Goal: Task Accomplishment & Management: Manage account settings

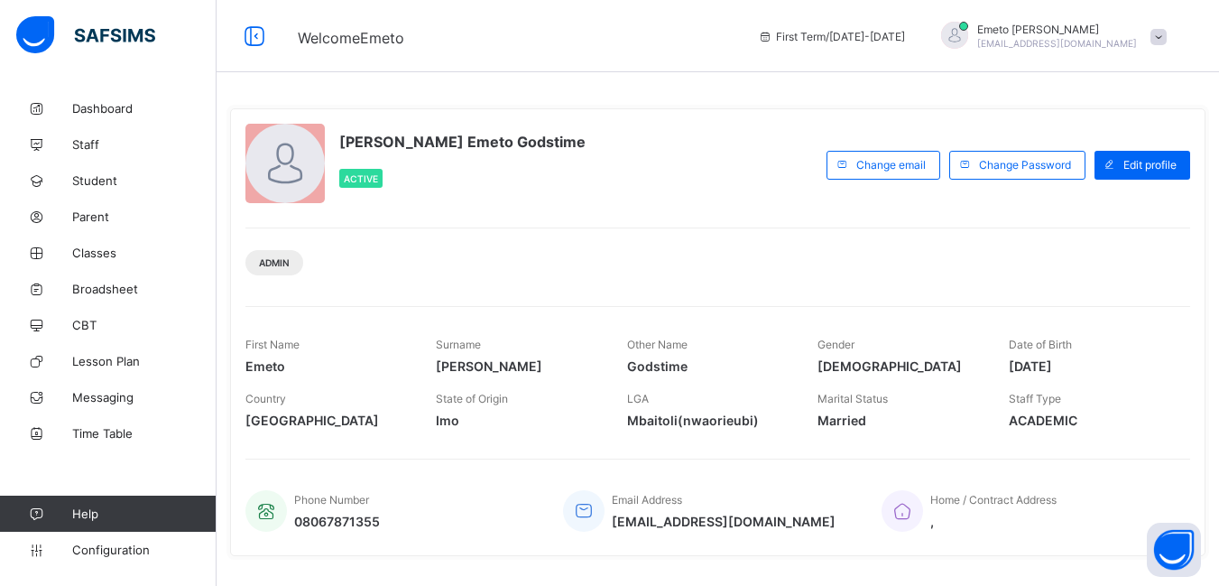
click at [550, 242] on div "Admin" at bounding box center [717, 255] width 945 height 57
click at [88, 213] on span "Parent" at bounding box center [144, 216] width 144 height 14
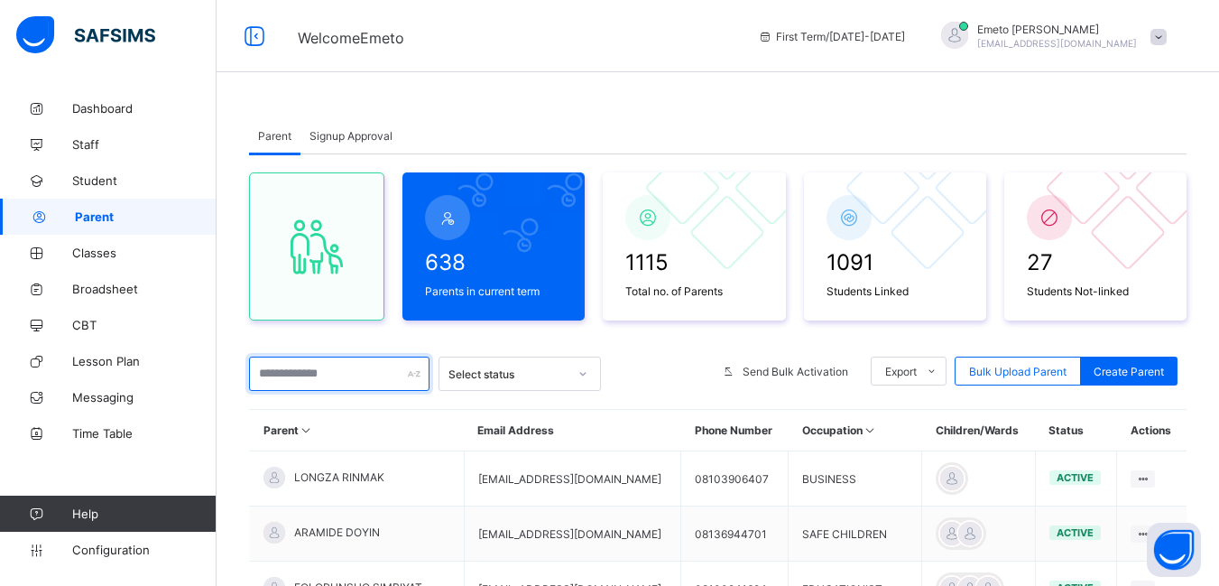
click at [298, 377] on input "text" at bounding box center [339, 373] width 180 height 34
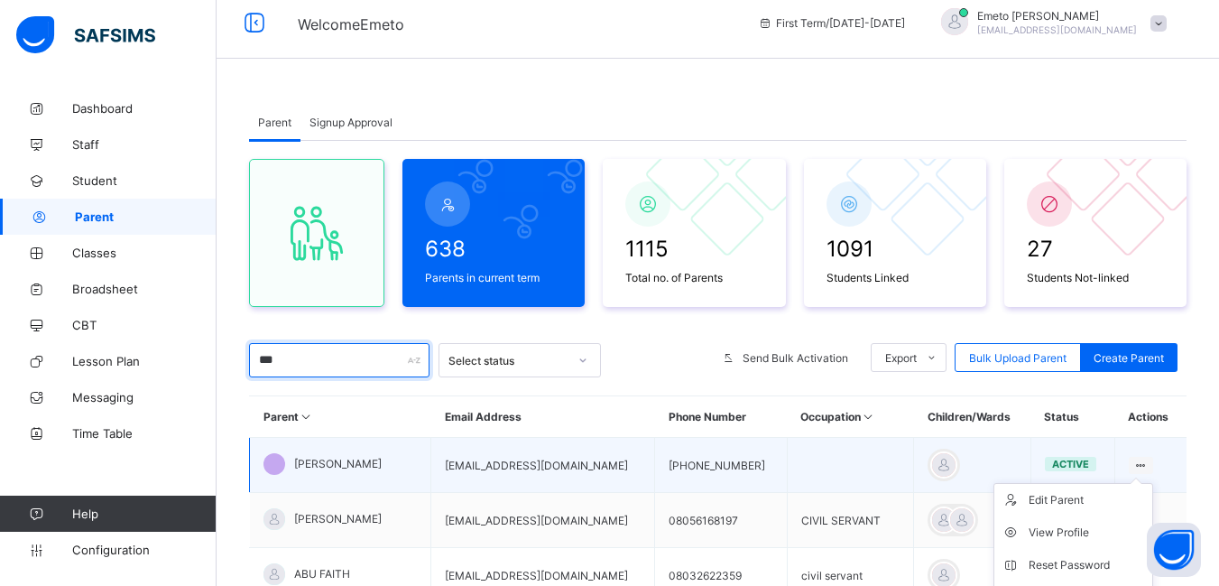
scroll to position [90, 0]
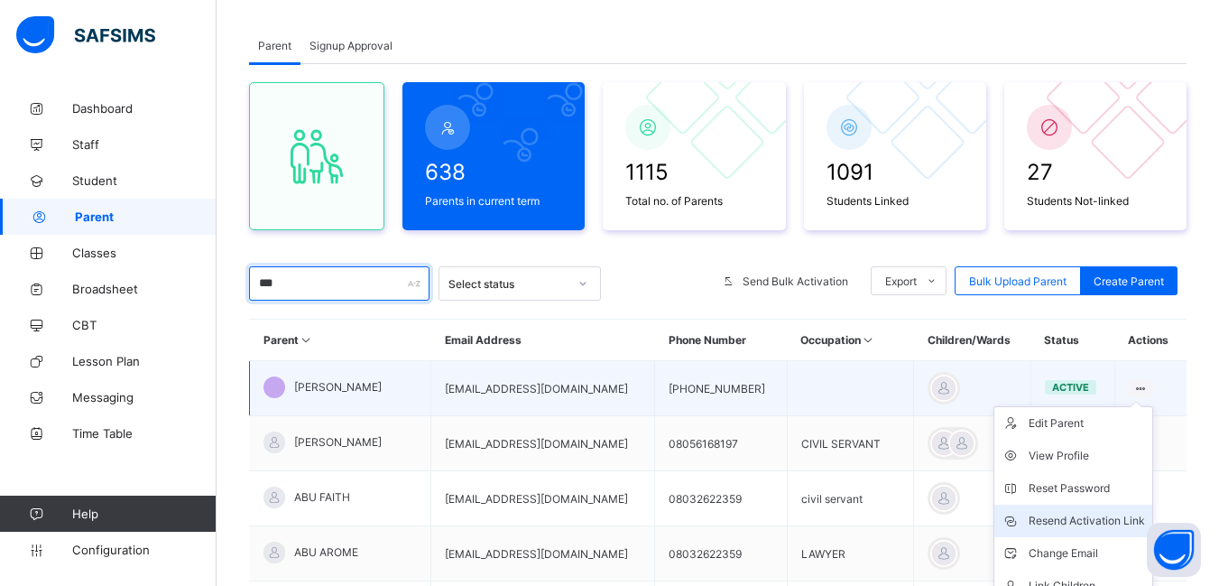
type input "***"
click at [1090, 514] on div "Resend Activation Link" at bounding box center [1087, 521] width 116 height 18
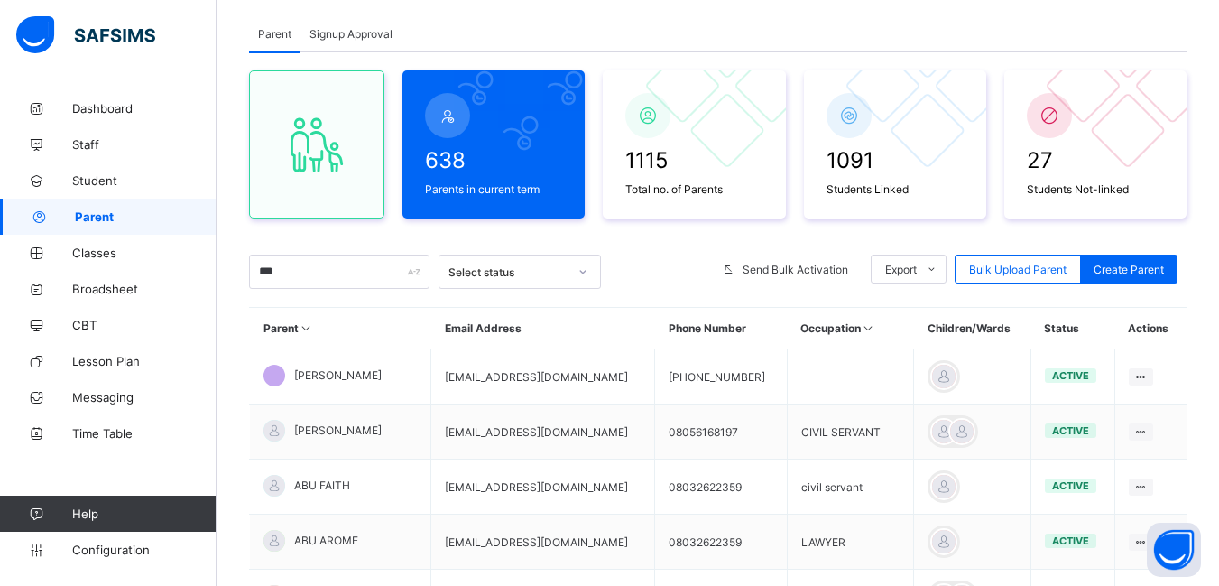
scroll to position [0, 0]
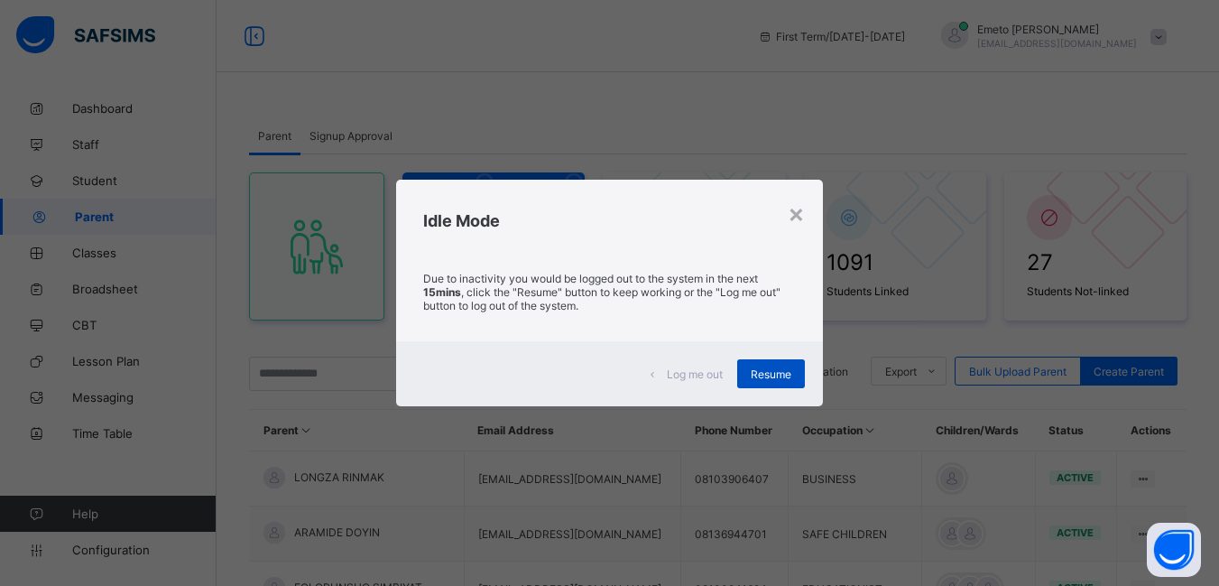
click at [791, 369] on span "Resume" at bounding box center [771, 374] width 41 height 14
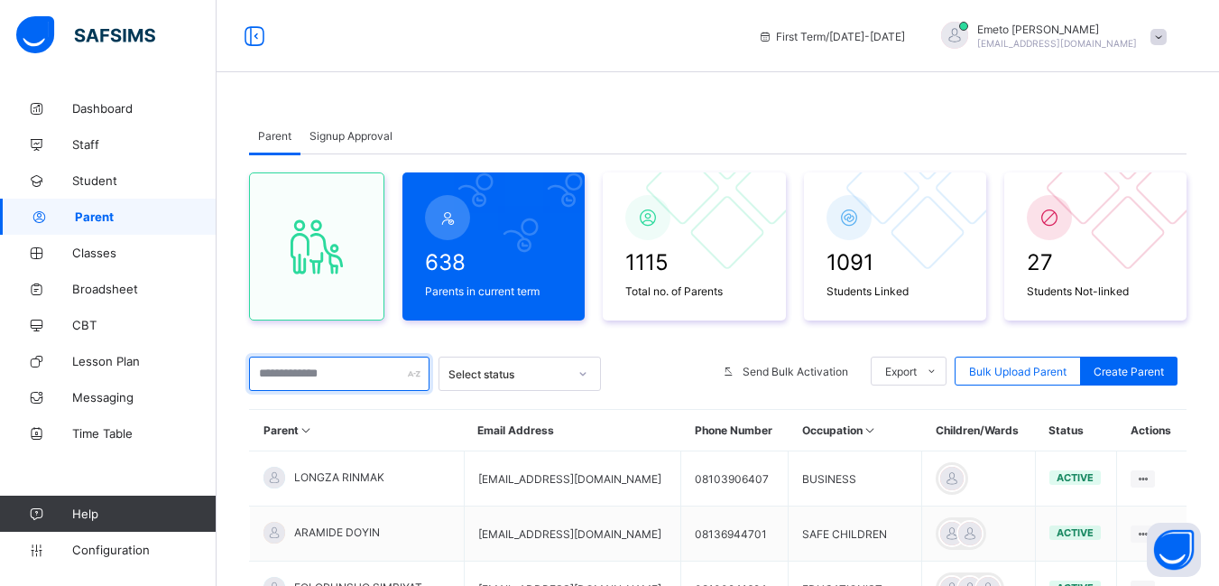
click at [309, 376] on input "text" at bounding box center [339, 373] width 180 height 34
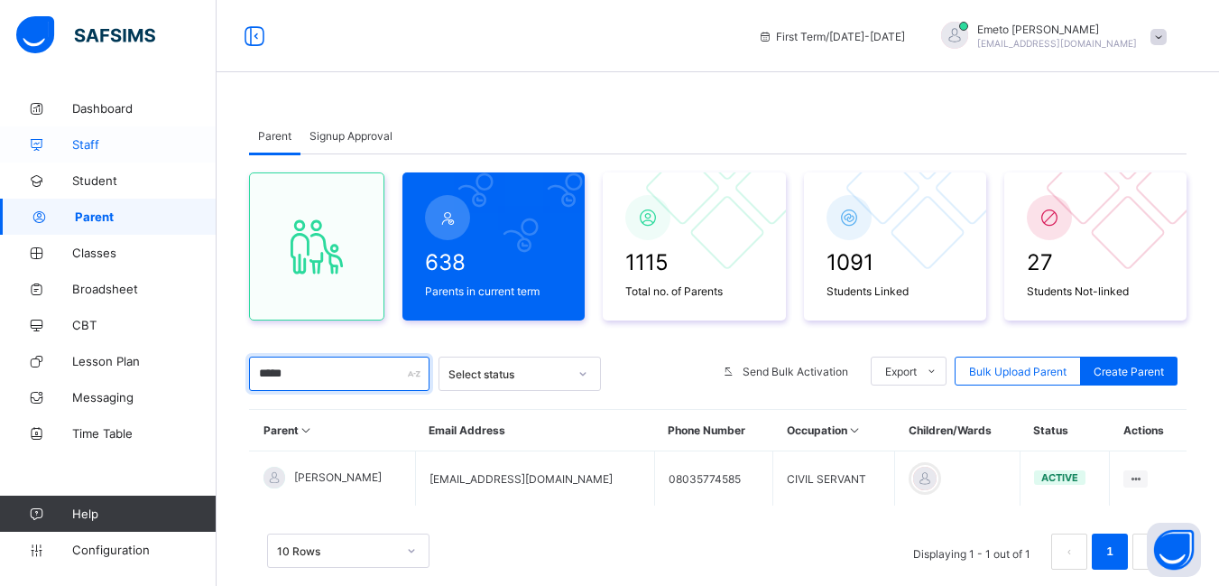
type input "*****"
click at [78, 149] on span "Staff" at bounding box center [144, 144] width 144 height 14
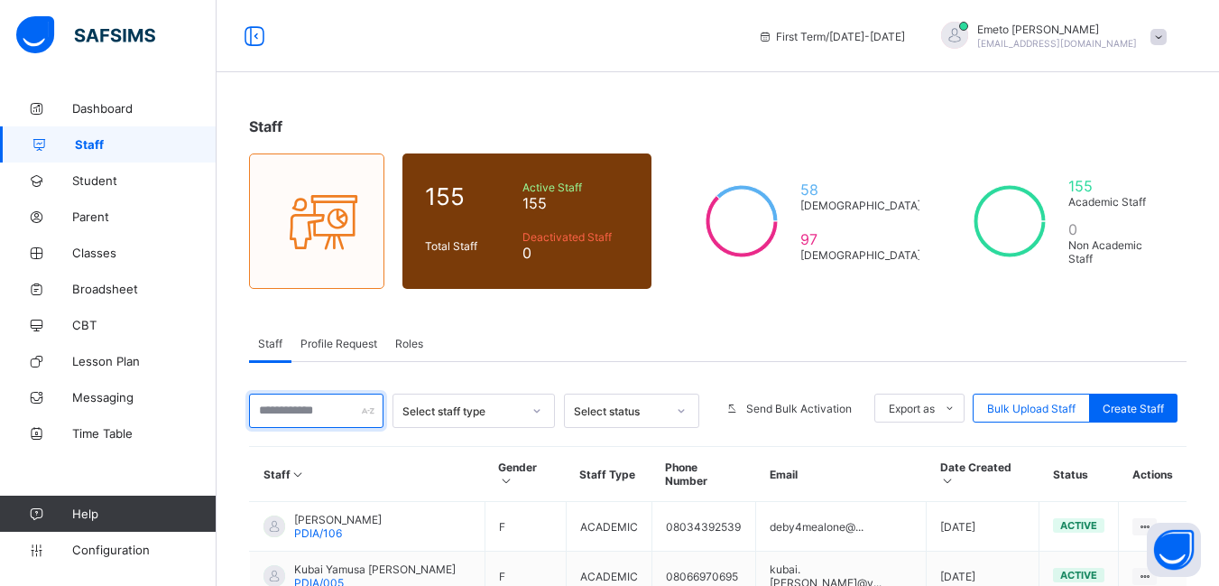
click at [343, 412] on input "text" at bounding box center [316, 410] width 134 height 34
type input "*****"
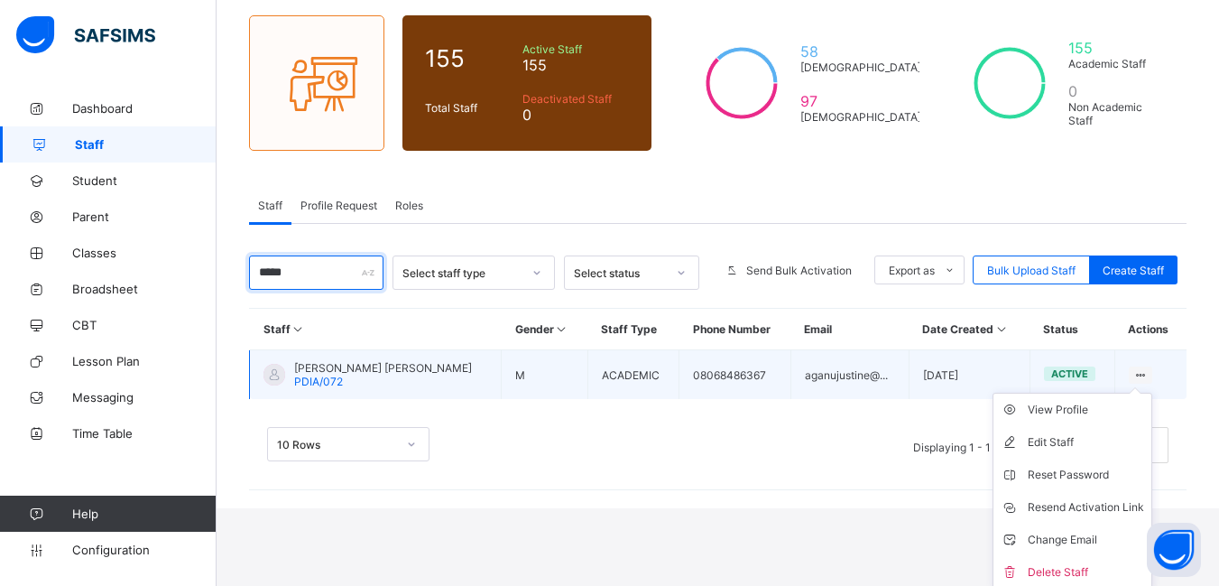
scroll to position [142, 0]
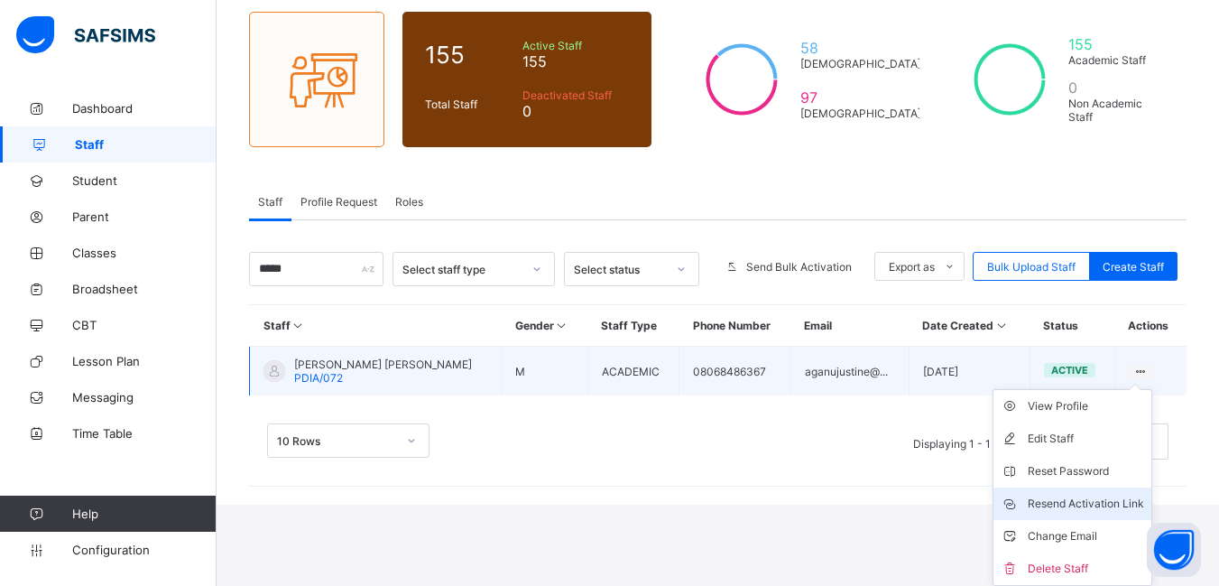
click at [1090, 500] on div "Resend Activation Link" at bounding box center [1086, 504] width 116 height 18
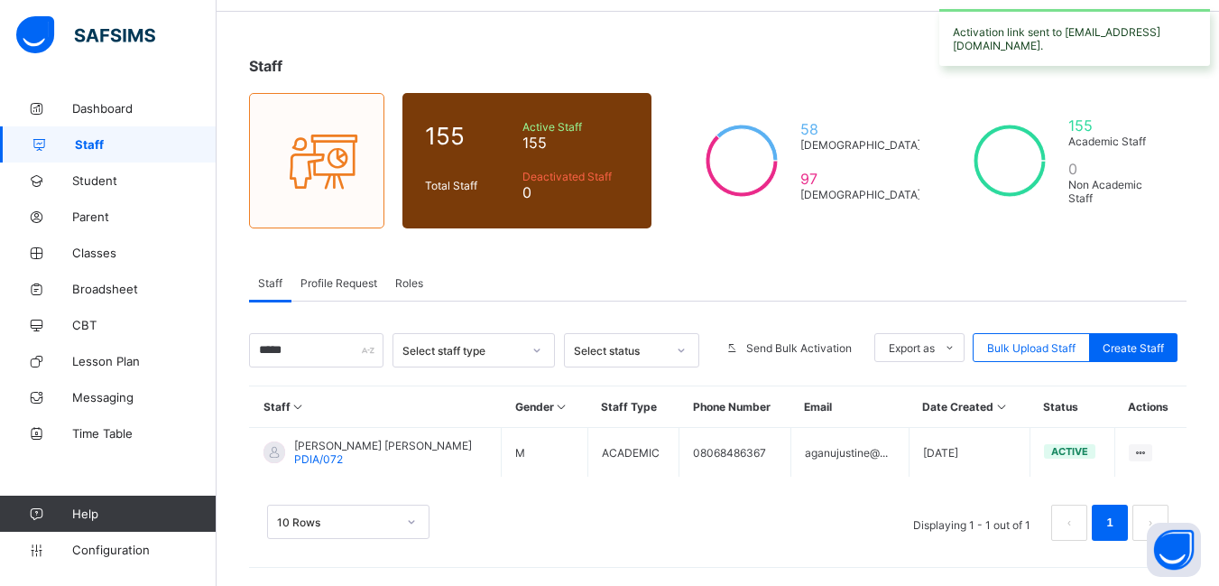
scroll to position [60, 0]
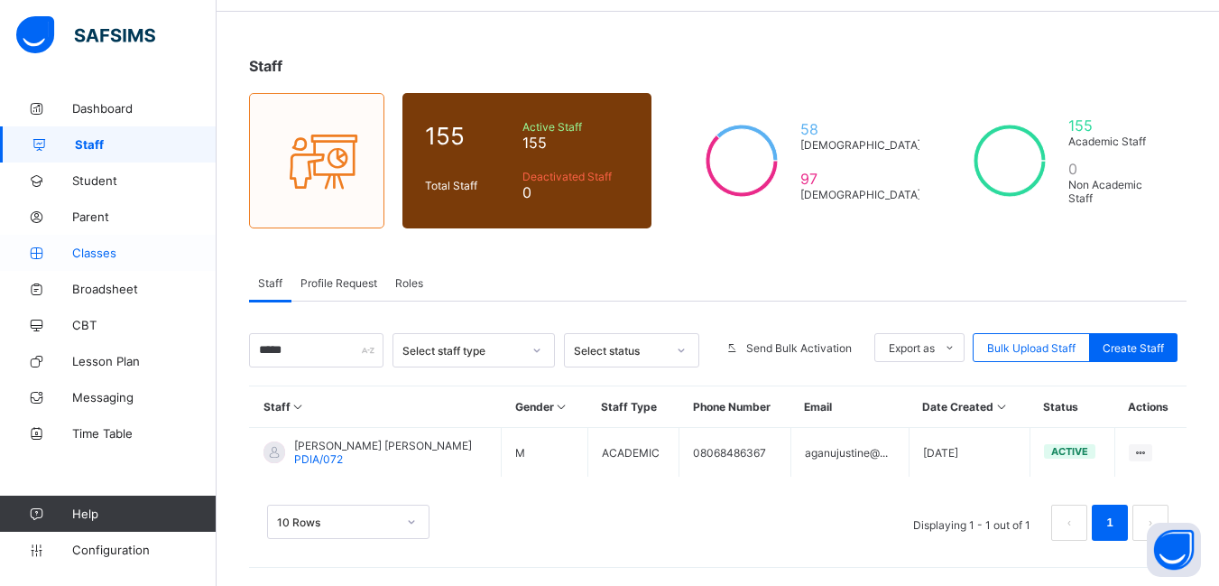
click at [97, 249] on span "Classes" at bounding box center [144, 252] width 144 height 14
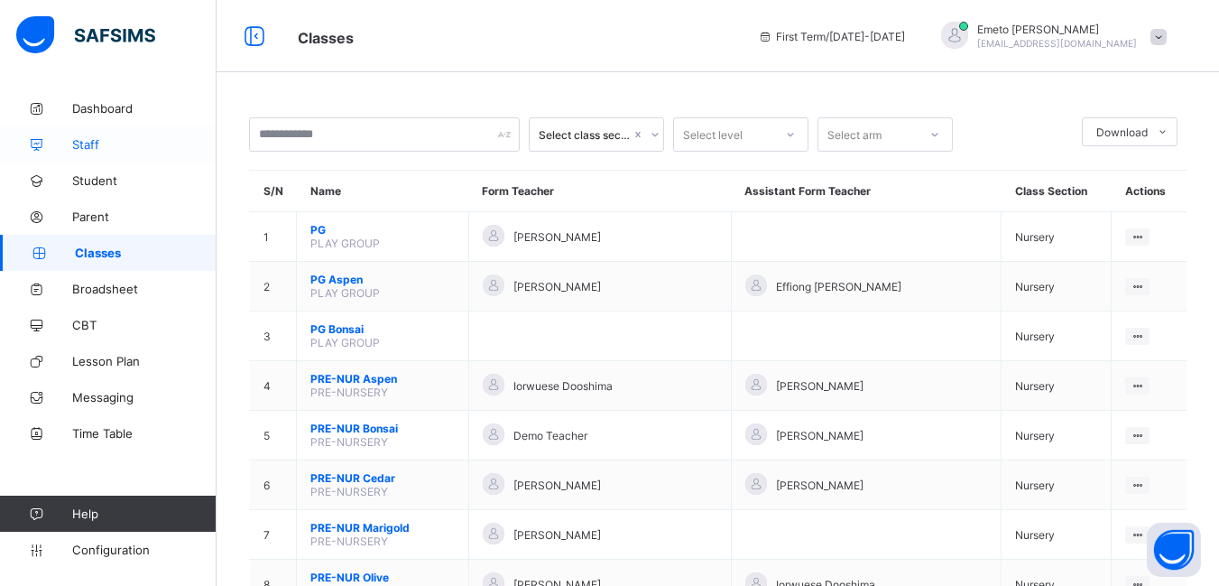
click at [105, 149] on span "Staff" at bounding box center [144, 144] width 144 height 14
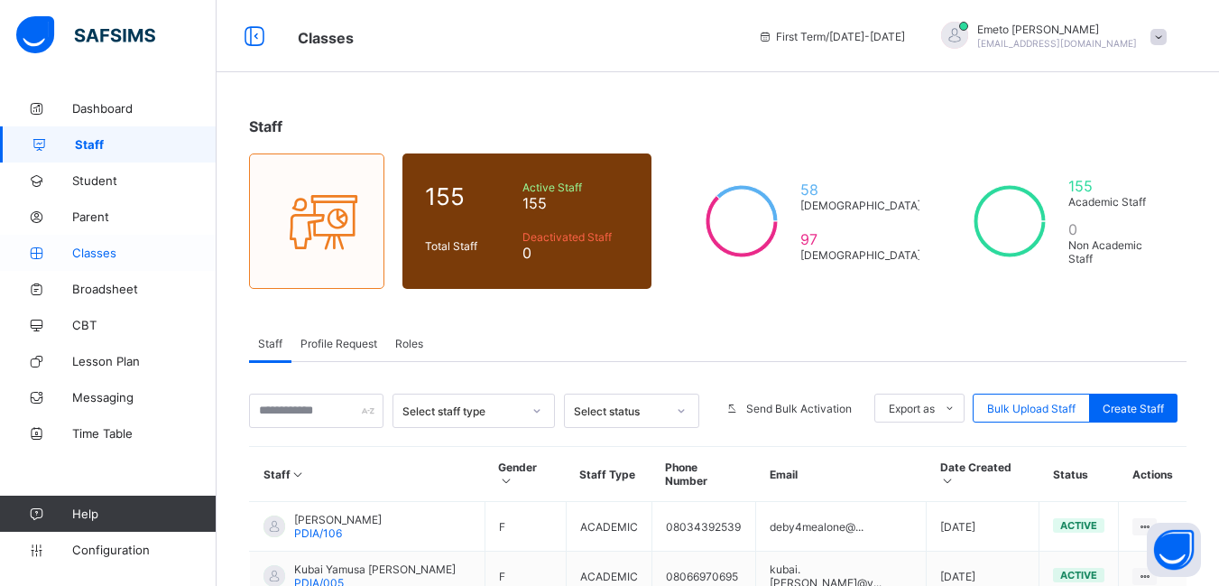
click at [87, 254] on span "Classes" at bounding box center [144, 252] width 144 height 14
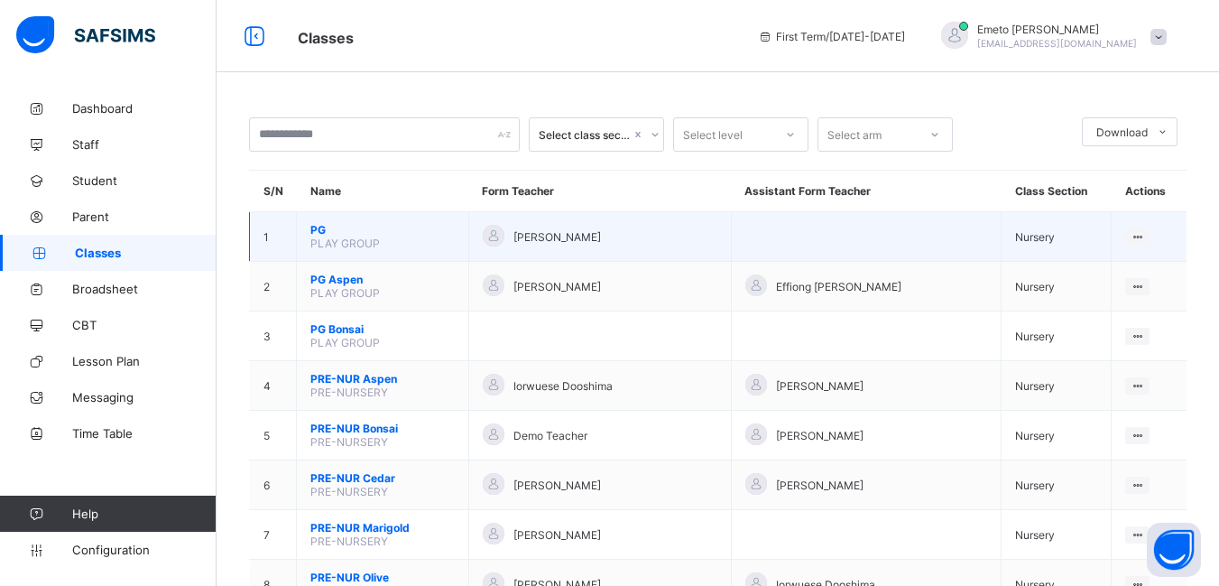
click at [323, 227] on span "PG" at bounding box center [382, 230] width 144 height 14
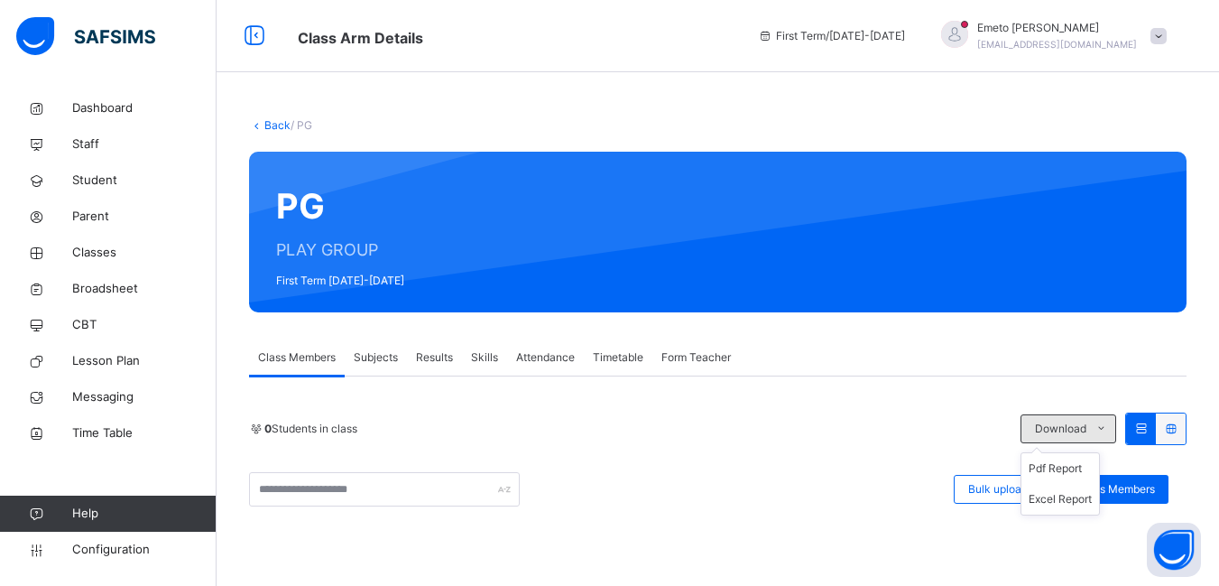
click at [1108, 425] on icon at bounding box center [1102, 428] width 14 height 14
click at [1089, 467] on li "Pdf Report" at bounding box center [1061, 468] width 78 height 31
click at [281, 123] on link "Back" at bounding box center [277, 125] width 26 height 14
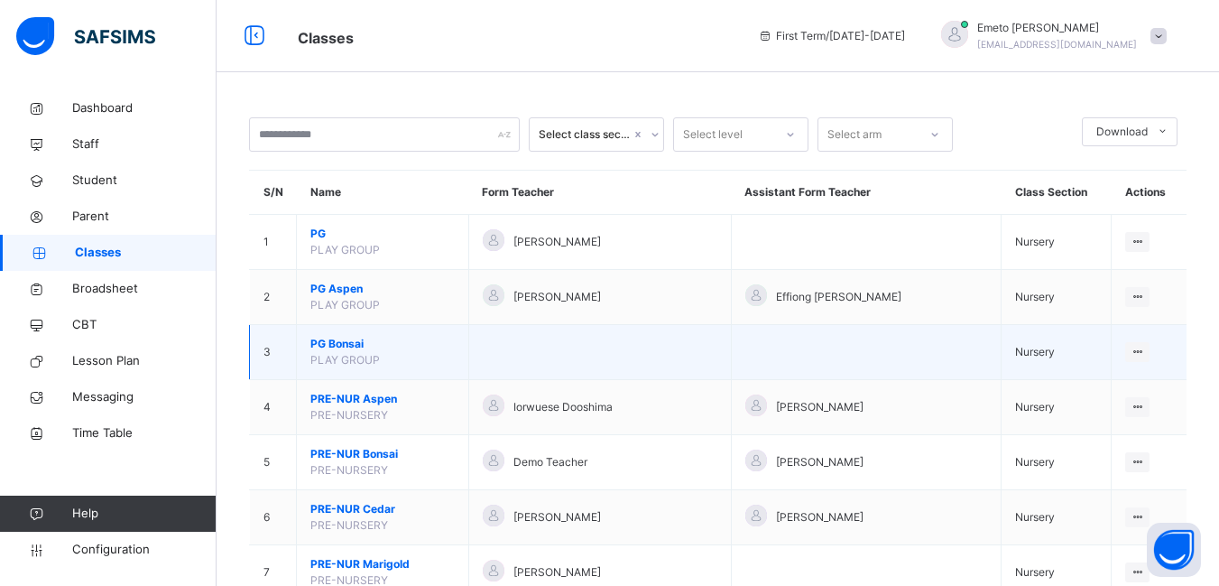
scroll to position [90, 0]
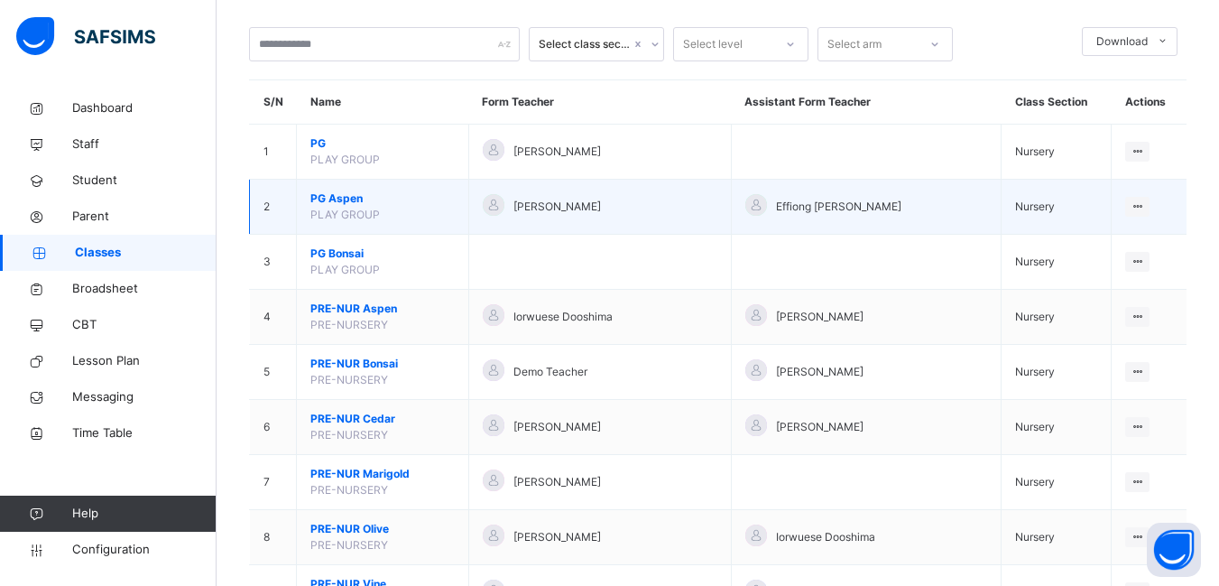
click at [362, 202] on span "PG Aspen" at bounding box center [382, 198] width 144 height 16
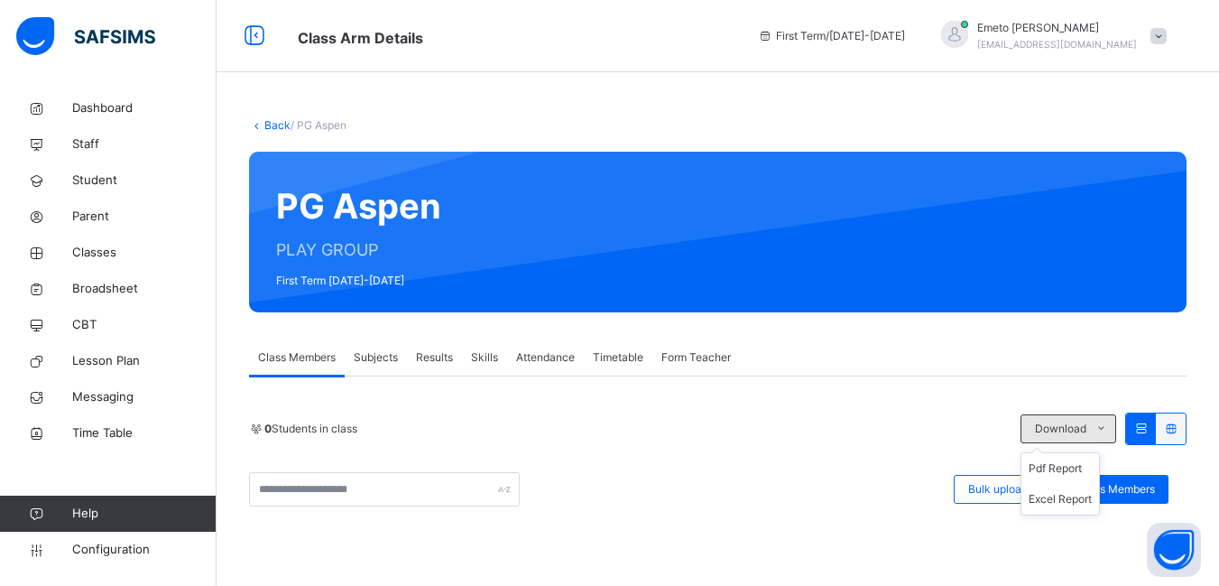
click at [1108, 428] on icon at bounding box center [1102, 428] width 14 height 14
click at [1067, 469] on li "Pdf Report" at bounding box center [1061, 468] width 78 height 31
click at [74, 144] on span "Staff" at bounding box center [144, 144] width 144 height 18
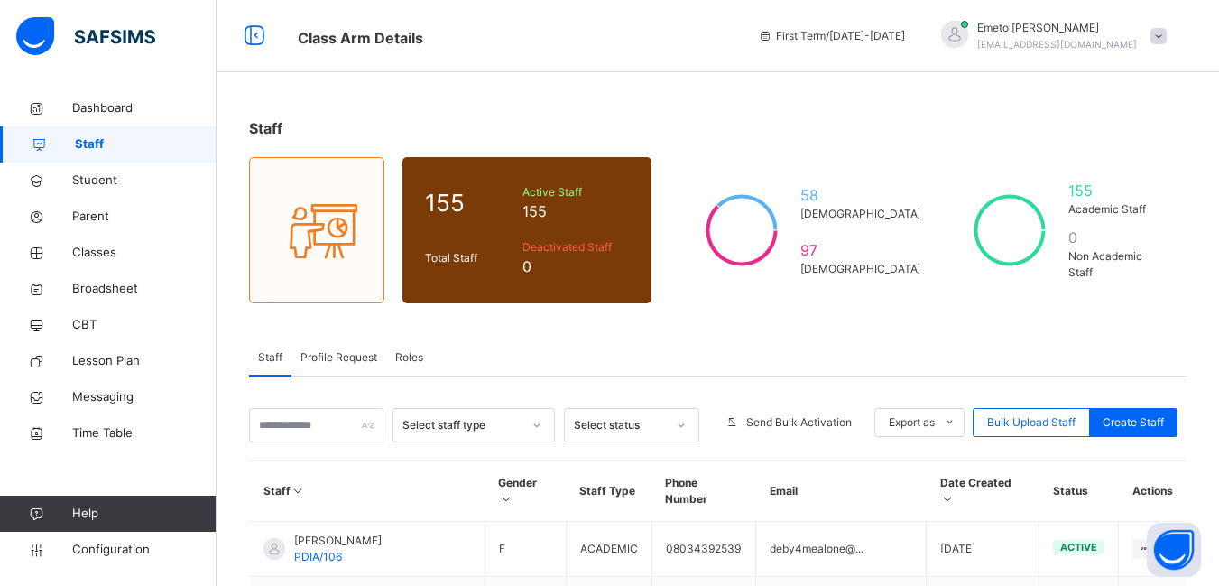
click at [412, 361] on span "Roles" at bounding box center [409, 357] width 28 height 16
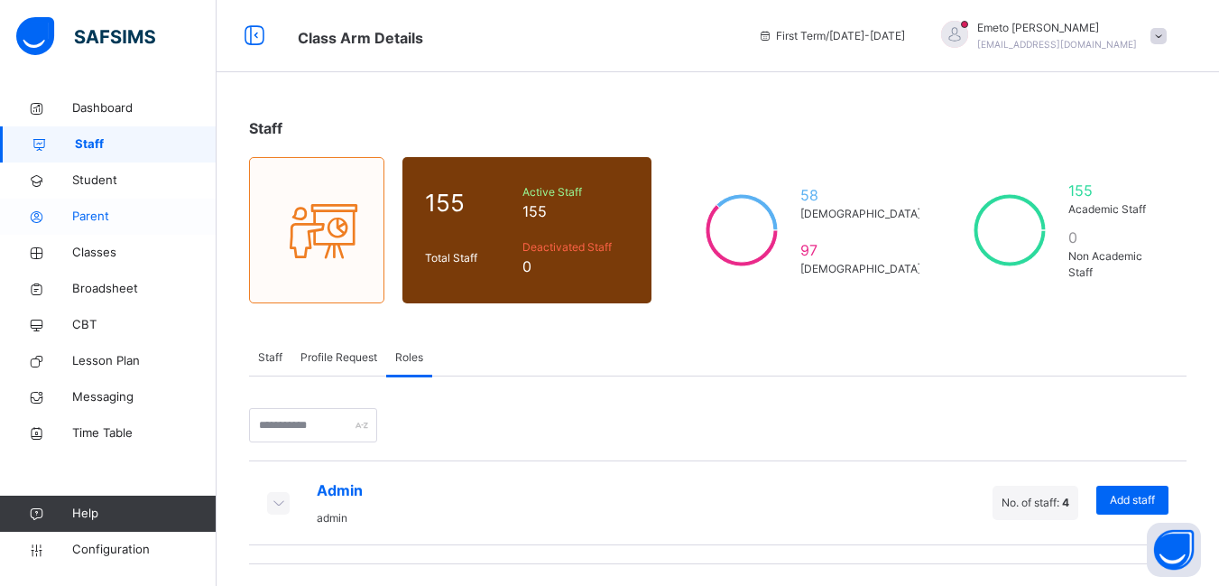
click at [88, 217] on span "Parent" at bounding box center [144, 217] width 144 height 18
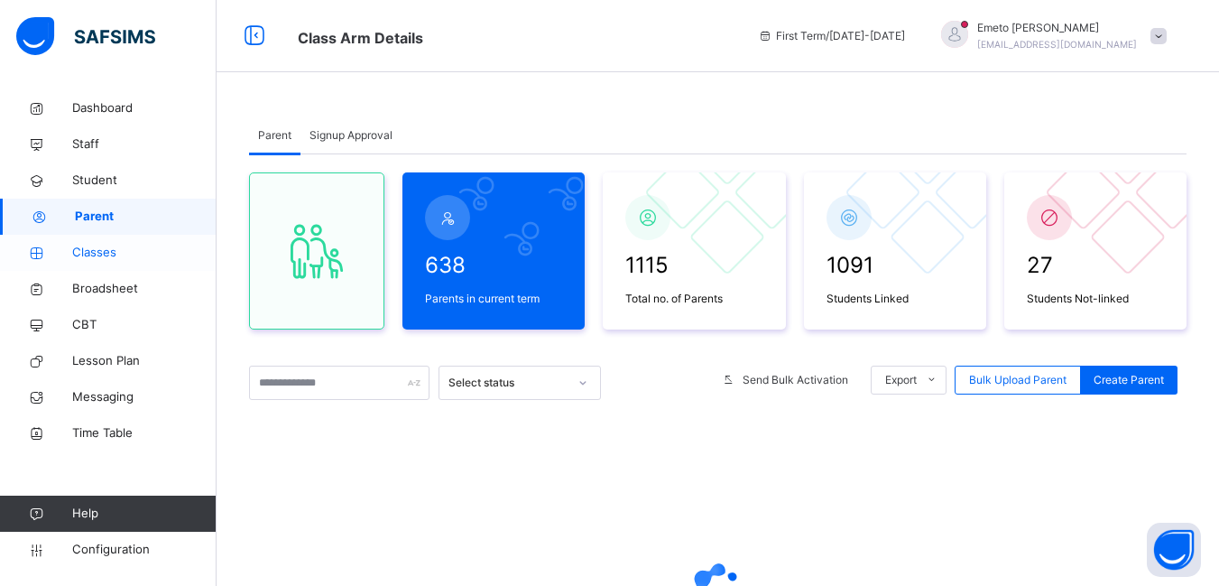
click at [95, 254] on span "Classes" at bounding box center [144, 253] width 144 height 18
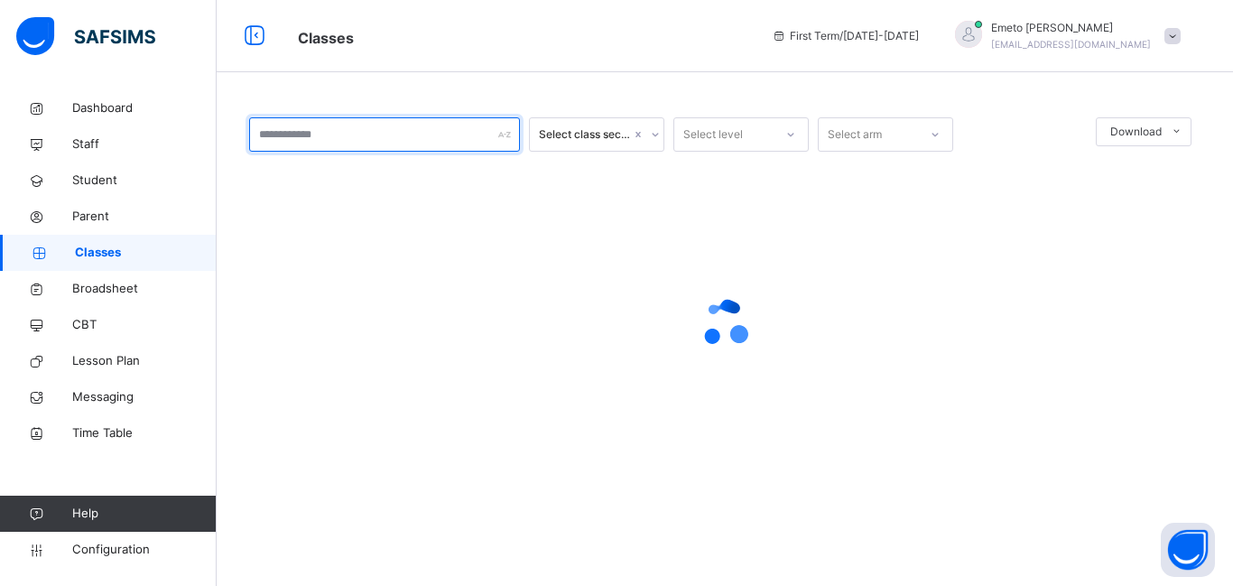
click at [504, 134] on div at bounding box center [384, 134] width 271 height 34
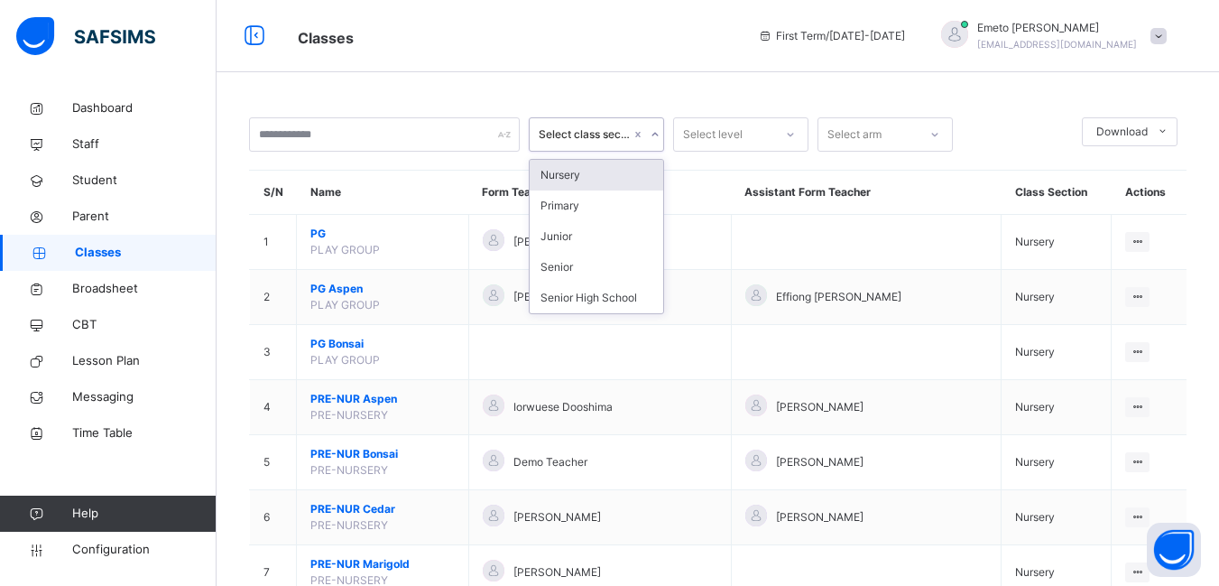
click at [650, 133] on icon at bounding box center [655, 134] width 11 height 18
click at [560, 203] on div "Primary" at bounding box center [597, 205] width 134 height 31
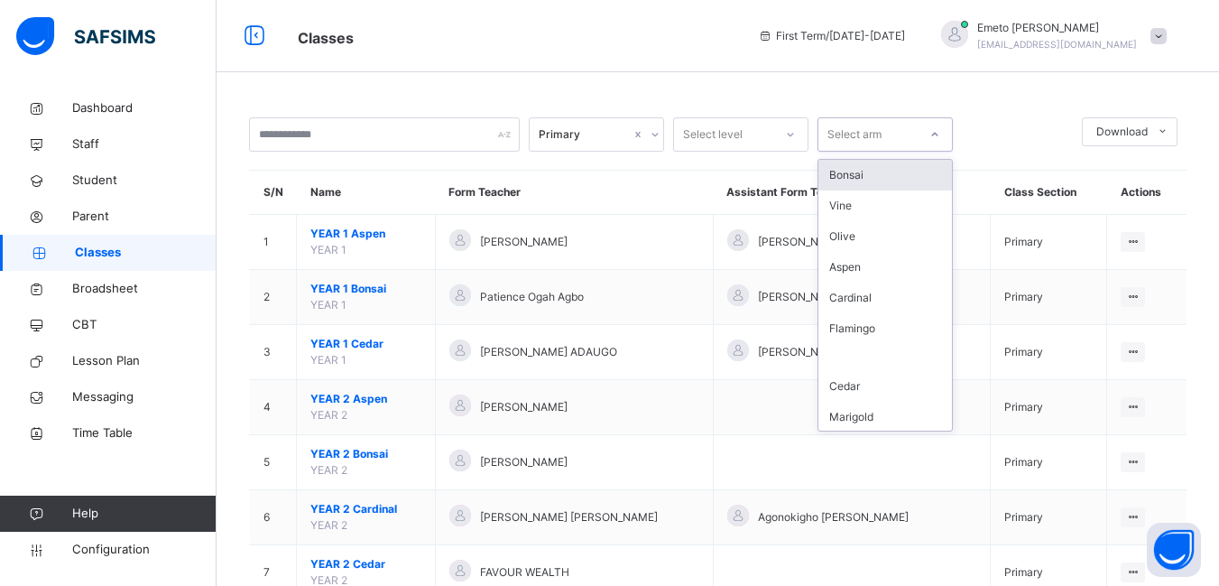
click at [930, 132] on icon at bounding box center [935, 134] width 11 height 18
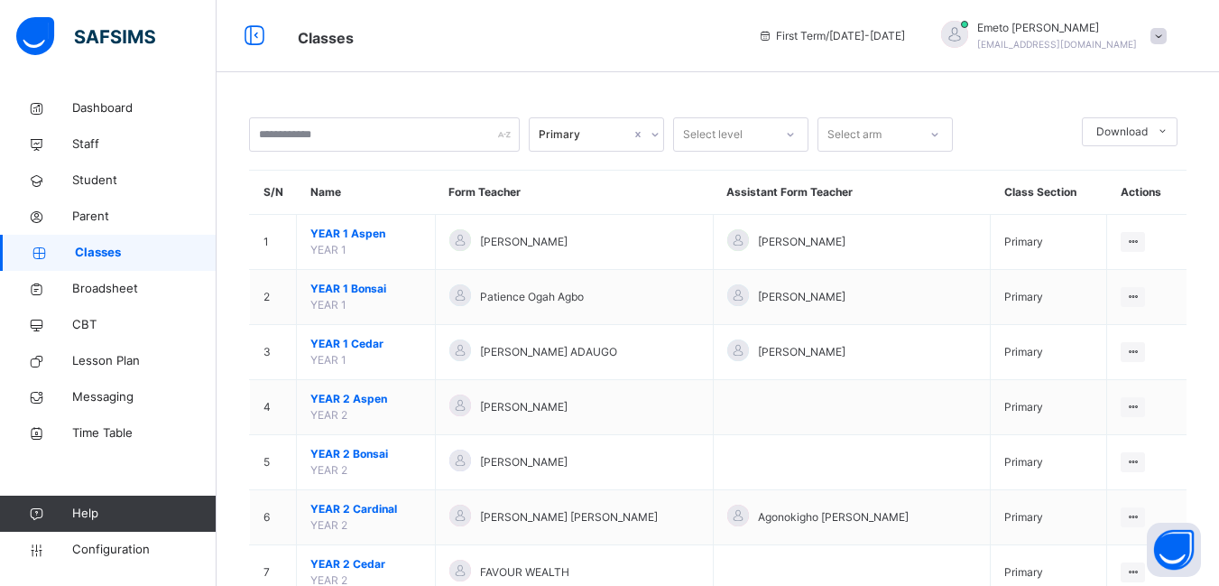
click at [1132, 178] on li "Pdf Report" at bounding box center [1129, 177] width 93 height 31
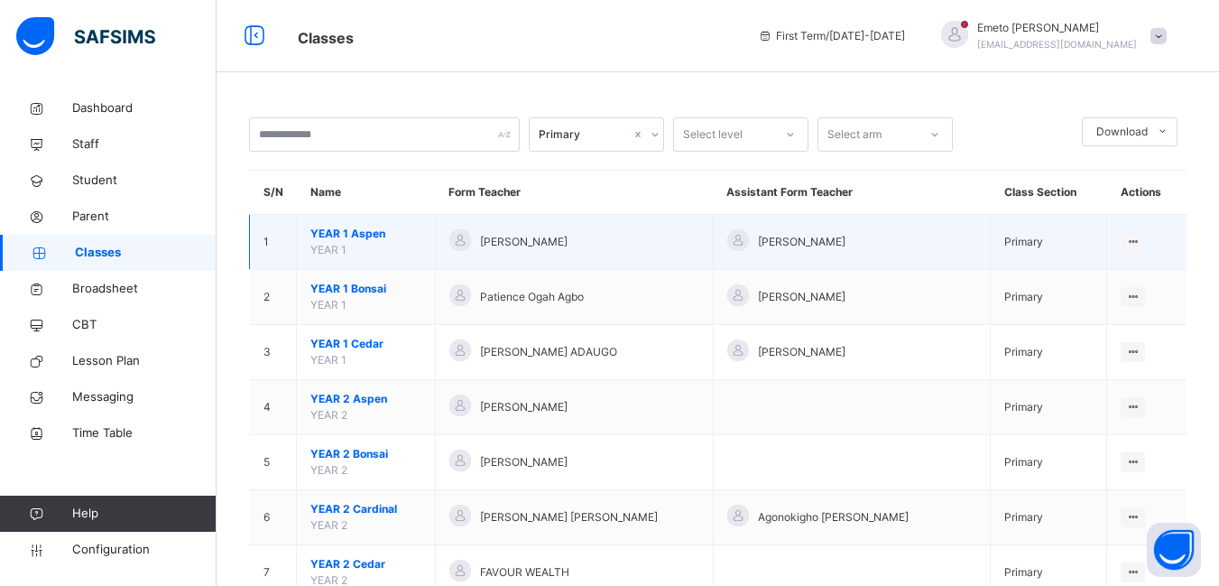
click at [331, 228] on span "YEAR 1 Aspen" at bounding box center [365, 234] width 111 height 16
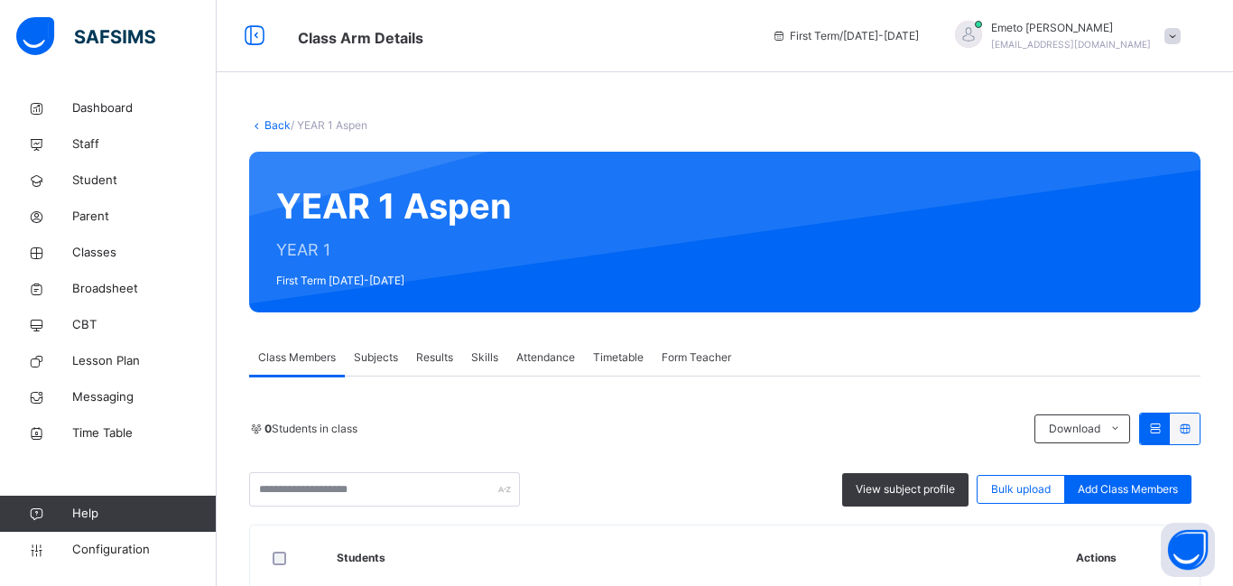
click at [372, 356] on span "Subjects" at bounding box center [376, 357] width 44 height 16
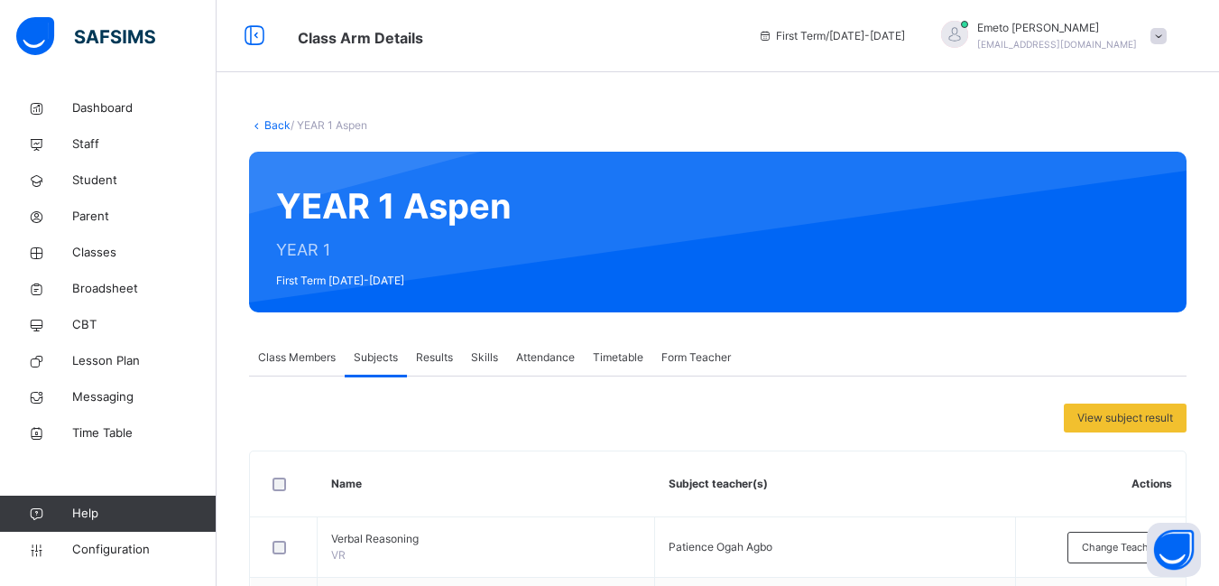
scroll to position [90, 0]
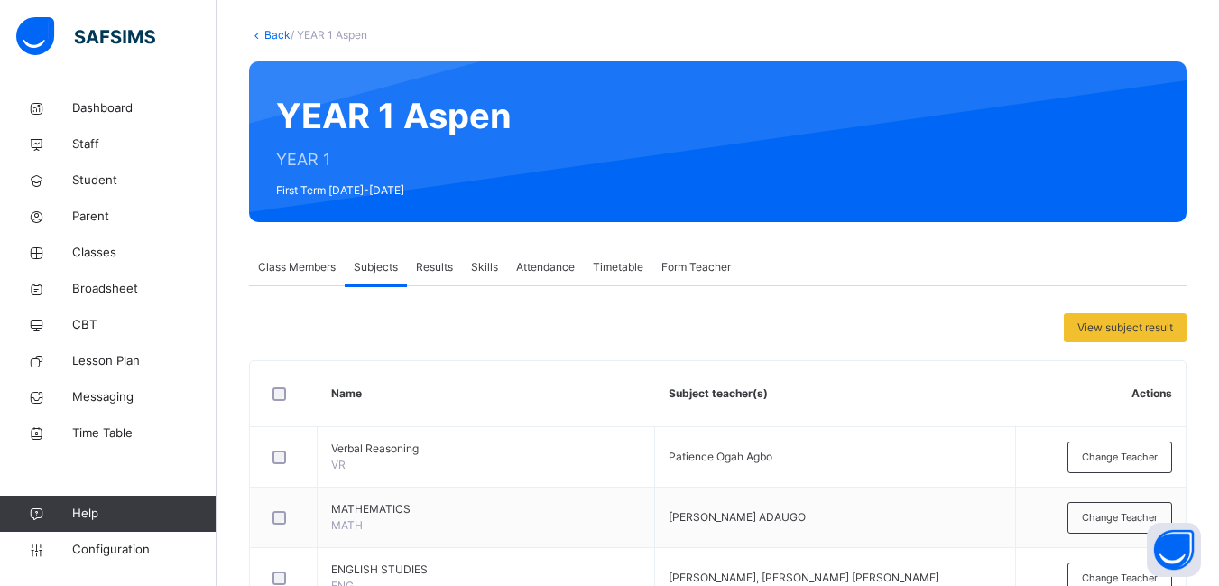
click at [304, 267] on span "Class Members" at bounding box center [297, 267] width 78 height 16
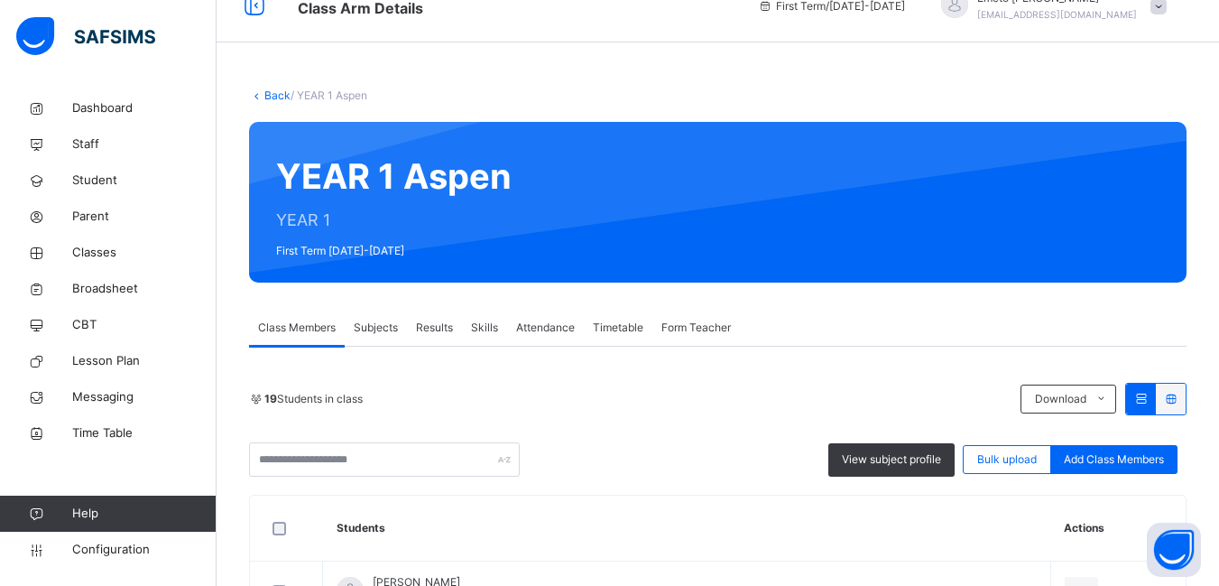
scroll to position [0, 0]
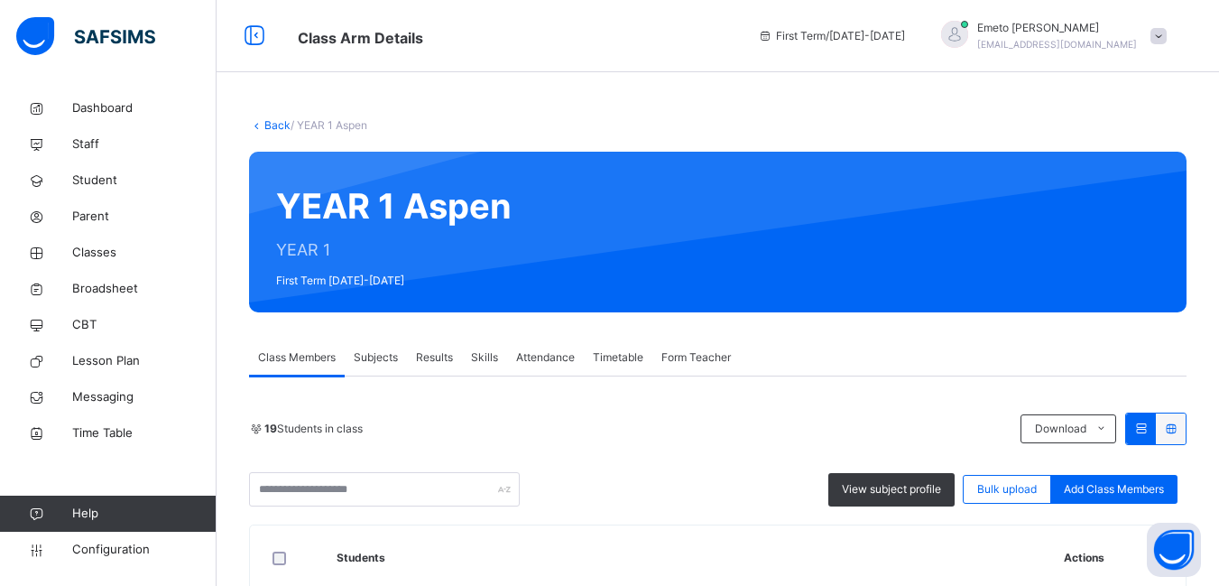
click at [281, 127] on link "Back" at bounding box center [277, 125] width 26 height 14
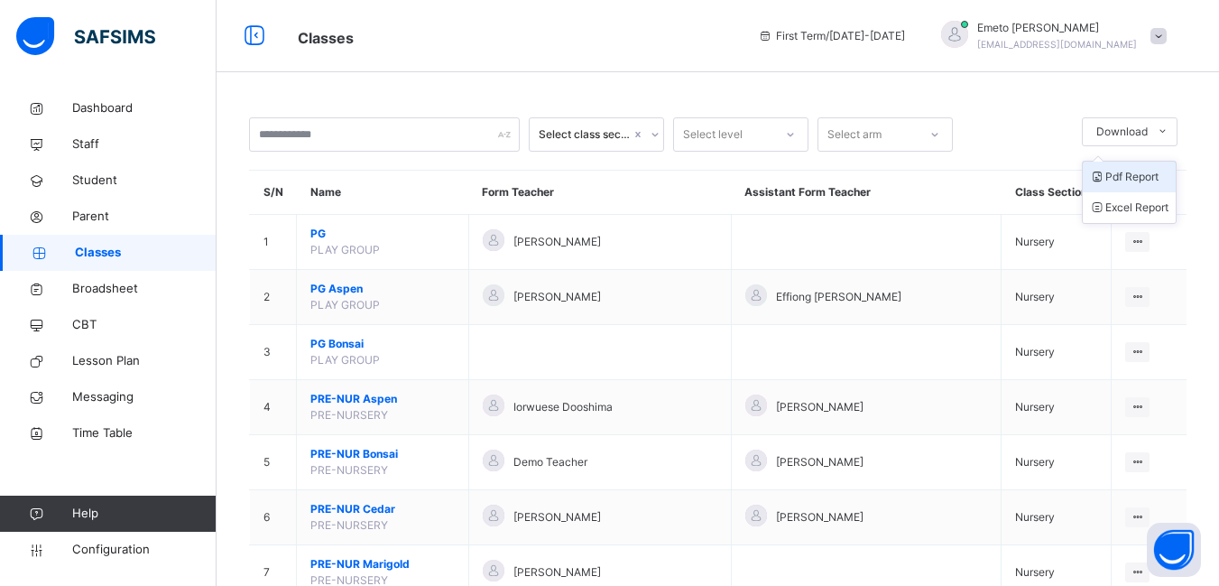
click at [1153, 176] on li "Pdf Report" at bounding box center [1129, 177] width 93 height 31
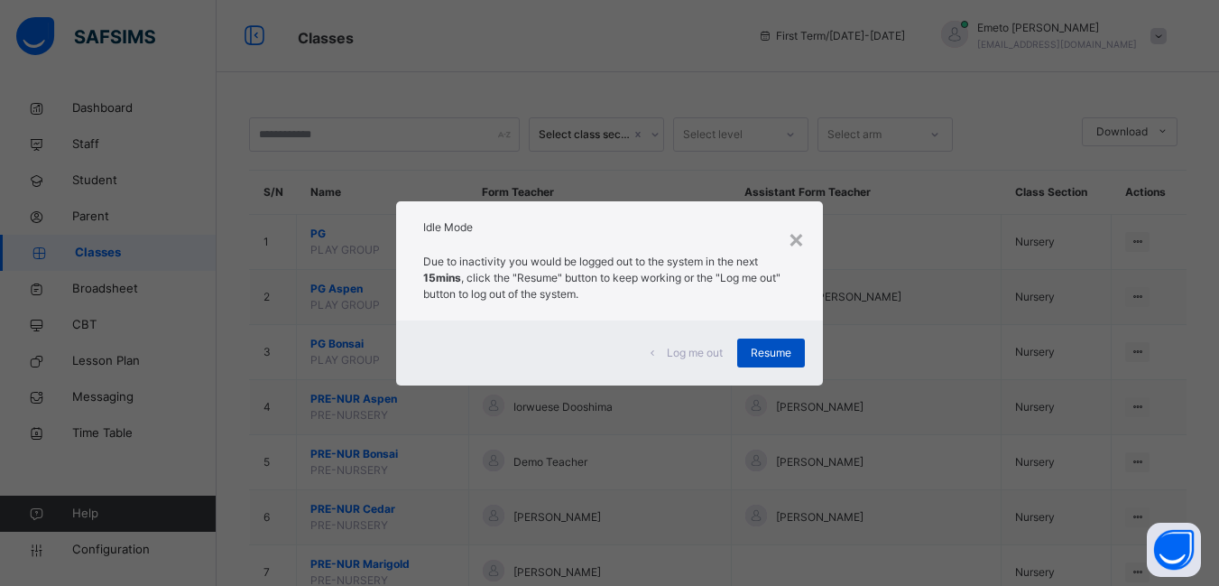
click at [758, 353] on span "Resume" at bounding box center [771, 353] width 41 height 16
click at [784, 354] on span "Resume" at bounding box center [771, 353] width 41 height 16
click at [790, 352] on span "Resume" at bounding box center [771, 353] width 41 height 16
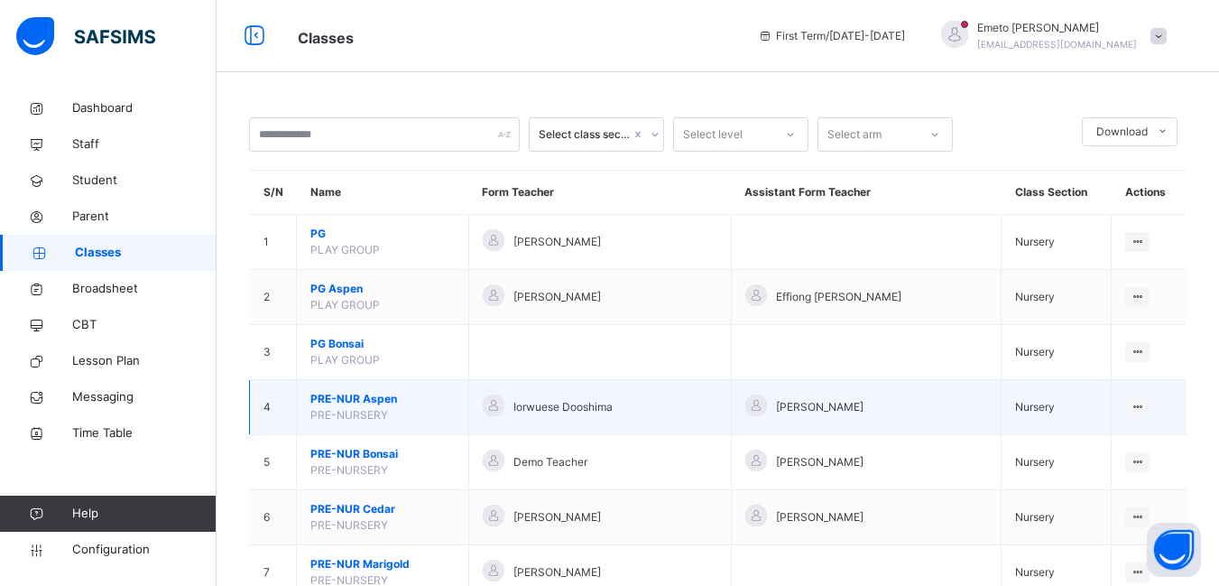
click at [699, 413] on div "Iorwuese Dooshima" at bounding box center [600, 407] width 235 height 26
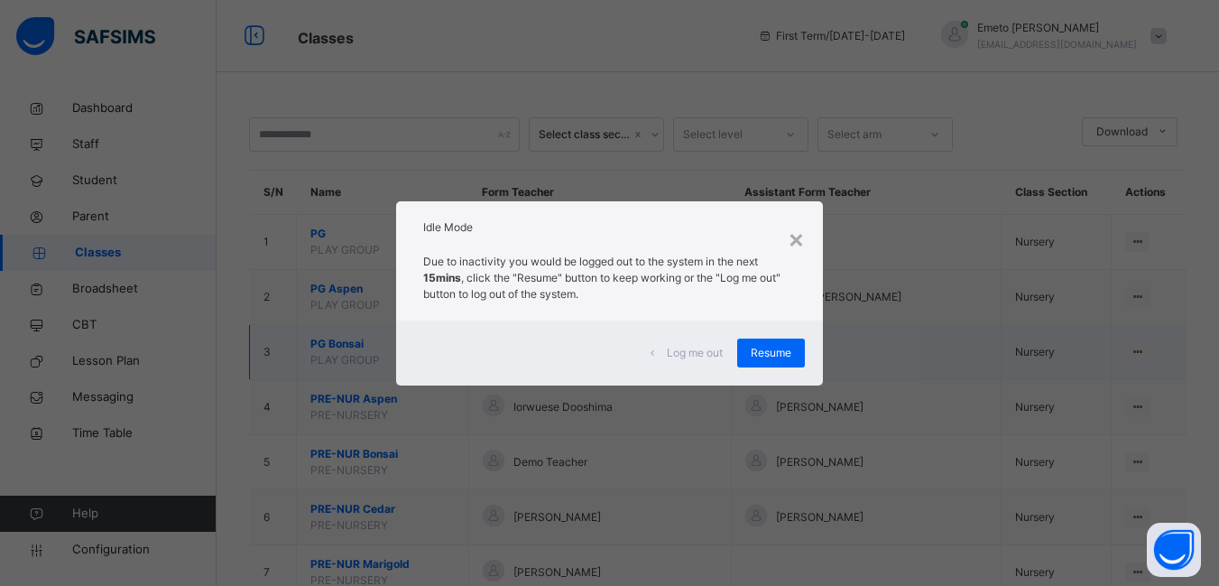
drag, startPoint x: 1232, startPoint y: 322, endPoint x: 750, endPoint y: 348, distance: 482.6
click at [750, 348] on div "Resume" at bounding box center [771, 352] width 68 height 29
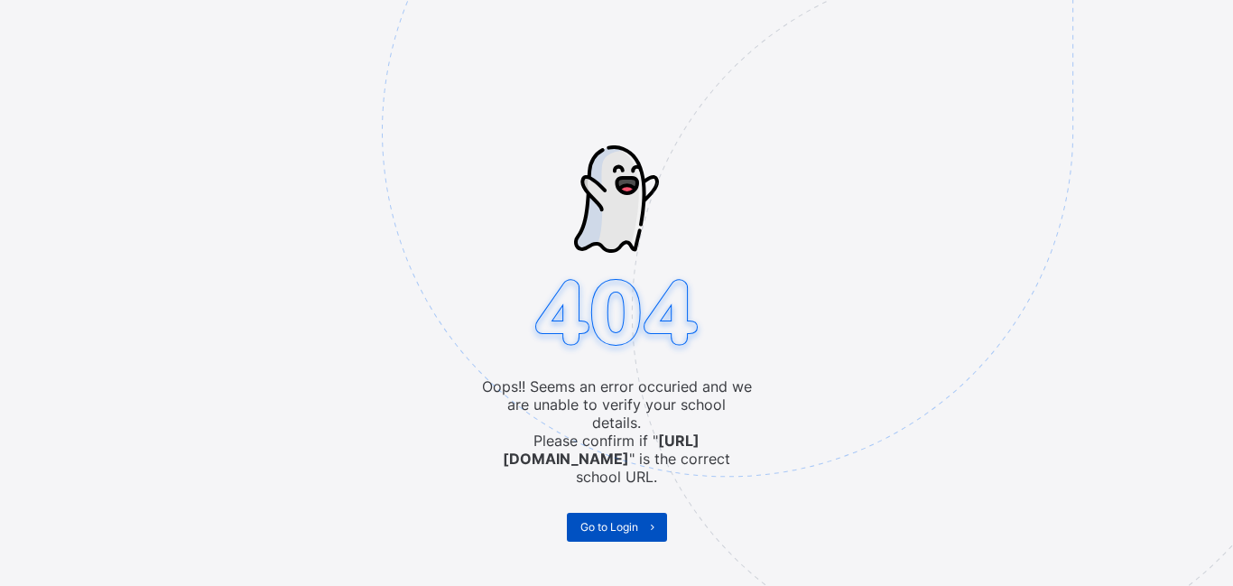
click at [592, 520] on span "Go to Login" at bounding box center [609, 527] width 58 height 14
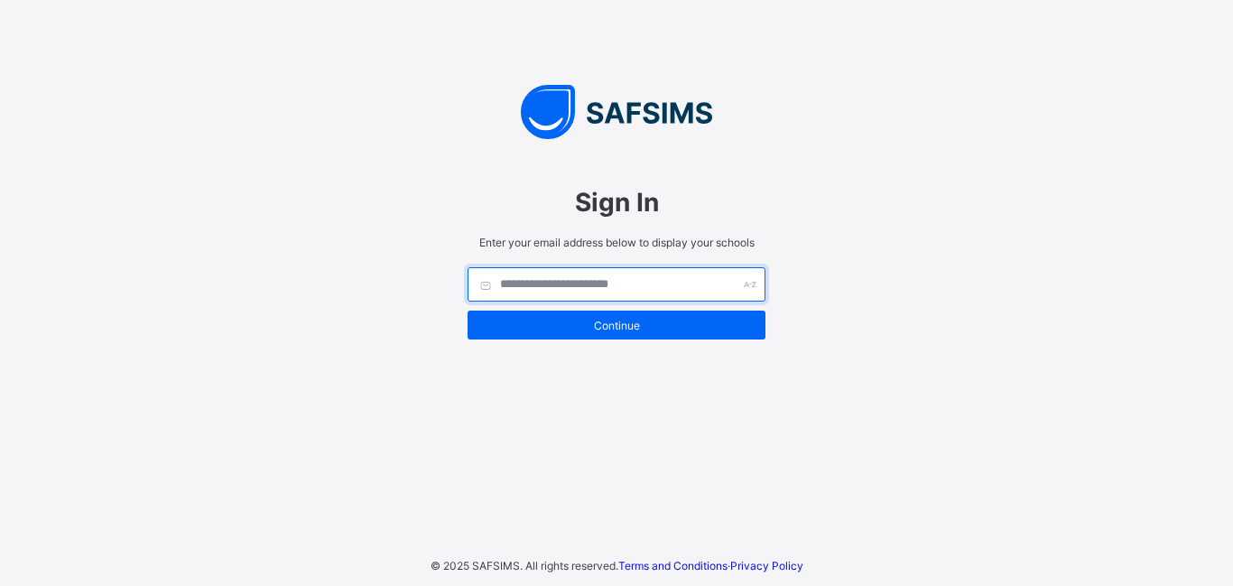
click at [560, 284] on input "text" at bounding box center [616, 284] width 298 height 34
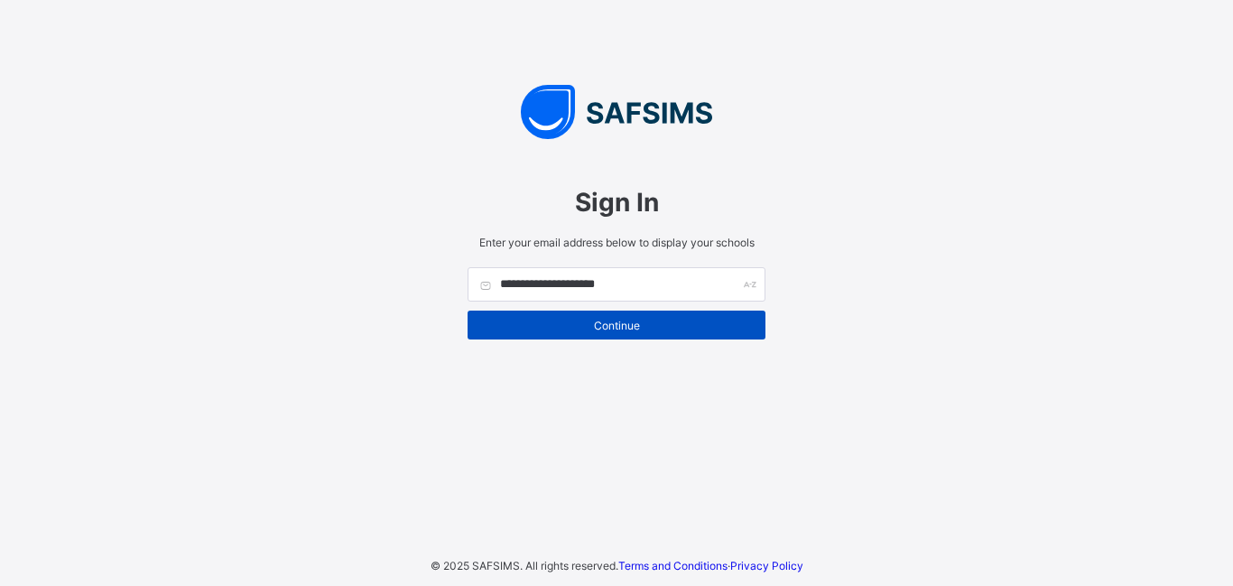
type input "**********"
click at [634, 321] on span "Continue" at bounding box center [616, 326] width 271 height 14
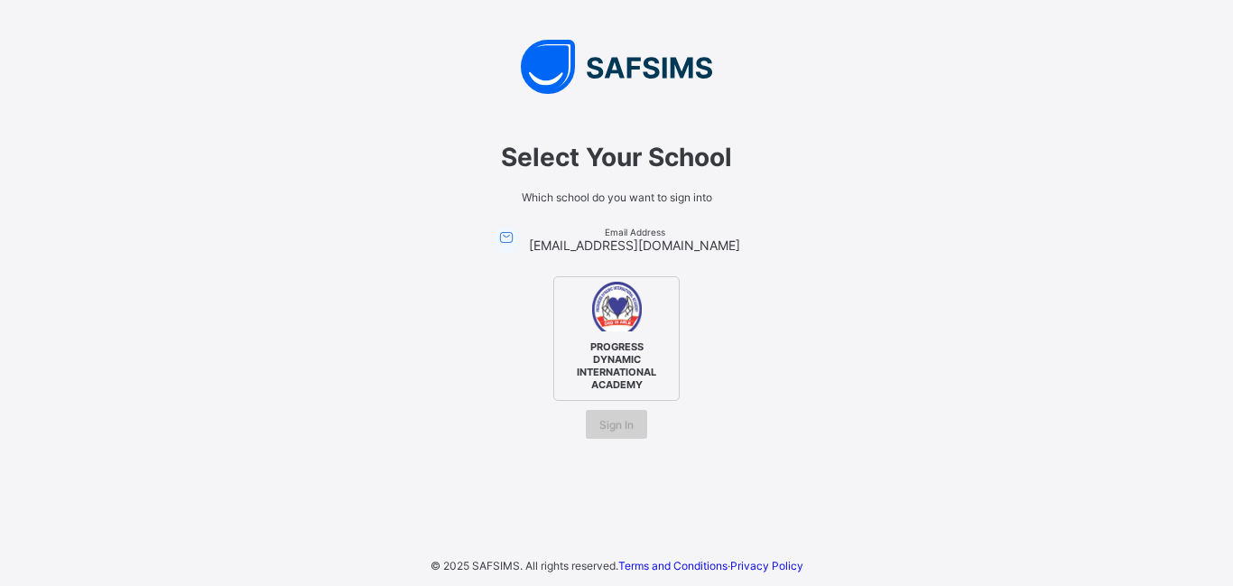
click at [622, 430] on span "Sign In" at bounding box center [616, 425] width 34 height 14
click at [622, 422] on span "Sign In" at bounding box center [616, 425] width 34 height 14
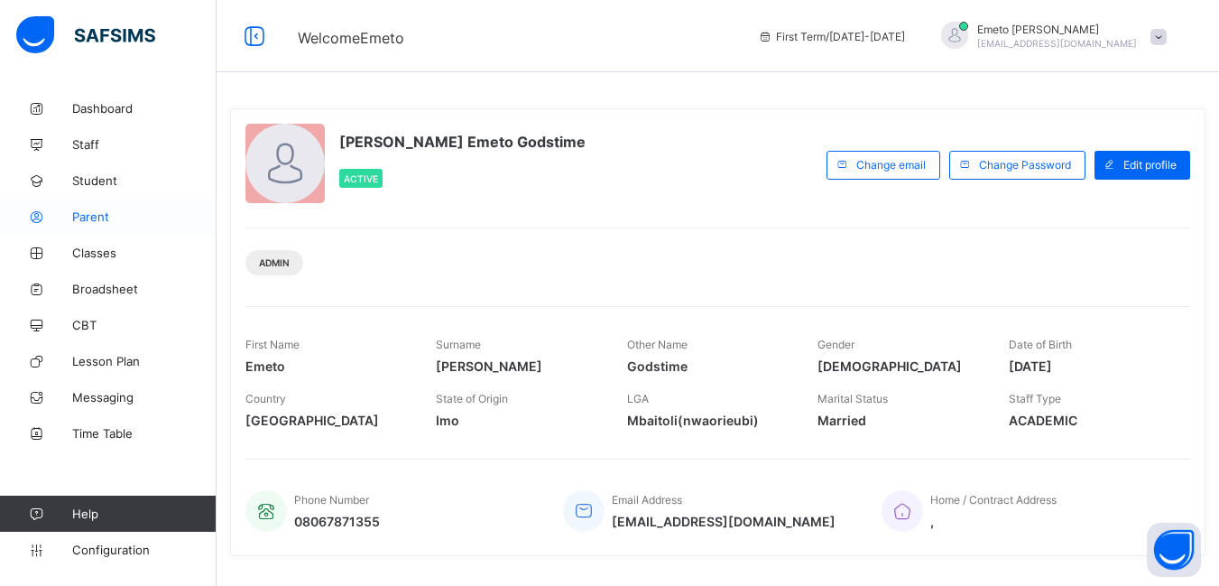
click at [97, 217] on span "Parent" at bounding box center [144, 216] width 144 height 14
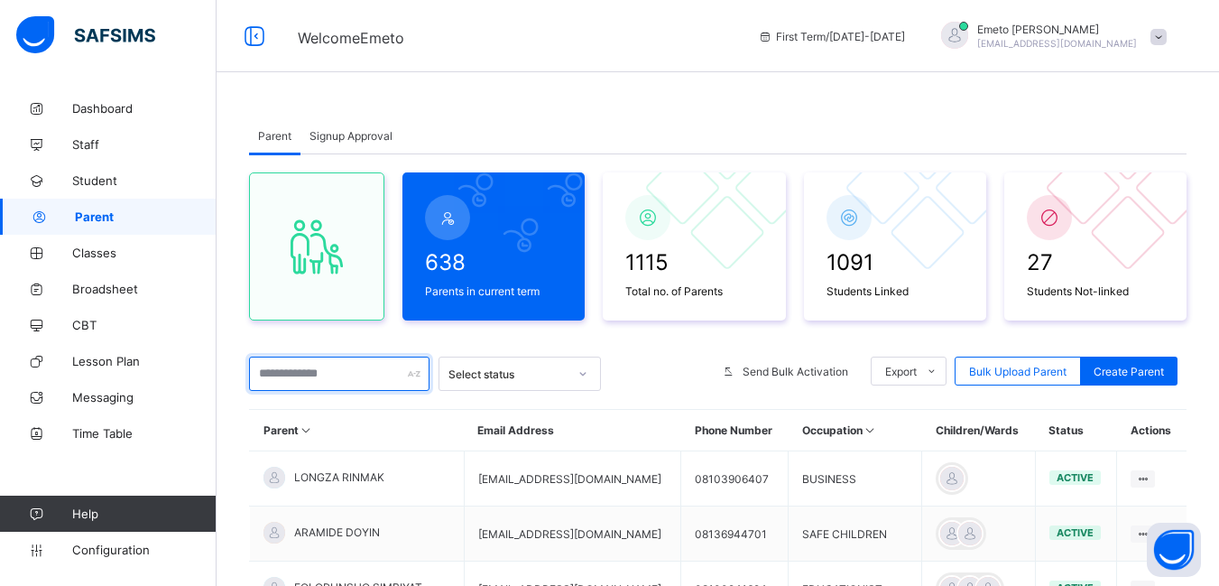
click at [292, 375] on input "text" at bounding box center [339, 373] width 180 height 34
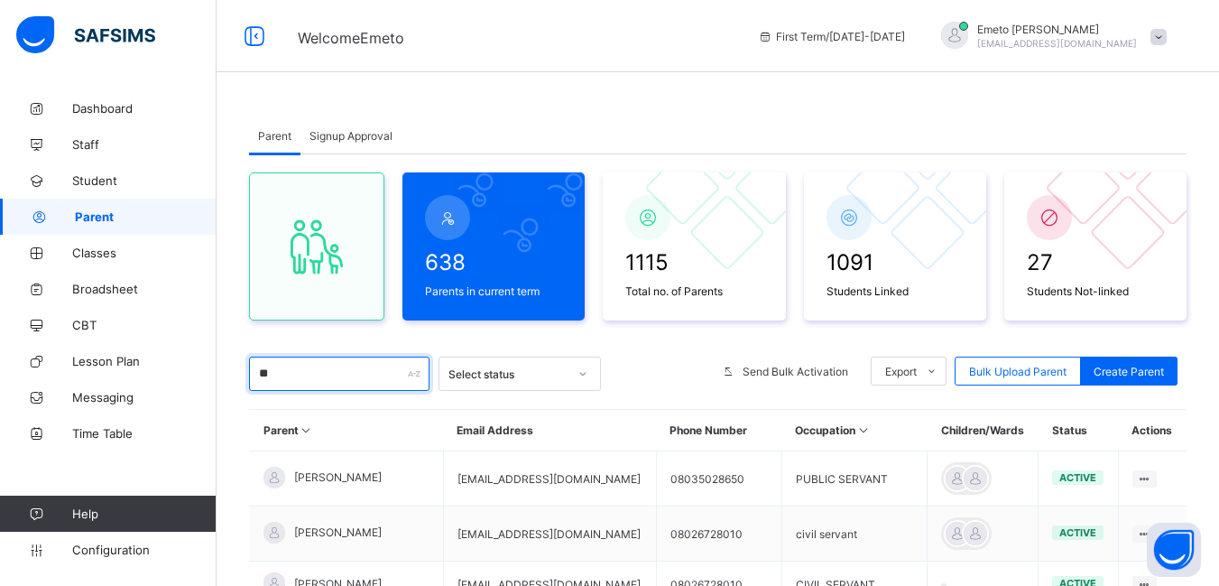
type input "*"
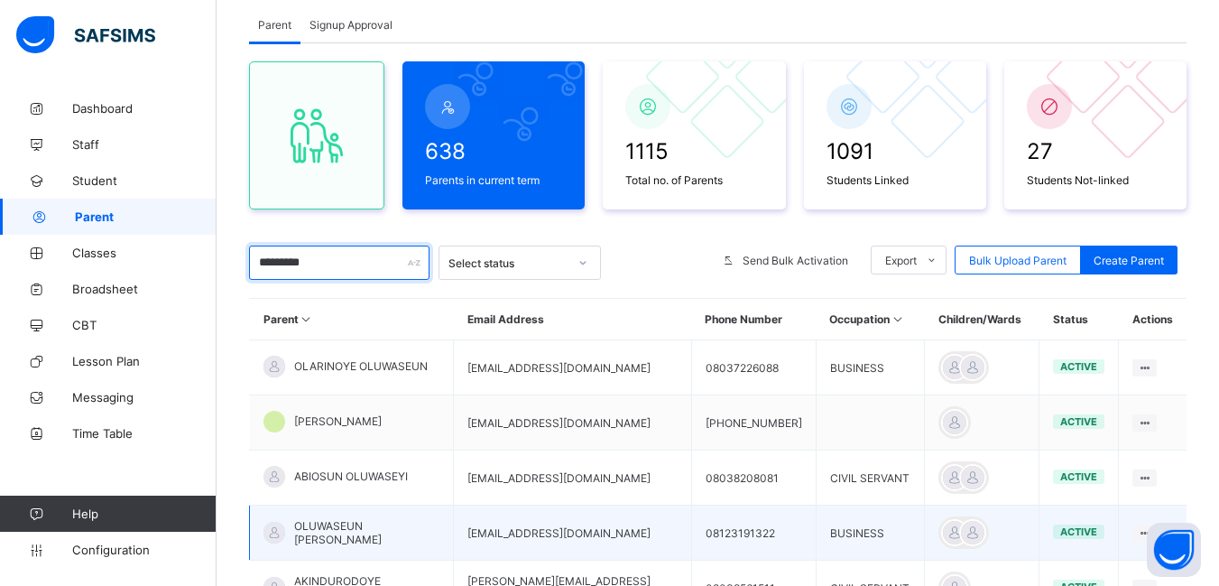
scroll to position [180, 0]
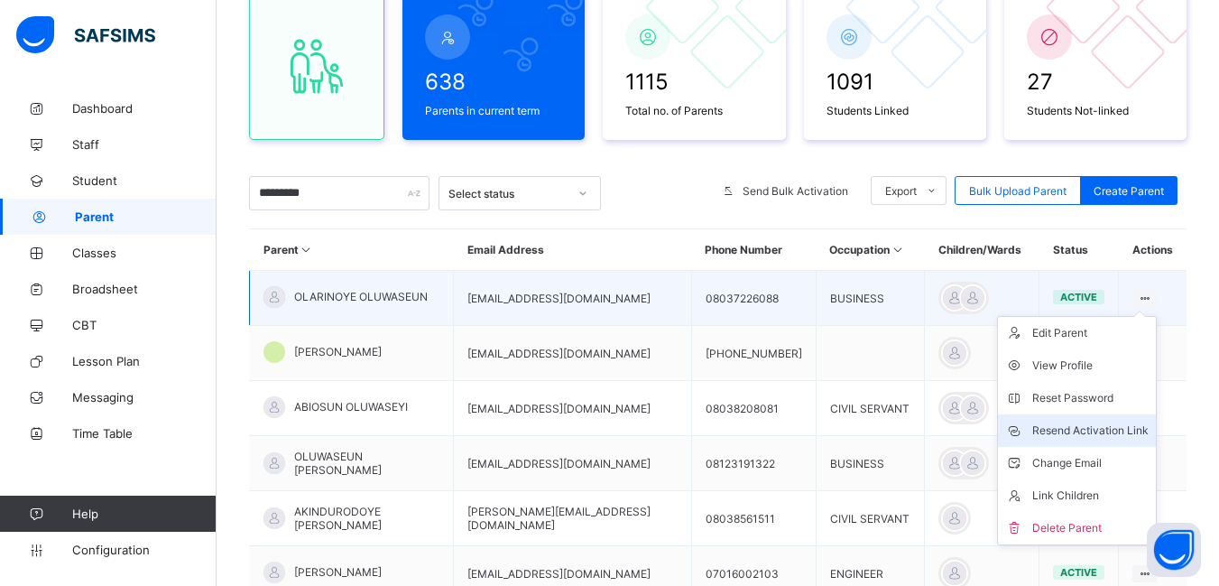
click at [1105, 423] on div "Resend Activation Link" at bounding box center [1090, 430] width 116 height 18
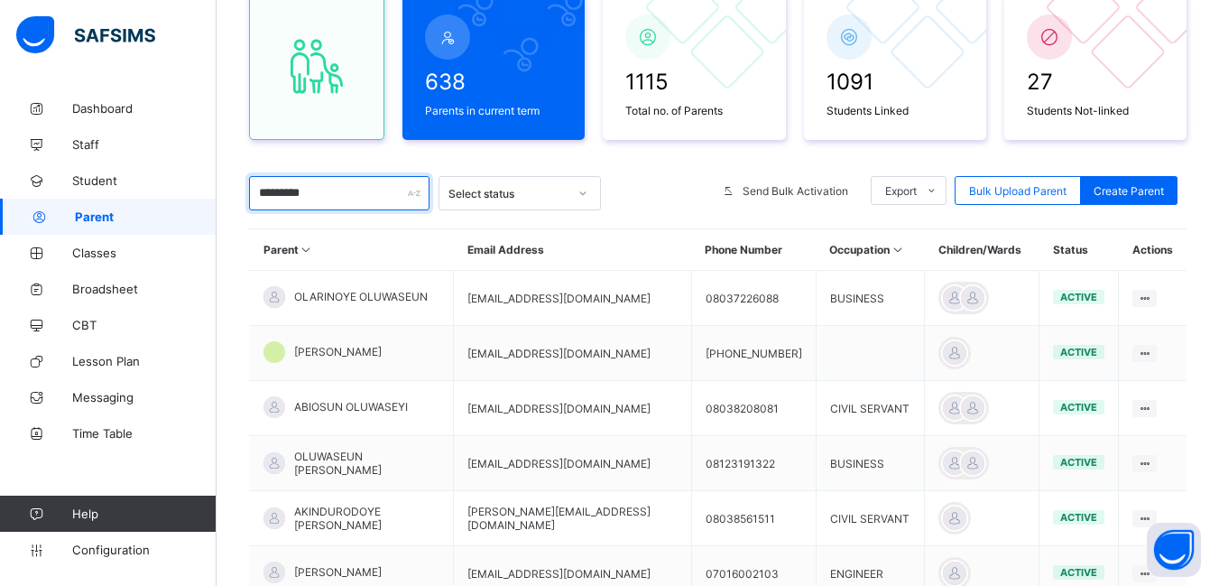
click at [325, 191] on input "*********" at bounding box center [339, 193] width 180 height 34
type input "*"
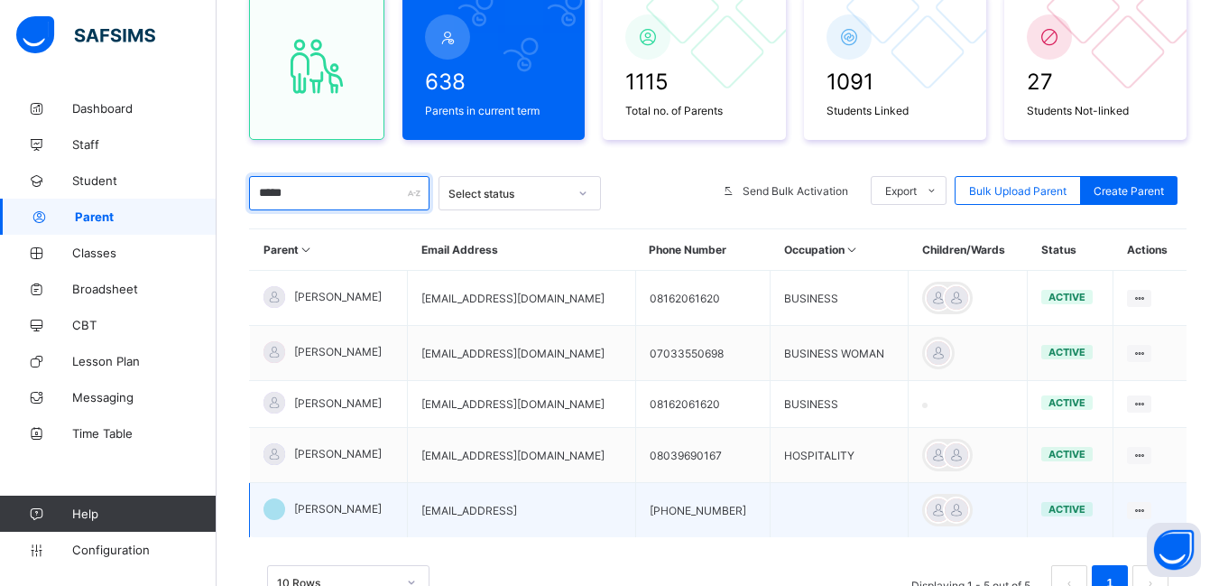
scroll to position [259, 0]
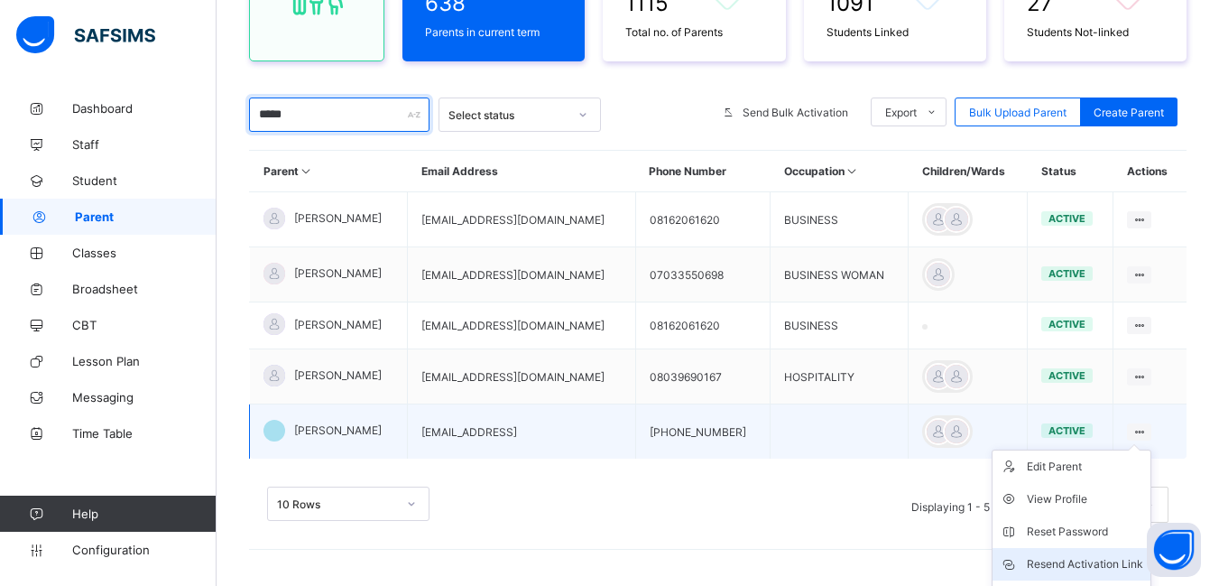
type input "*****"
click at [1113, 559] on div "Resend Activation Link" at bounding box center [1085, 564] width 116 height 18
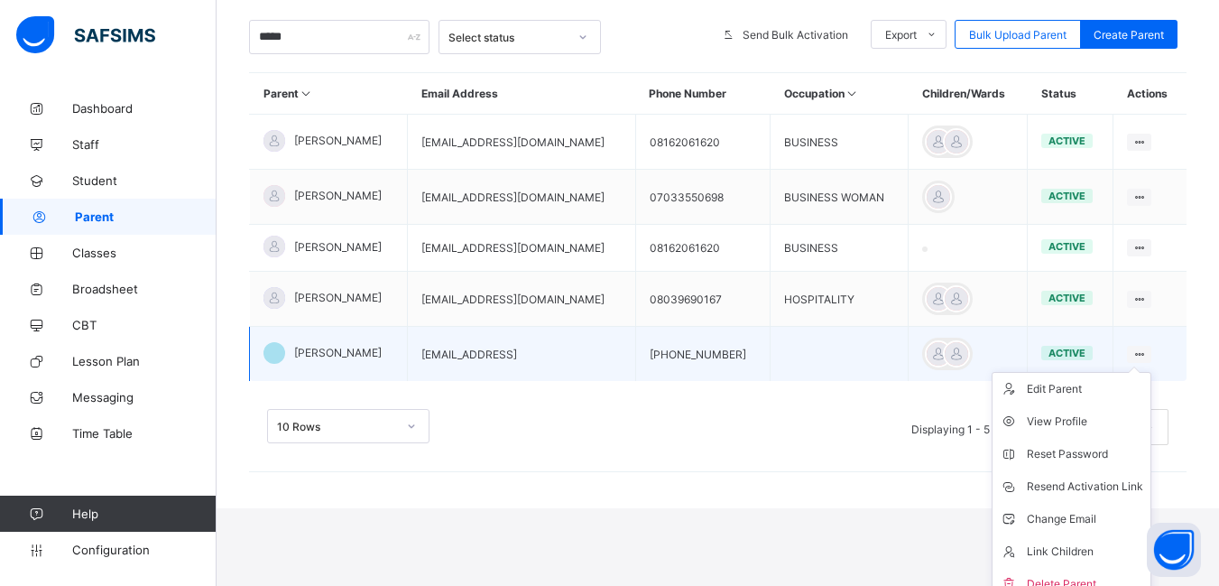
scroll to position [352, 0]
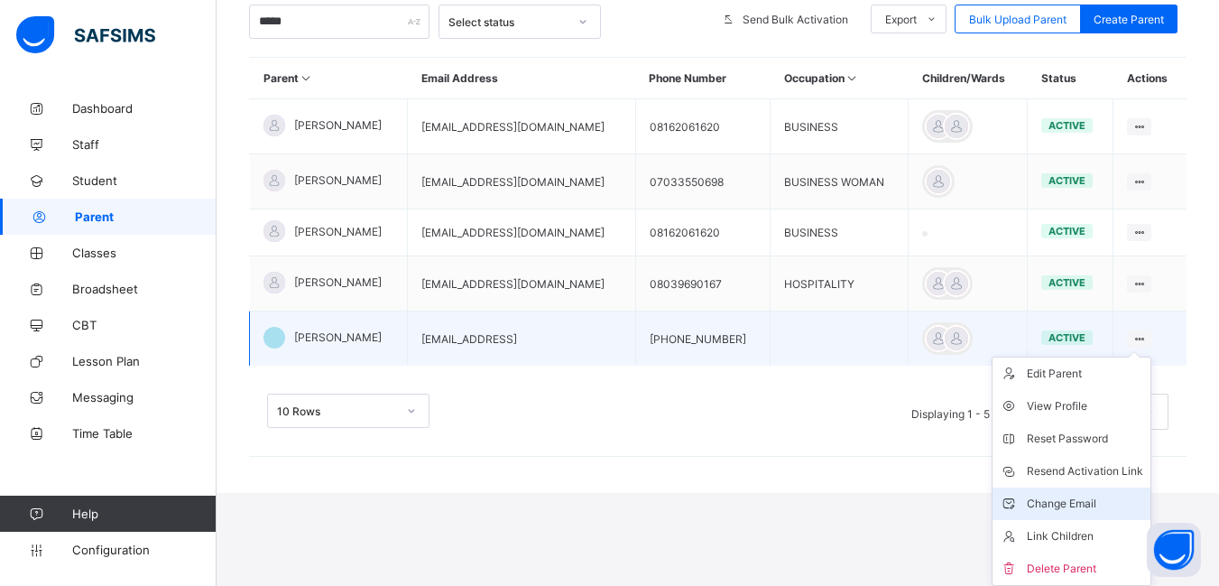
click at [1087, 501] on div "Change Email" at bounding box center [1085, 504] width 116 height 18
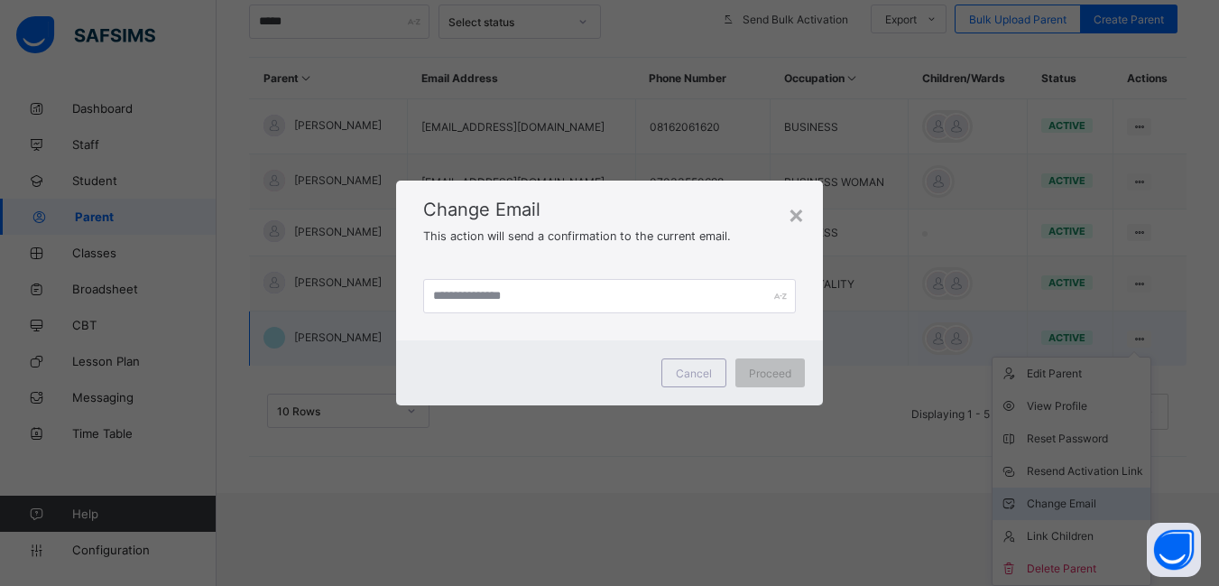
scroll to position [259, 0]
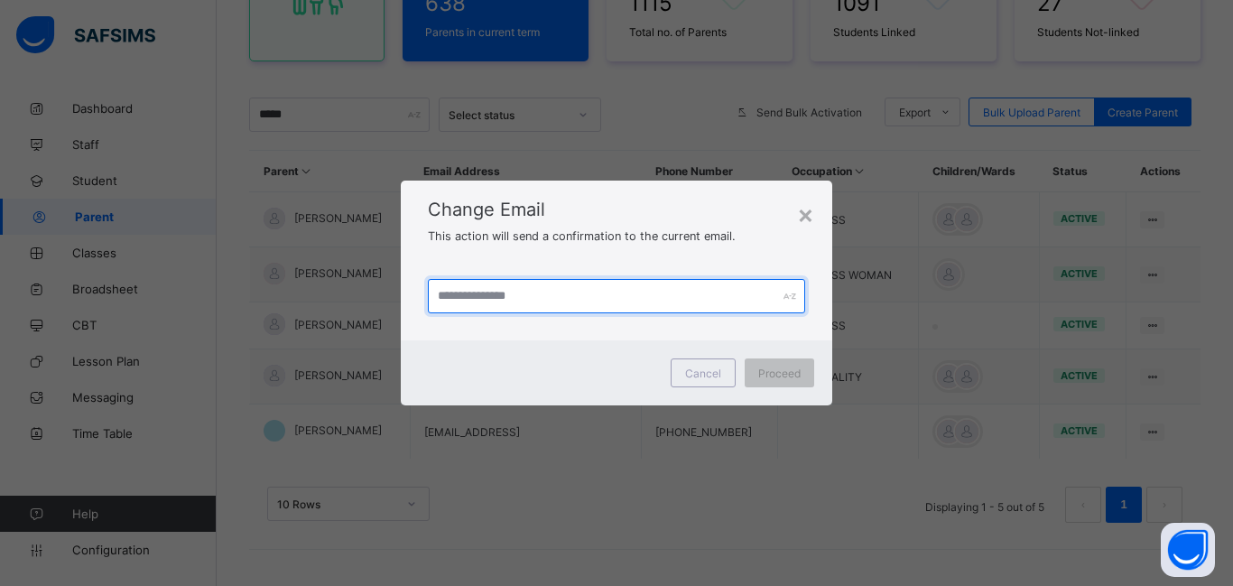
click at [541, 298] on input "text" at bounding box center [616, 296] width 377 height 34
type input "**********"
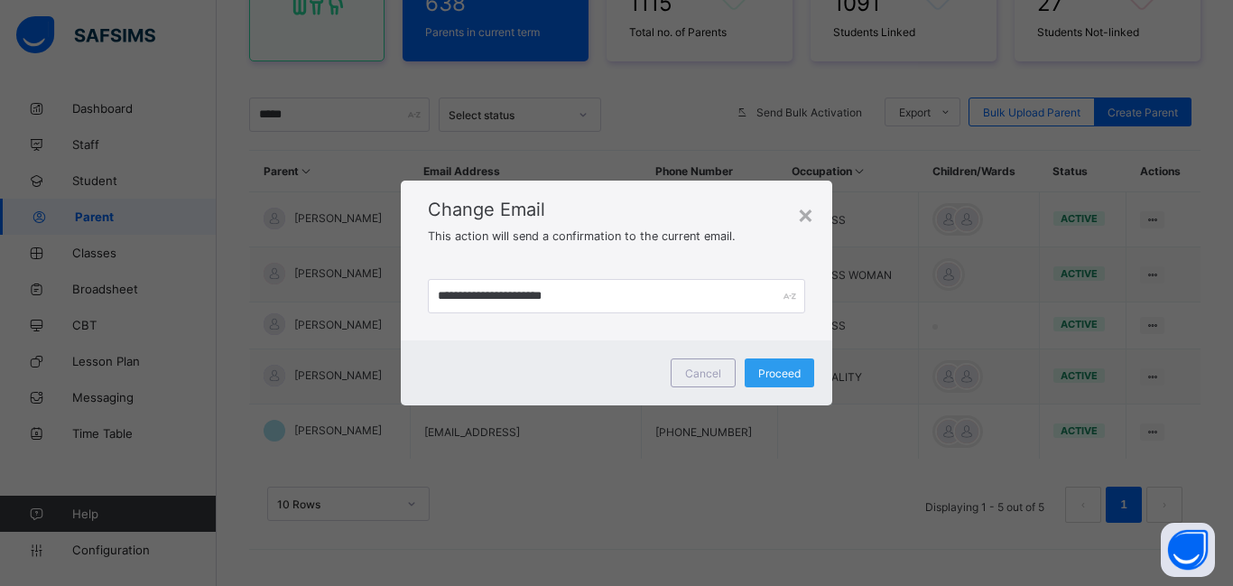
click at [792, 374] on span "Proceed" at bounding box center [779, 373] width 42 height 14
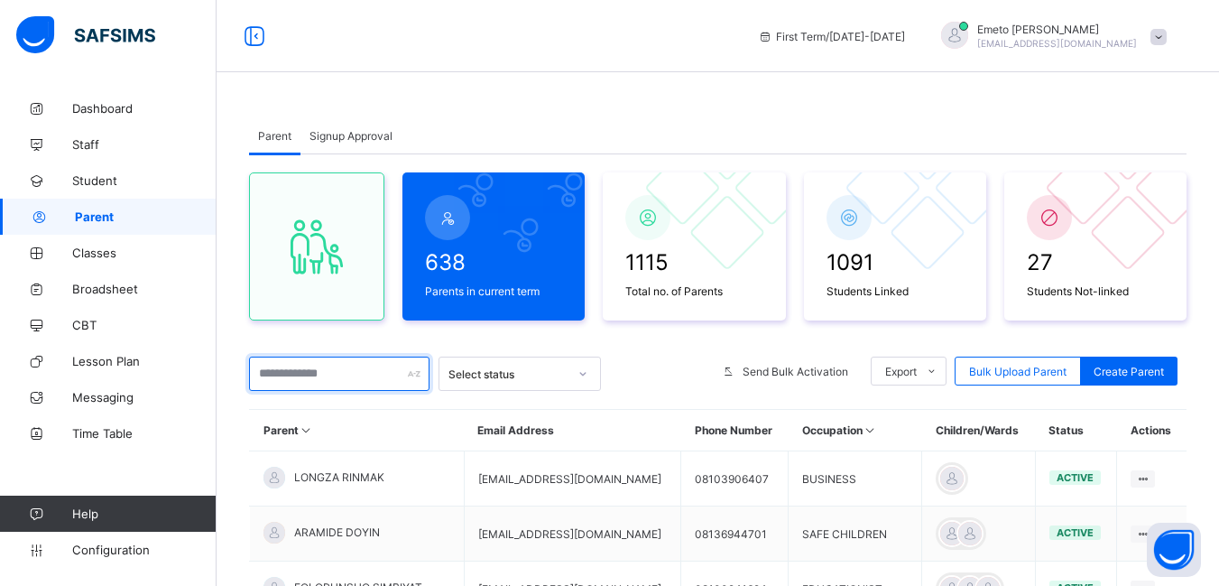
click at [306, 373] on input "text" at bounding box center [339, 373] width 180 height 34
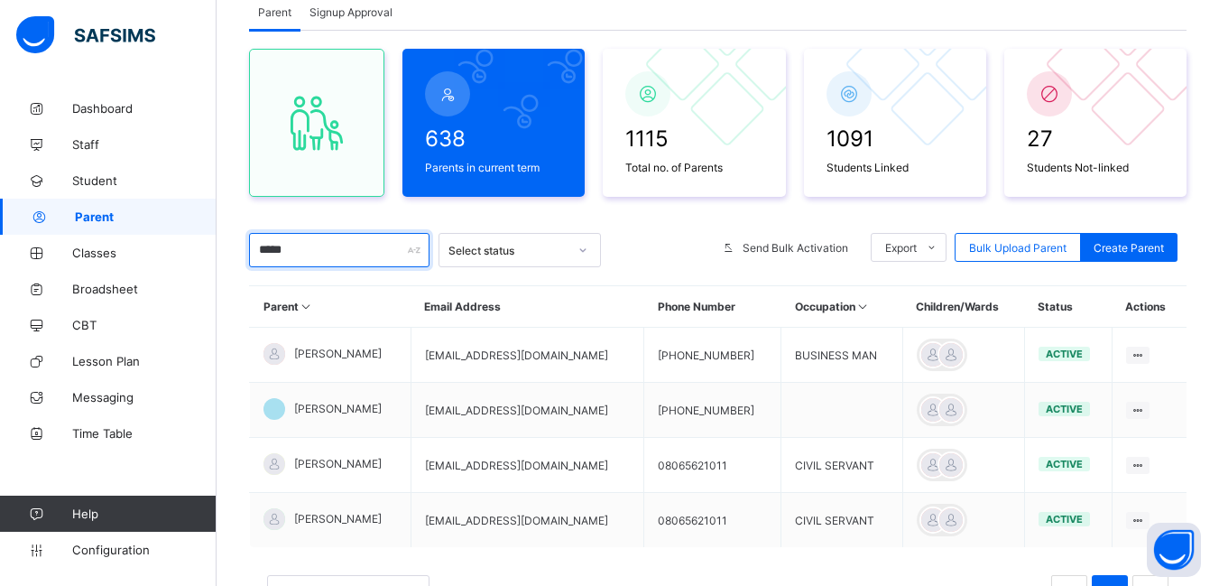
scroll to position [212, 0]
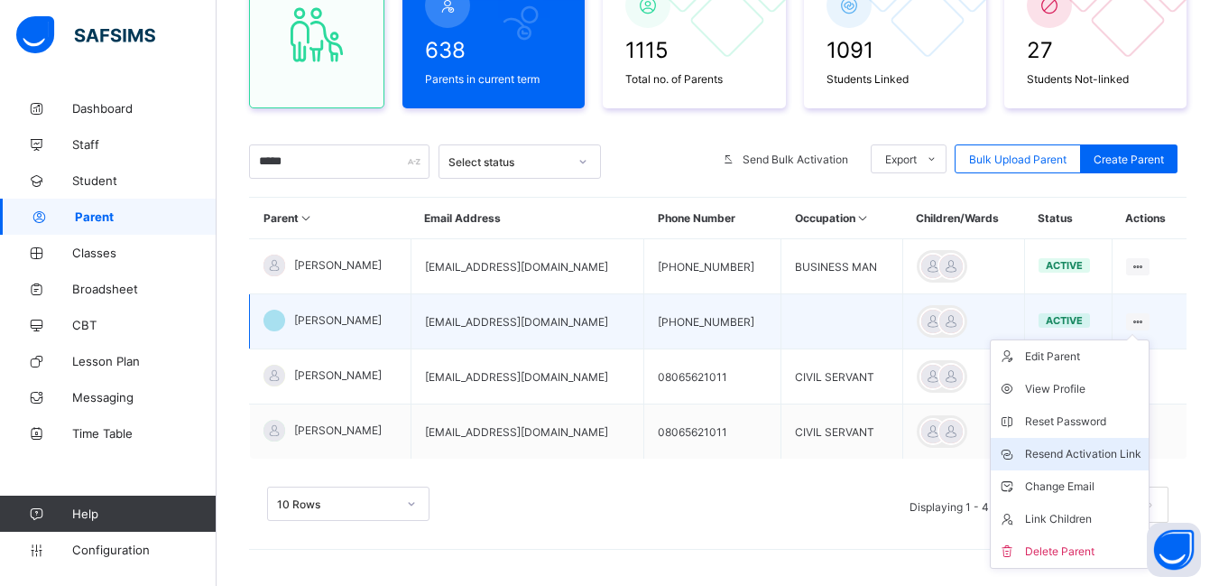
click at [1099, 449] on div "Resend Activation Link" at bounding box center [1083, 454] width 116 height 18
click at [1087, 455] on div "Resend Activation Link" at bounding box center [1083, 454] width 116 height 18
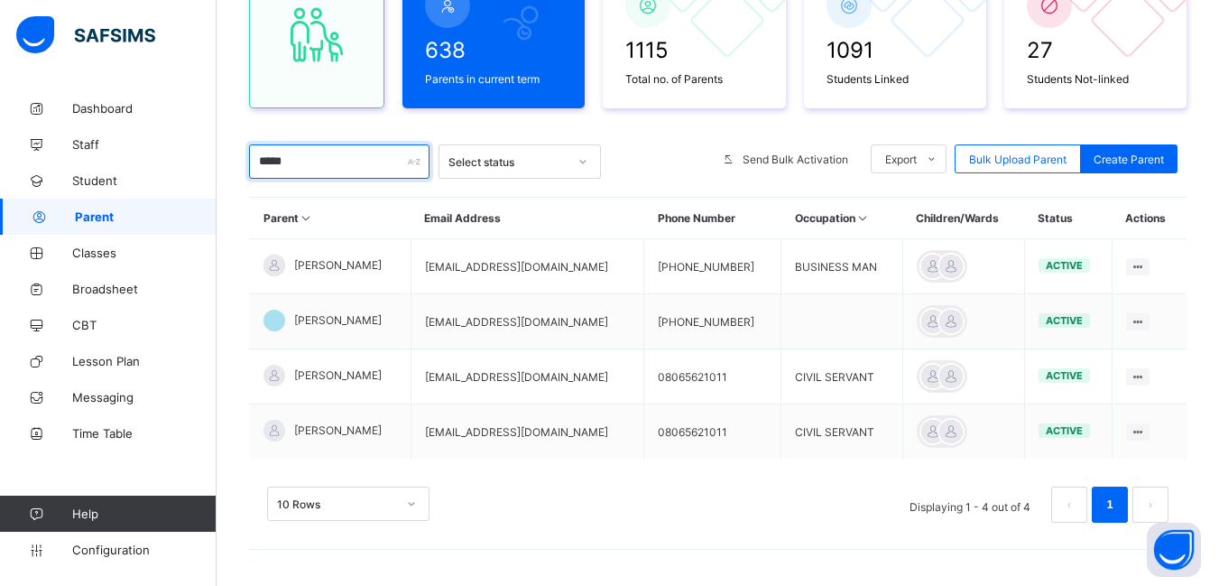
click at [316, 164] on input "*****" at bounding box center [339, 161] width 180 height 34
type input "*"
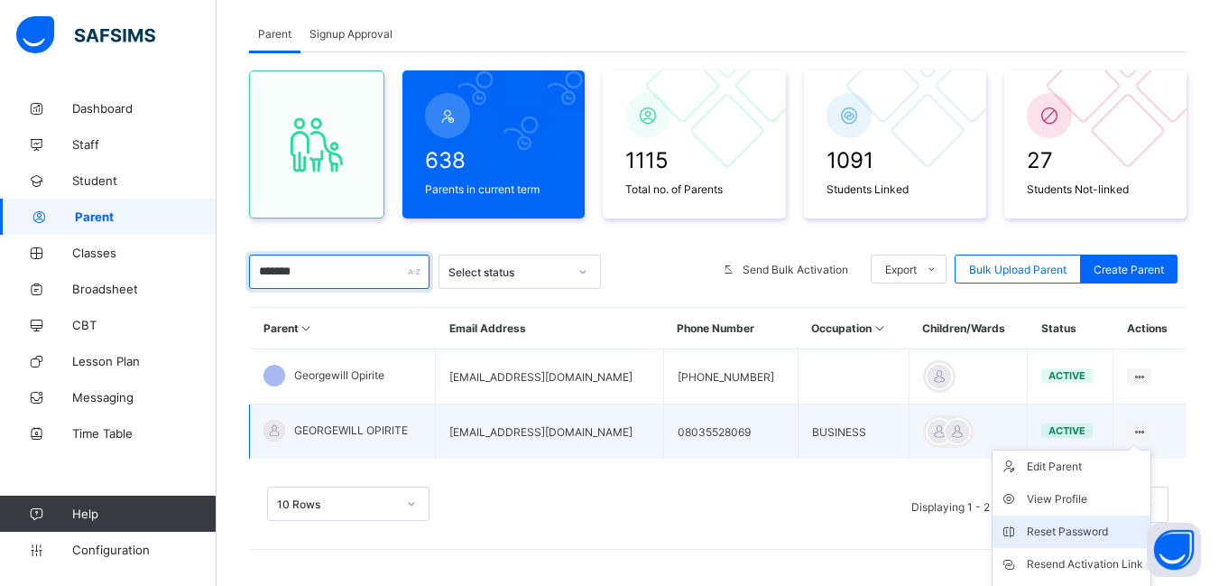
scroll to position [195, 0]
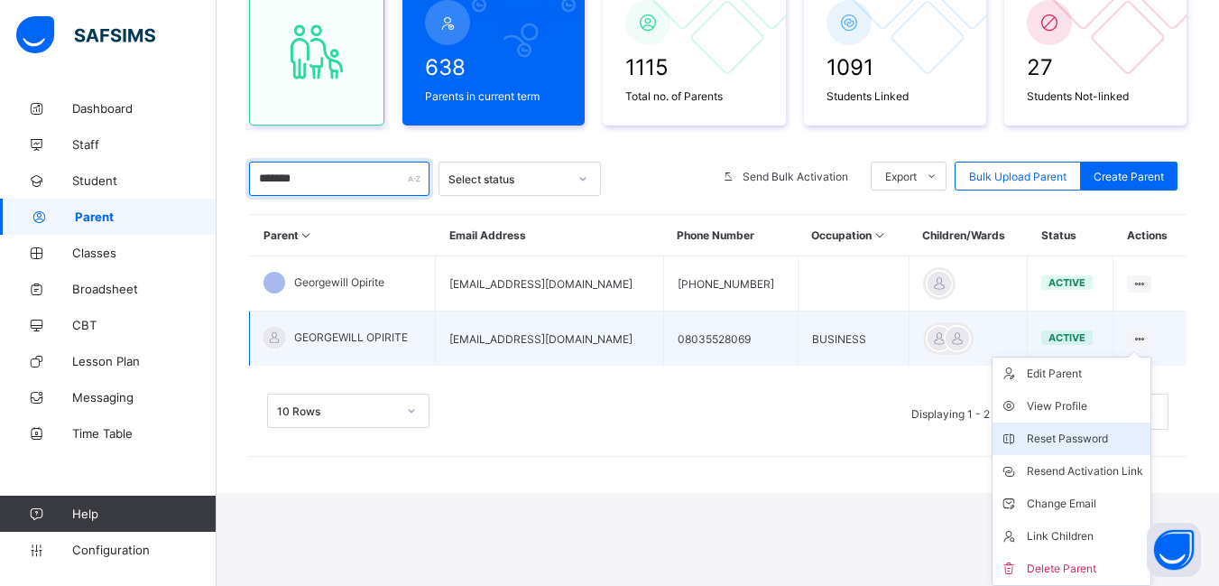
type input "*******"
click at [1069, 436] on div "Reset Password" at bounding box center [1085, 439] width 116 height 18
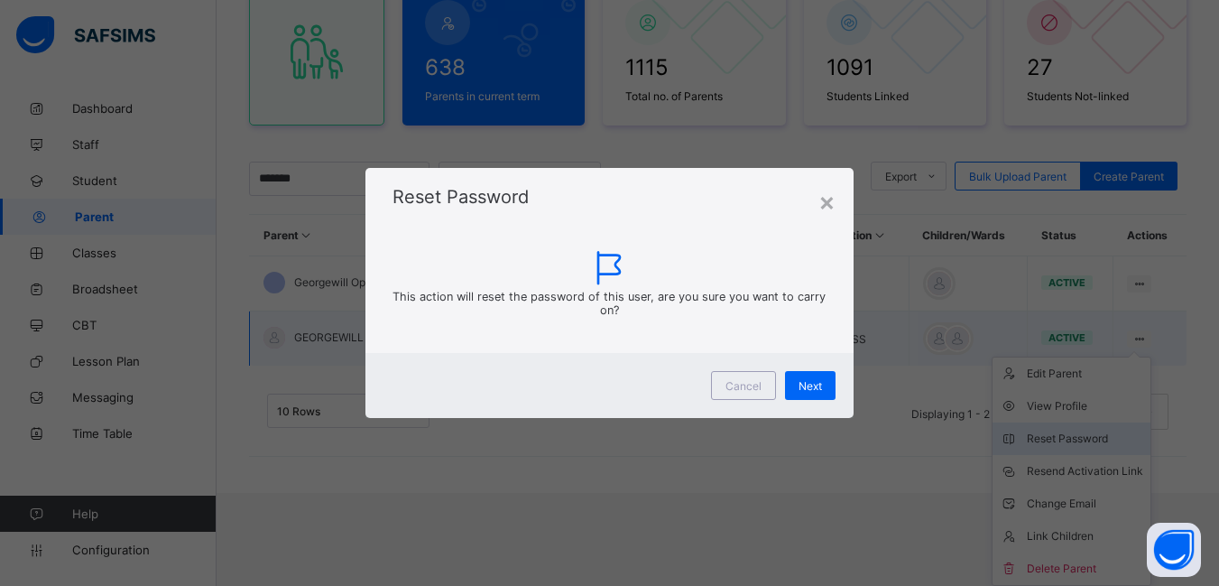
scroll to position [102, 0]
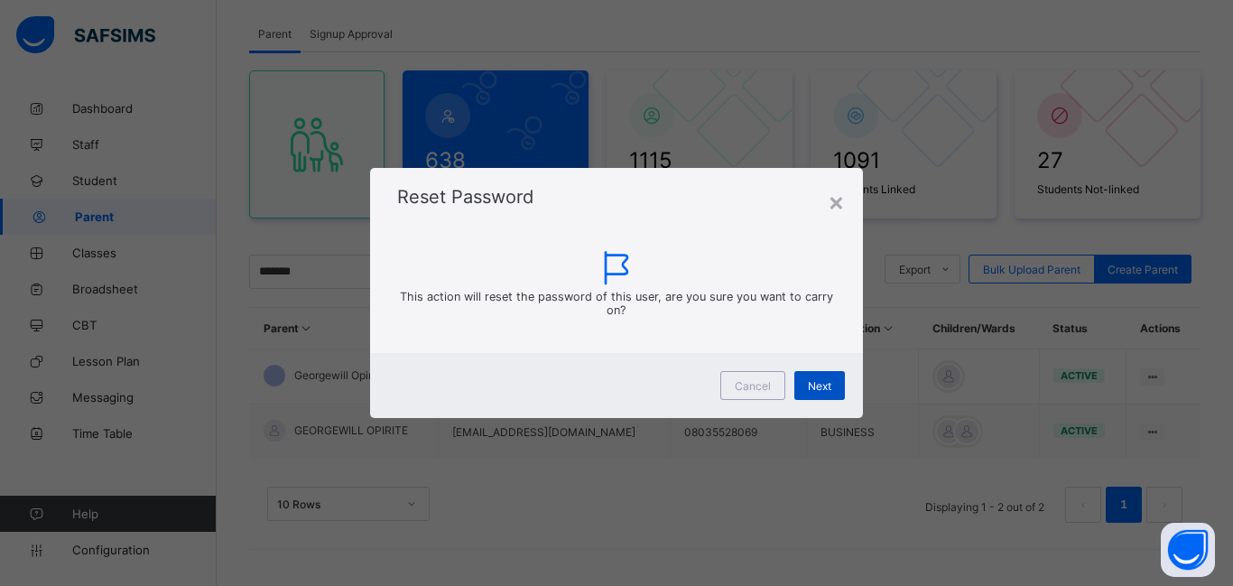
click at [817, 393] on div "Next" at bounding box center [819, 385] width 51 height 29
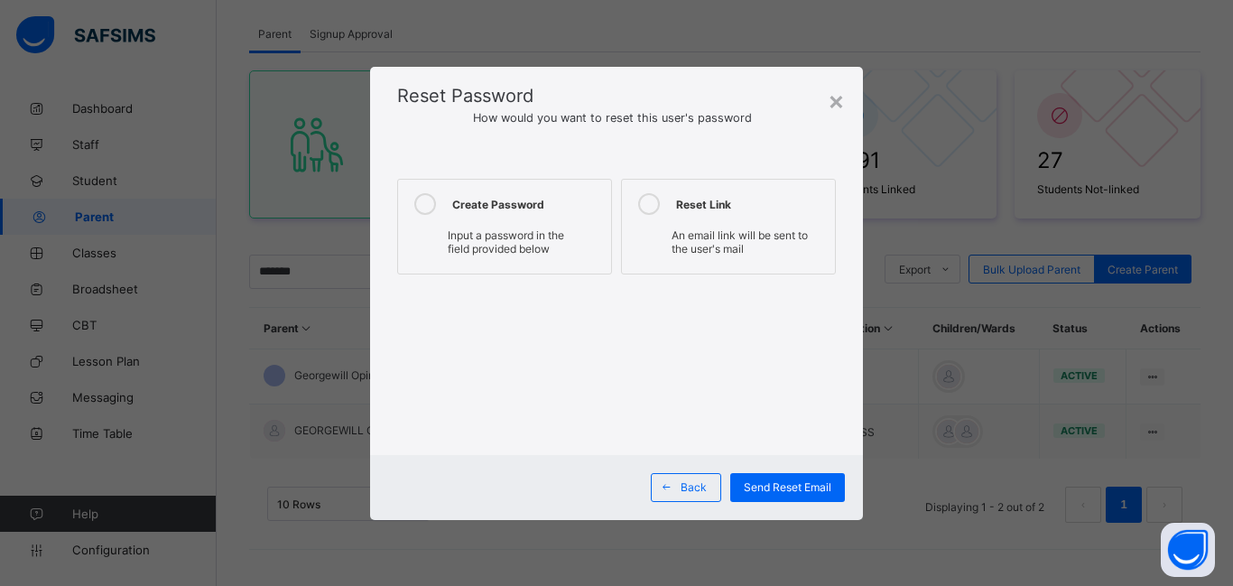
click at [819, 385] on div at bounding box center [616, 346] width 439 height 144
click at [428, 204] on icon at bounding box center [425, 204] width 22 height 22
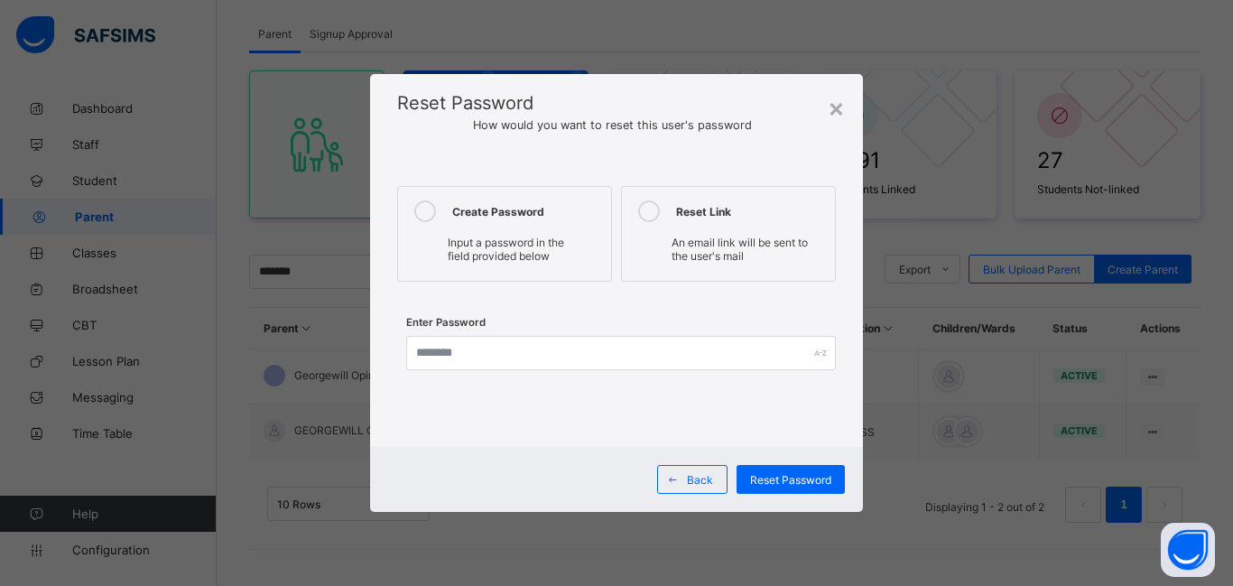
click at [643, 213] on icon at bounding box center [649, 211] width 22 height 22
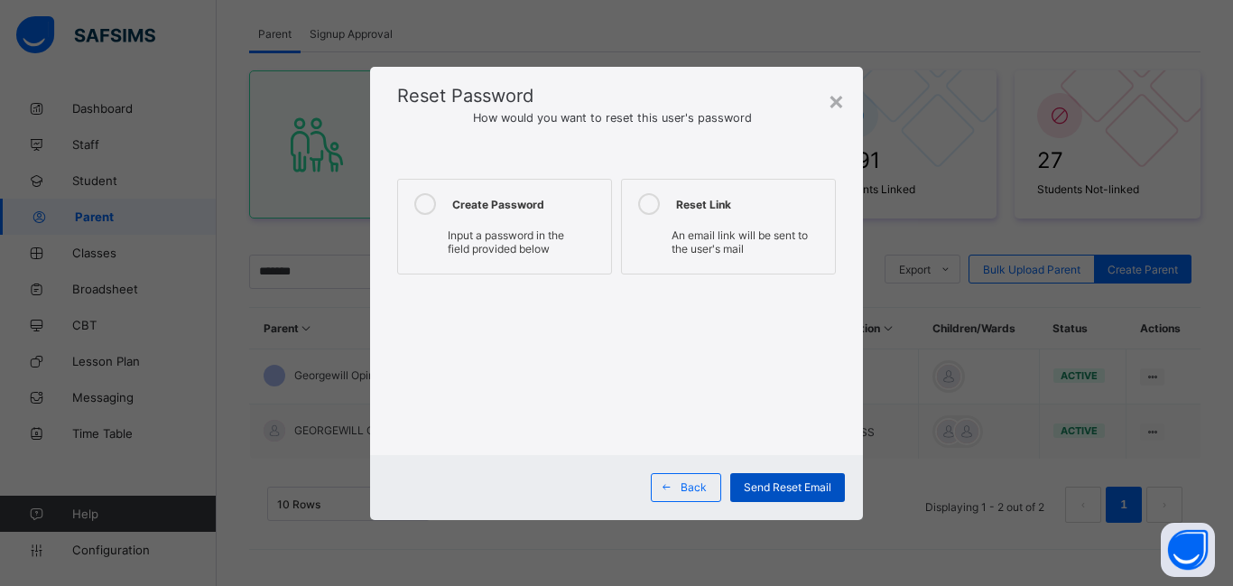
click at [785, 487] on span "Send Reset Email" at bounding box center [788, 487] width 88 height 14
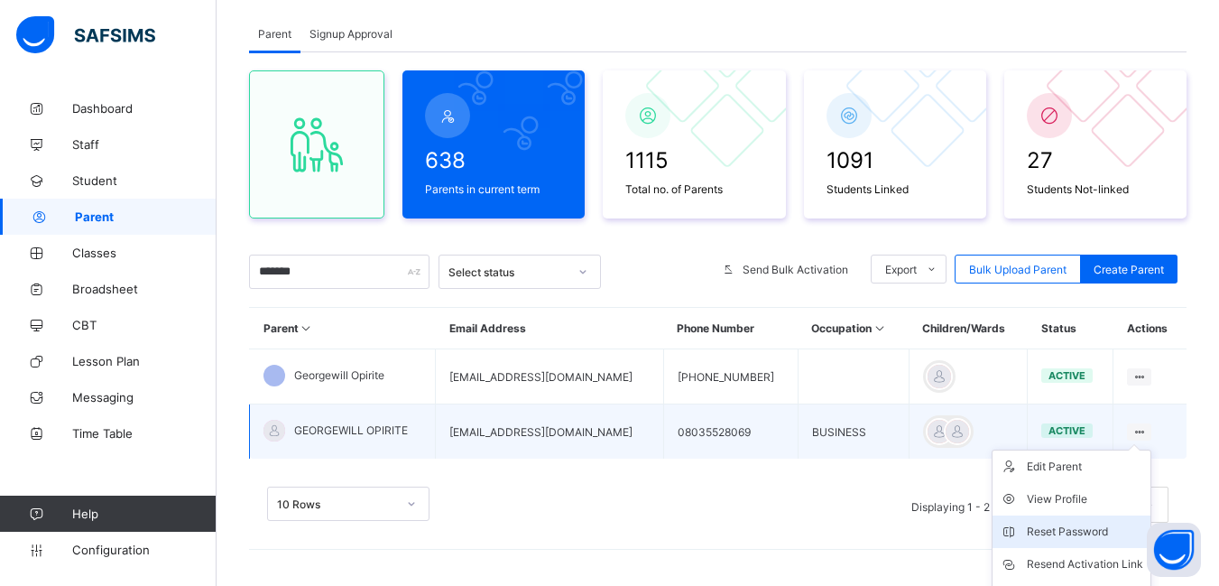
scroll to position [195, 0]
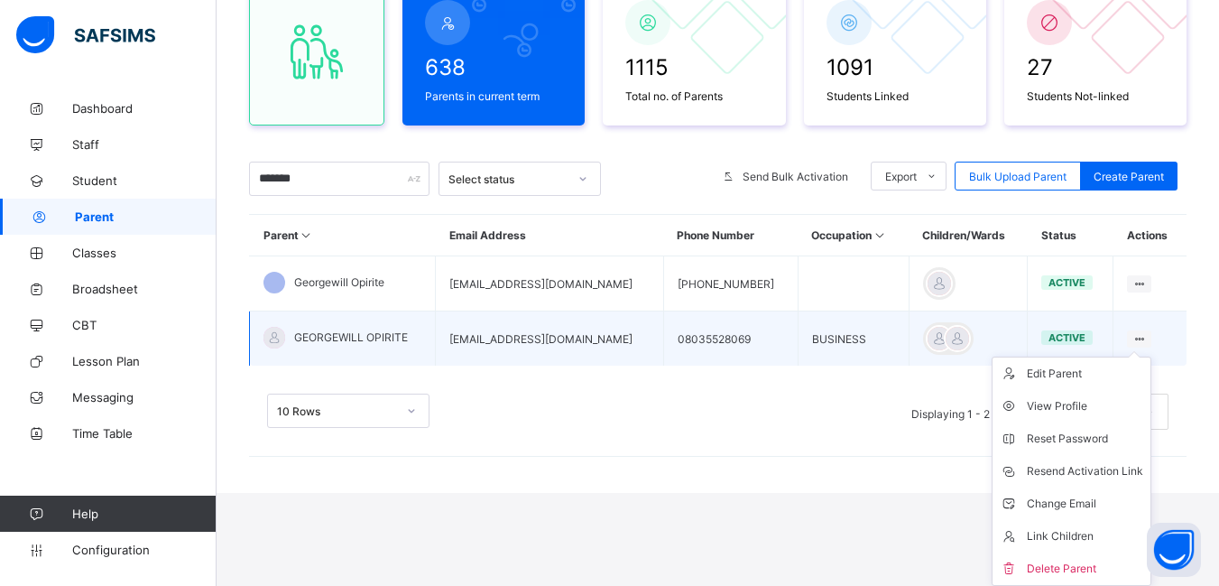
click at [1145, 356] on ul "Edit Parent View Profile Reset Password Resend Activation Link Change Email Lin…" at bounding box center [1072, 470] width 160 height 229
click at [1054, 496] on div "Change Email" at bounding box center [1085, 504] width 116 height 18
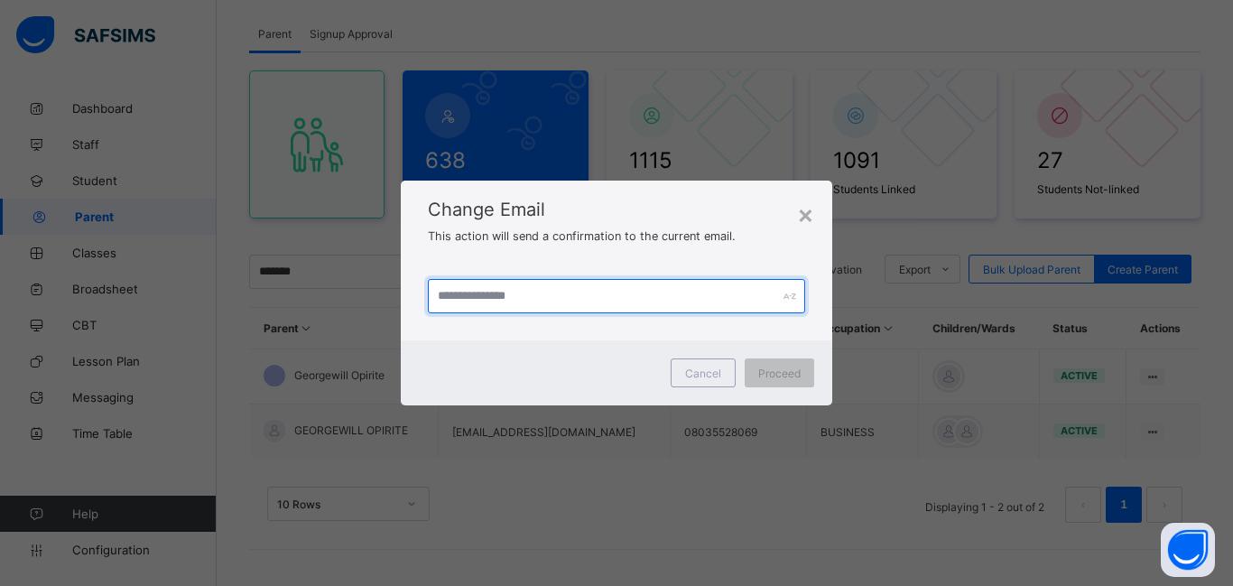
click at [495, 296] on input "text" at bounding box center [616, 296] width 377 height 34
type input "**********"
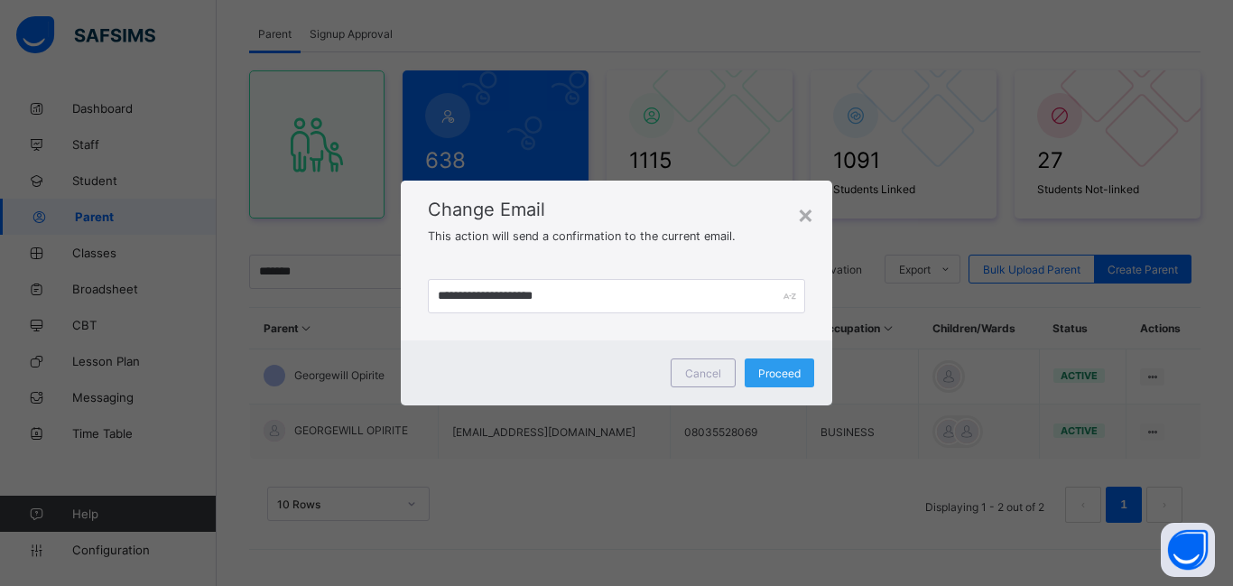
click at [788, 374] on span "Proceed" at bounding box center [779, 373] width 42 height 14
click at [771, 368] on span "Proceed" at bounding box center [770, 373] width 42 height 14
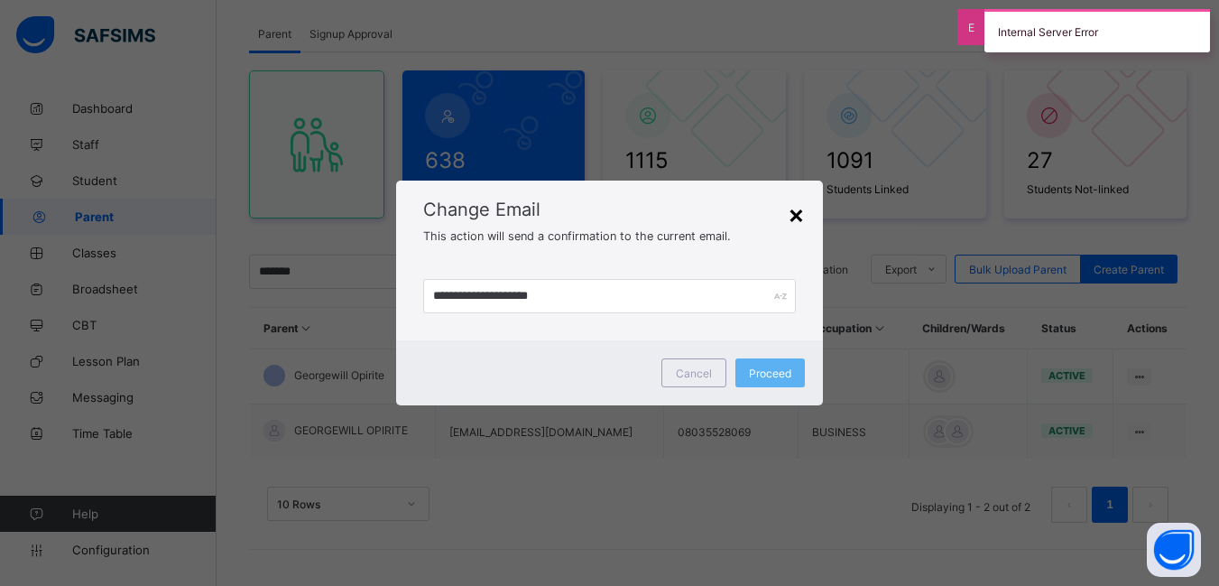
click at [799, 215] on div "×" at bounding box center [796, 214] width 17 height 31
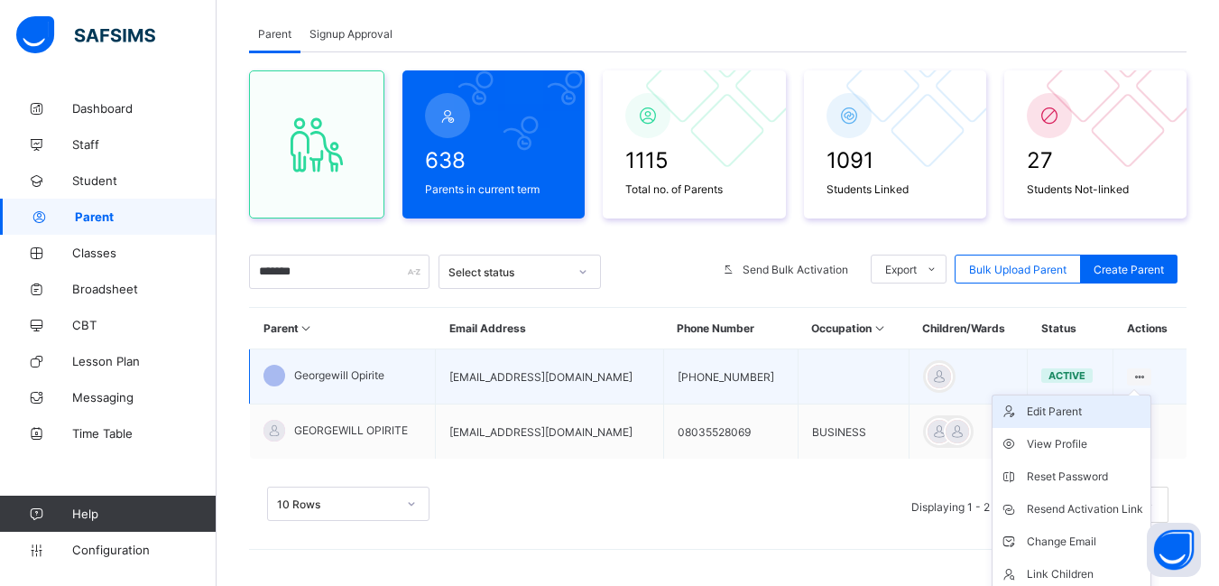
scroll to position [140, 0]
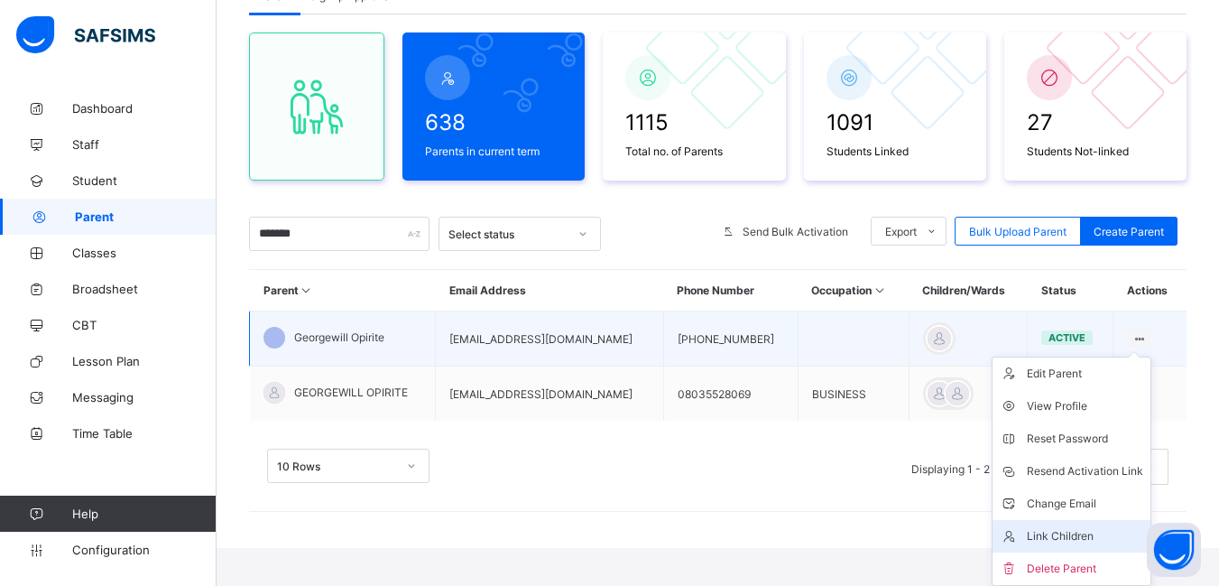
click at [1063, 530] on div "Link Children" at bounding box center [1085, 536] width 116 height 18
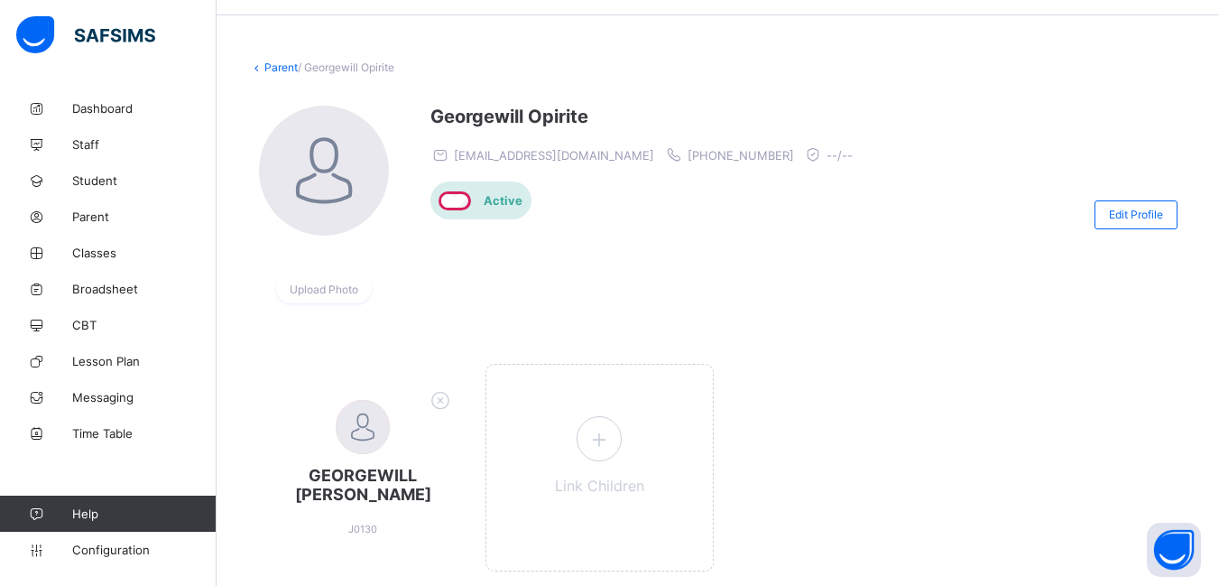
scroll to position [115, 0]
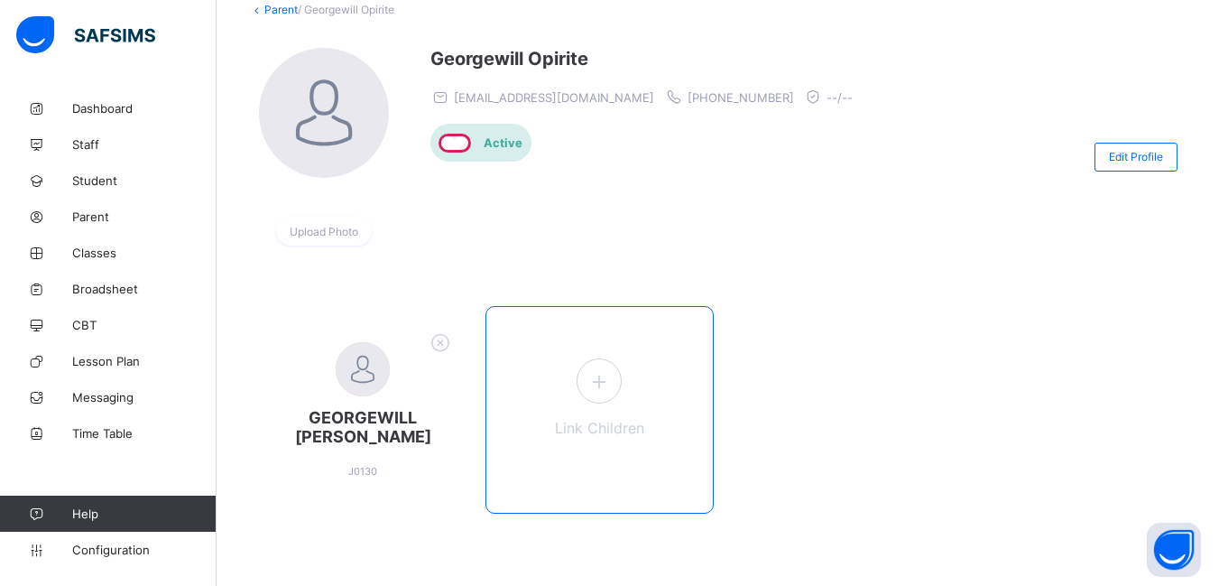
click at [603, 387] on icon at bounding box center [599, 381] width 32 height 28
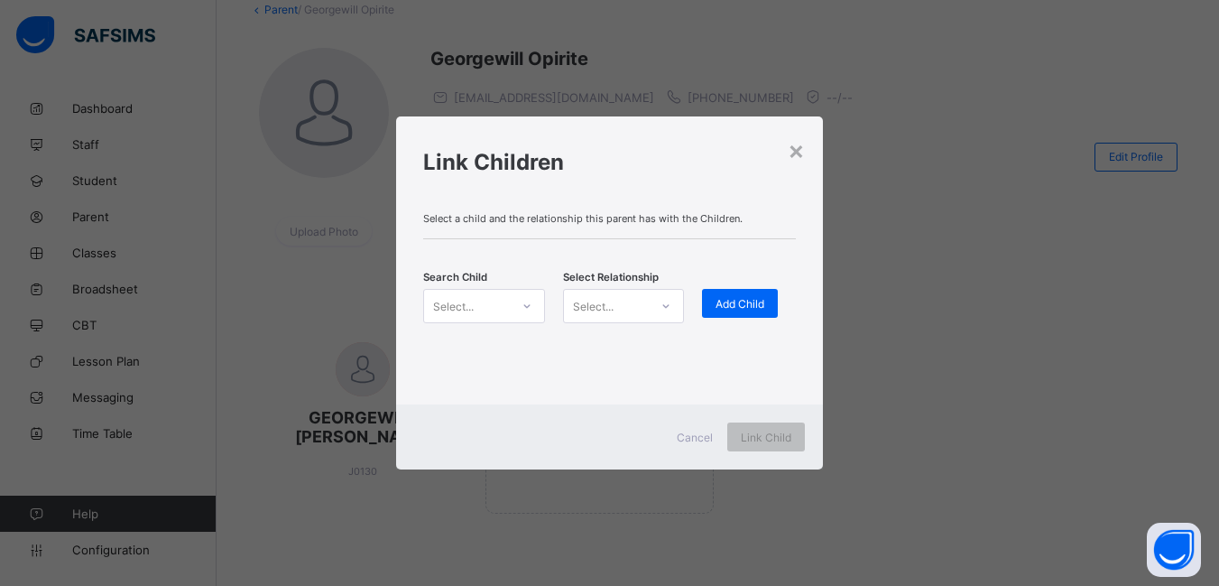
click at [523, 304] on icon at bounding box center [527, 306] width 11 height 18
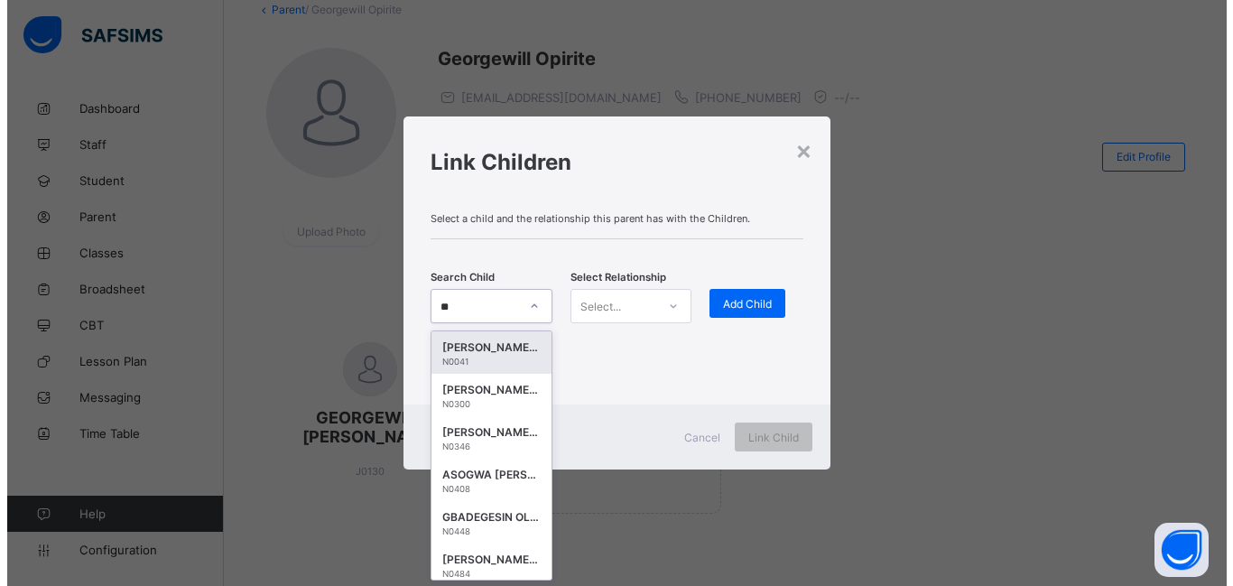
scroll to position [0, 0]
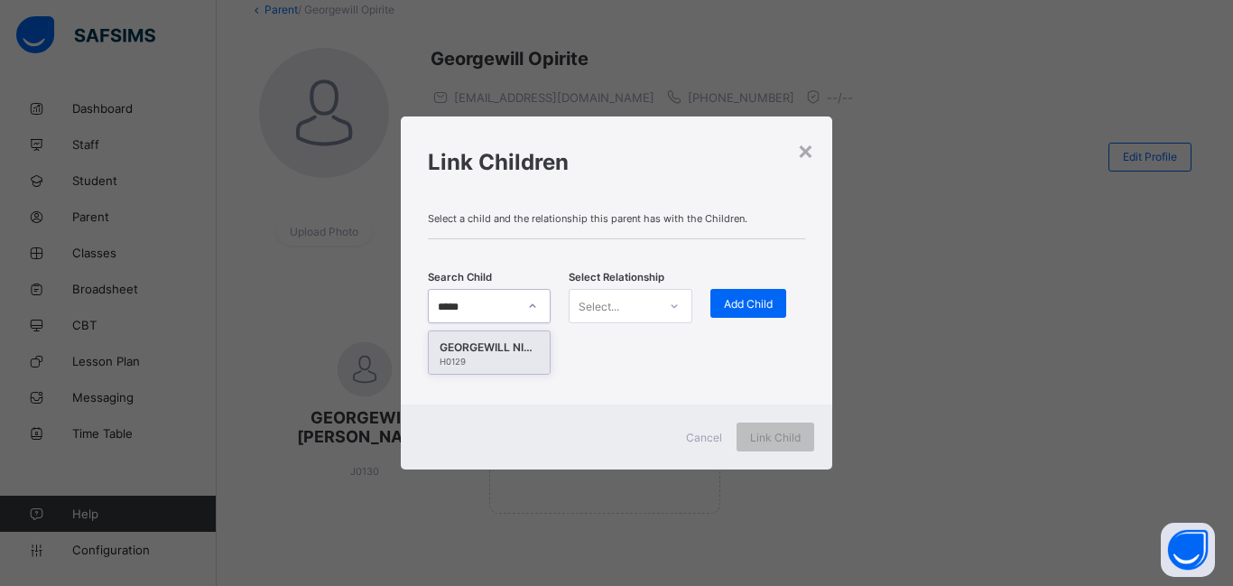
type input "******"
click at [492, 356] on div "GEORGEWILL NIMISOERE [PERSON_NAME]" at bounding box center [489, 347] width 99 height 18
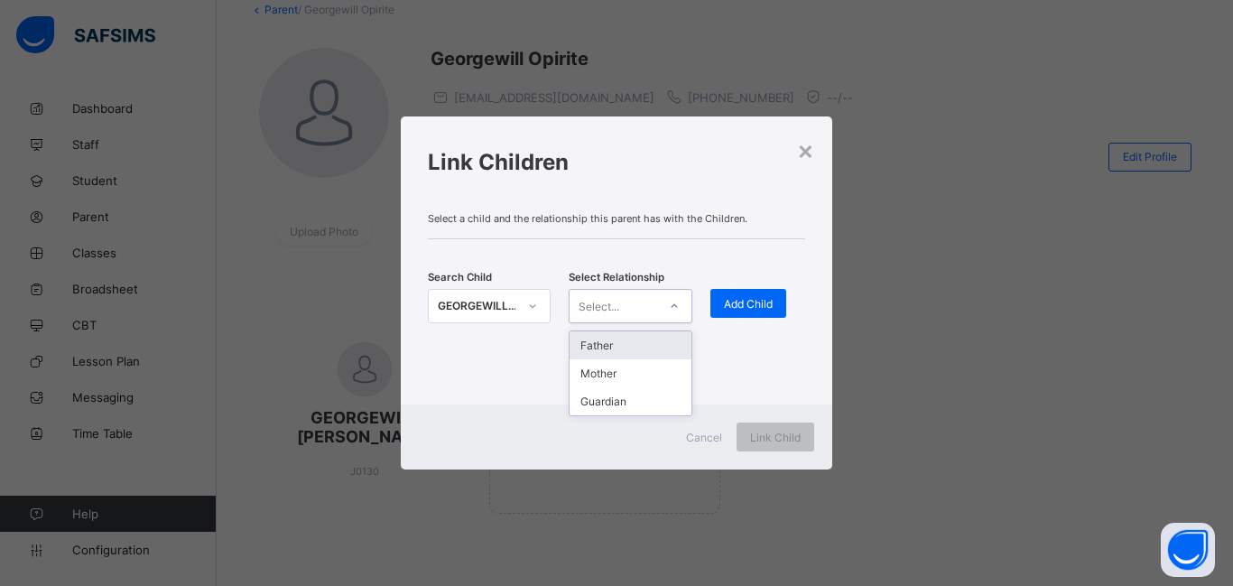
click at [674, 300] on icon at bounding box center [674, 306] width 11 height 18
click at [600, 375] on div "Mother" at bounding box center [629, 373] width 121 height 28
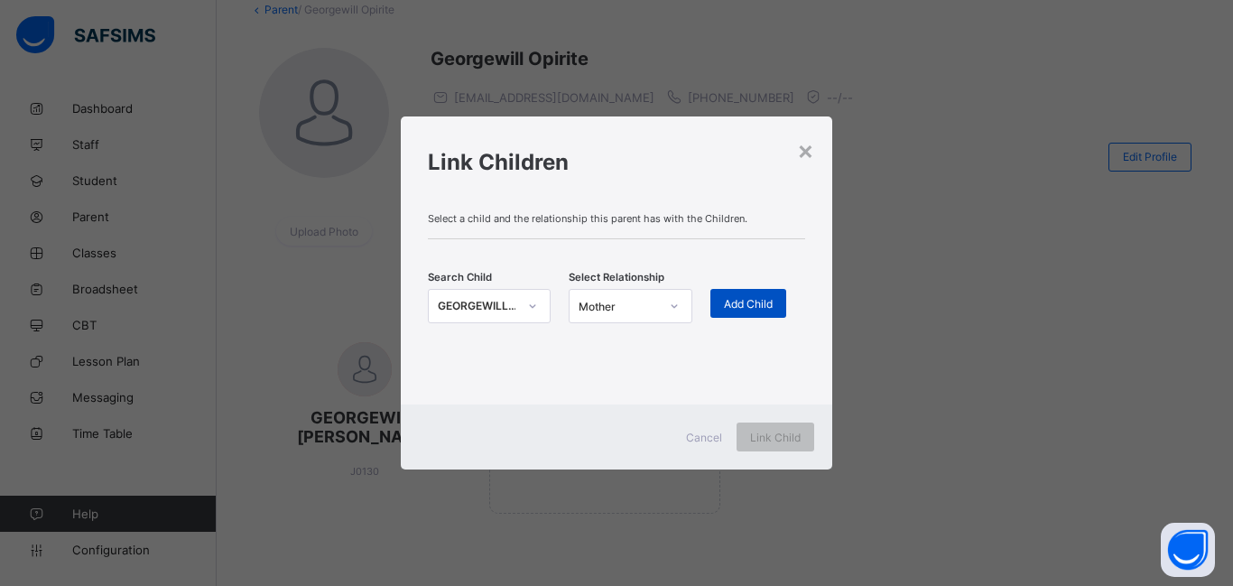
click at [745, 308] on span "Add Child" at bounding box center [748, 304] width 49 height 14
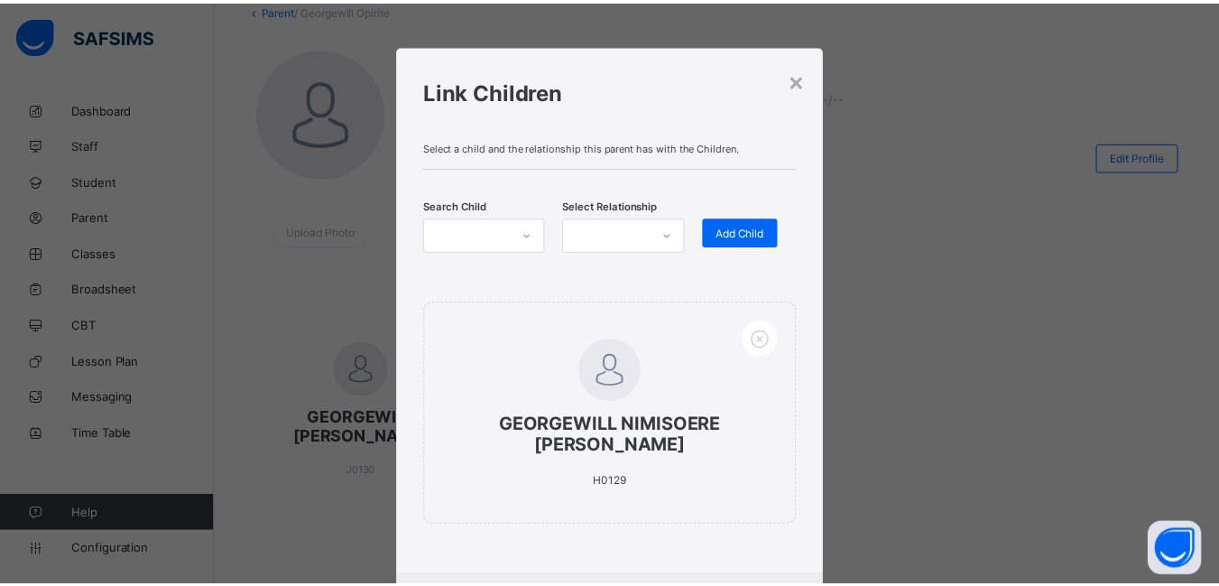
scroll to position [99, 0]
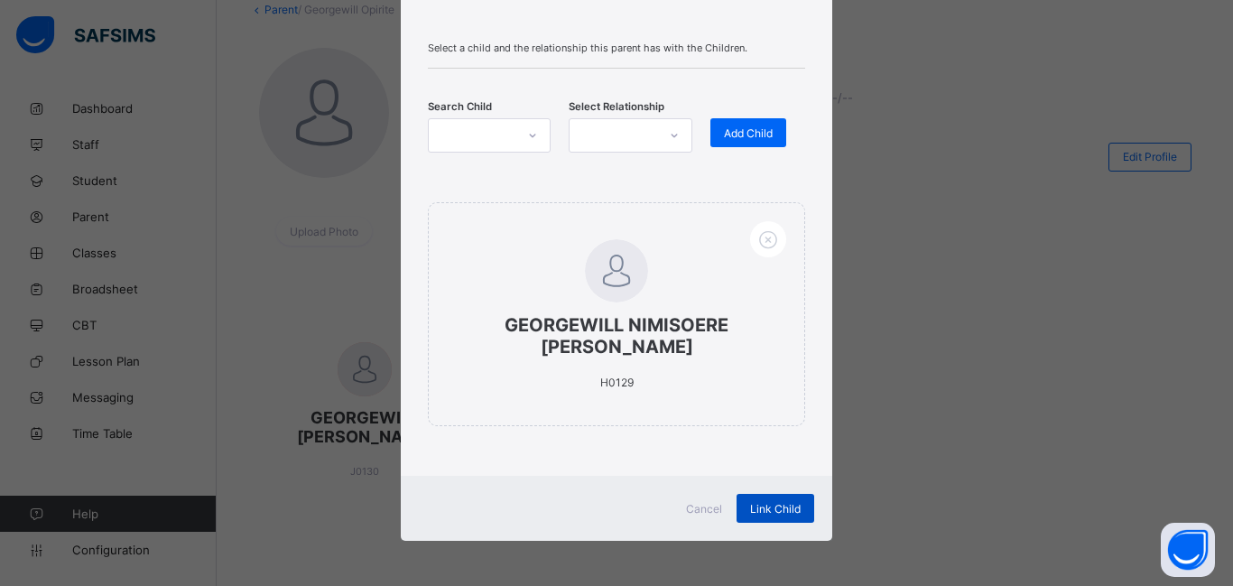
click at [777, 508] on span "Link Child" at bounding box center [775, 509] width 51 height 14
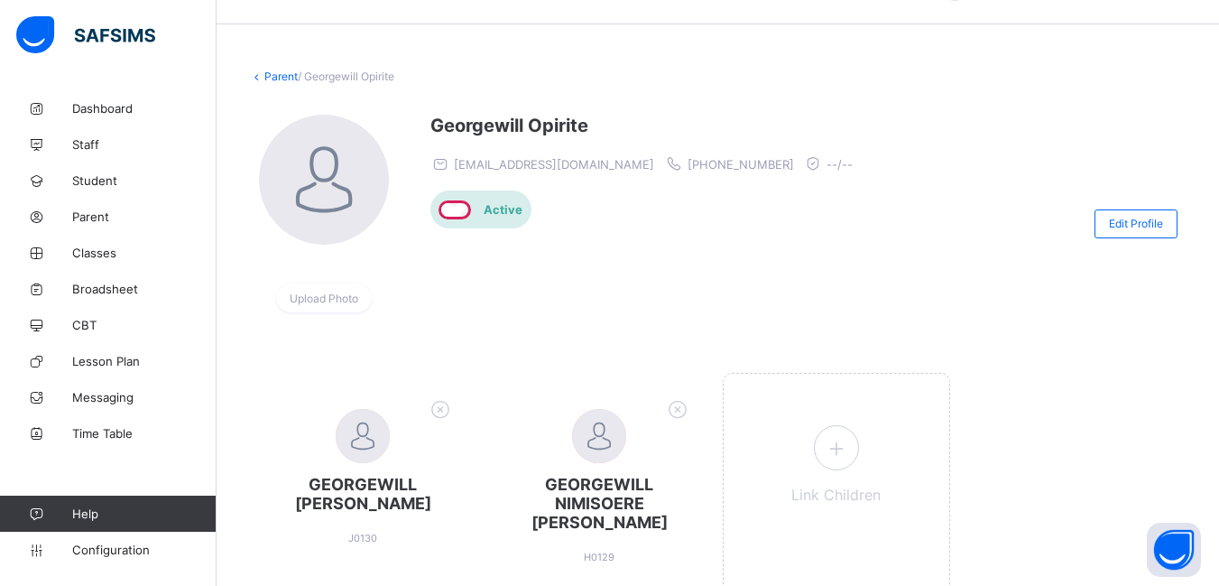
scroll to position [0, 0]
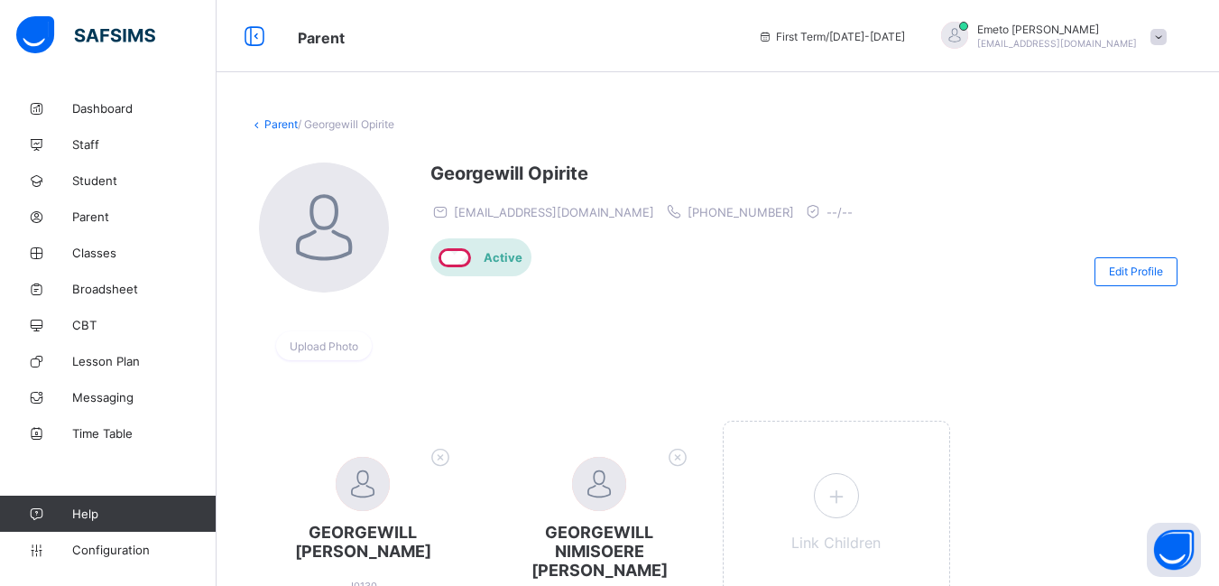
click at [279, 122] on link "Parent" at bounding box center [280, 124] width 33 height 14
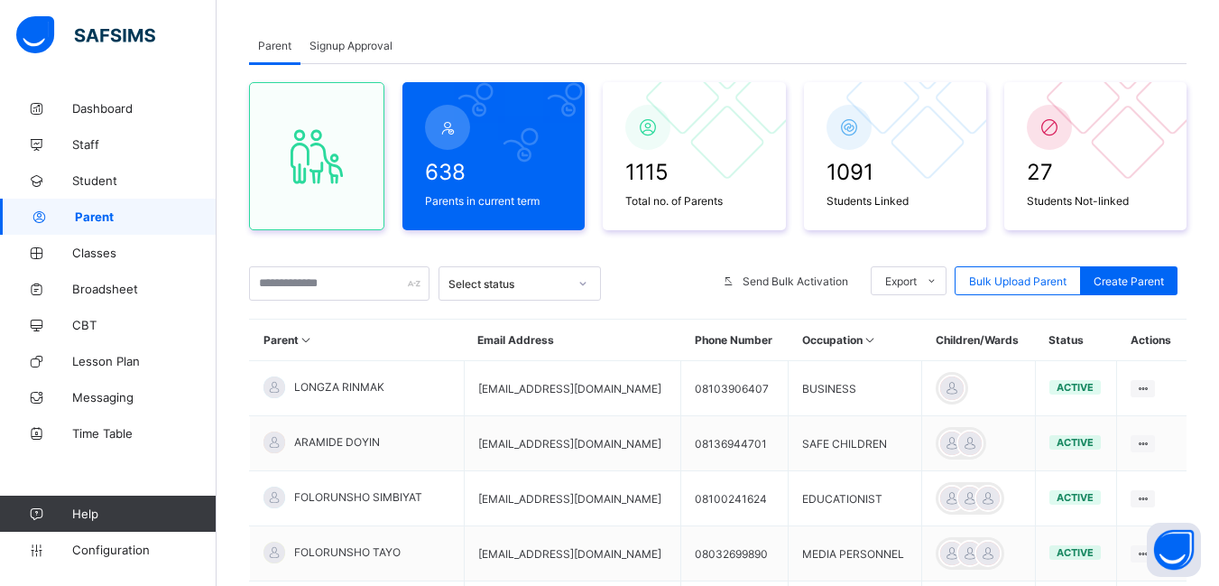
scroll to position [209, 0]
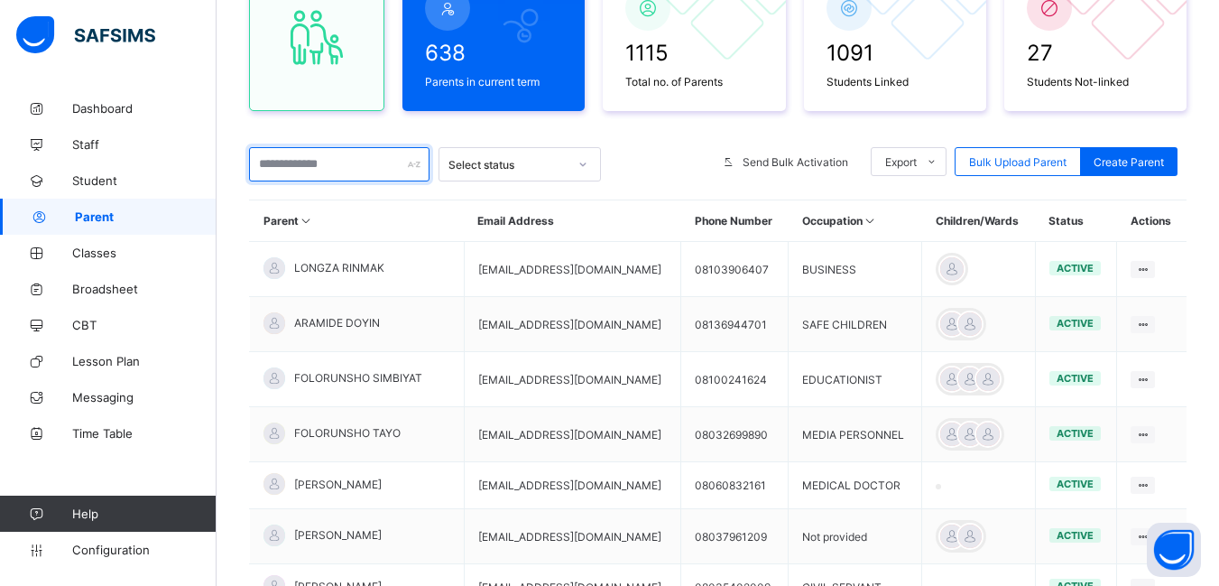
click at [292, 170] on input "text" at bounding box center [339, 164] width 180 height 34
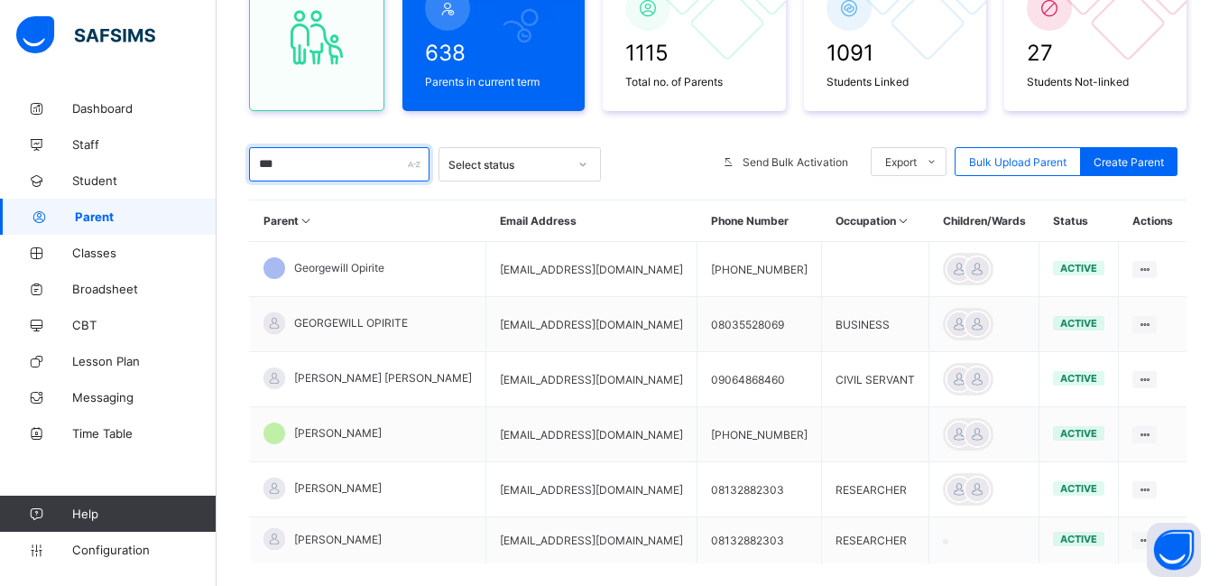
type input "*******"
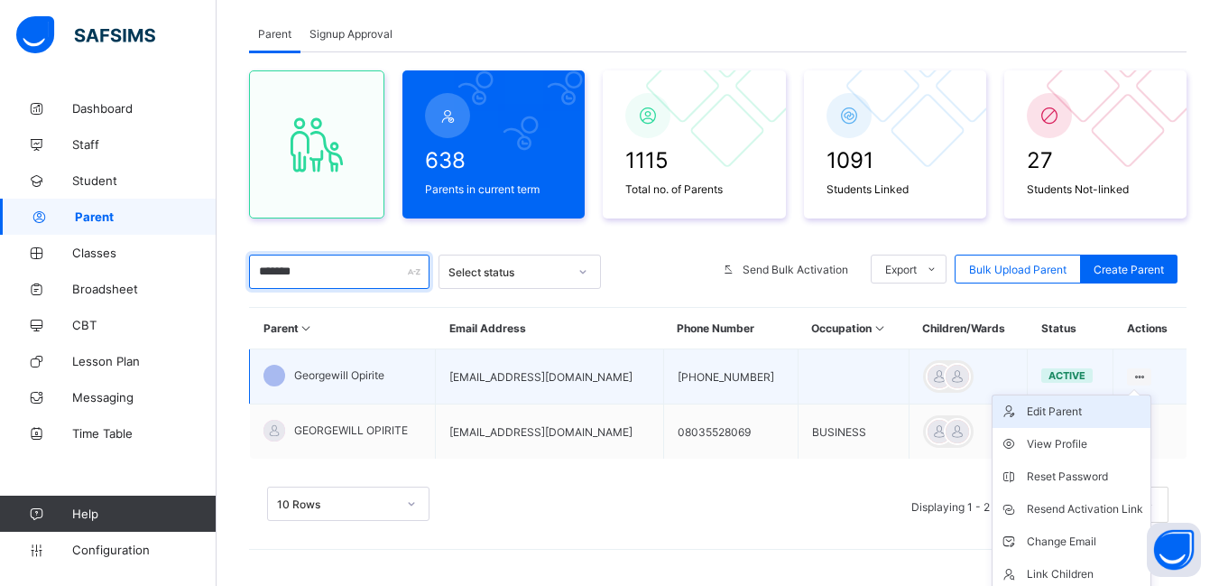
scroll to position [140, 0]
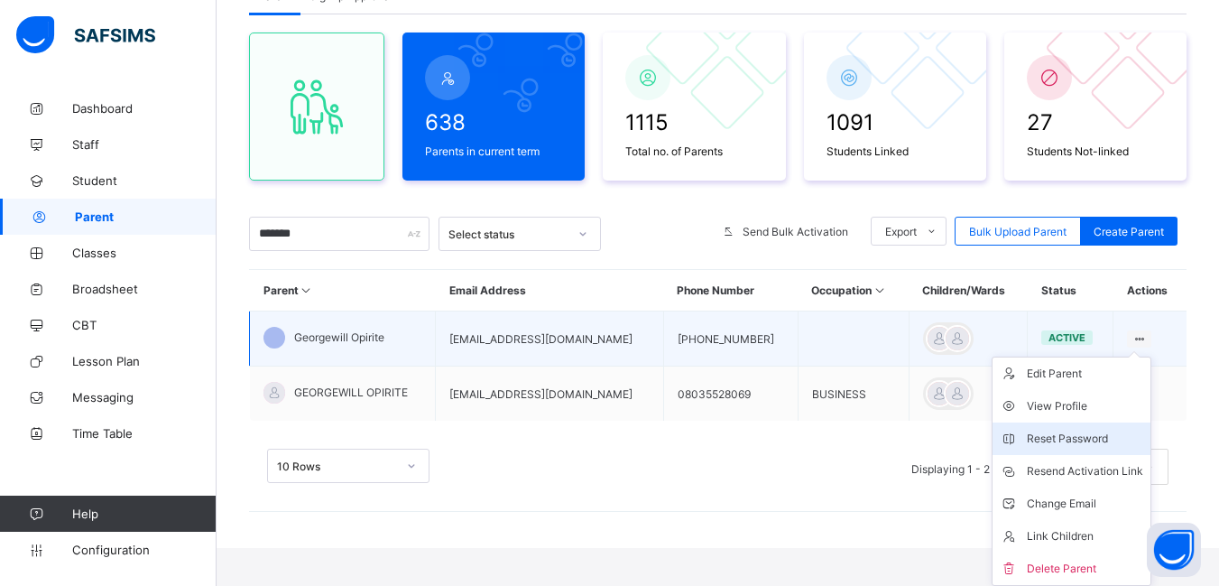
click at [1062, 437] on div "Reset Password" at bounding box center [1085, 439] width 116 height 18
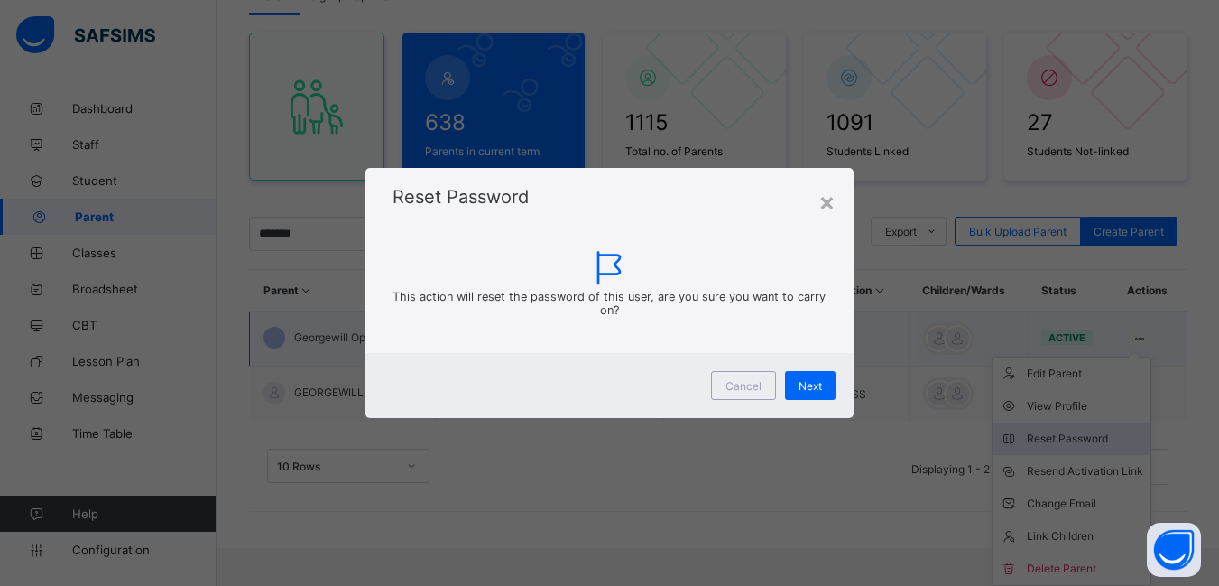
scroll to position [102, 0]
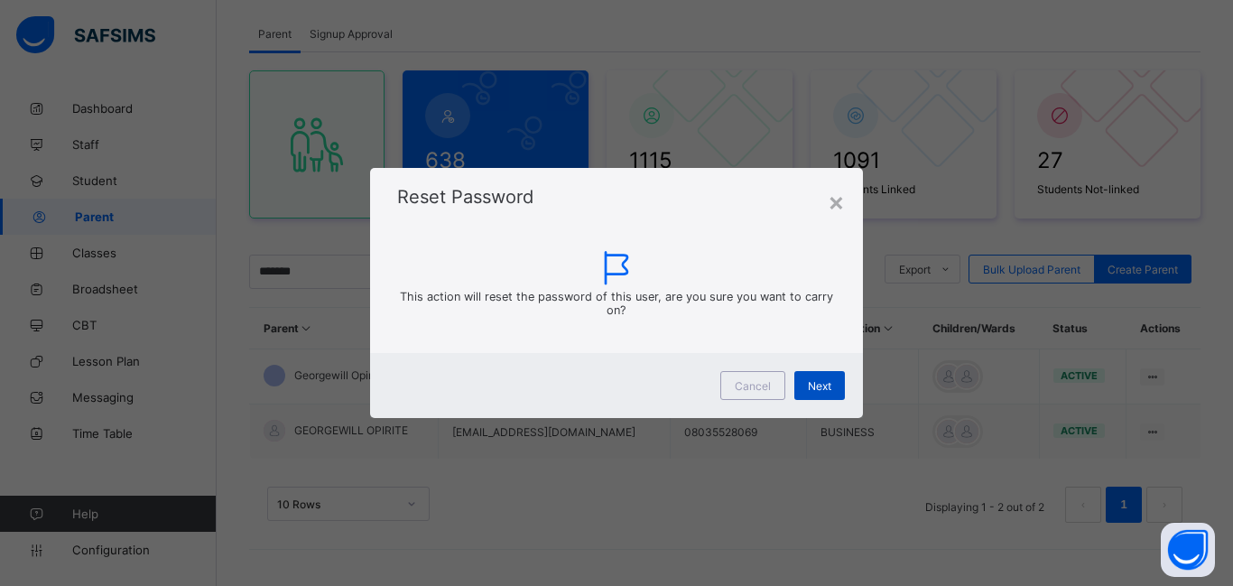
click at [821, 390] on span "Next" at bounding box center [819, 386] width 23 height 14
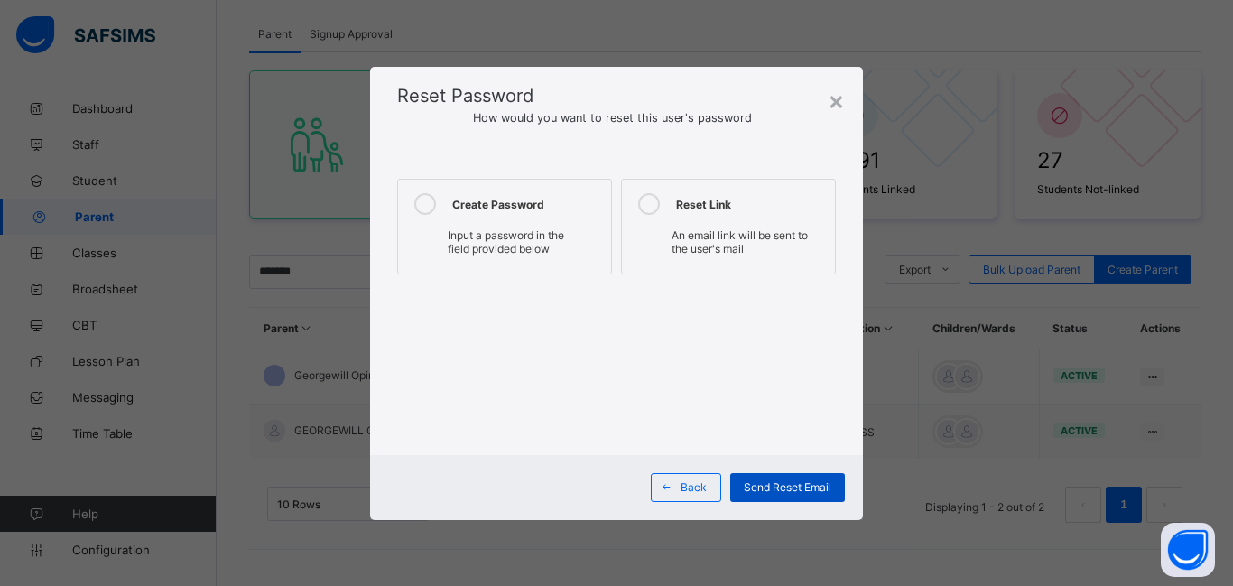
click at [787, 487] on span "Send Reset Email" at bounding box center [788, 487] width 88 height 14
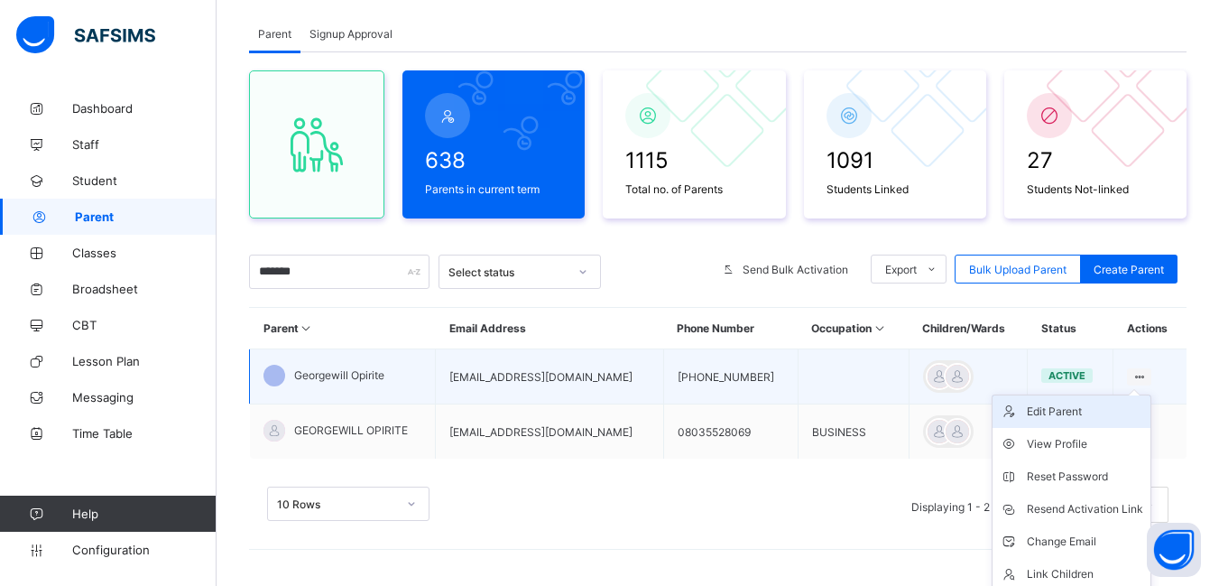
scroll to position [140, 0]
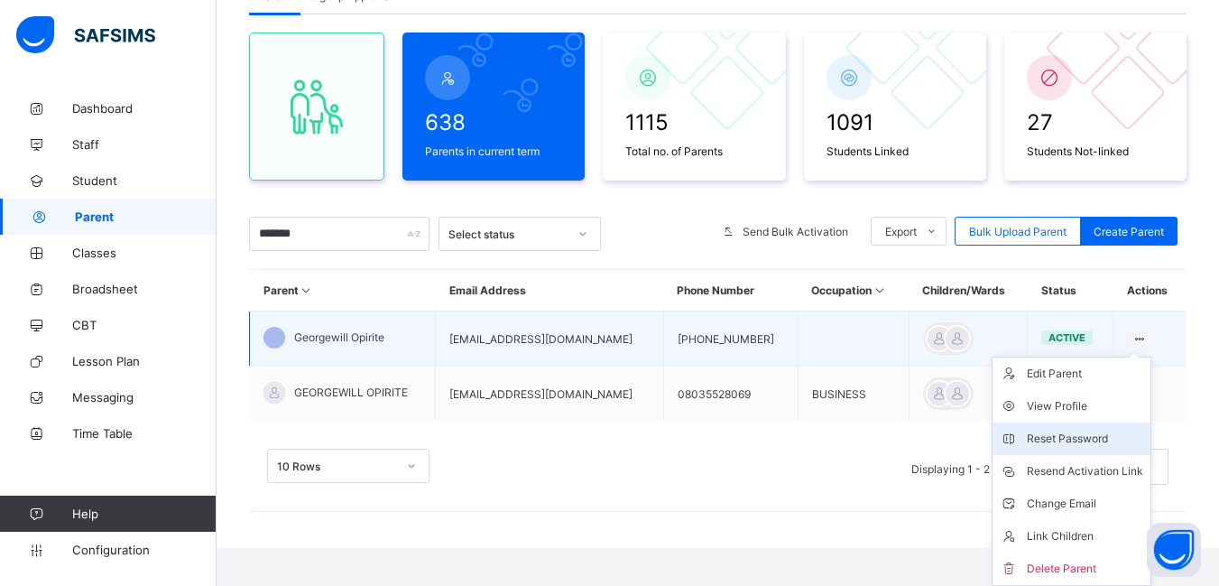
click at [1073, 437] on div "Reset Password" at bounding box center [1085, 439] width 116 height 18
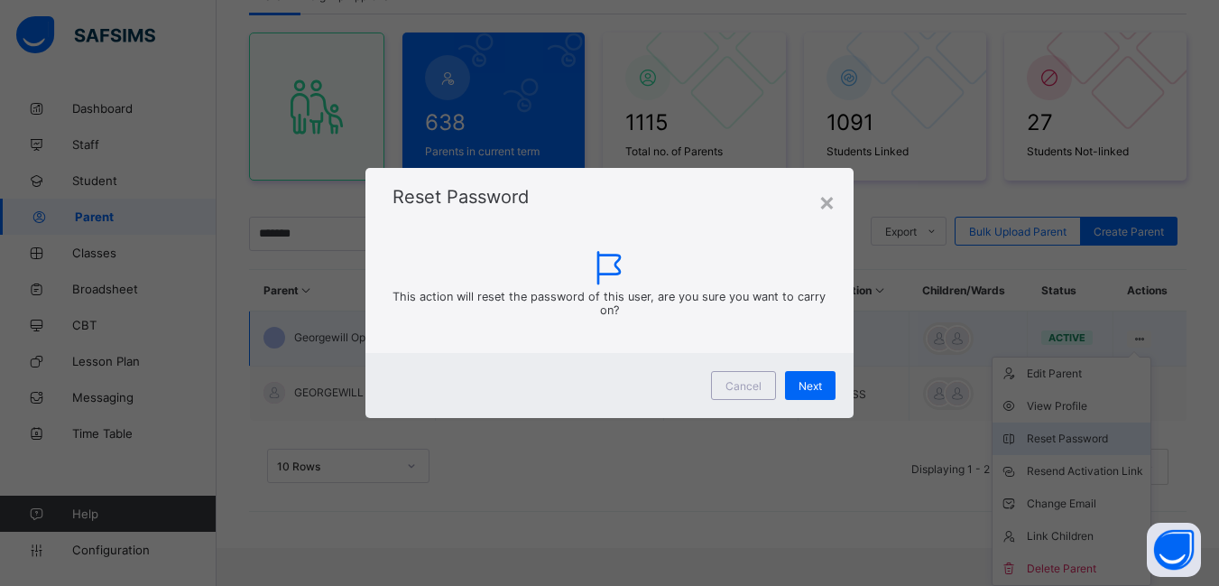
scroll to position [102, 0]
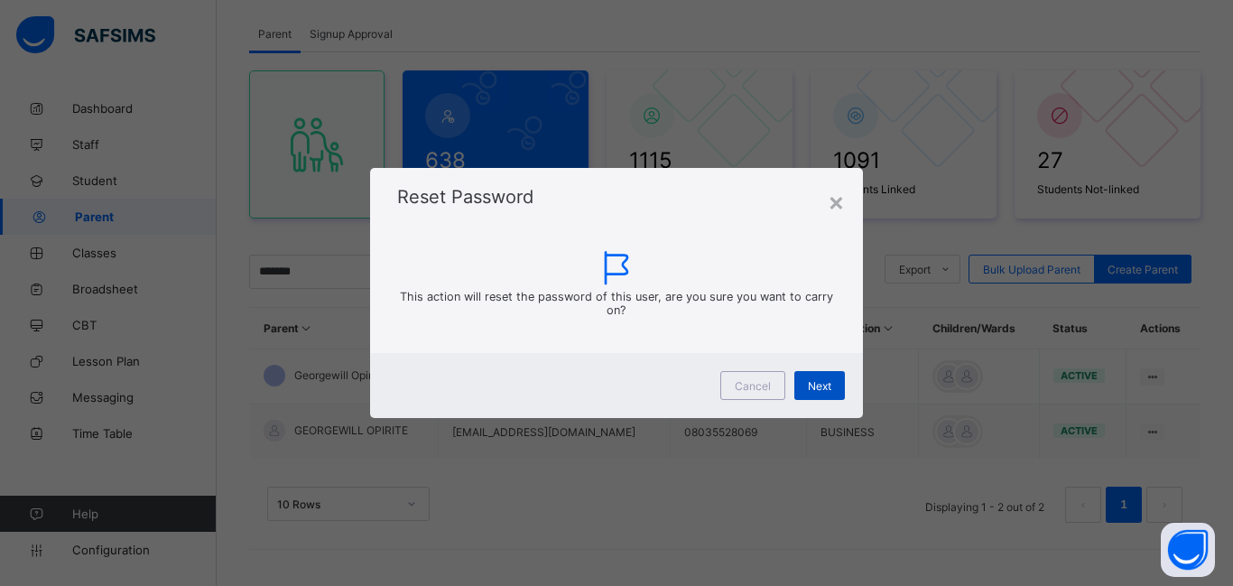
click at [810, 390] on span "Next" at bounding box center [819, 386] width 23 height 14
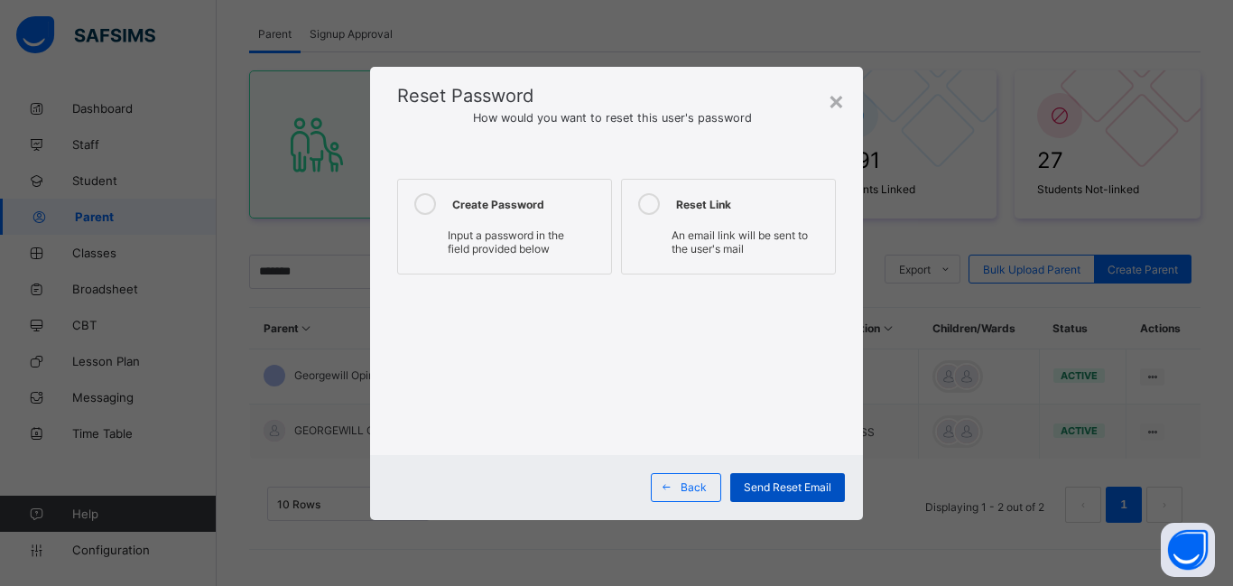
click at [778, 484] on span "Send Reset Email" at bounding box center [788, 487] width 88 height 14
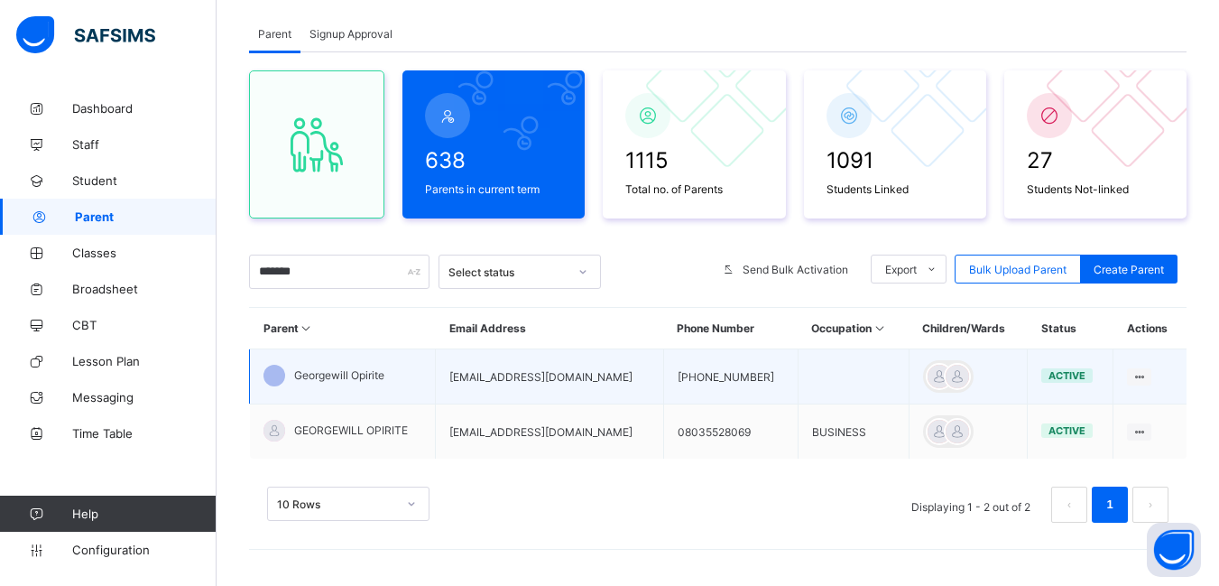
click at [270, 379] on div at bounding box center [275, 376] width 22 height 22
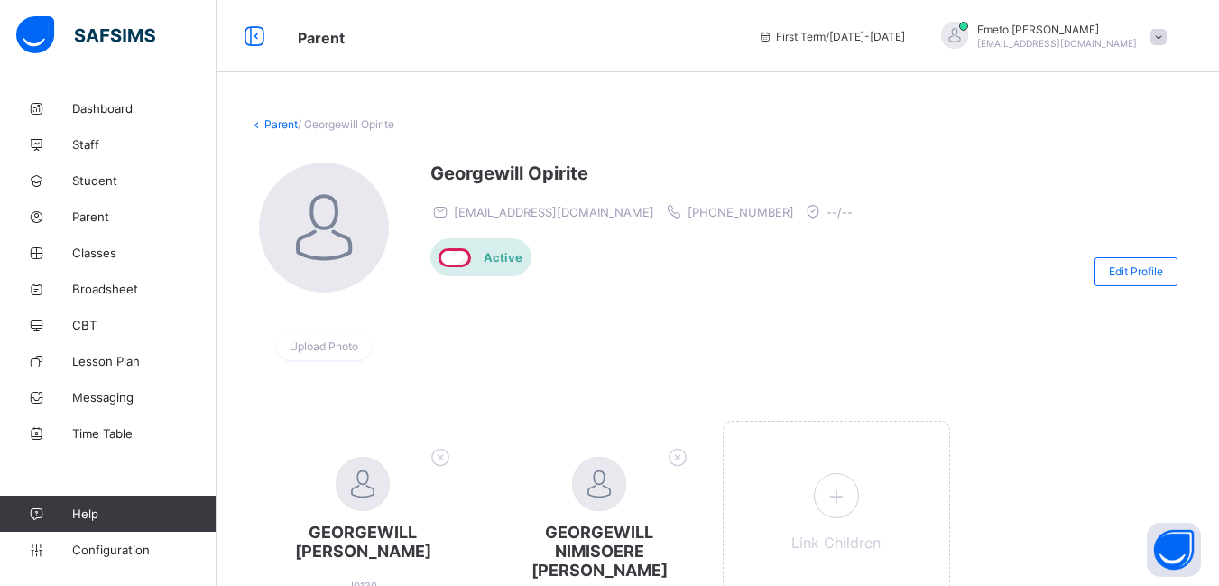
click at [270, 124] on link "Parent" at bounding box center [280, 124] width 33 height 14
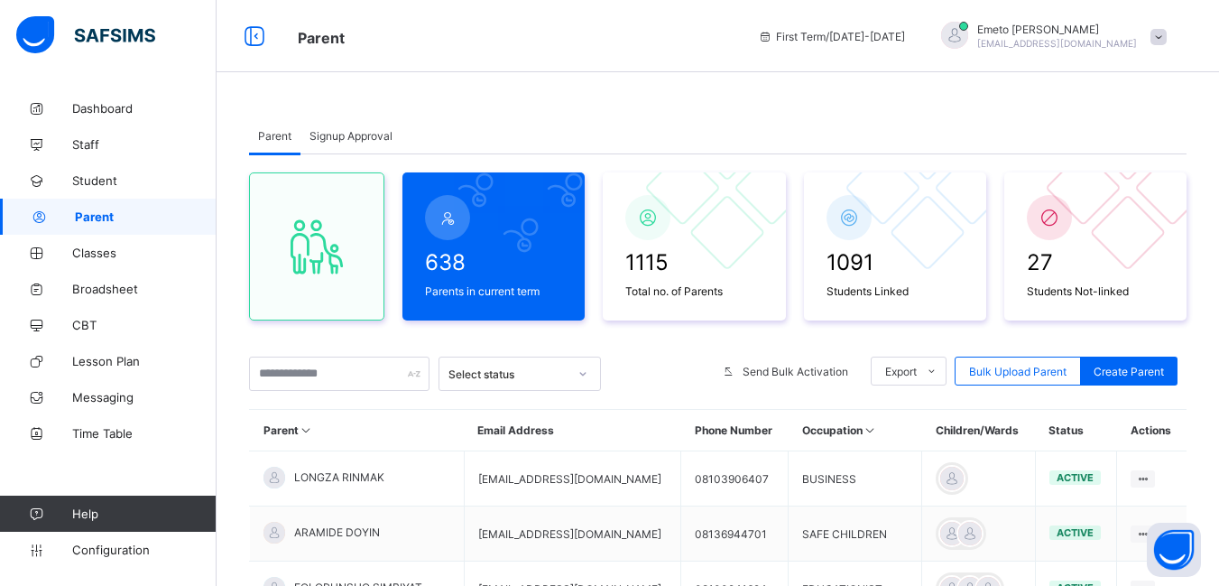
scroll to position [271, 0]
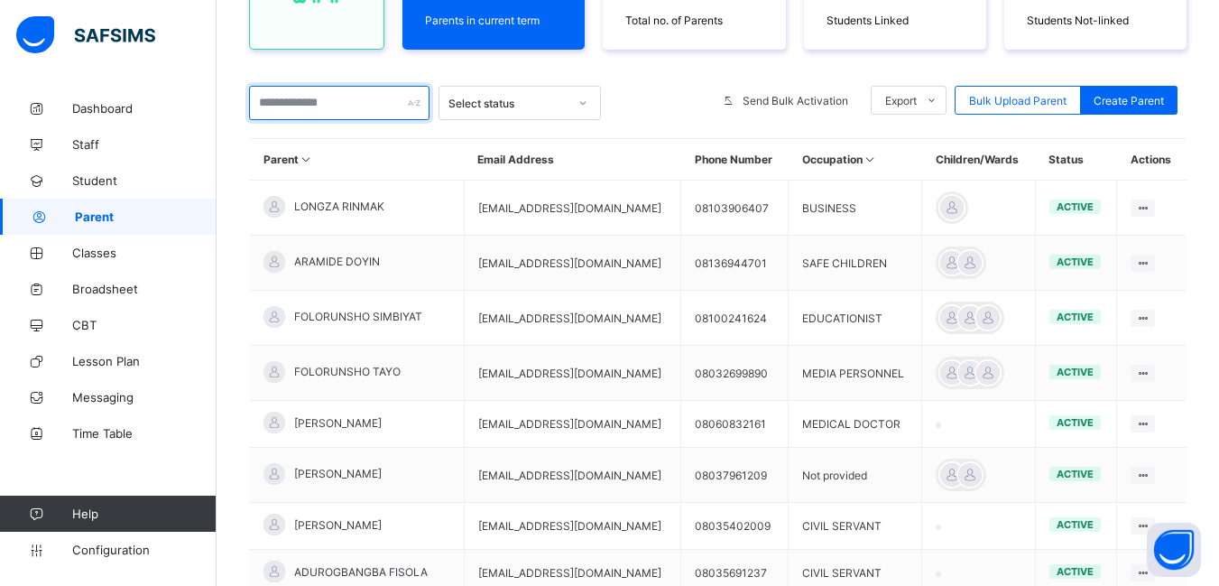
click at [269, 109] on input "text" at bounding box center [339, 103] width 180 height 34
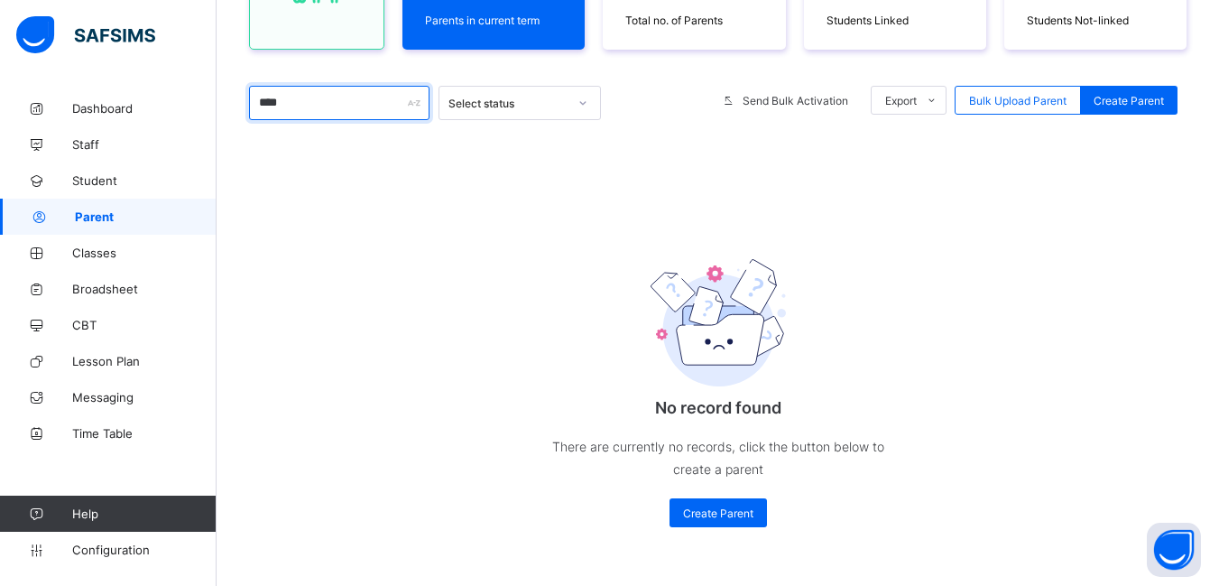
scroll to position [0, 0]
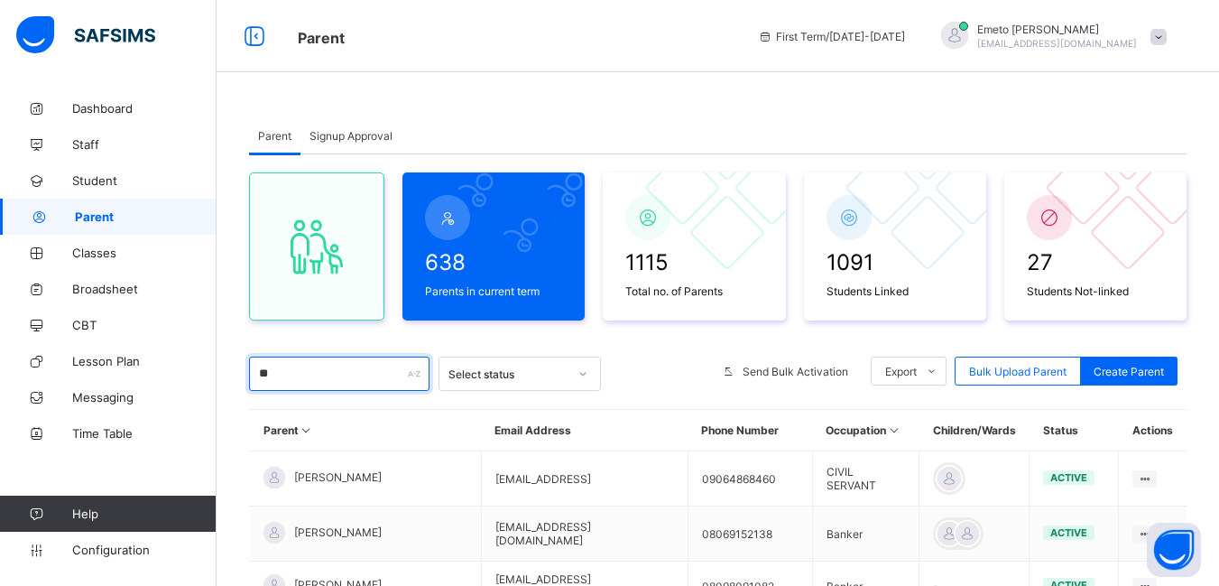
type input "*******"
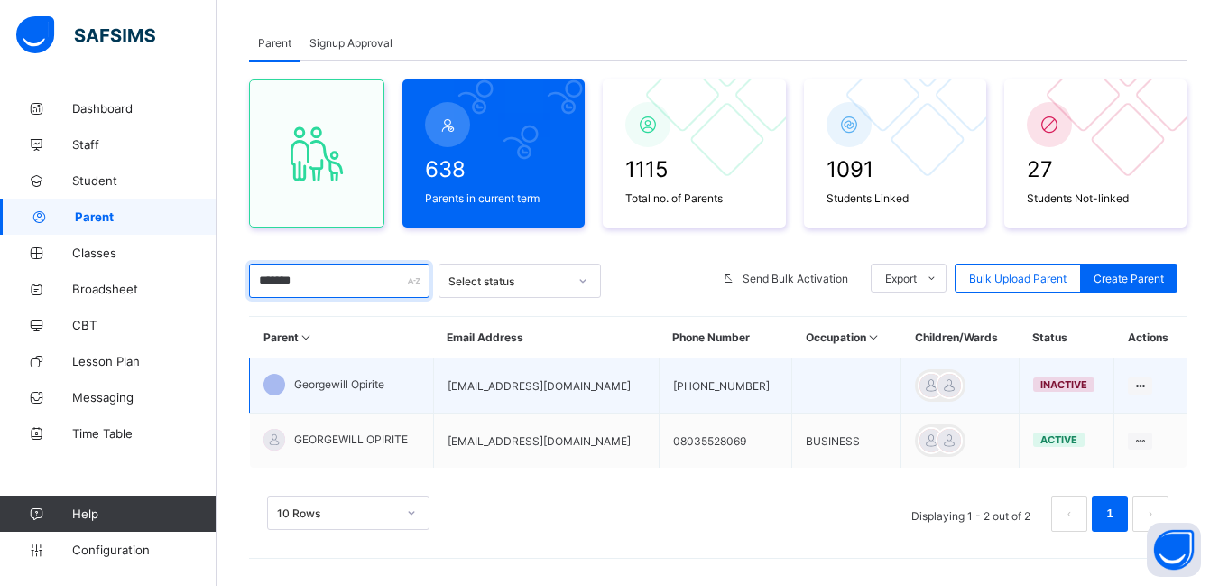
scroll to position [102, 0]
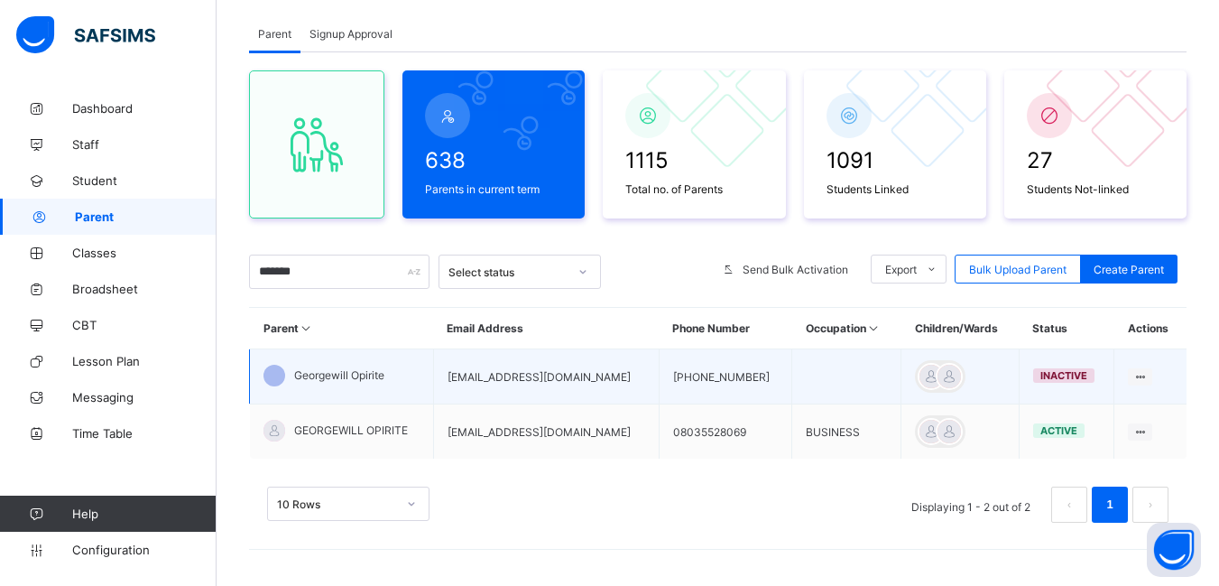
click at [320, 379] on span "Georgewill Opirite" at bounding box center [339, 375] width 90 height 14
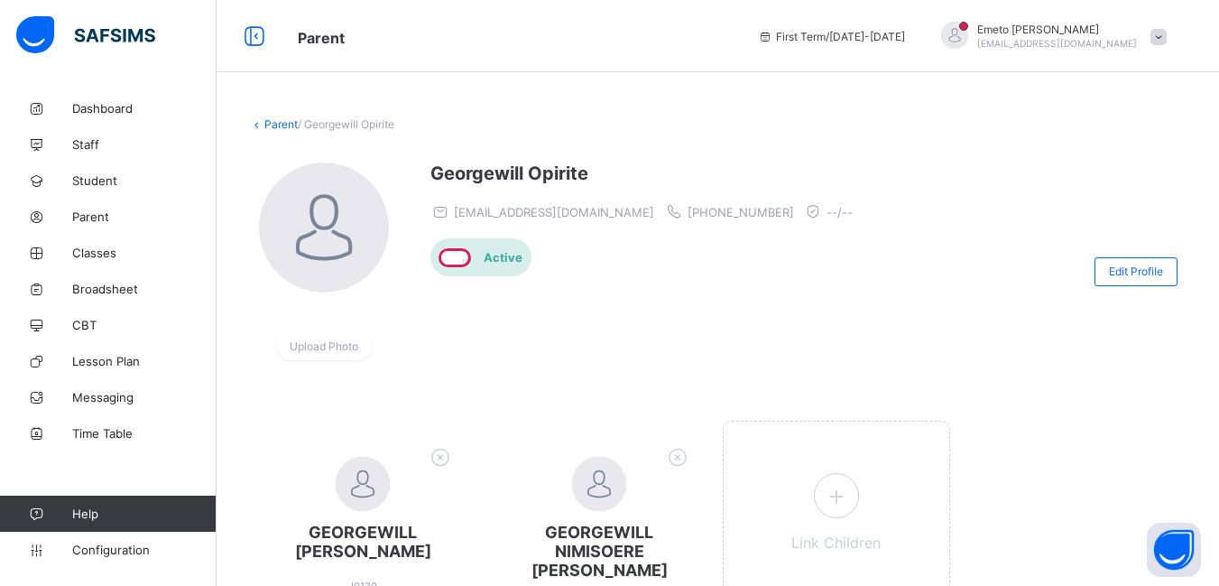
click at [282, 119] on link "Parent" at bounding box center [280, 124] width 33 height 14
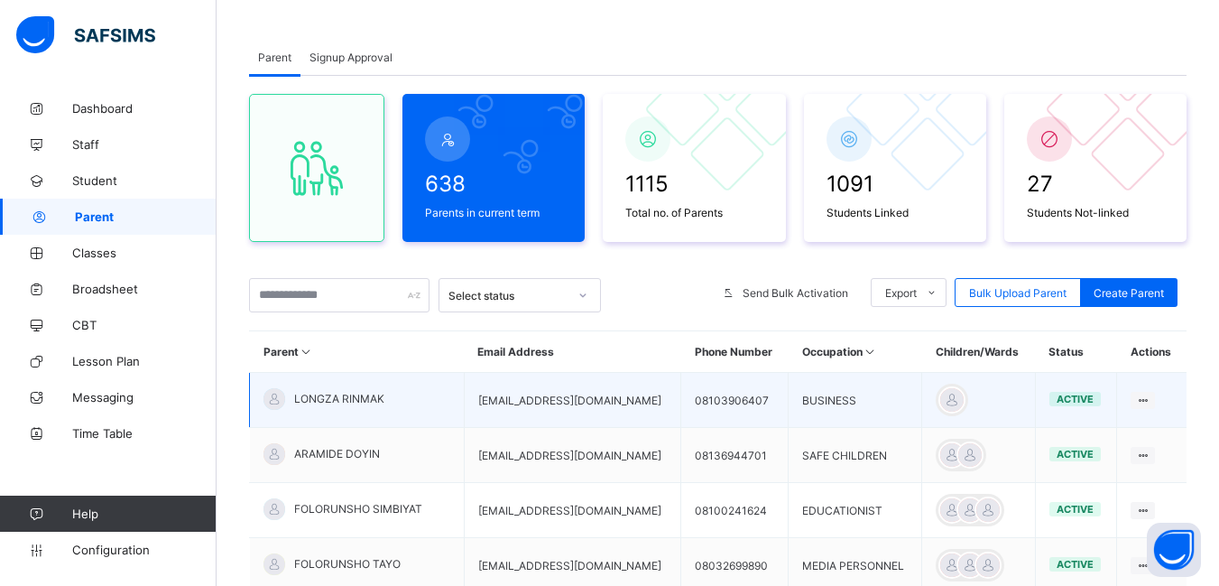
scroll to position [180, 0]
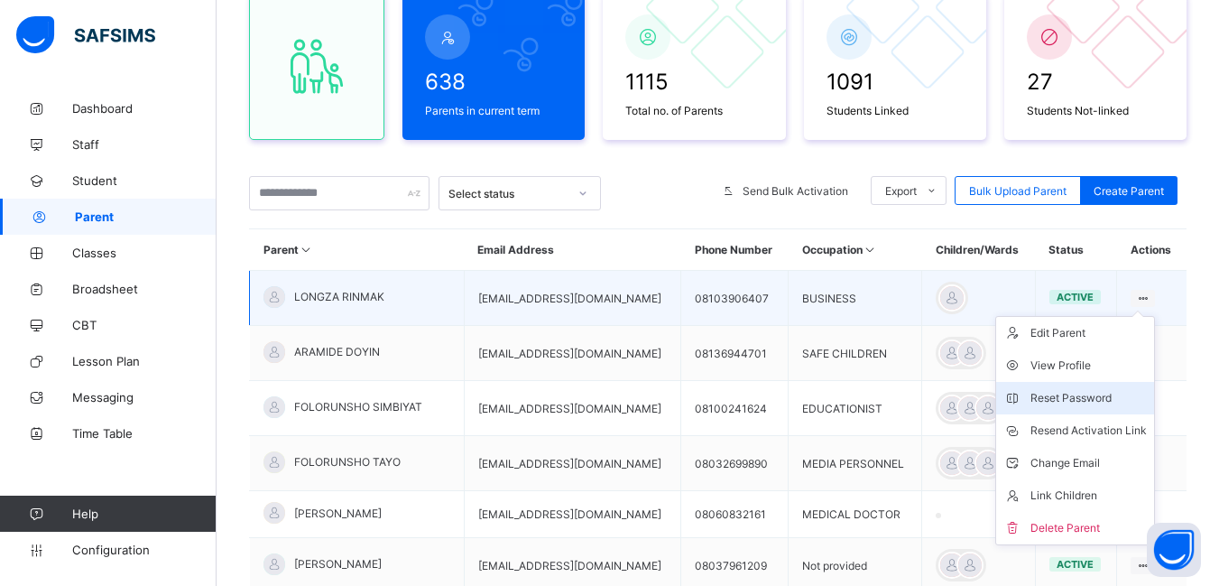
click at [1088, 400] on div "Reset Password" at bounding box center [1089, 398] width 116 height 18
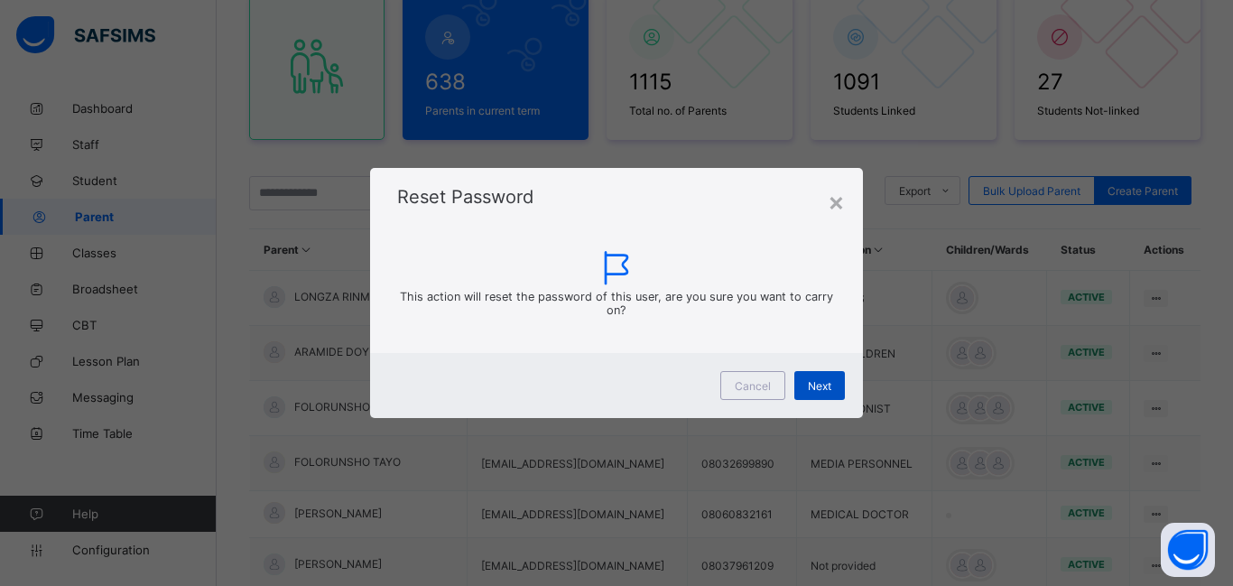
click at [825, 389] on span "Next" at bounding box center [819, 386] width 23 height 14
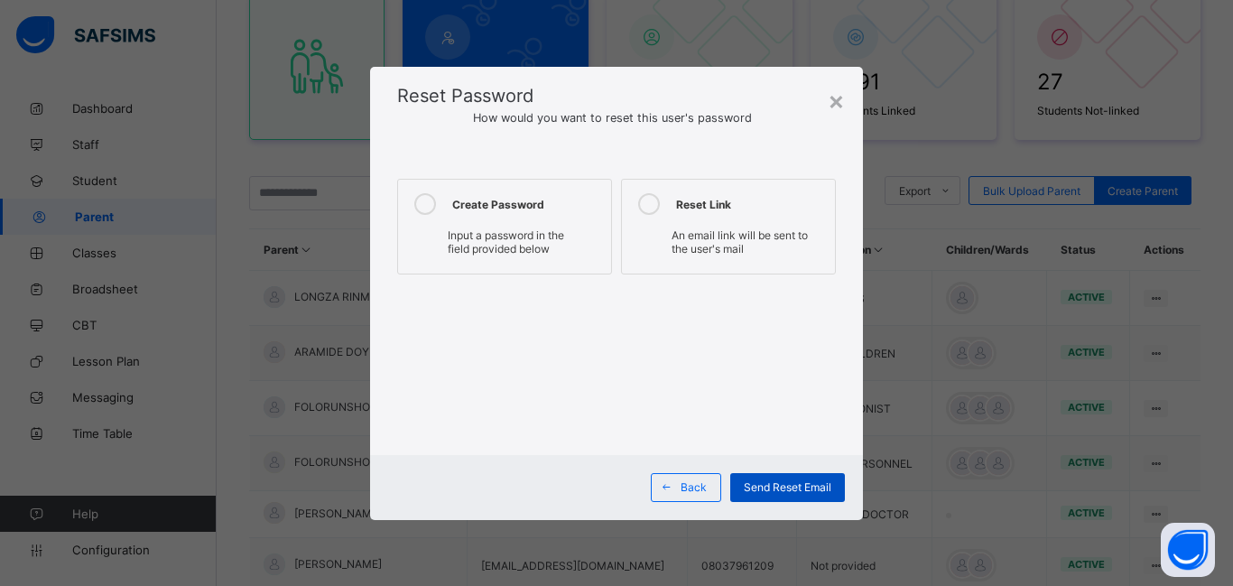
click at [783, 486] on span "Send Reset Email" at bounding box center [788, 487] width 88 height 14
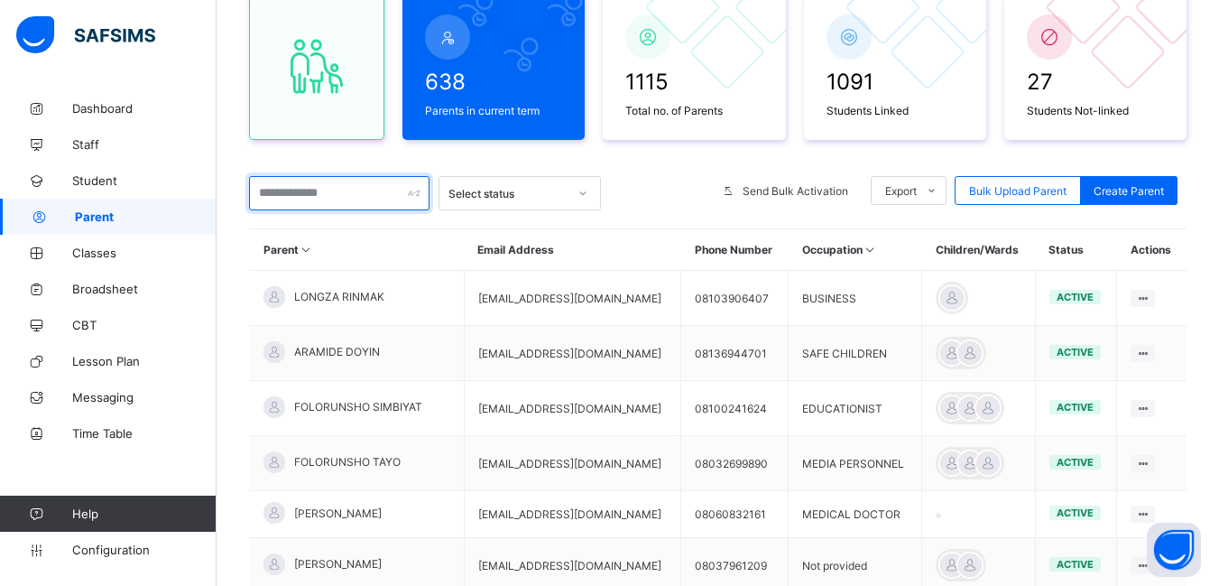
click at [308, 190] on input "text" at bounding box center [339, 193] width 180 height 34
type input "*******"
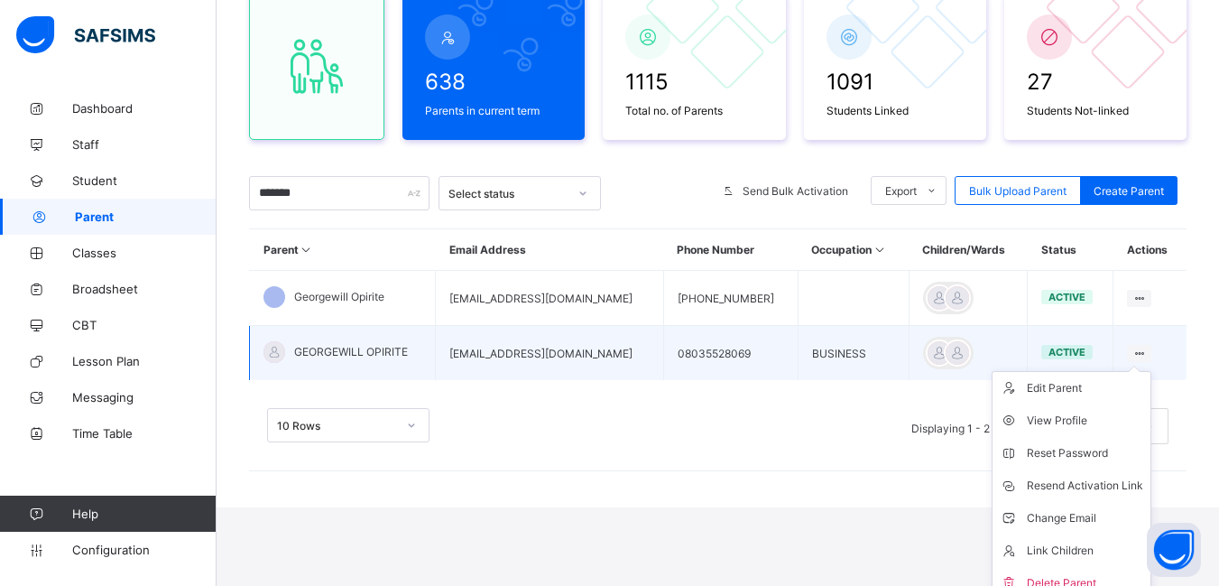
click at [1152, 371] on ul "Edit Parent View Profile Reset Password Resend Activation Link Change Email Lin…" at bounding box center [1072, 485] width 160 height 229
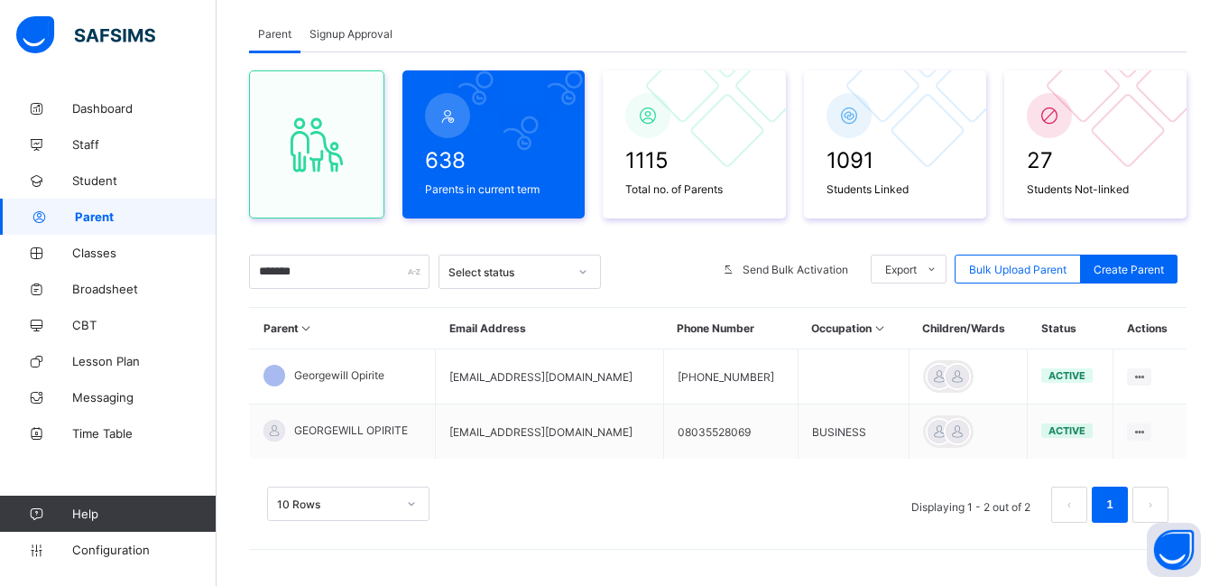
scroll to position [102, 0]
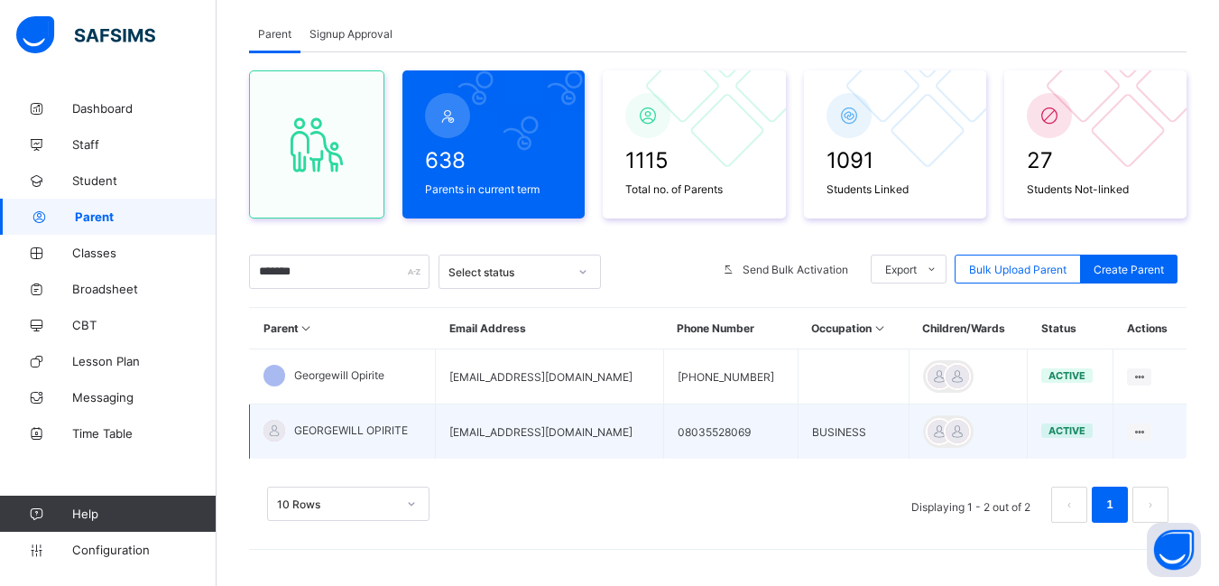
click at [285, 430] on div "GEORGEWILL OPIRITE" at bounding box center [336, 431] width 144 height 22
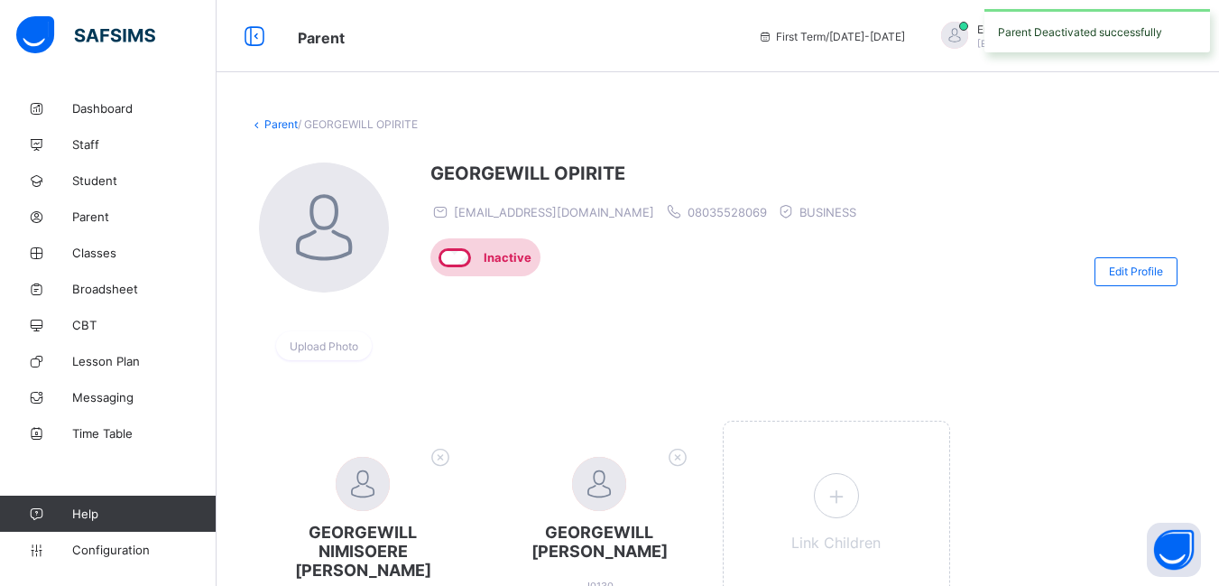
click at [280, 121] on link "Parent" at bounding box center [280, 124] width 33 height 14
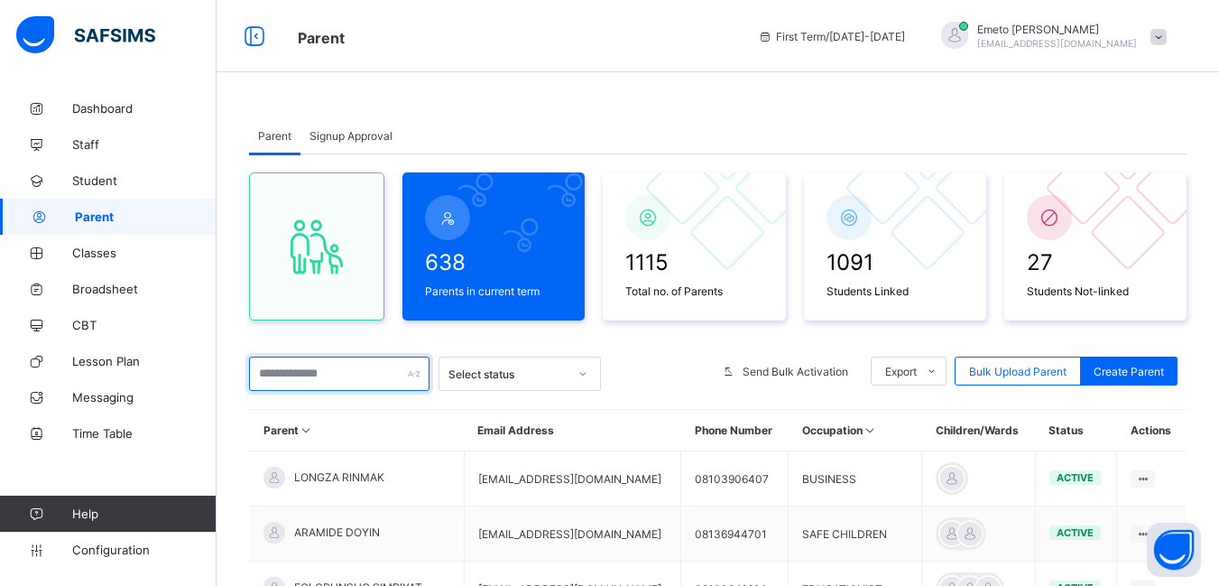
click at [278, 377] on input "text" at bounding box center [339, 373] width 180 height 34
type input "*******"
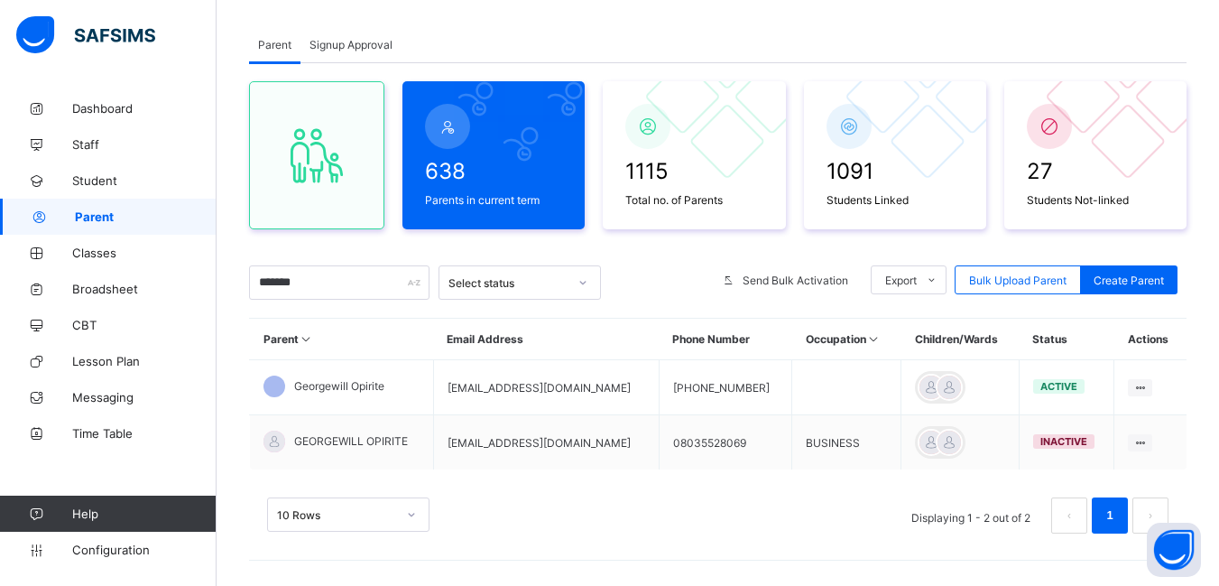
scroll to position [102, 0]
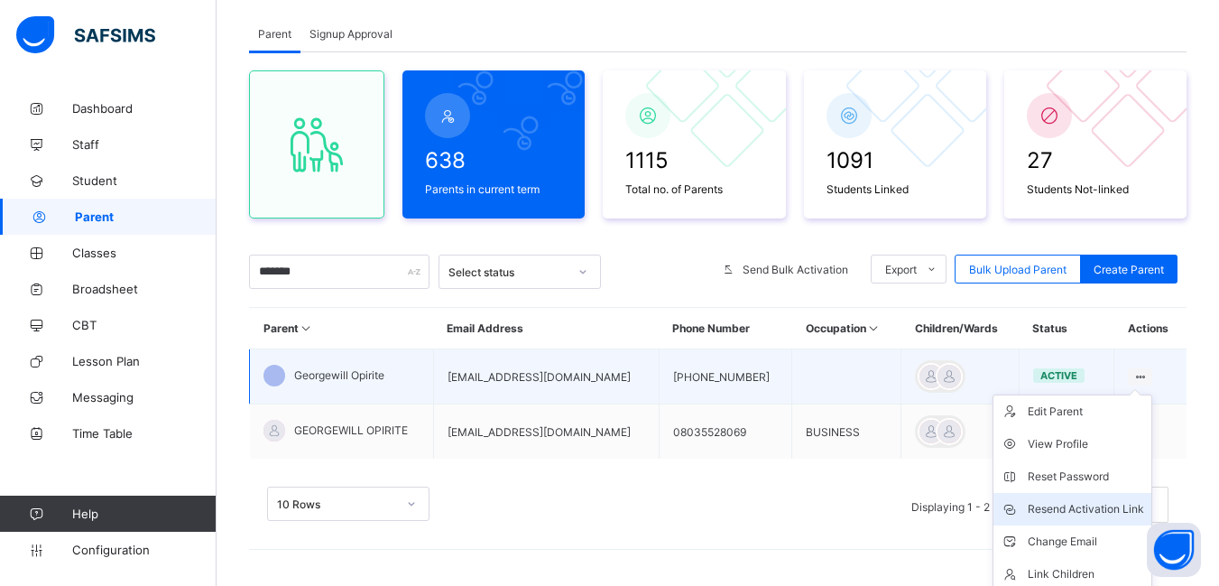
click at [1082, 510] on div "Resend Activation Link" at bounding box center [1086, 509] width 116 height 18
click at [1090, 509] on div "Resend Activation Link" at bounding box center [1086, 509] width 116 height 18
click at [1046, 477] on div "Reset Password" at bounding box center [1086, 476] width 116 height 18
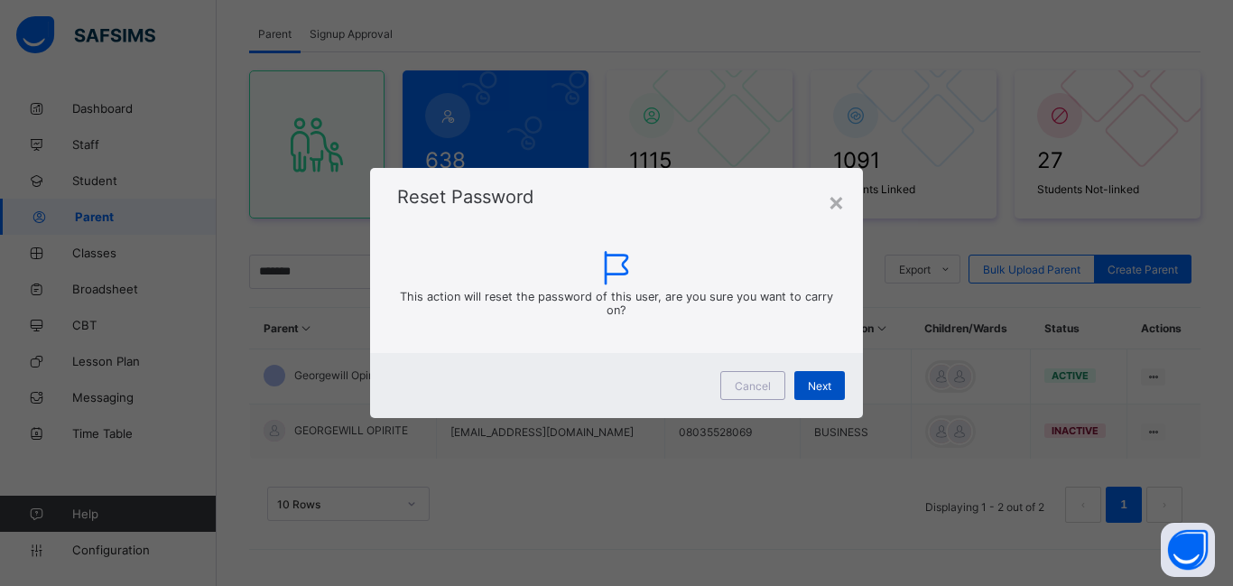
click at [815, 387] on span "Next" at bounding box center [819, 386] width 23 height 14
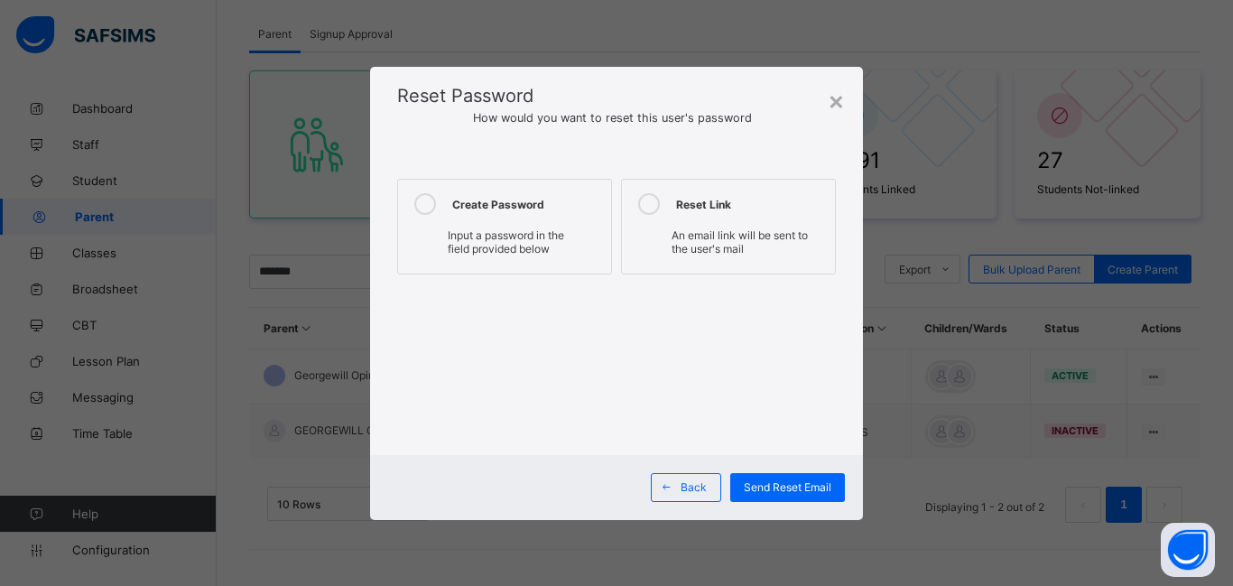
click at [422, 207] on icon at bounding box center [425, 204] width 22 height 22
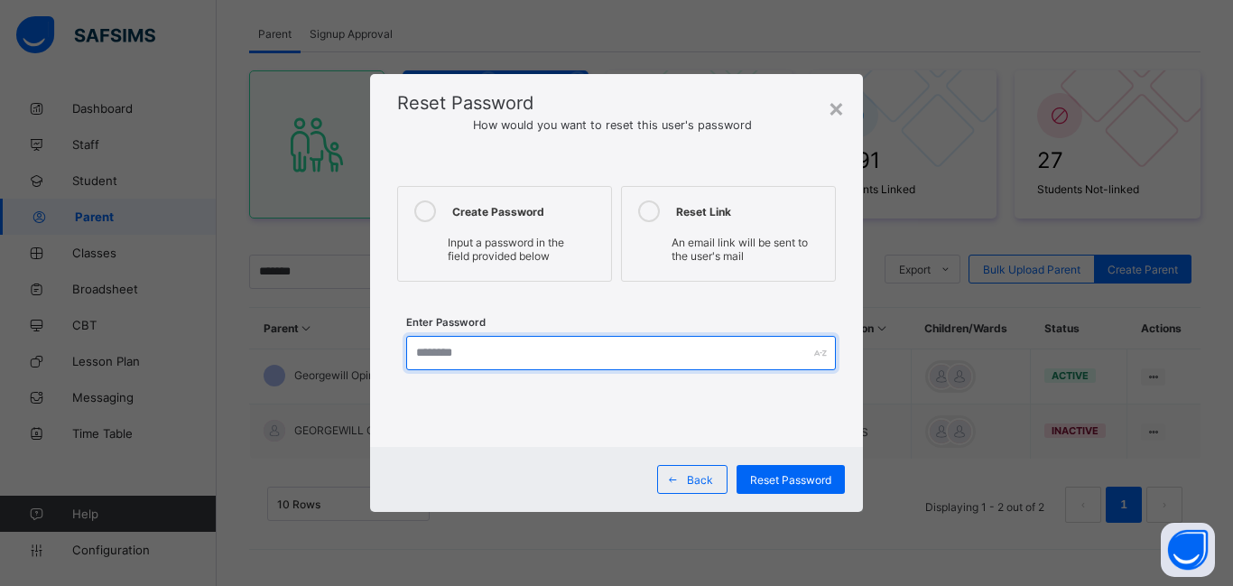
click at [493, 348] on input "text" at bounding box center [621, 353] width 430 height 34
type input "**********"
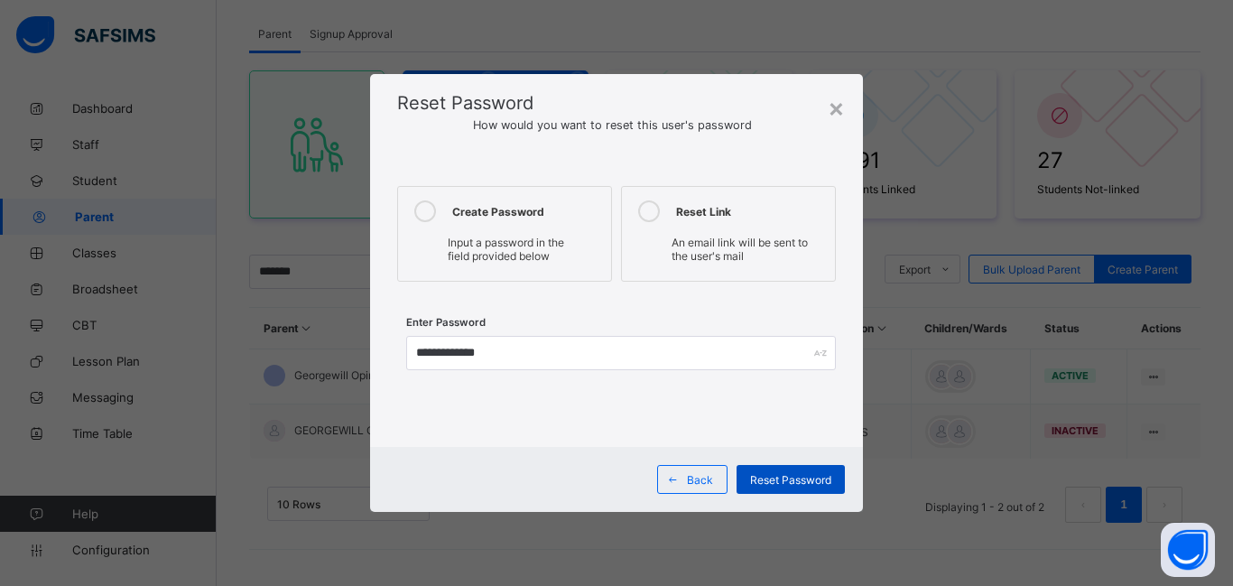
click at [792, 476] on span "Reset Password" at bounding box center [790, 480] width 81 height 14
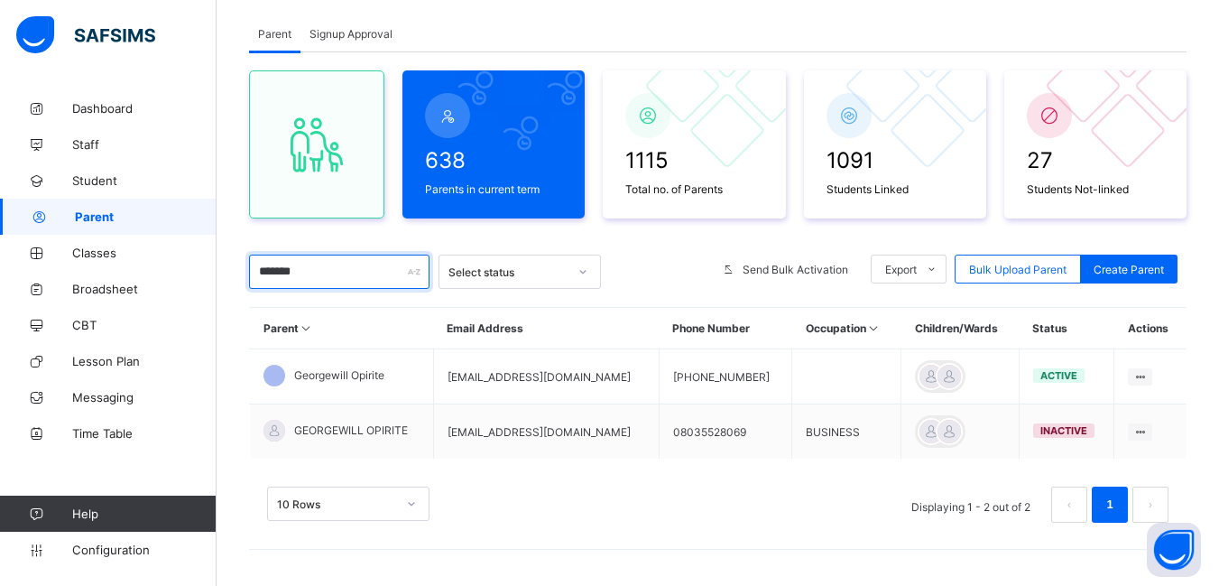
click at [338, 273] on input "*******" at bounding box center [339, 271] width 180 height 34
type input "*"
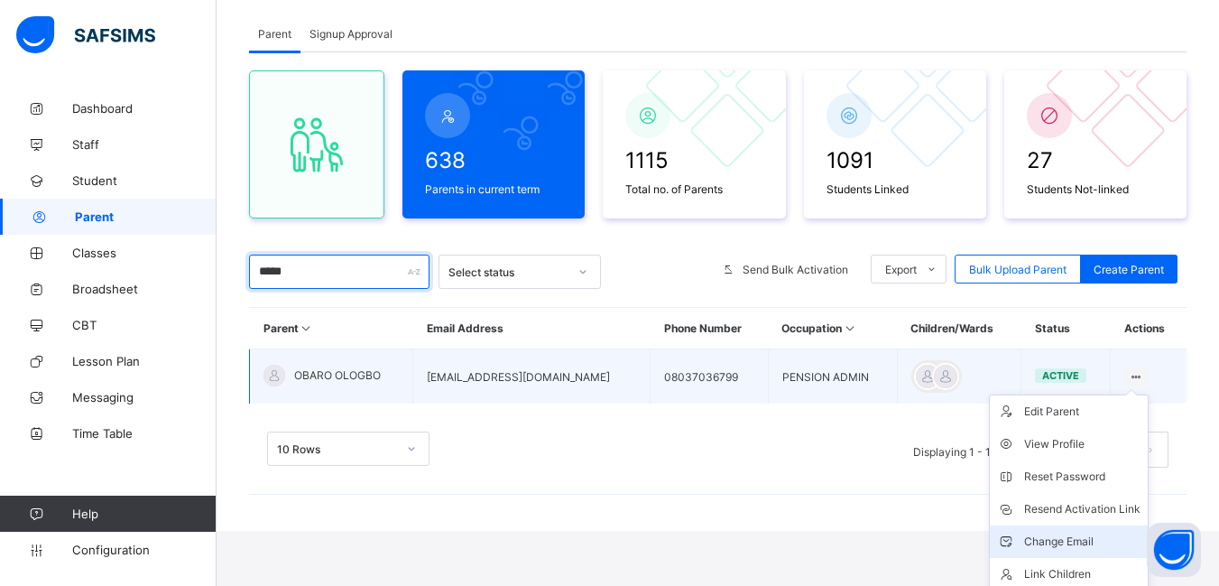
type input "*****"
click at [1053, 540] on div "Change Email" at bounding box center [1082, 541] width 116 height 18
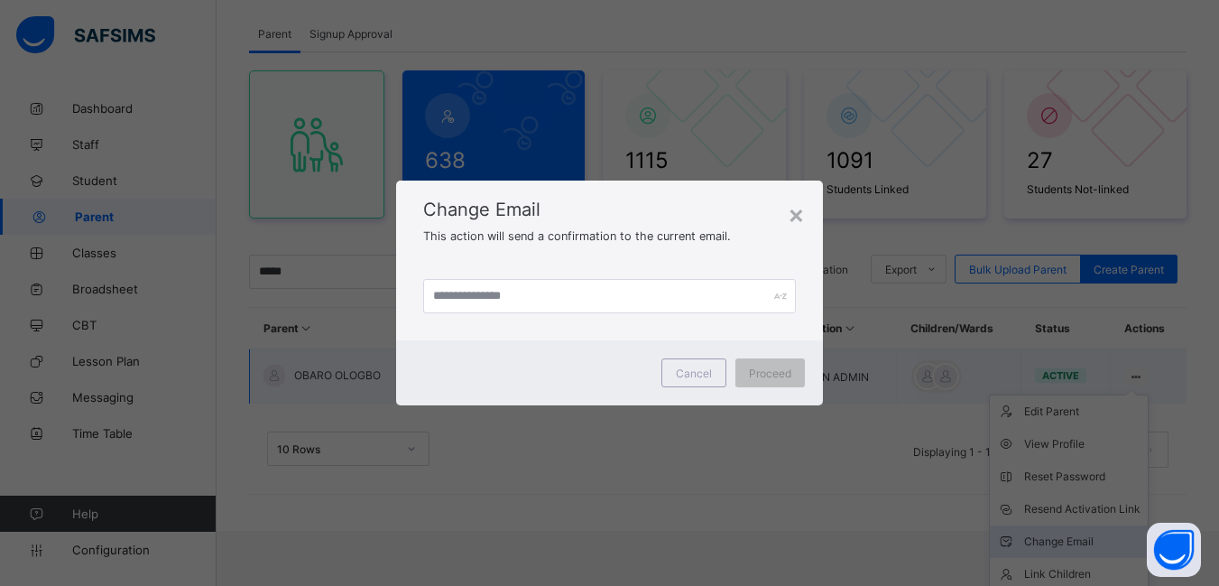
scroll to position [47, 0]
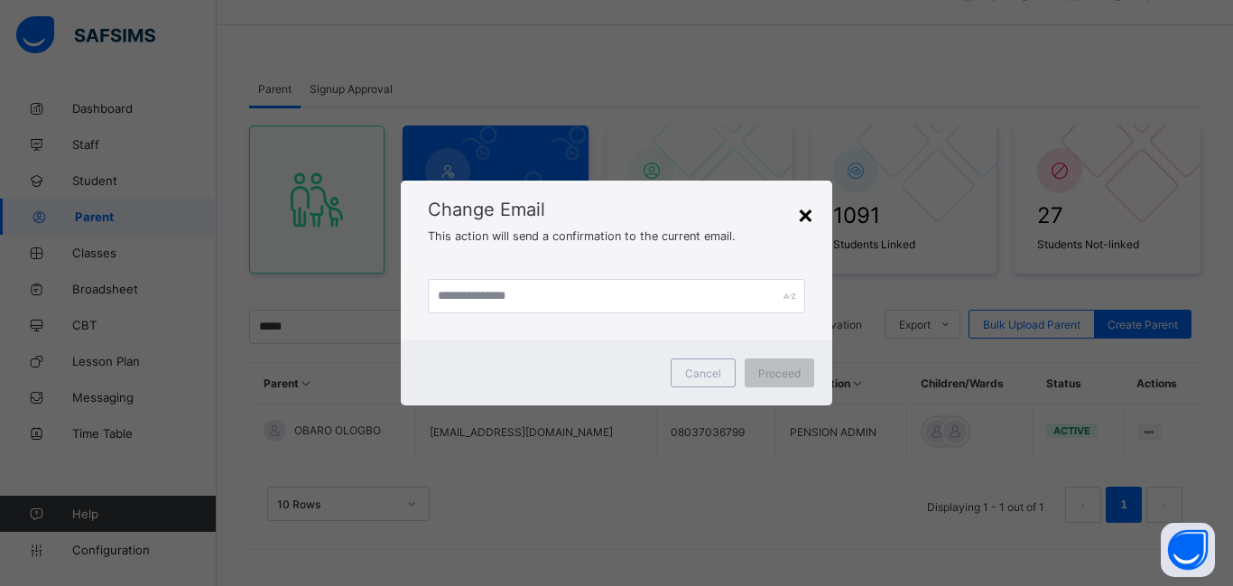
click at [808, 216] on div "×" at bounding box center [805, 214] width 17 height 31
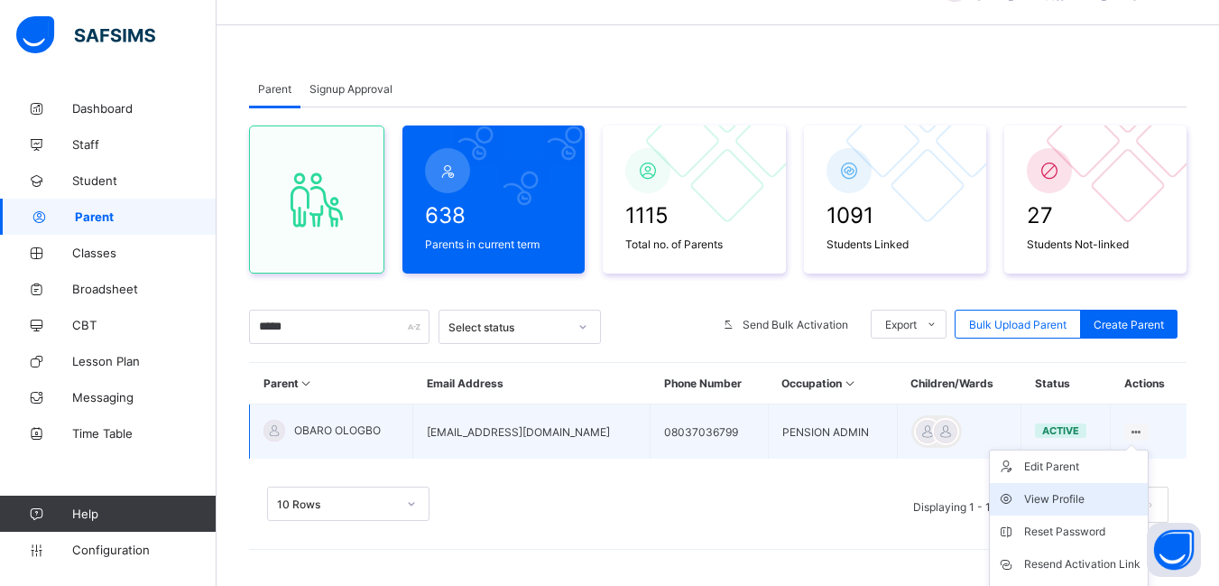
scroll to position [102, 0]
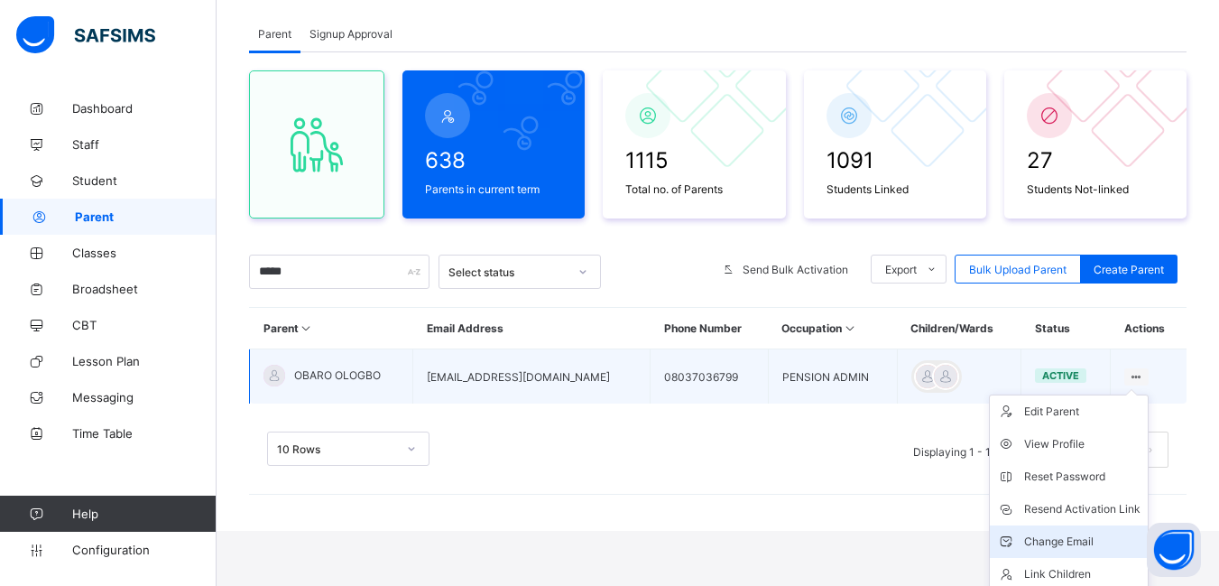
click at [1060, 544] on div "Change Email" at bounding box center [1082, 541] width 116 height 18
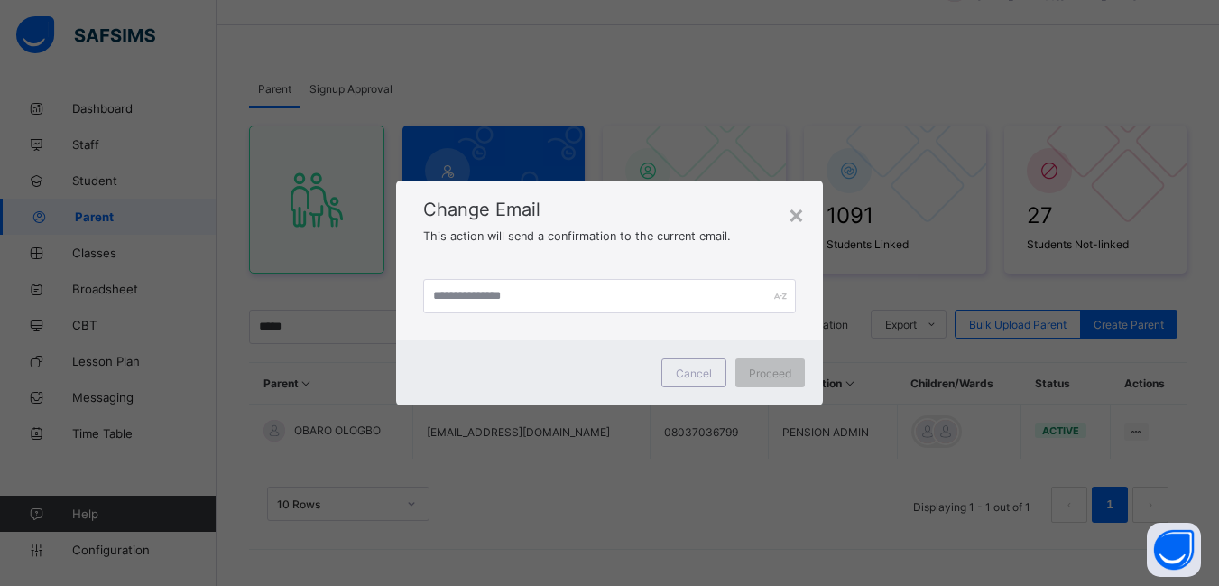
scroll to position [47, 0]
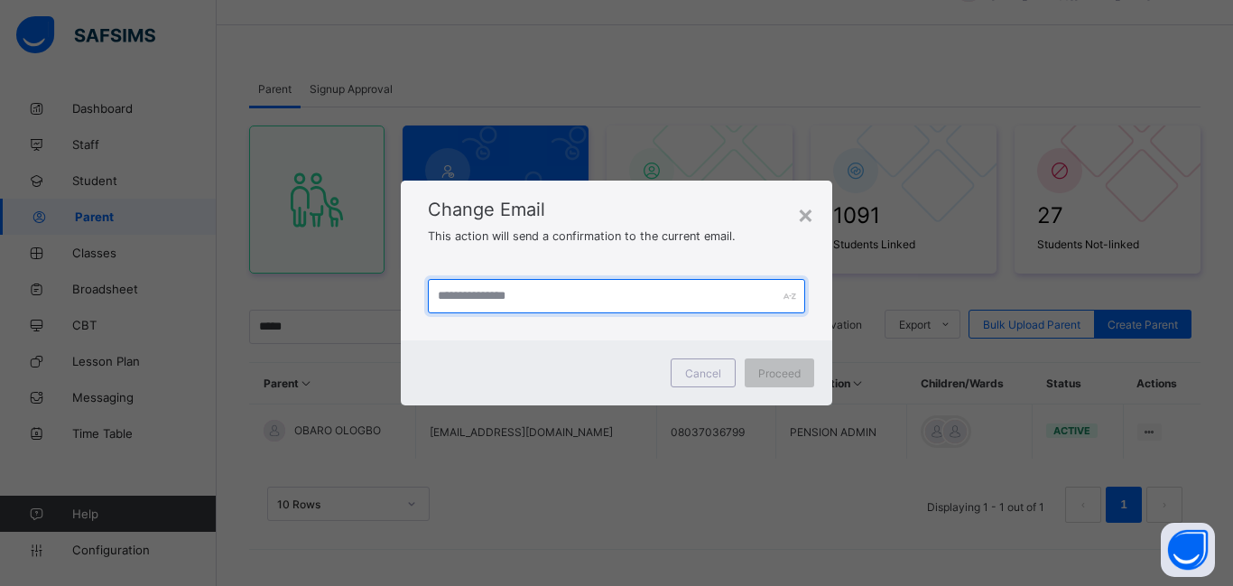
click at [474, 301] on input "text" at bounding box center [616, 296] width 377 height 34
type input "**********"
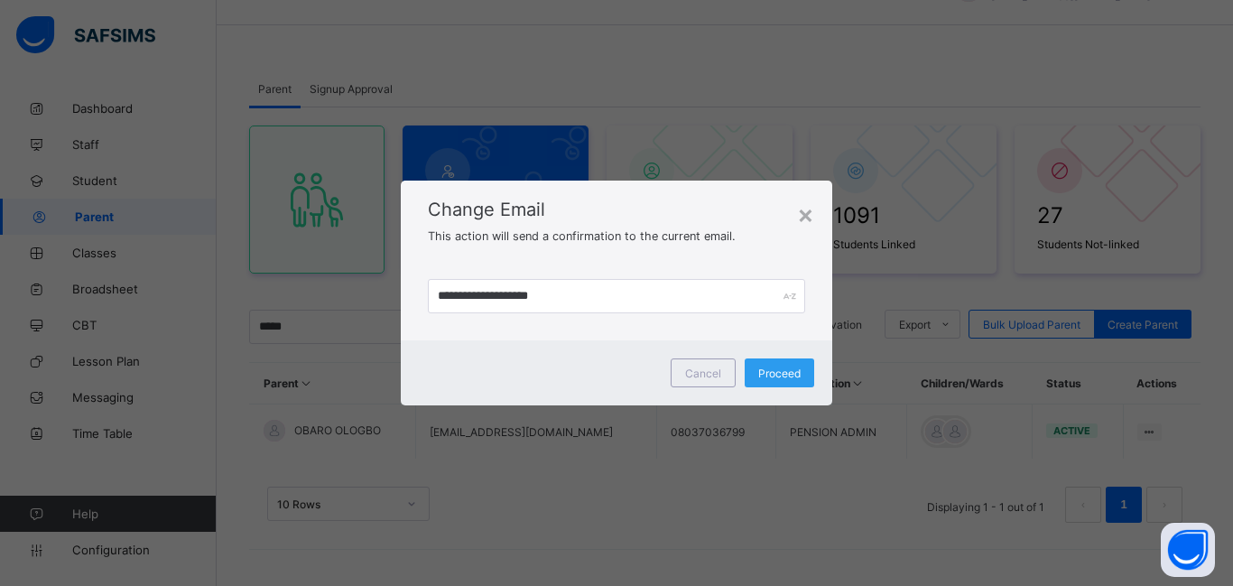
click at [773, 375] on span "Proceed" at bounding box center [779, 373] width 42 height 14
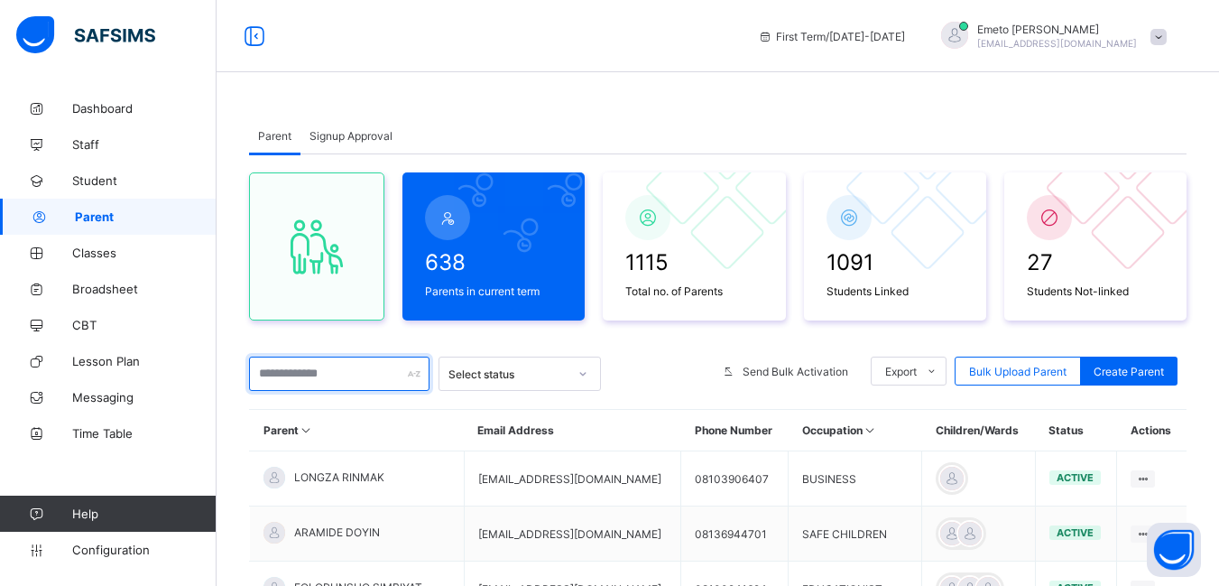
click at [315, 377] on input "text" at bounding box center [339, 373] width 180 height 34
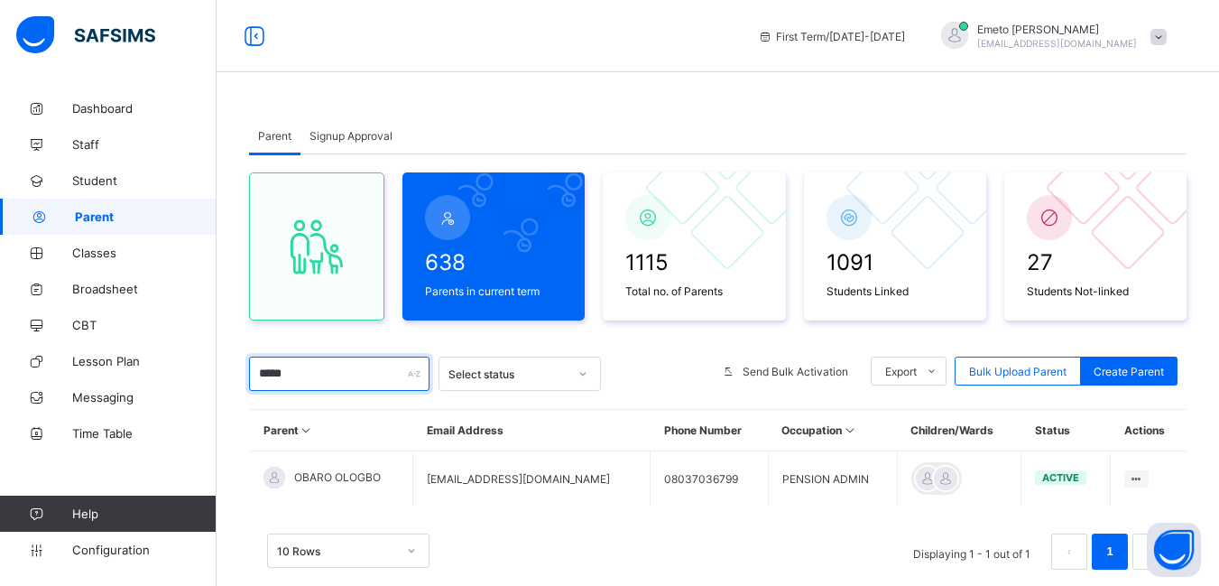
type input "*****"
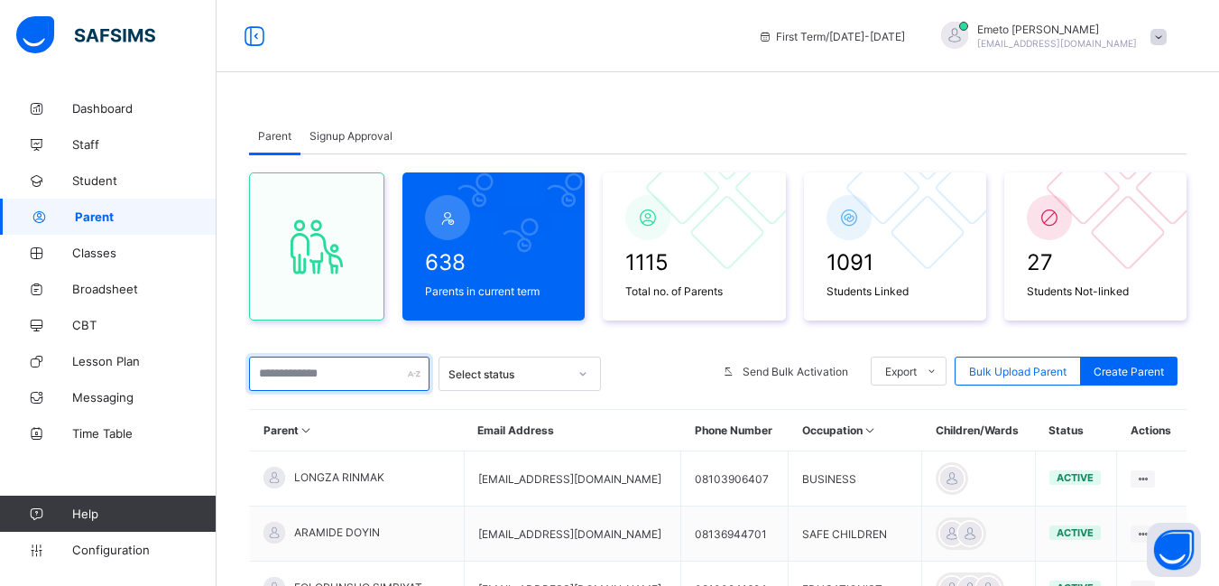
click at [317, 373] on input "text" at bounding box center [339, 373] width 180 height 34
type input "*"
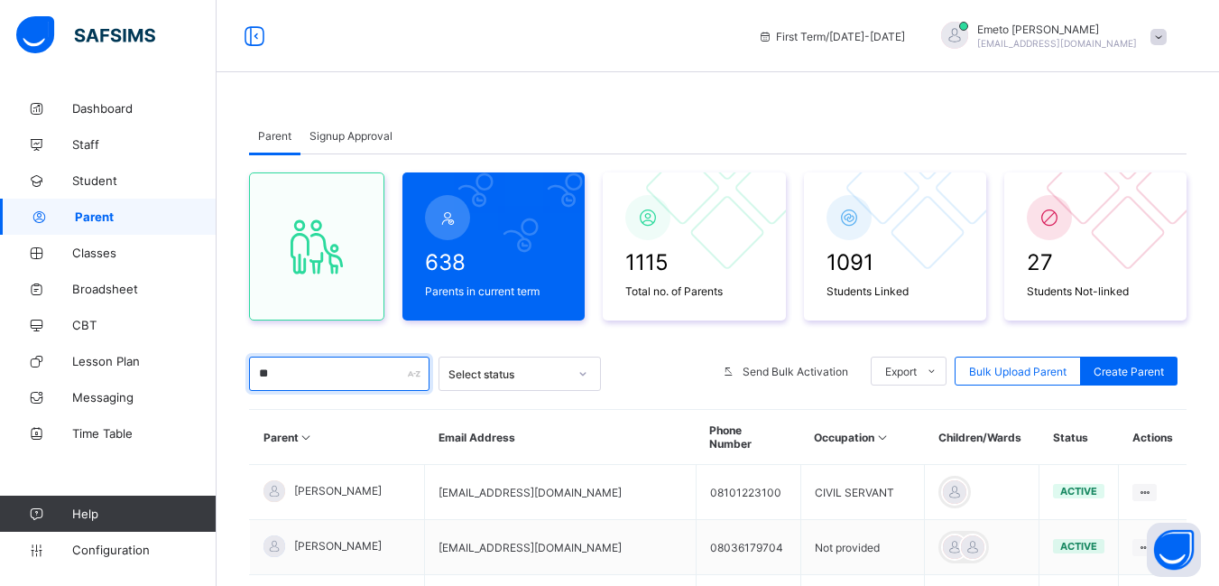
type input "*****"
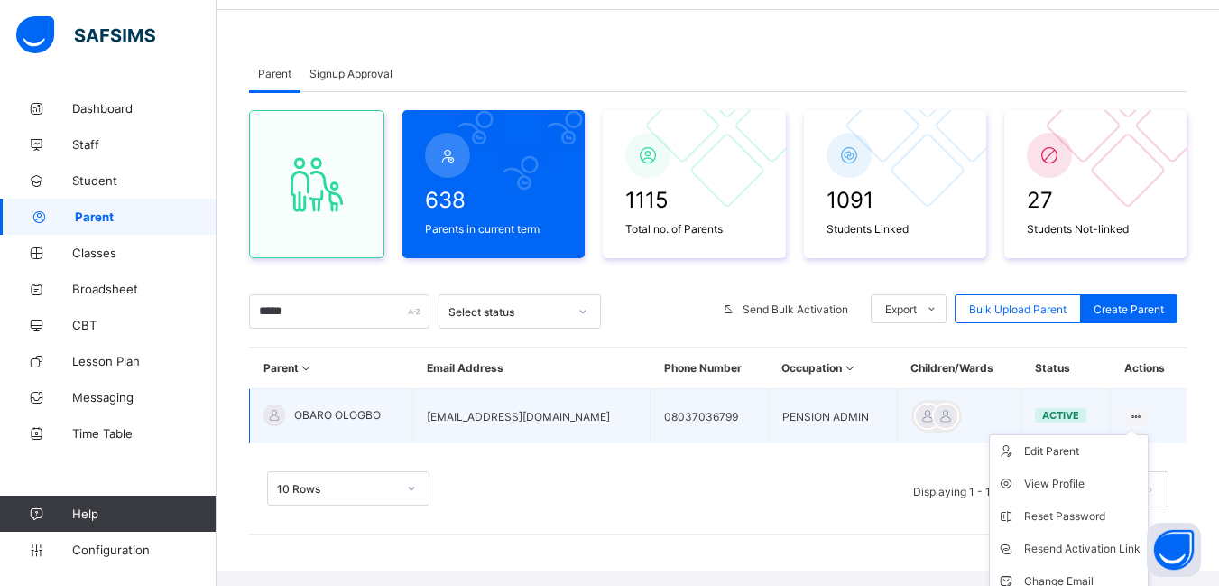
scroll to position [140, 0]
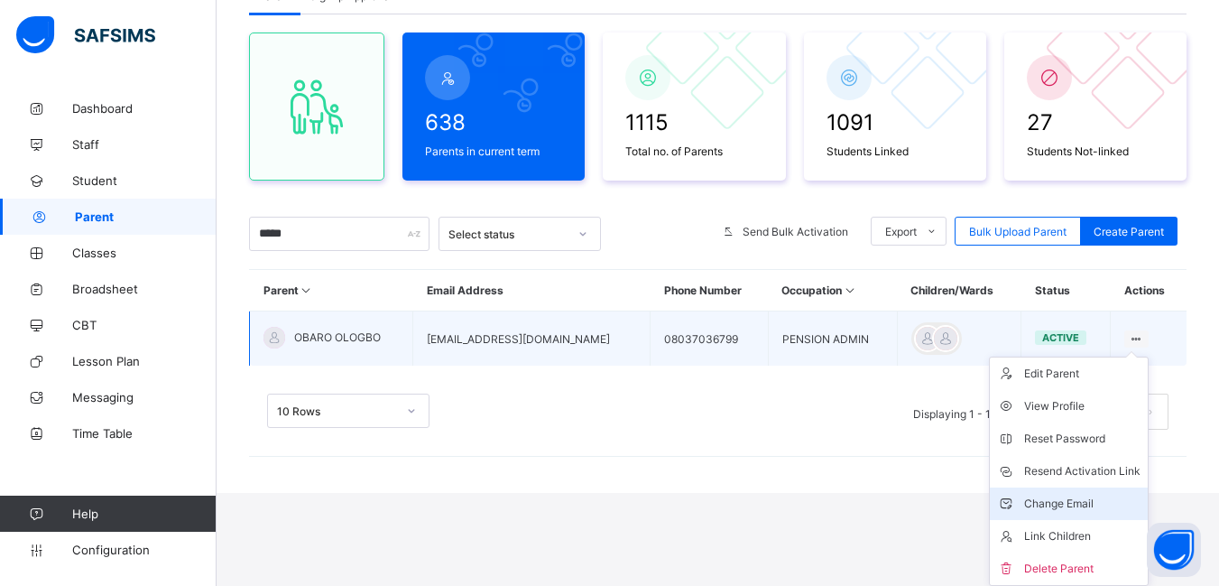
click at [1075, 501] on div "Change Email" at bounding box center [1082, 504] width 116 height 18
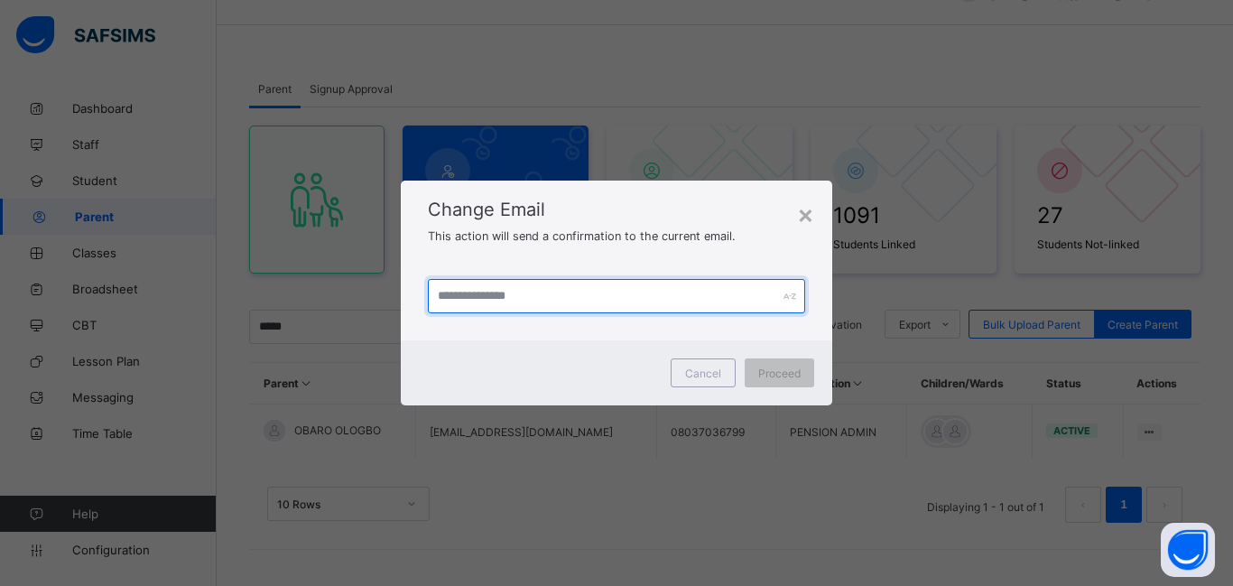
click at [535, 298] on input "text" at bounding box center [616, 296] width 377 height 34
type input "**********"
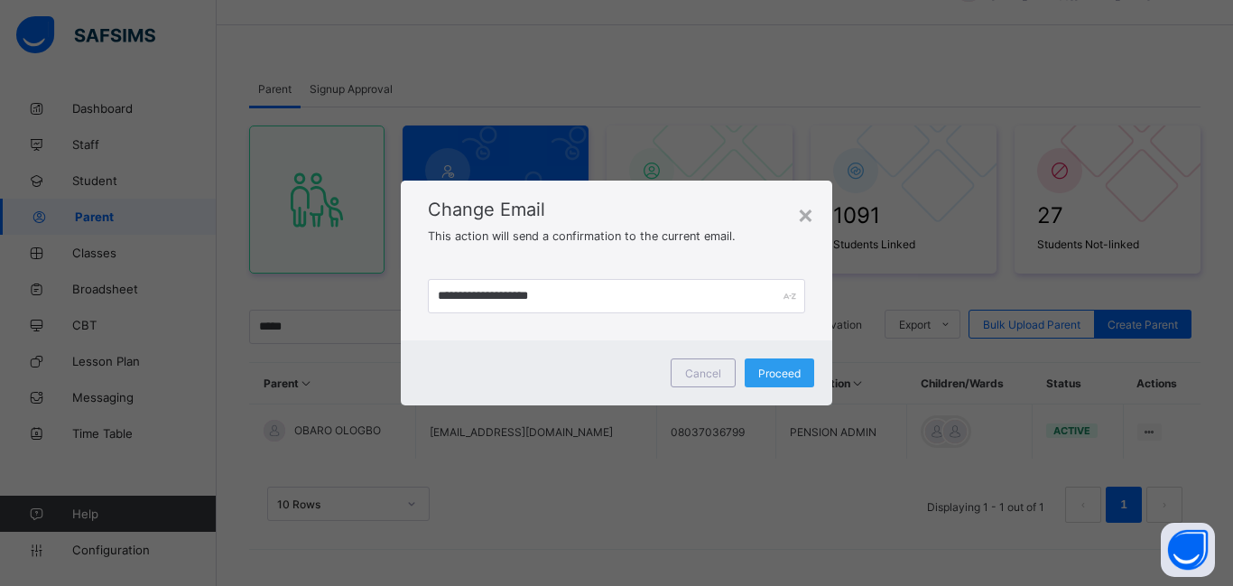
click at [782, 372] on span "Proceed" at bounding box center [779, 373] width 42 height 14
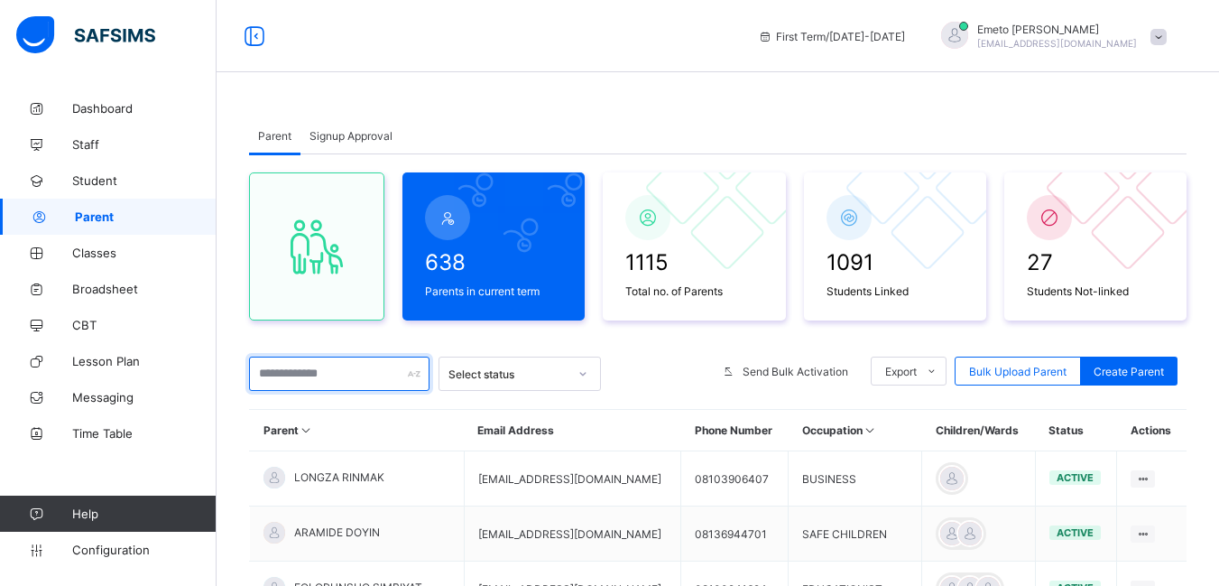
click at [291, 383] on input "text" at bounding box center [339, 373] width 180 height 34
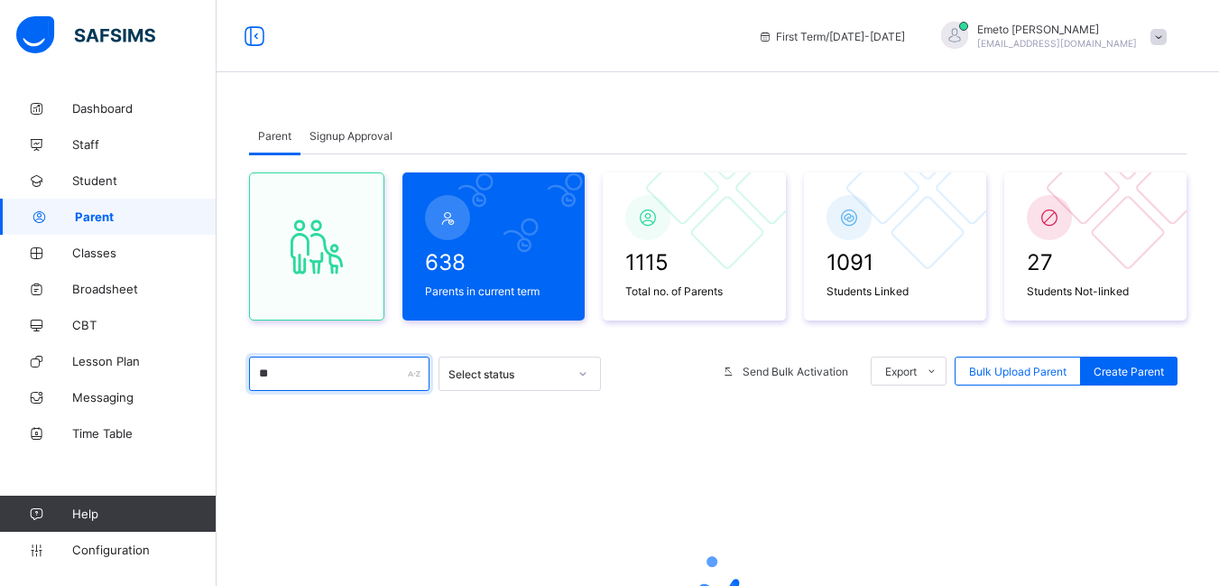
type input "*****"
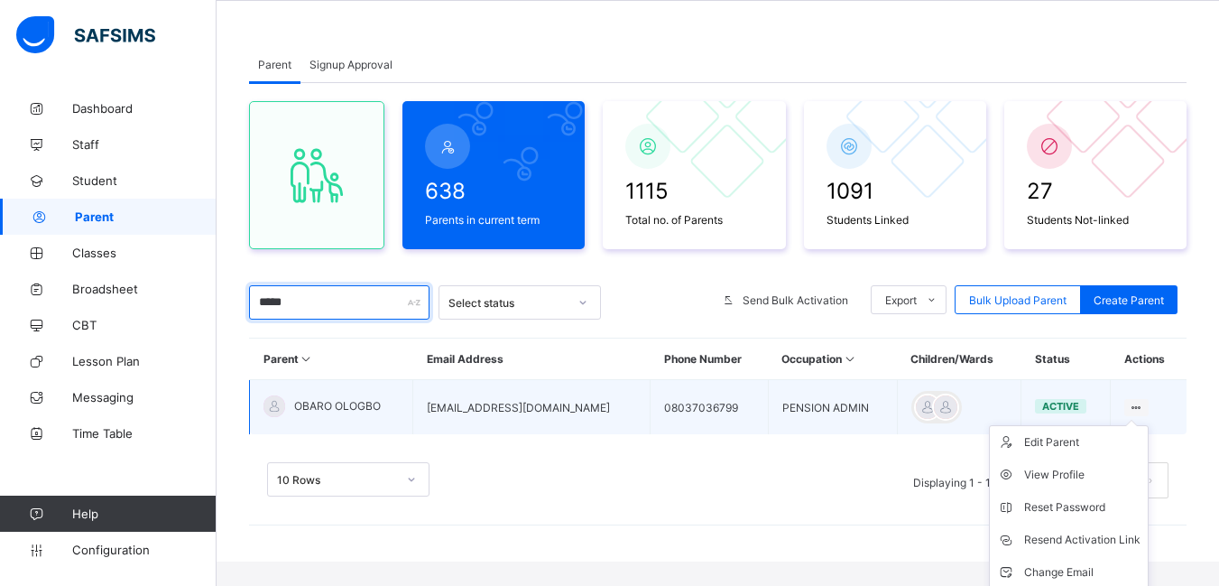
scroll to position [140, 0]
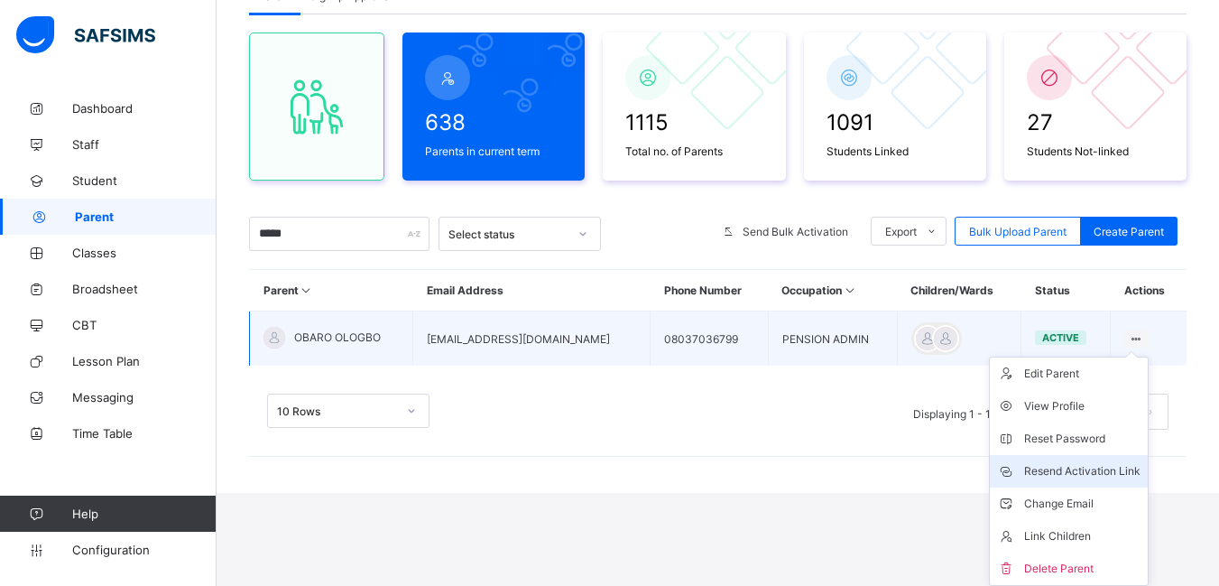
click at [1126, 467] on div "Resend Activation Link" at bounding box center [1082, 471] width 116 height 18
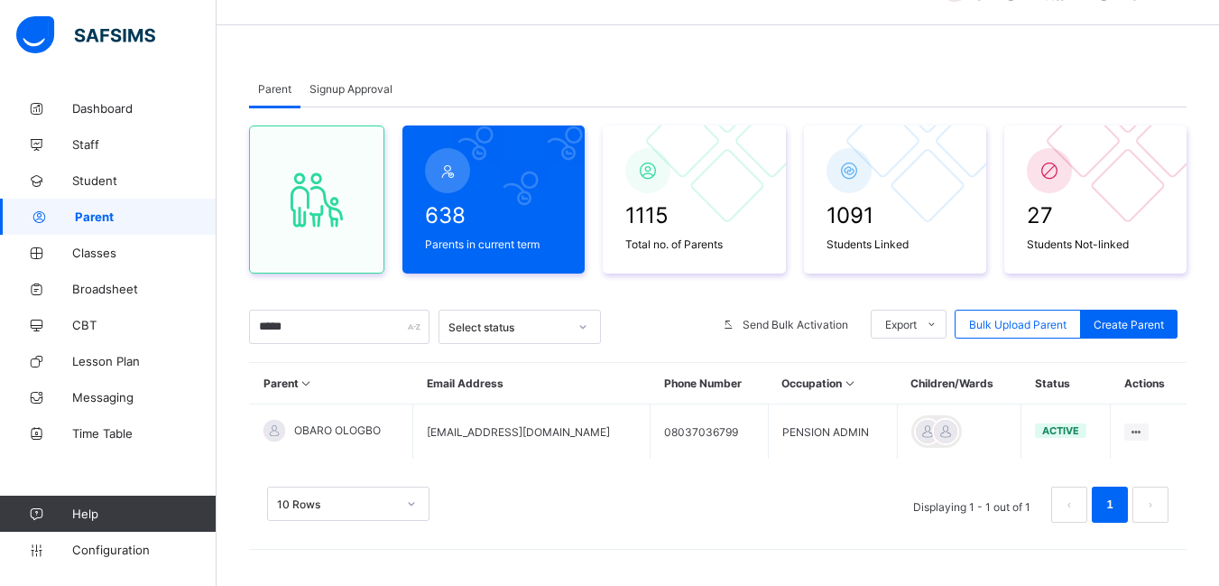
scroll to position [47, 0]
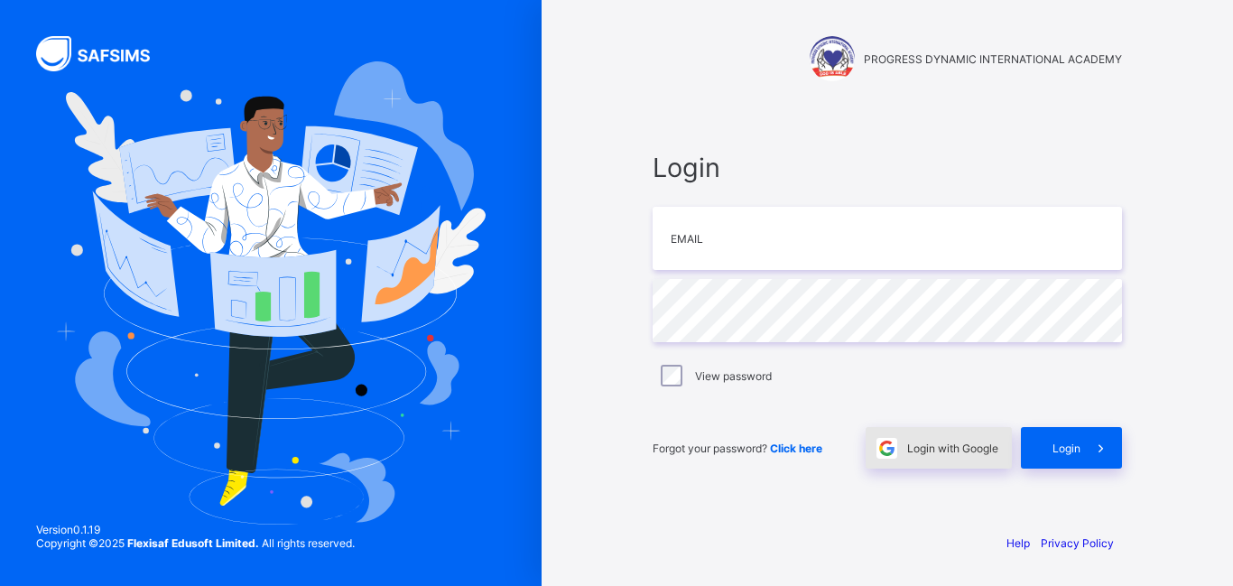
click at [947, 449] on span "Login with Google" at bounding box center [952, 448] width 91 height 14
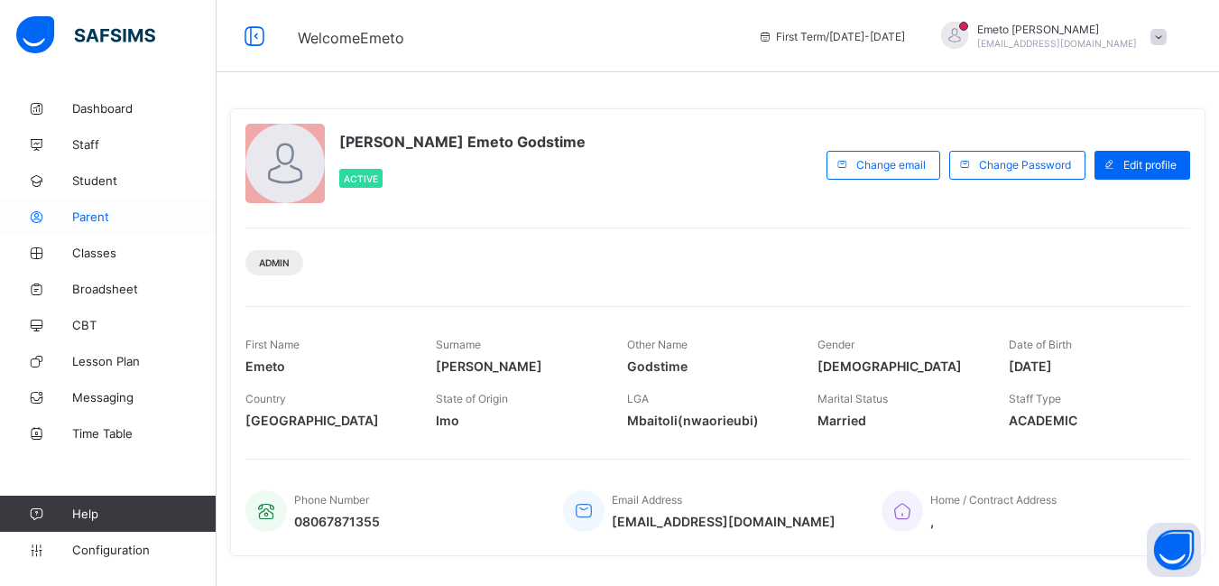
click at [88, 219] on span "Parent" at bounding box center [144, 216] width 144 height 14
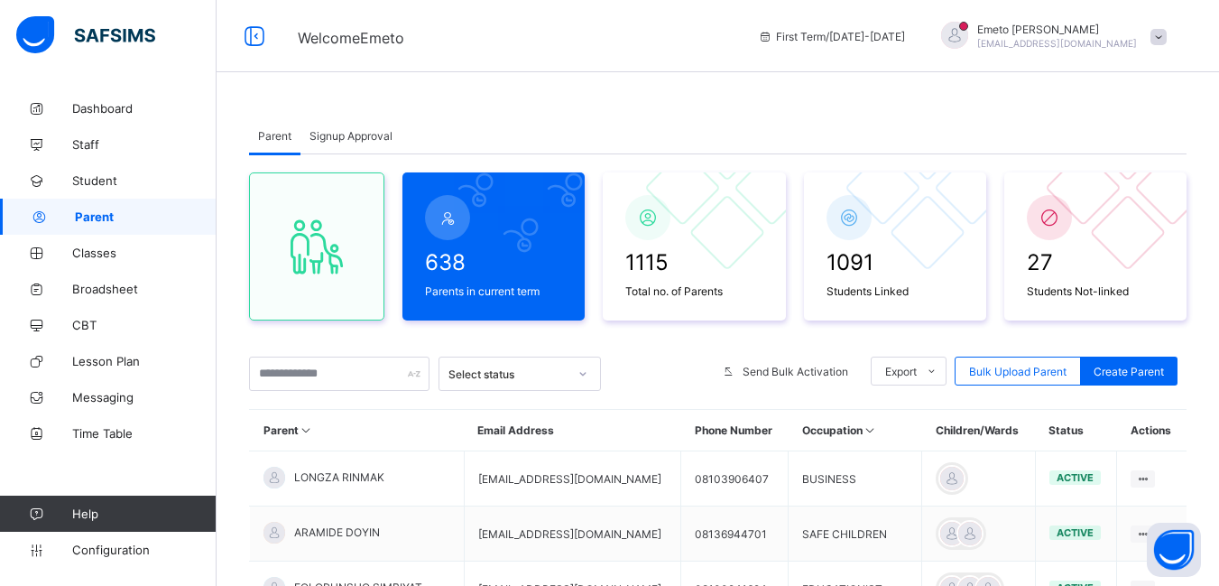
click at [362, 131] on span "Signup Approval" at bounding box center [351, 136] width 83 height 14
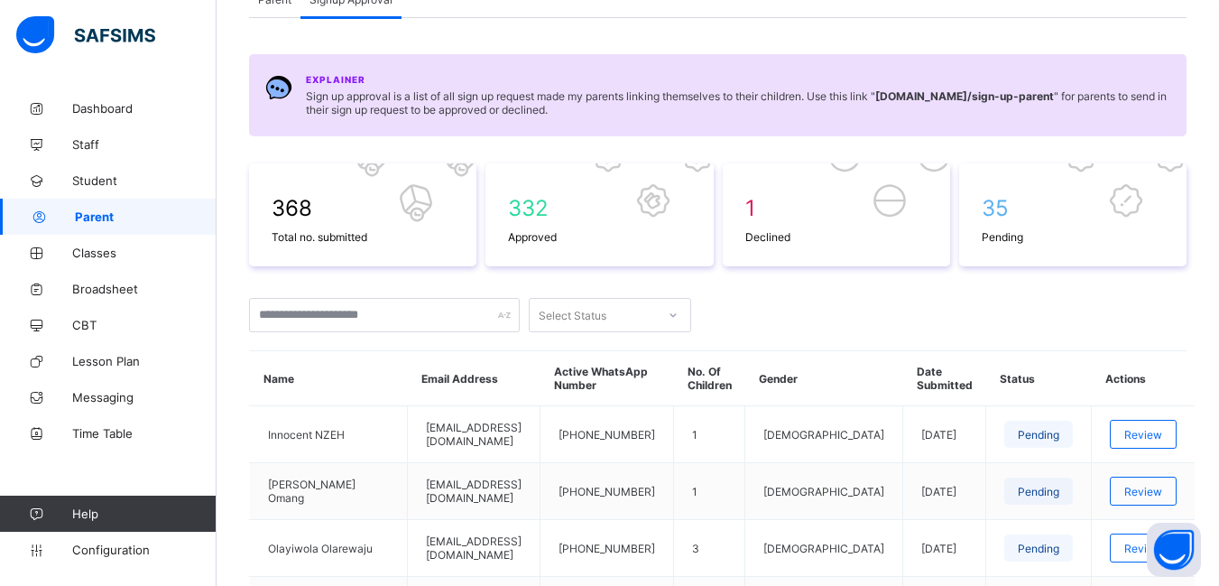
scroll to position [90, 0]
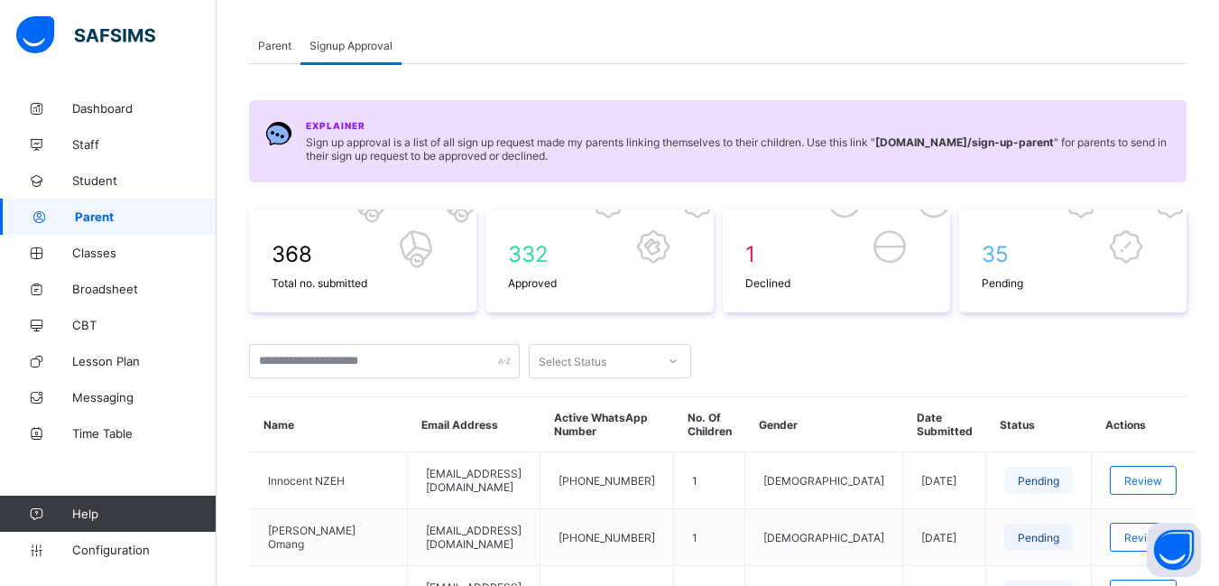
click at [273, 48] on span "Parent" at bounding box center [274, 46] width 33 height 14
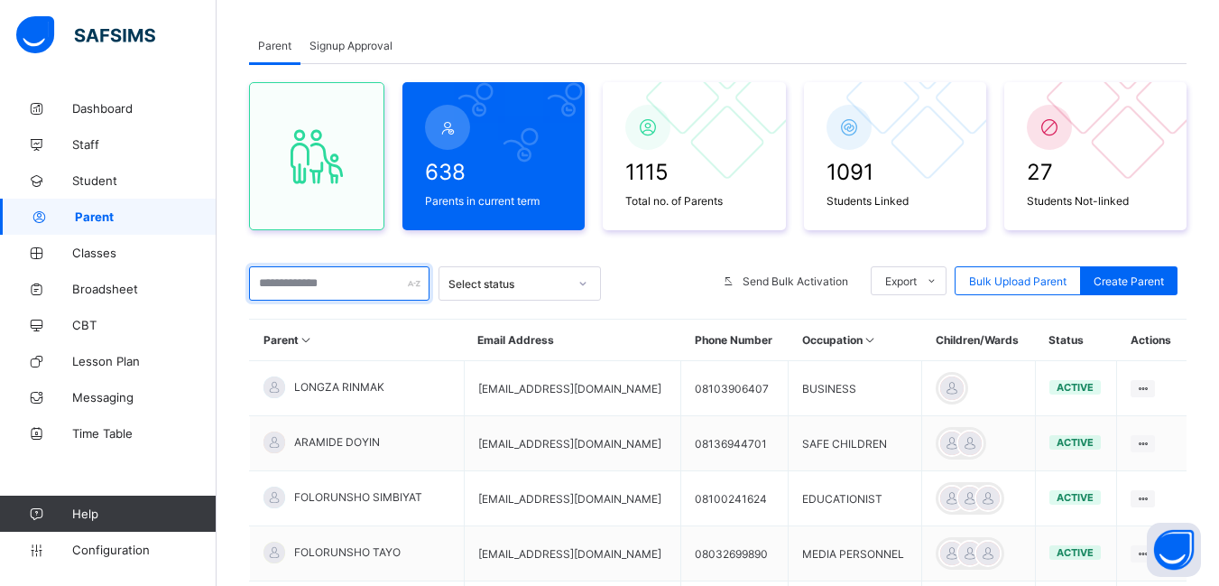
click at [300, 288] on input "text" at bounding box center [339, 283] width 180 height 34
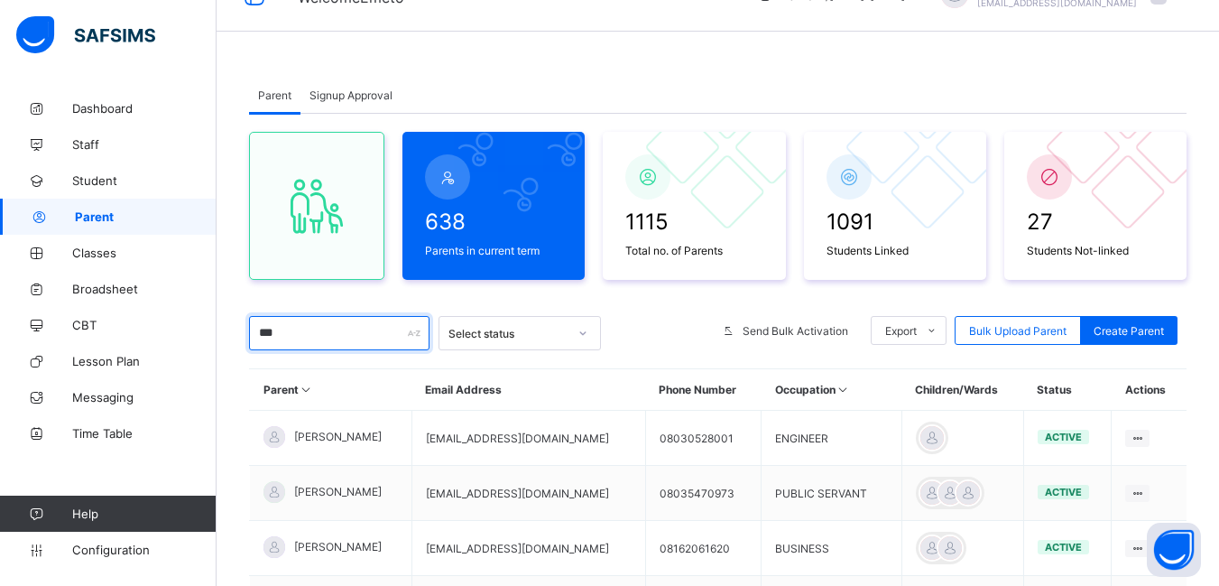
scroll to position [0, 0]
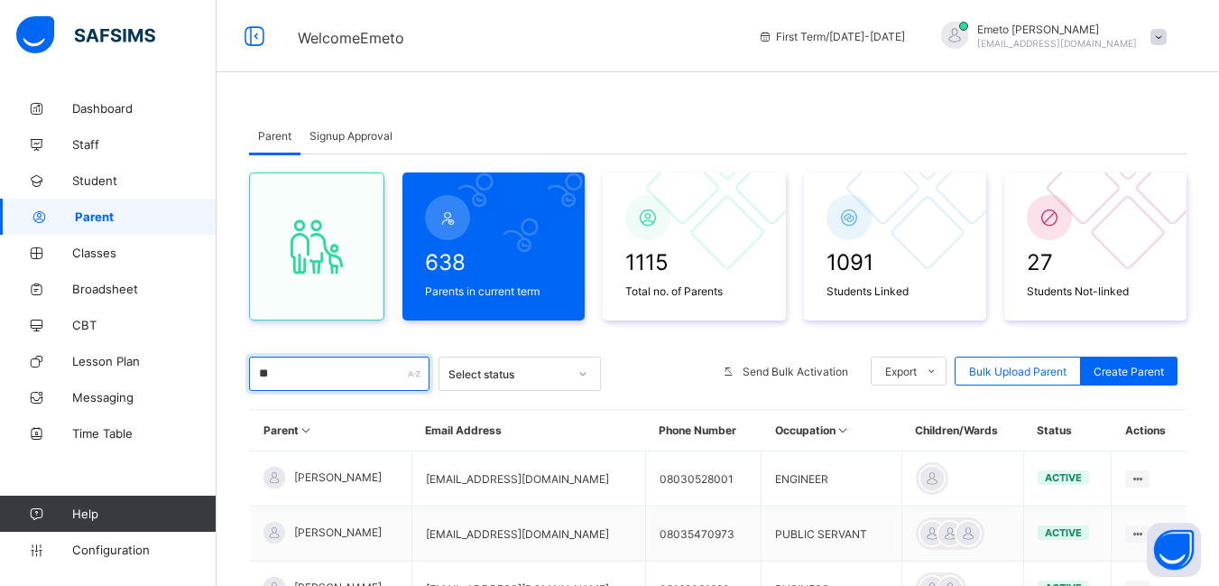
type input "*"
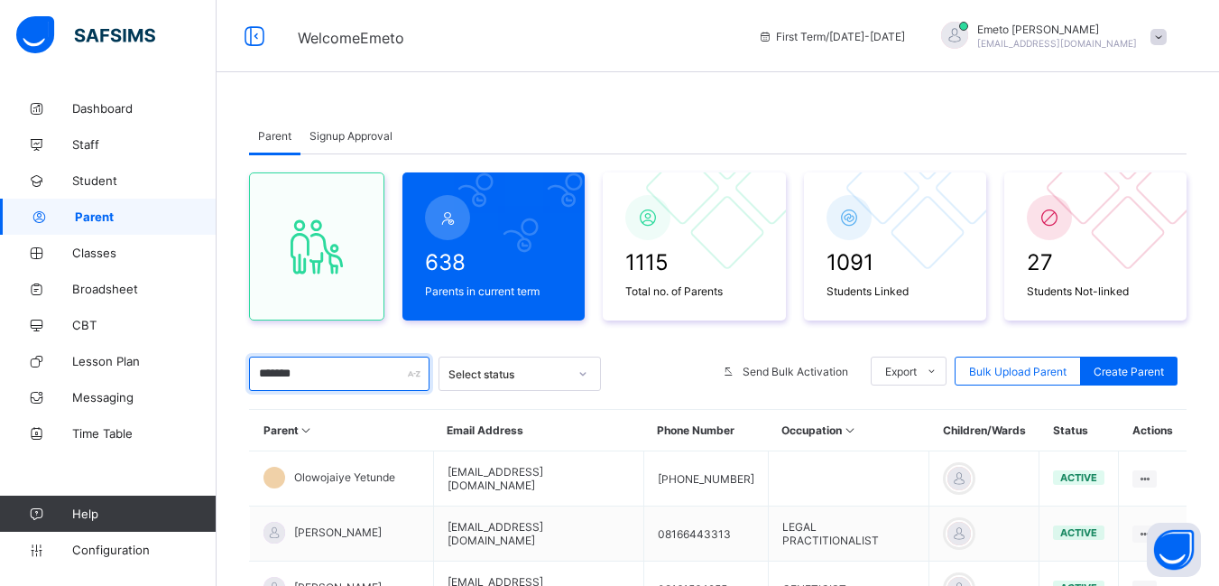
click at [266, 373] on input "*******" at bounding box center [339, 373] width 180 height 34
click at [268, 374] on input "*******" at bounding box center [339, 373] width 180 height 34
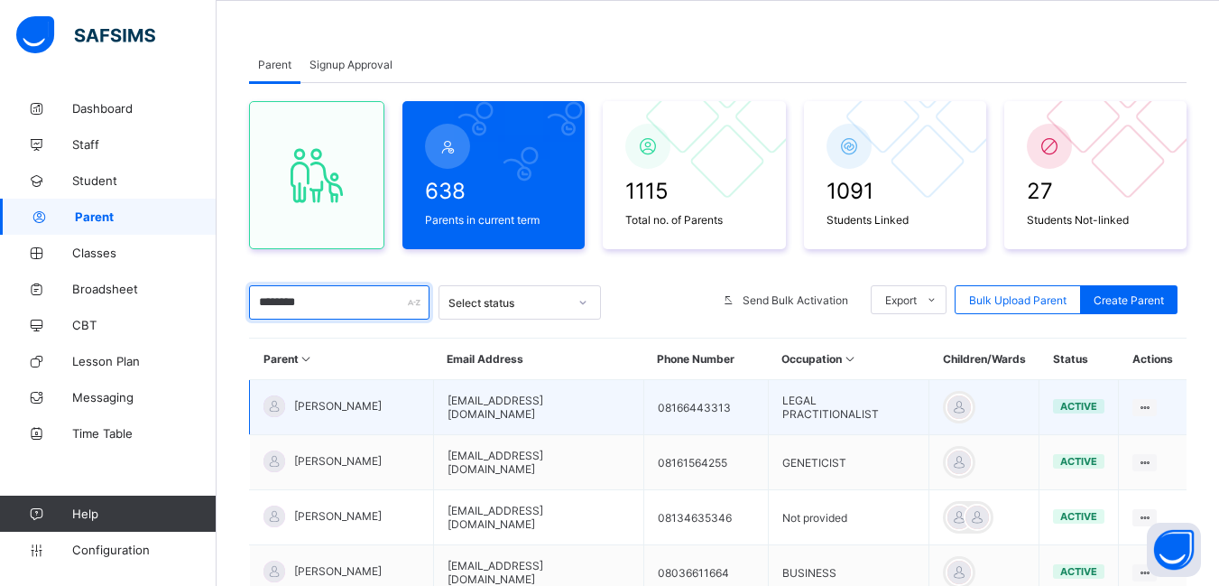
scroll to position [180, 0]
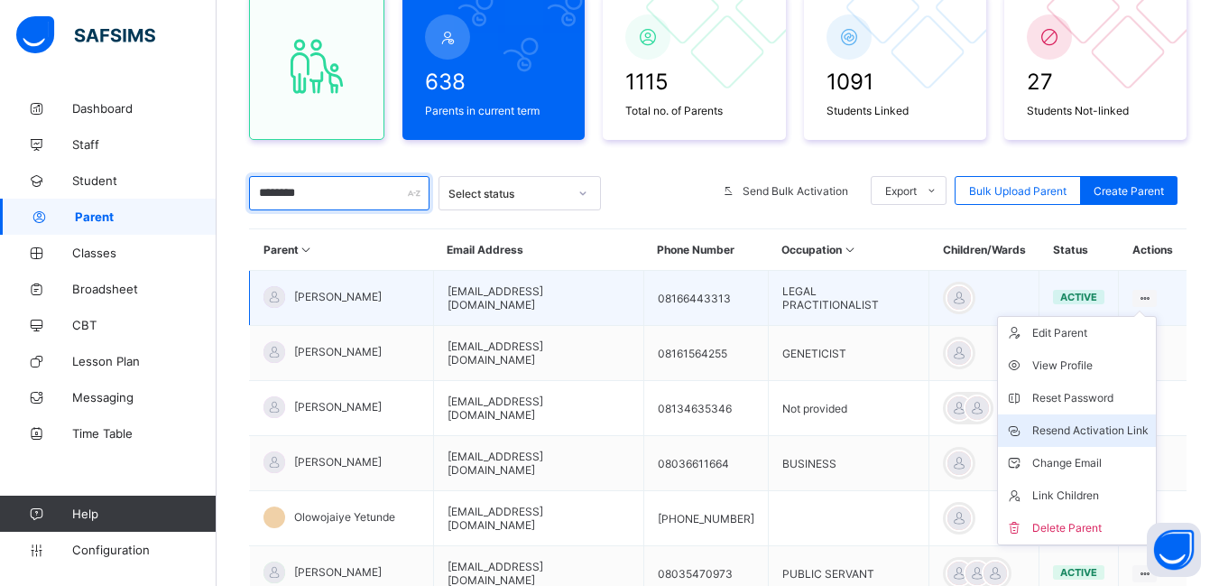
type input "********"
click at [1051, 425] on div "Resend Activation Link" at bounding box center [1090, 430] width 116 height 18
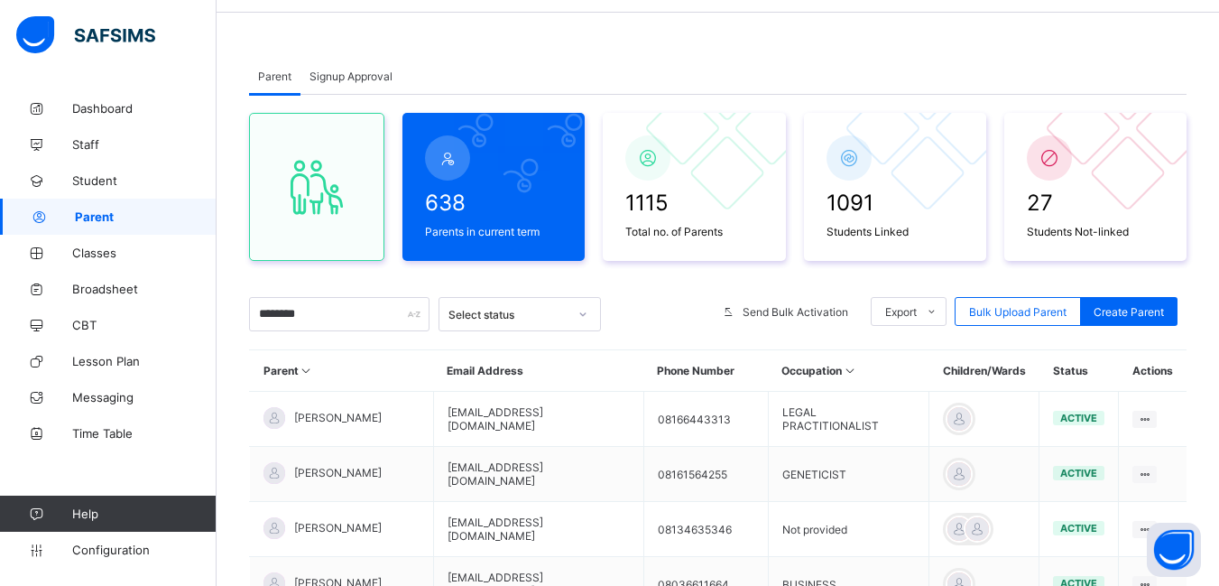
scroll to position [0, 0]
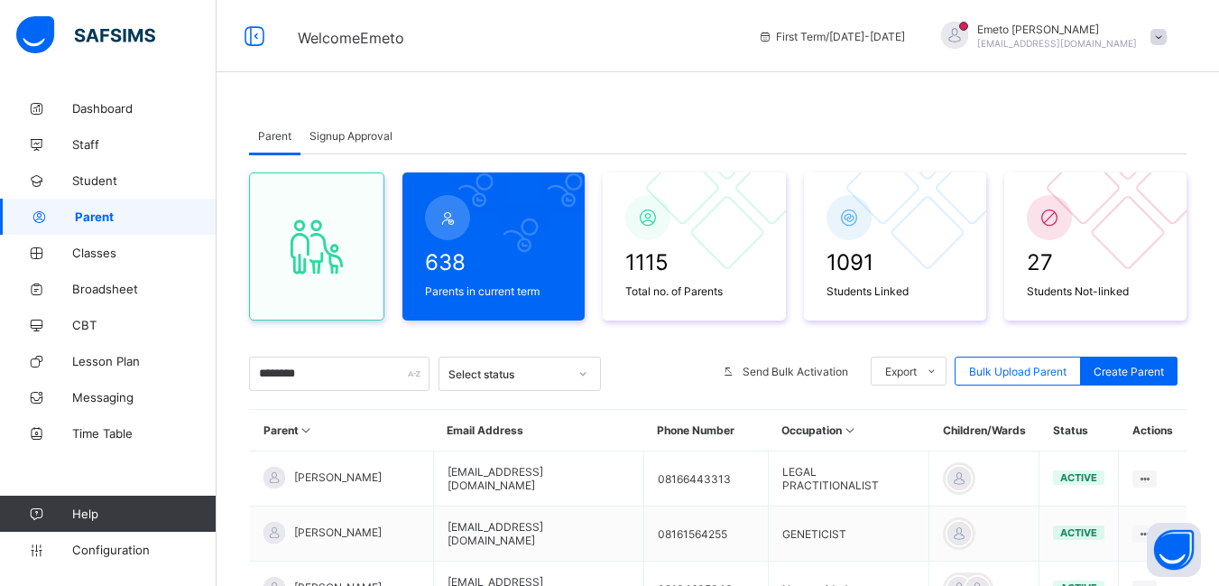
click at [360, 131] on span "Signup Approval" at bounding box center [351, 136] width 83 height 14
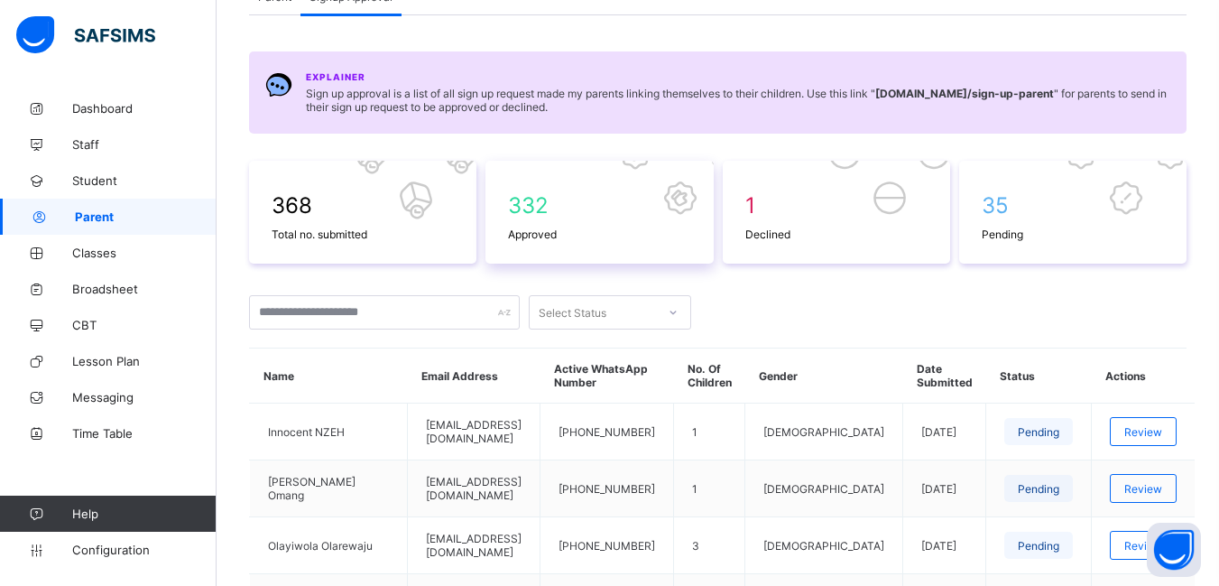
scroll to position [271, 0]
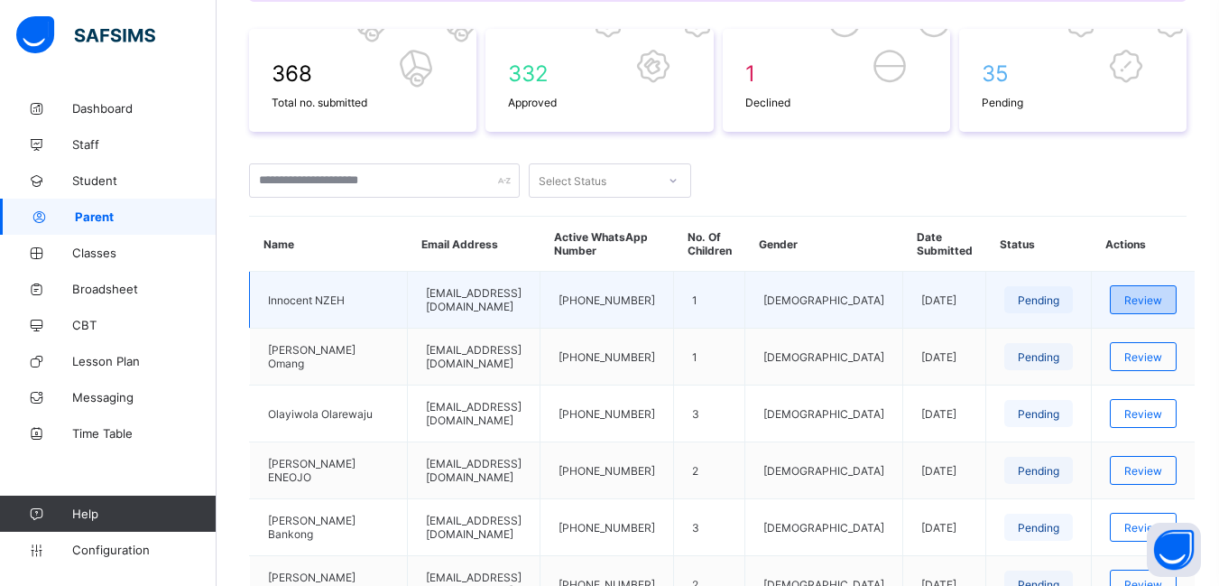
click at [1153, 303] on span "Review" at bounding box center [1143, 300] width 38 height 14
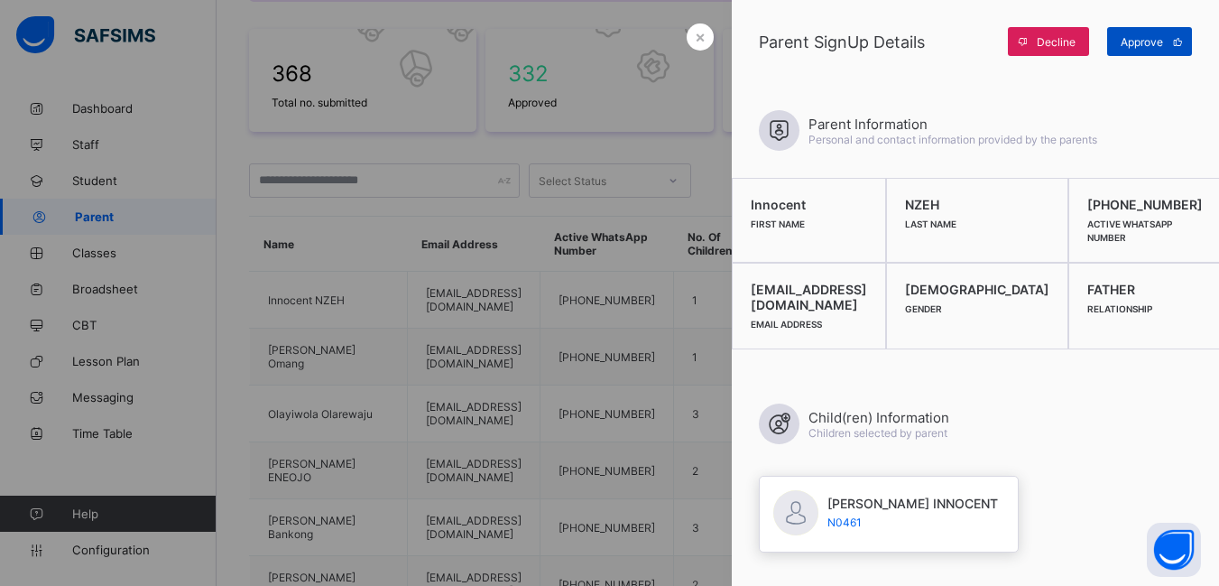
click at [1152, 41] on span "Approve" at bounding box center [1142, 42] width 42 height 14
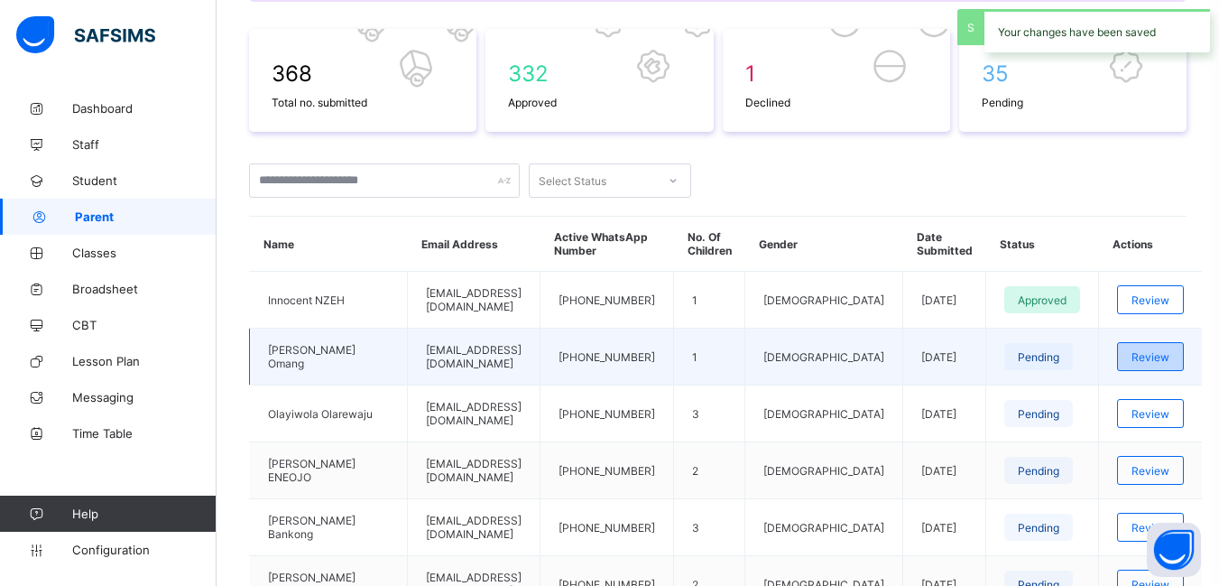
click at [1150, 353] on span "Review" at bounding box center [1151, 357] width 38 height 14
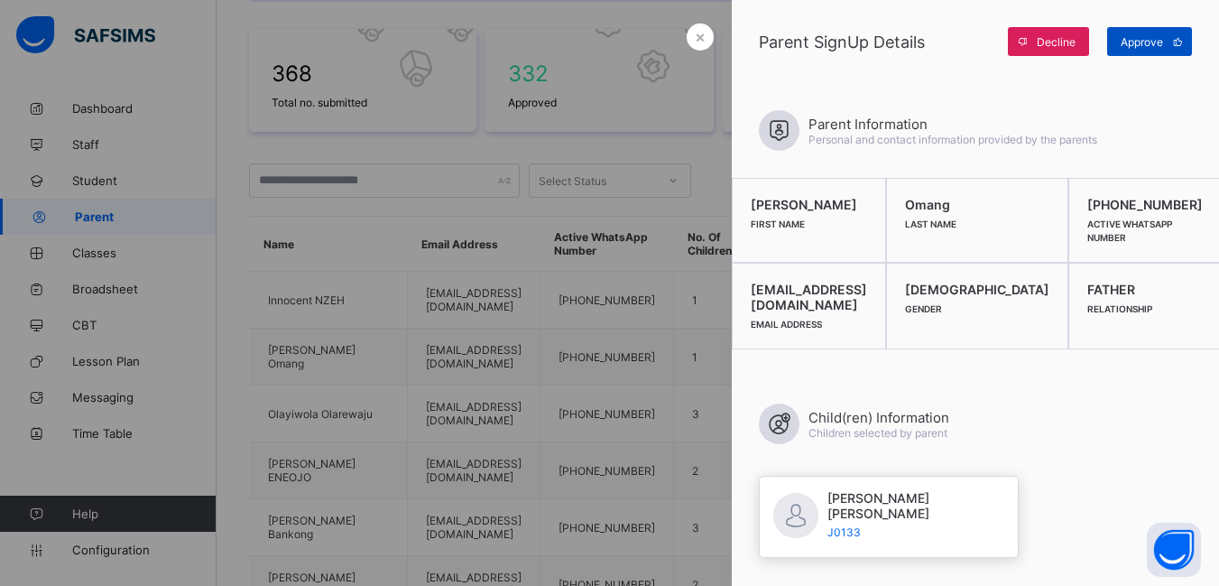
click at [1131, 45] on span "Approve" at bounding box center [1142, 42] width 42 height 14
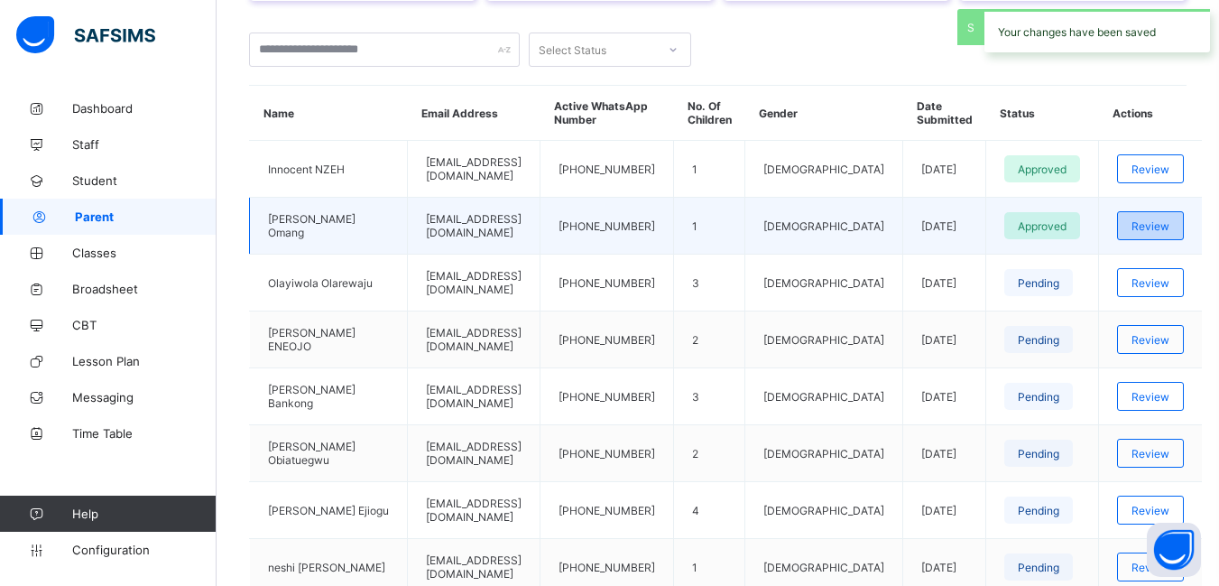
scroll to position [541, 0]
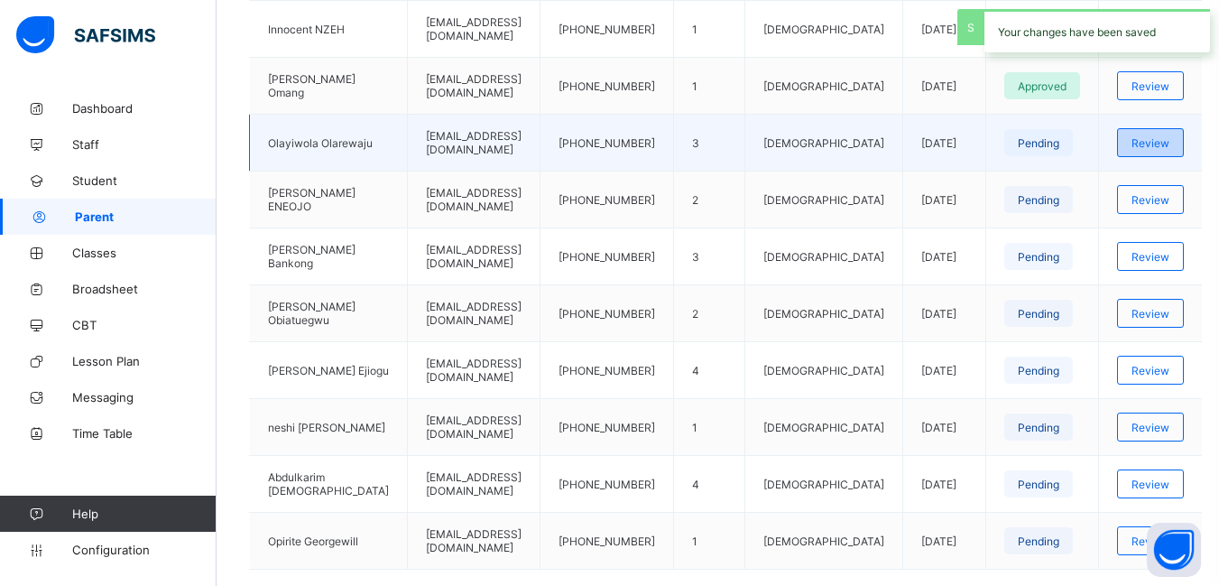
click at [1148, 145] on span "Review" at bounding box center [1151, 143] width 38 height 14
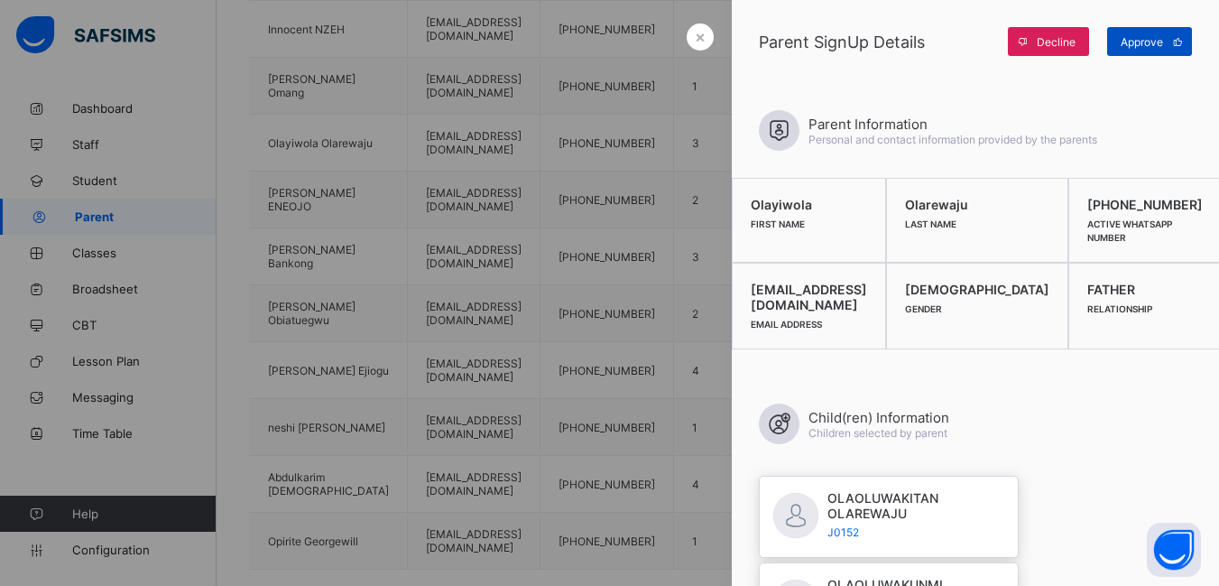
click at [1148, 35] on span "Approve" at bounding box center [1142, 42] width 42 height 14
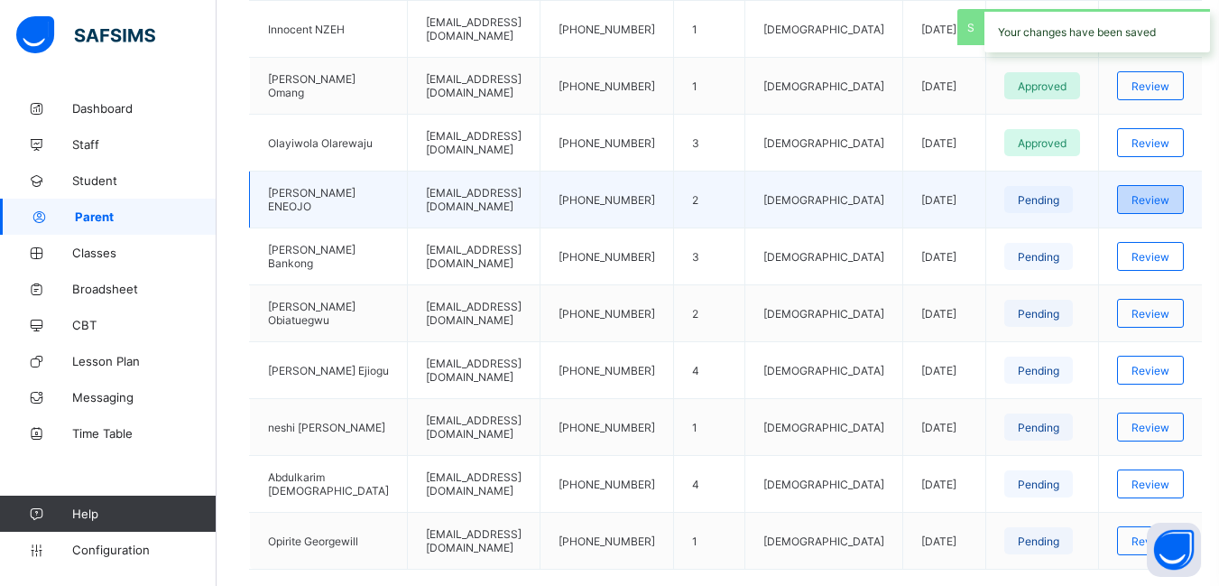
click at [1151, 200] on span "Review" at bounding box center [1151, 200] width 38 height 14
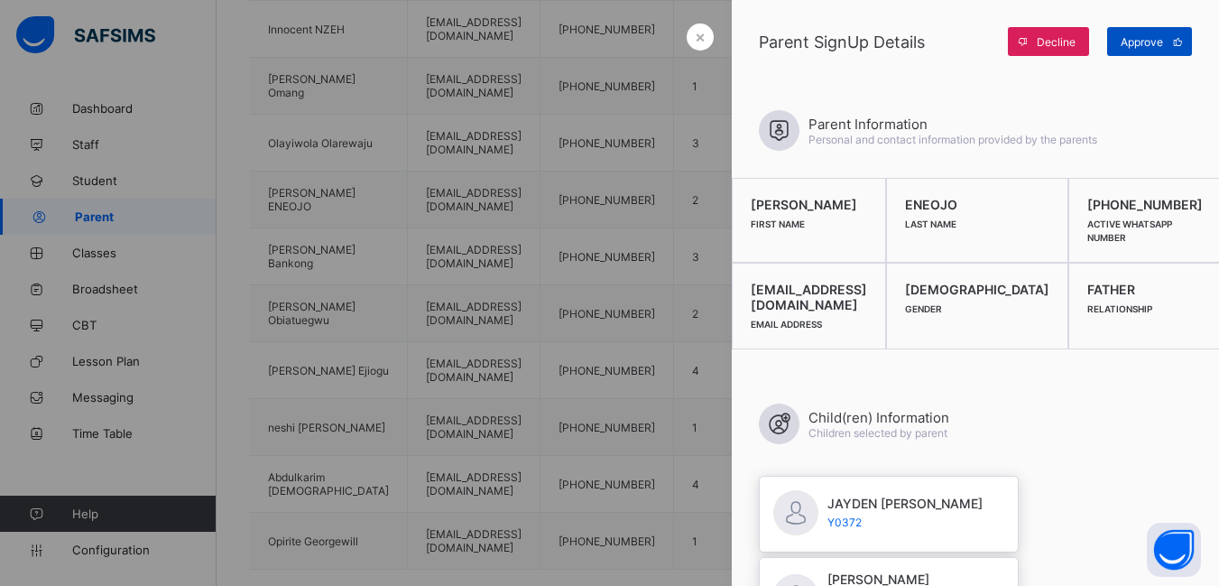
click at [1127, 42] on span "Approve" at bounding box center [1142, 42] width 42 height 14
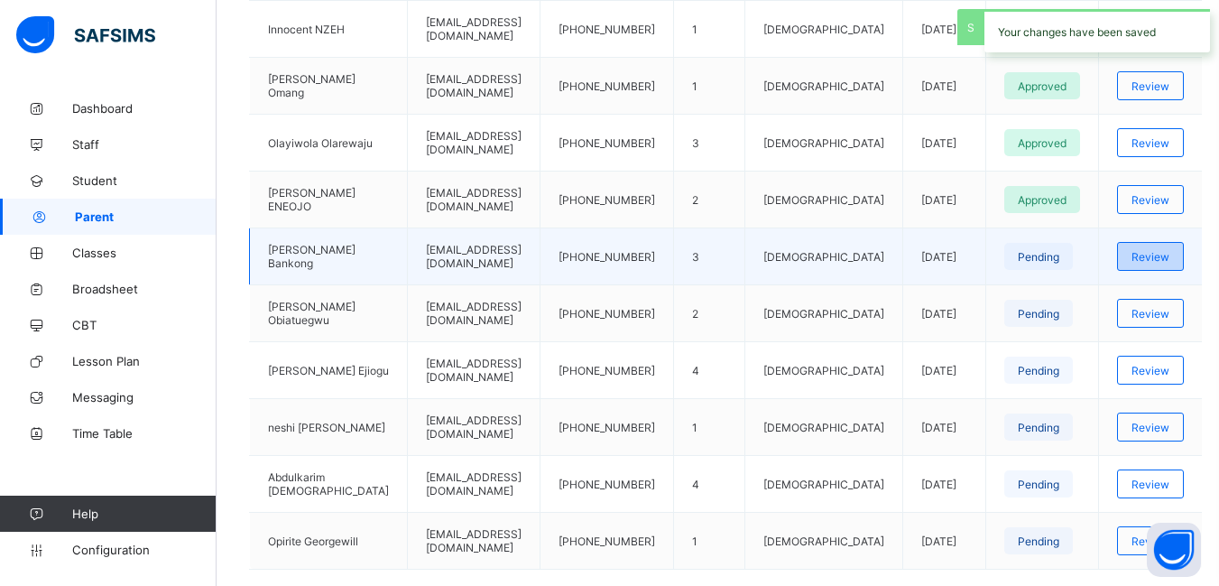
click at [1157, 257] on span "Review" at bounding box center [1151, 257] width 38 height 14
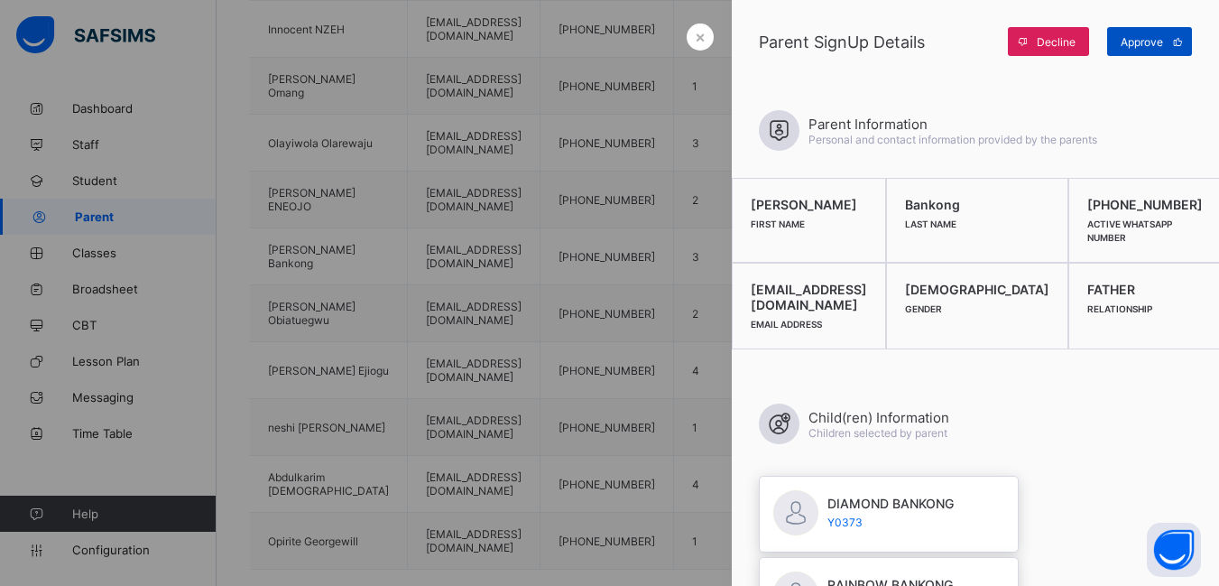
click at [1139, 42] on span "Approve" at bounding box center [1142, 42] width 42 height 14
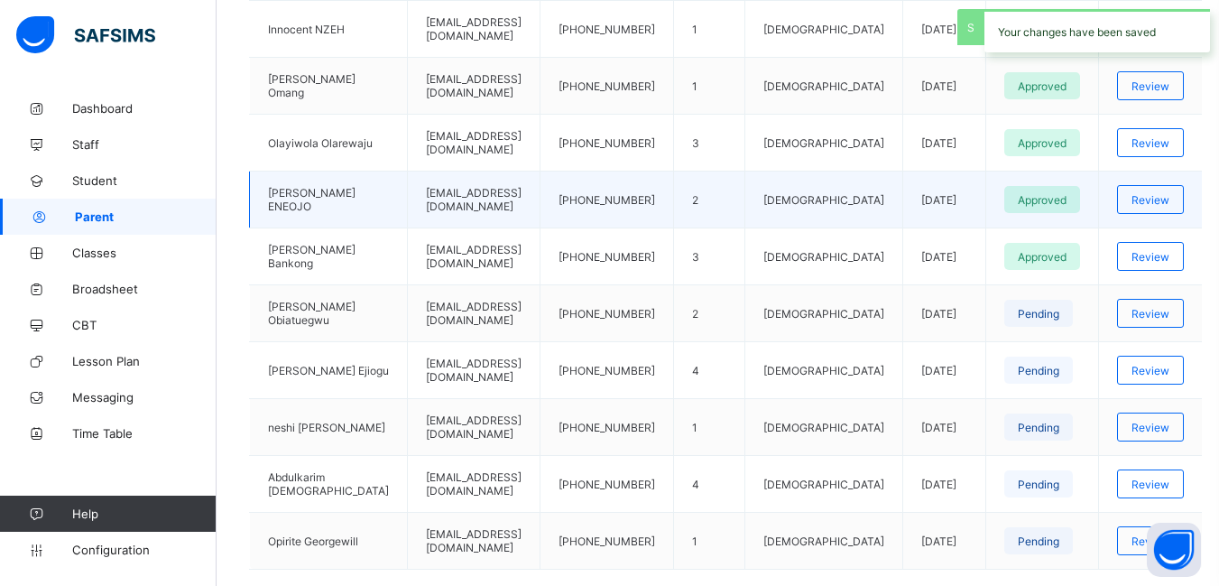
scroll to position [632, 0]
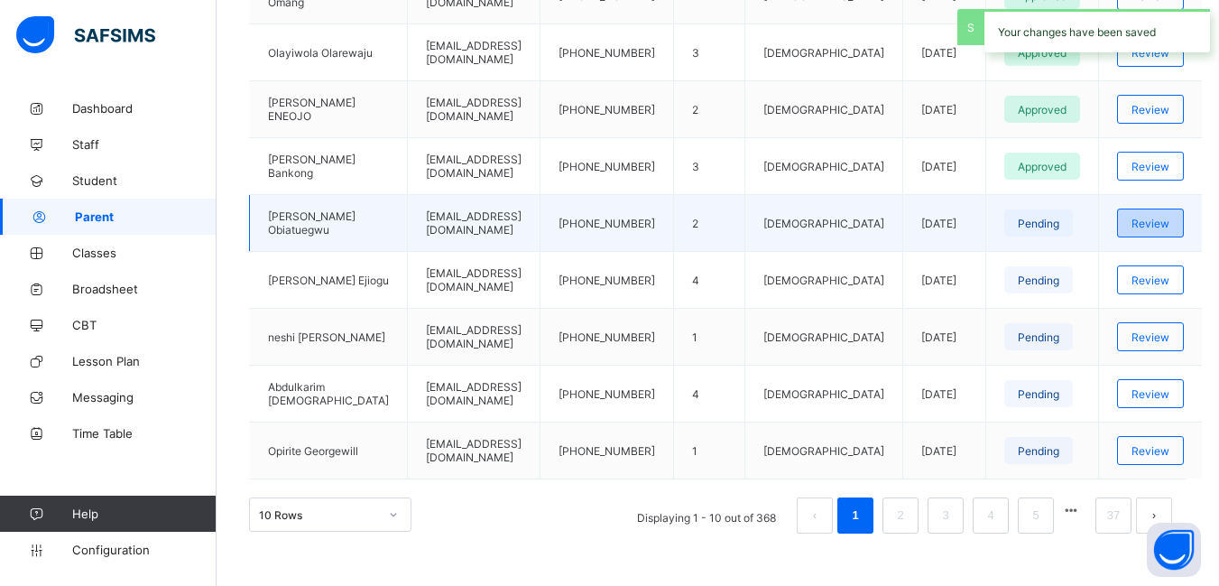
click at [1150, 219] on span "Review" at bounding box center [1151, 224] width 38 height 14
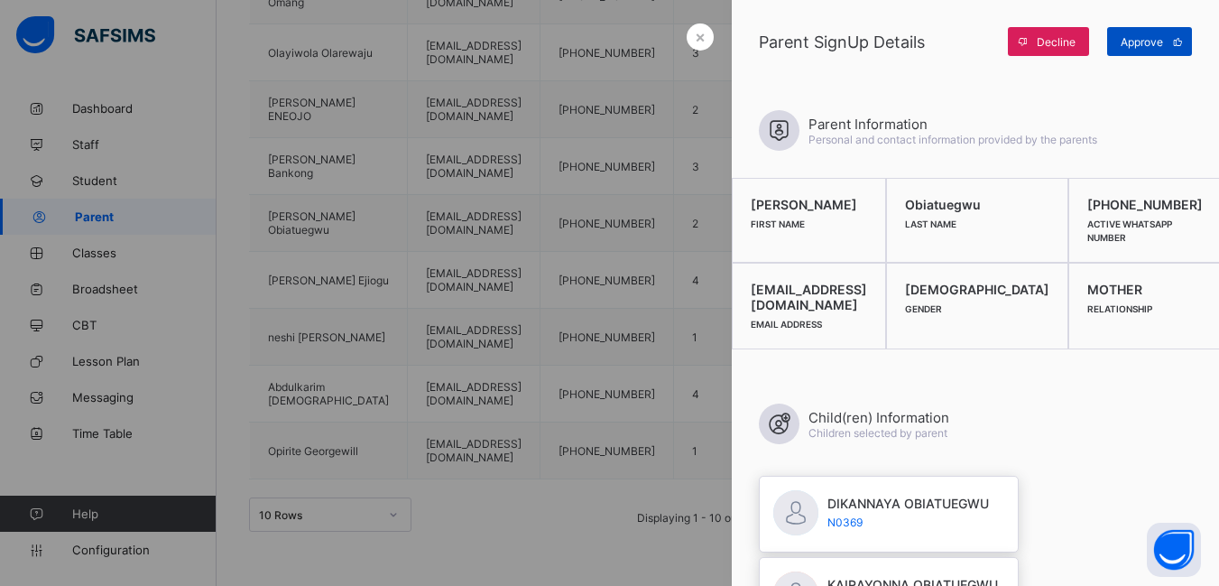
click at [1140, 42] on span "Approve" at bounding box center [1142, 42] width 42 height 14
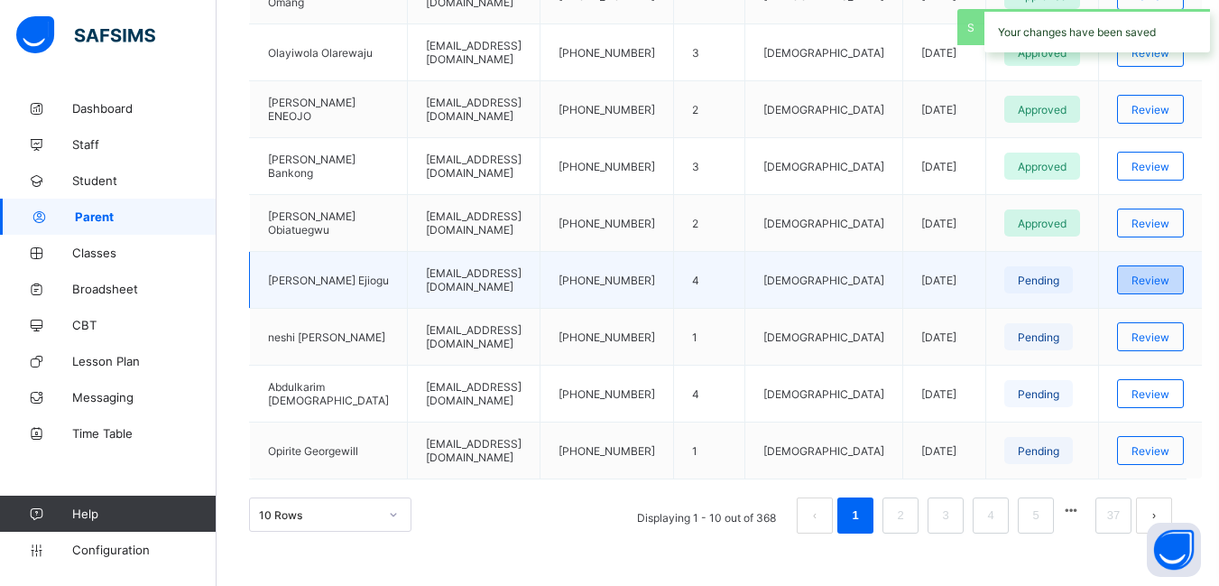
click at [1149, 284] on span "Review" at bounding box center [1151, 280] width 38 height 14
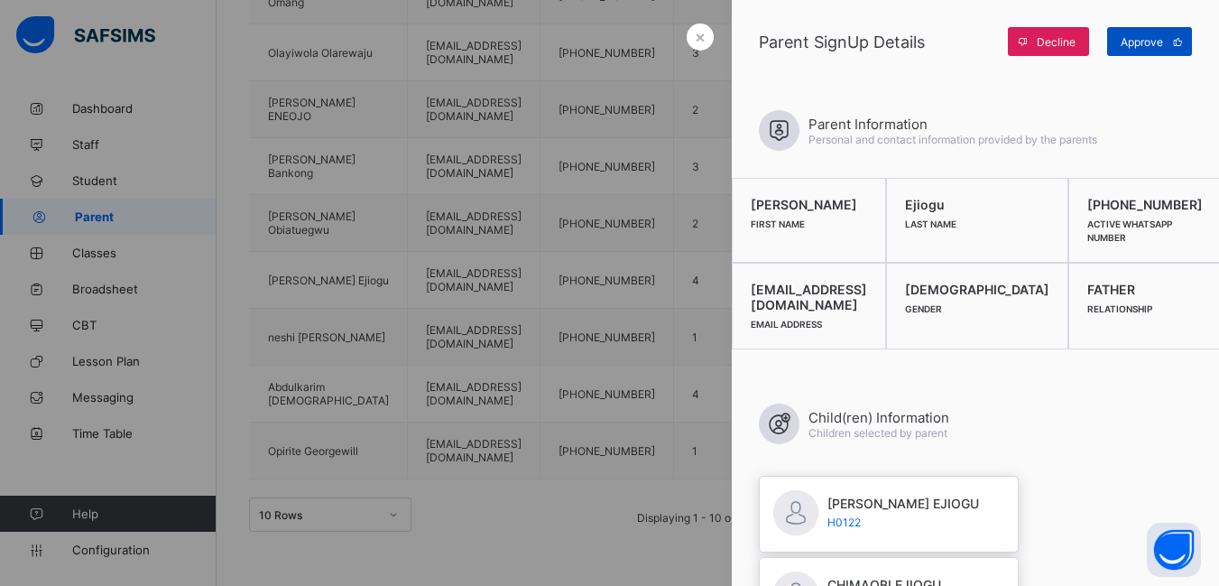
click at [1143, 37] on span "Approve" at bounding box center [1142, 42] width 42 height 14
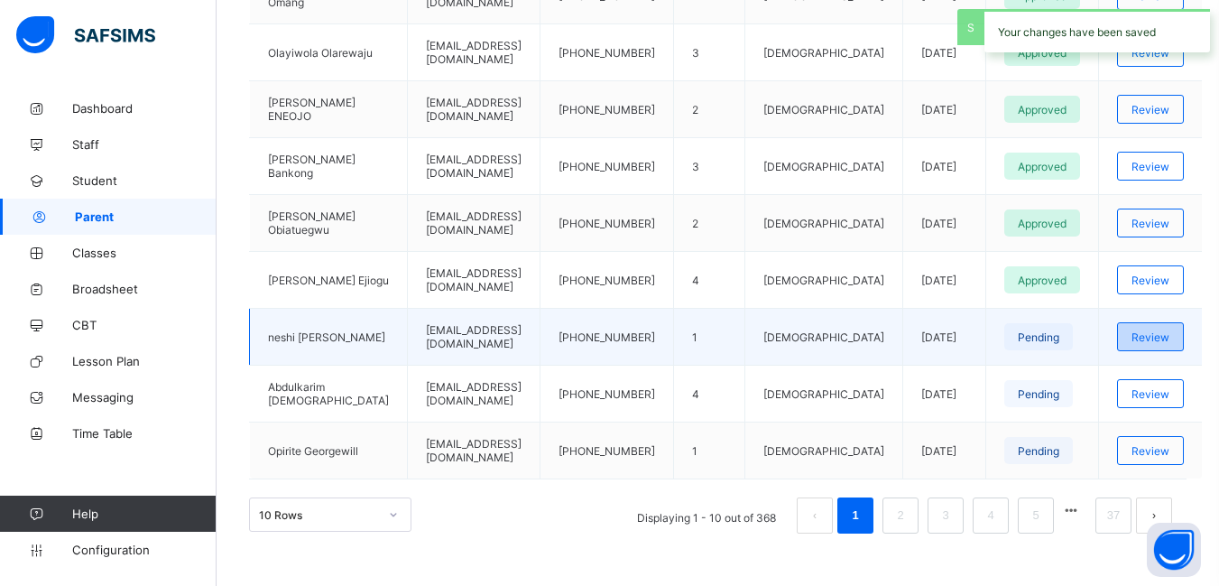
click at [1146, 340] on span "Review" at bounding box center [1151, 337] width 38 height 14
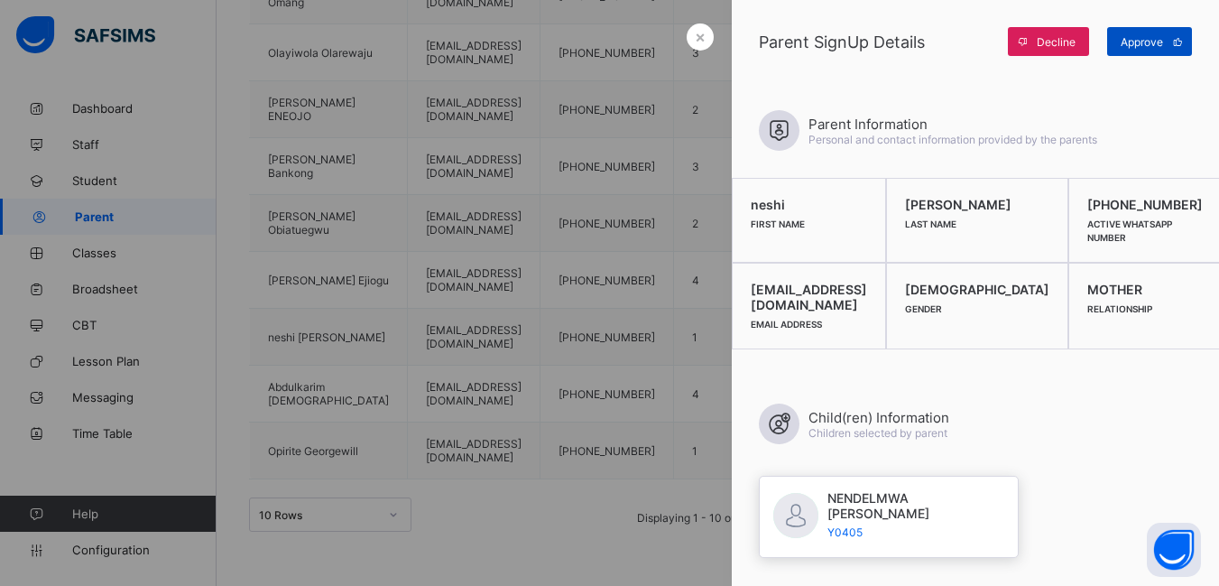
click at [1144, 42] on span "Approve" at bounding box center [1142, 42] width 42 height 14
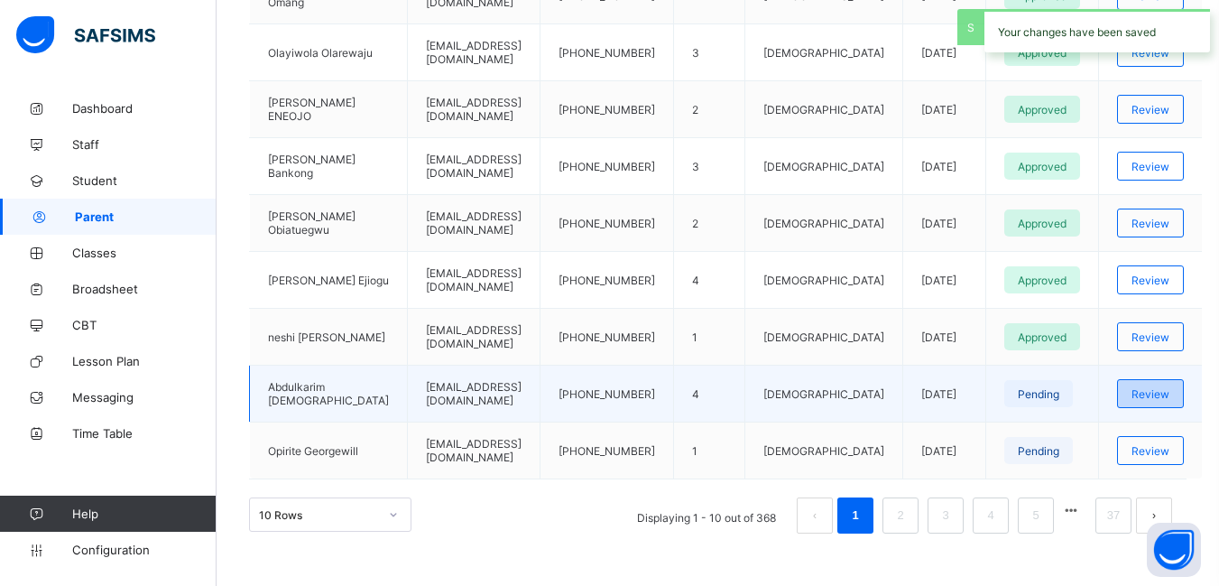
click at [1151, 392] on span "Review" at bounding box center [1151, 394] width 38 height 14
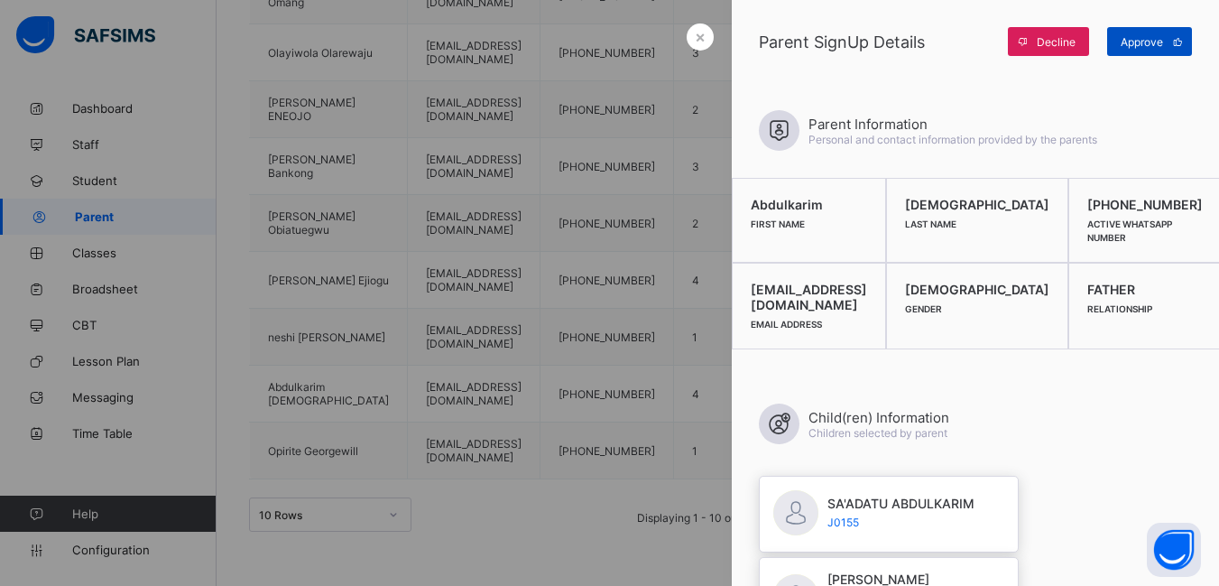
click at [1140, 39] on span "Approve" at bounding box center [1142, 42] width 42 height 14
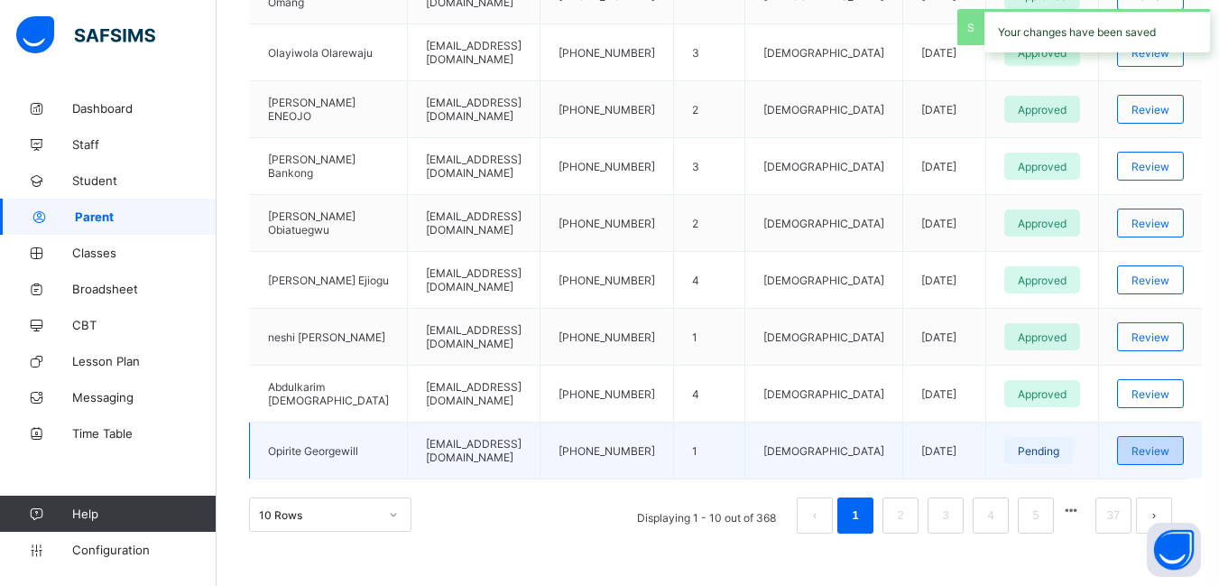
click at [1160, 454] on span "Review" at bounding box center [1151, 451] width 38 height 14
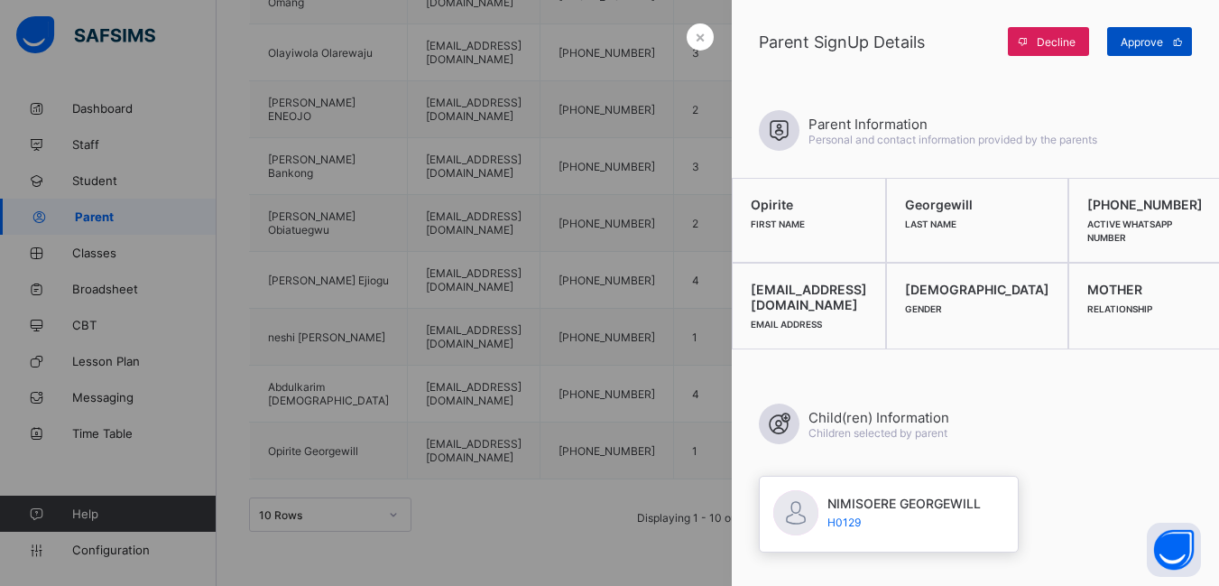
click at [1147, 43] on span "Approve" at bounding box center [1142, 42] width 42 height 14
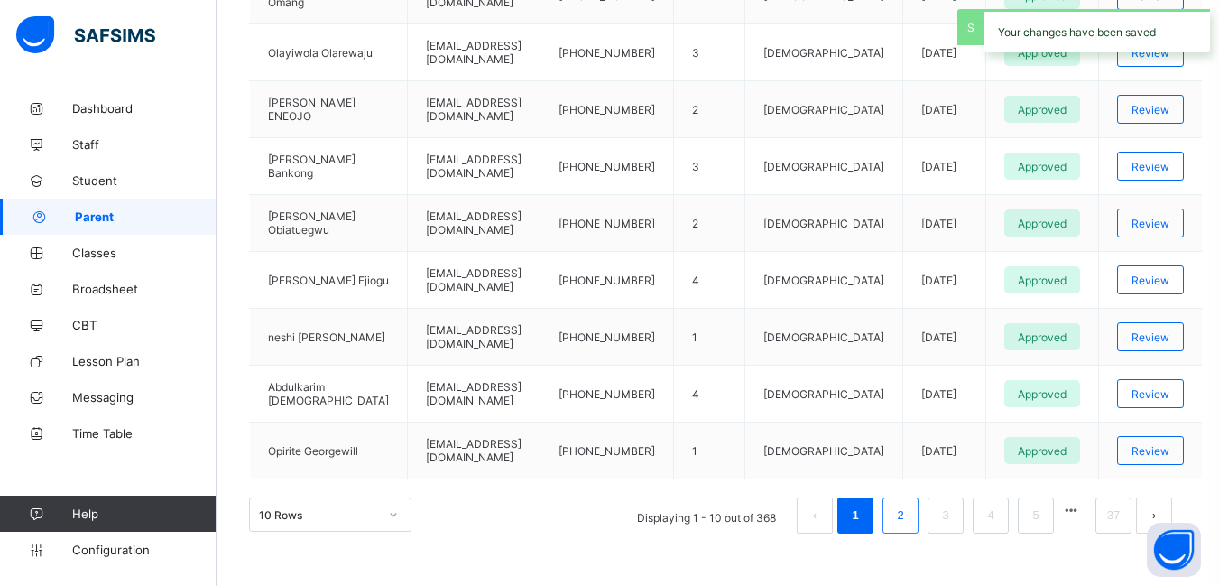
click at [909, 519] on link "2" at bounding box center [900, 515] width 17 height 23
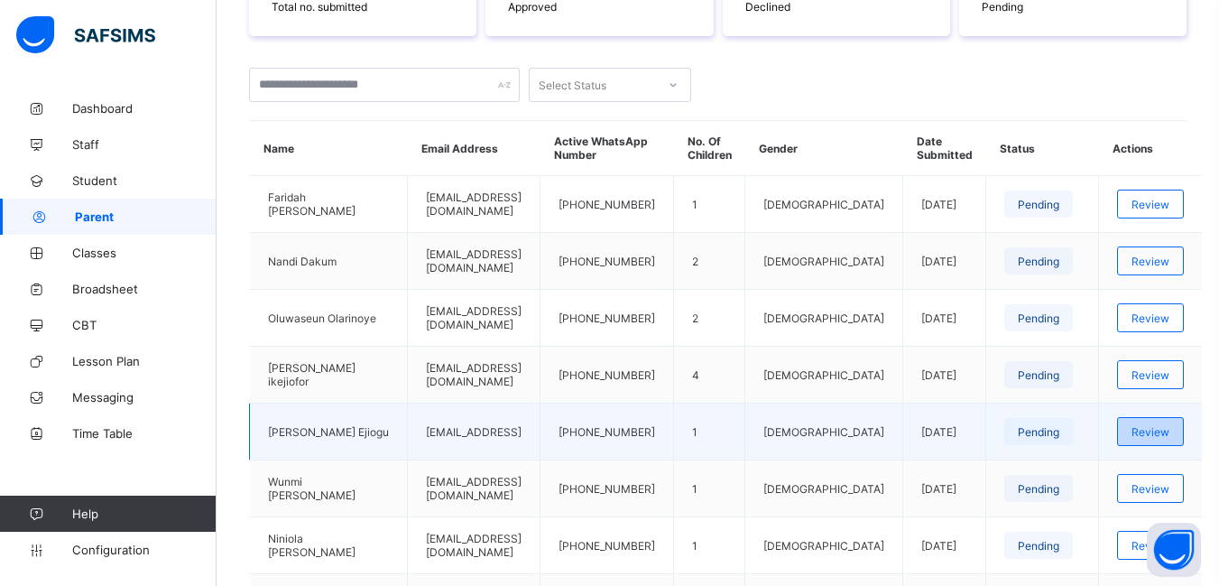
scroll to position [361, 0]
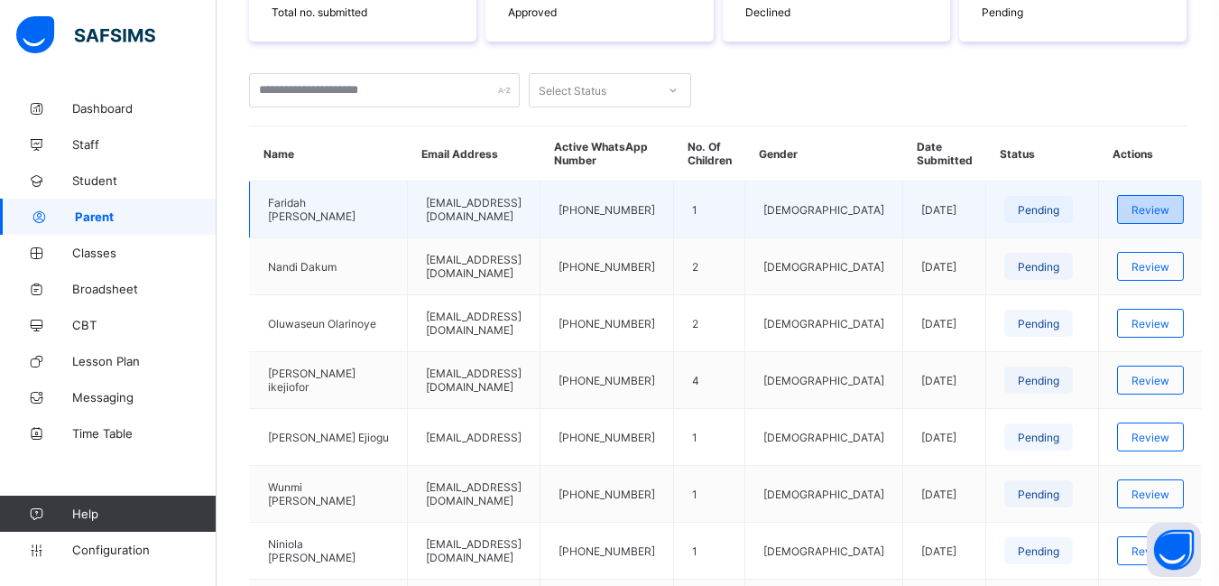
click at [1155, 213] on span "Review" at bounding box center [1151, 210] width 38 height 14
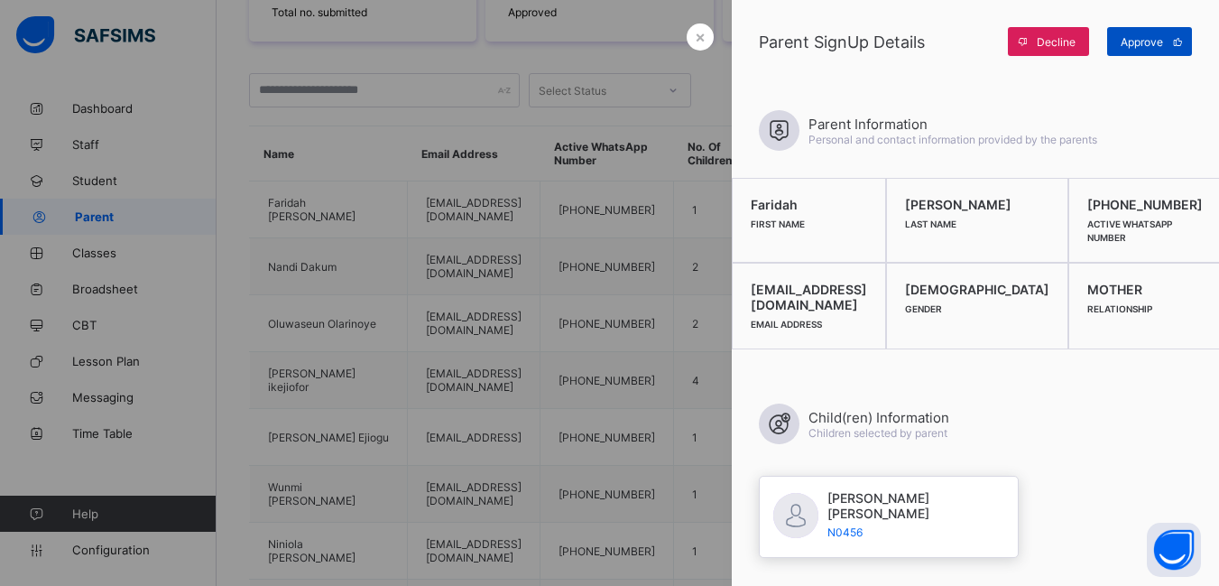
click at [1141, 39] on span "Approve" at bounding box center [1142, 42] width 42 height 14
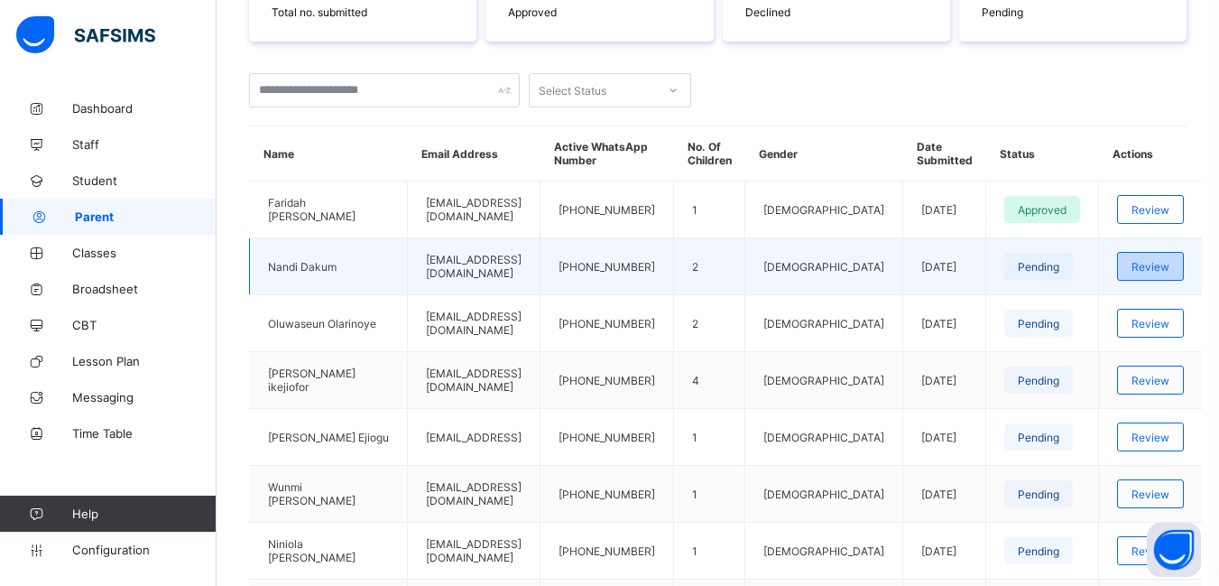
click at [1150, 266] on span "Review" at bounding box center [1151, 267] width 38 height 14
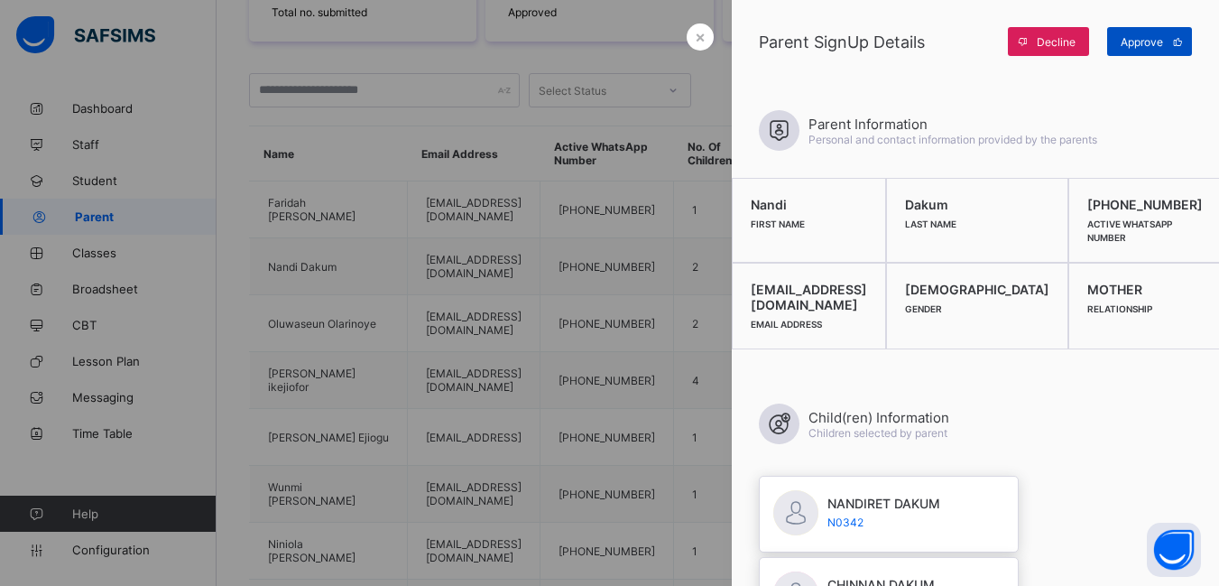
click at [1143, 43] on span "Approve" at bounding box center [1142, 42] width 42 height 14
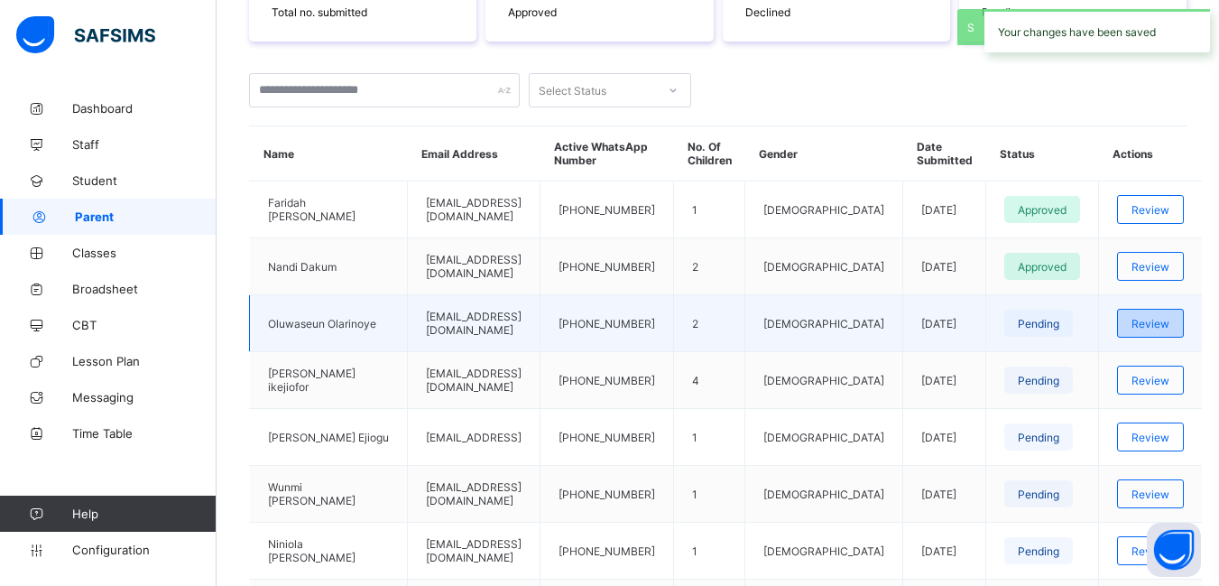
click at [1151, 322] on span "Review" at bounding box center [1151, 324] width 38 height 14
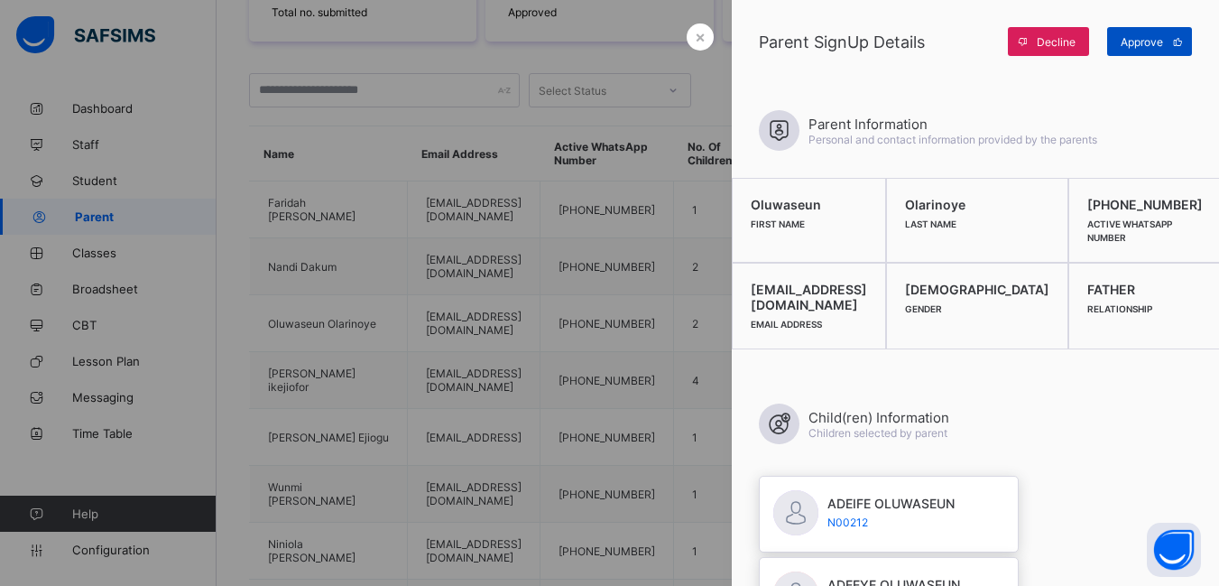
click at [1140, 43] on span "Approve" at bounding box center [1142, 42] width 42 height 14
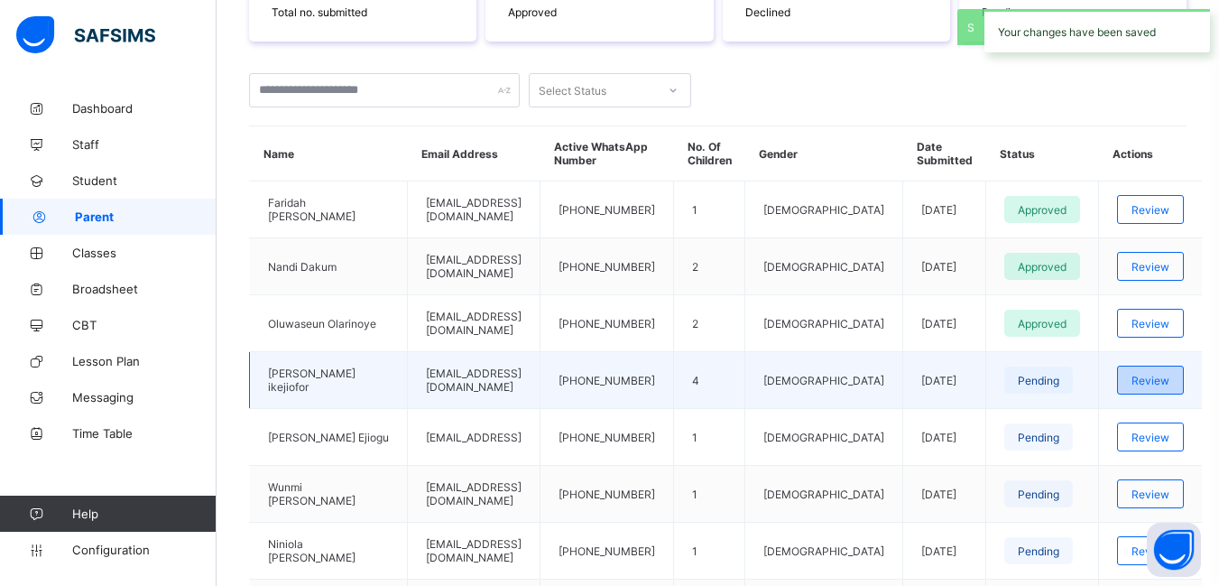
click at [1159, 380] on span "Review" at bounding box center [1151, 381] width 38 height 14
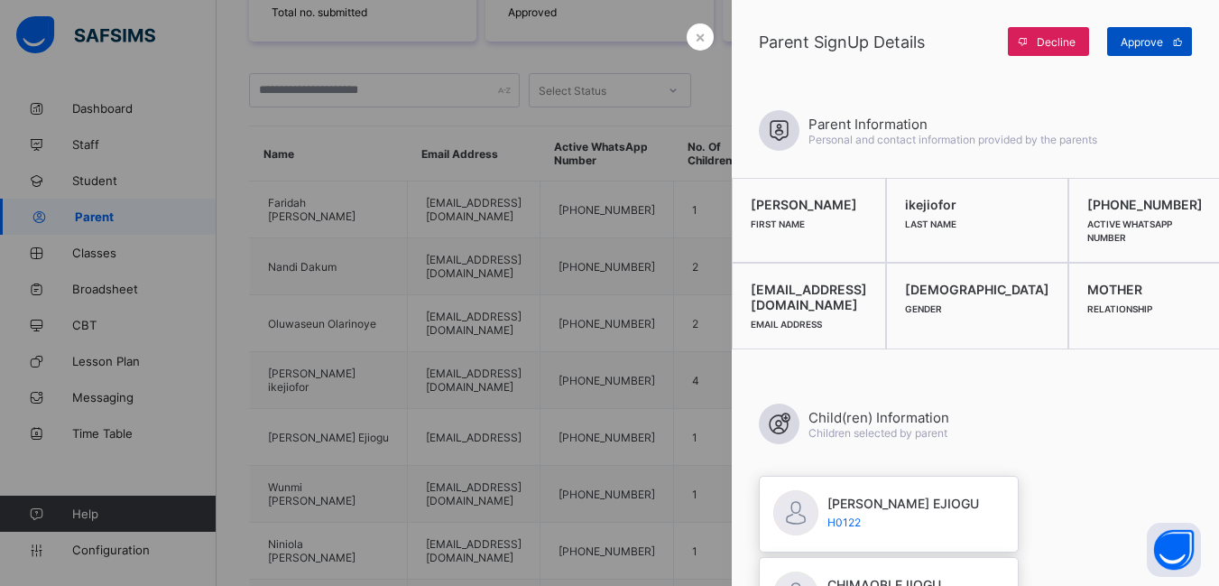
click at [1136, 43] on span "Approve" at bounding box center [1142, 42] width 42 height 14
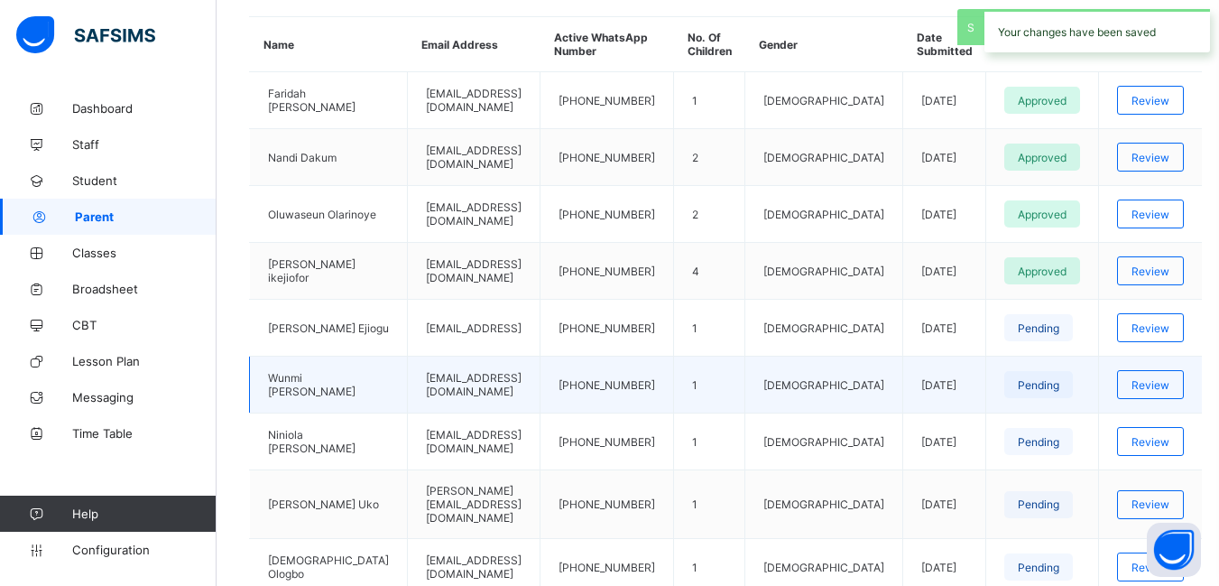
scroll to position [541, 0]
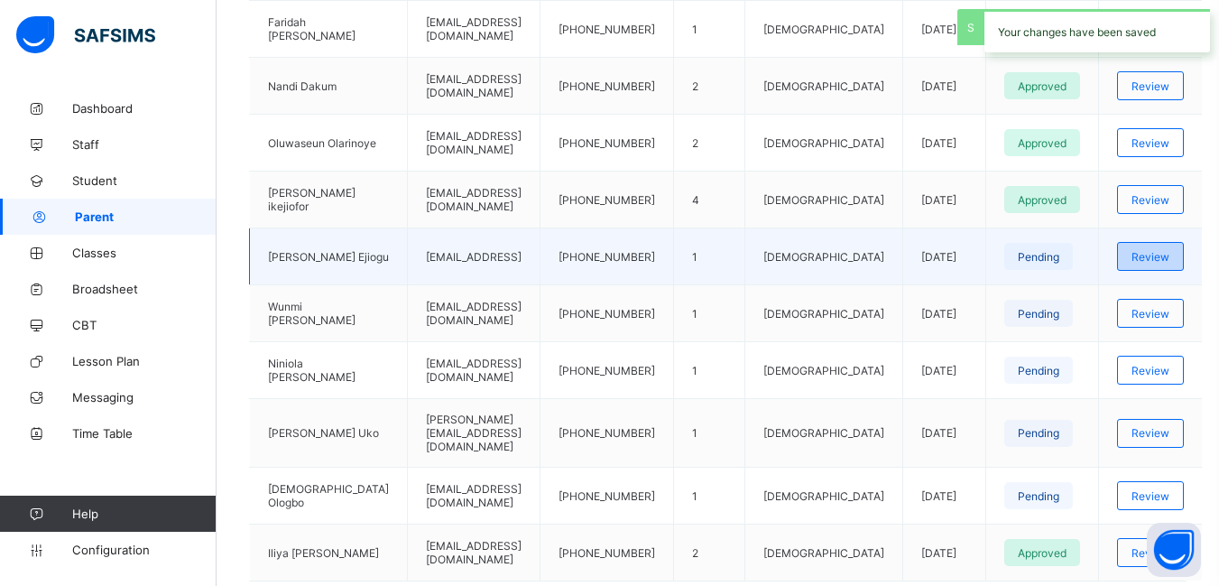
click at [1151, 257] on span "Review" at bounding box center [1151, 257] width 38 height 14
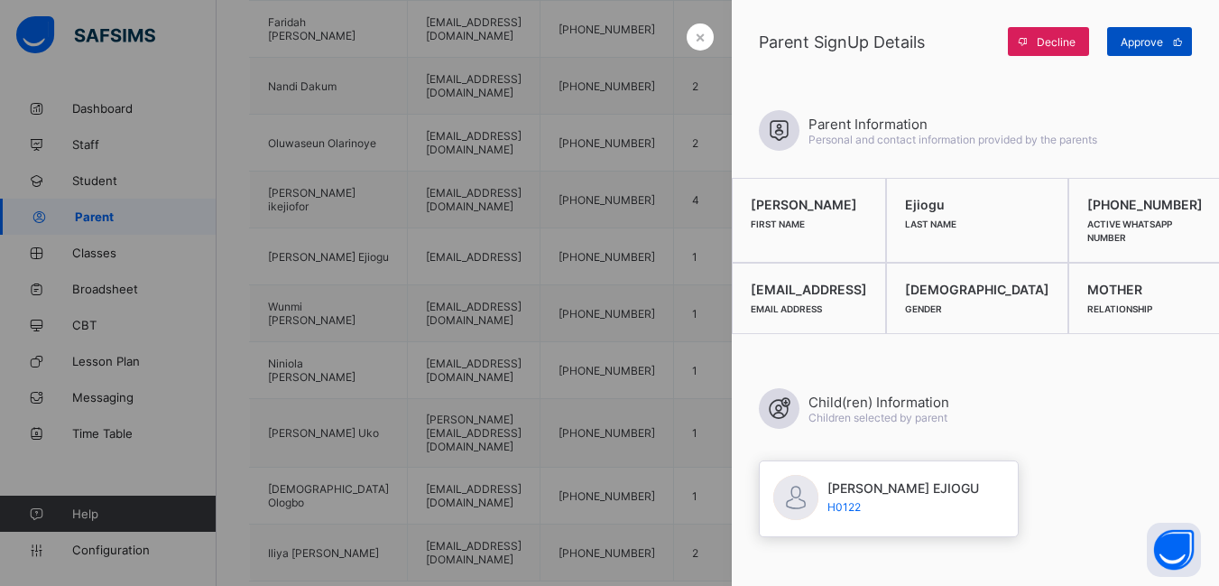
click at [1150, 38] on span "Approve" at bounding box center [1142, 42] width 42 height 14
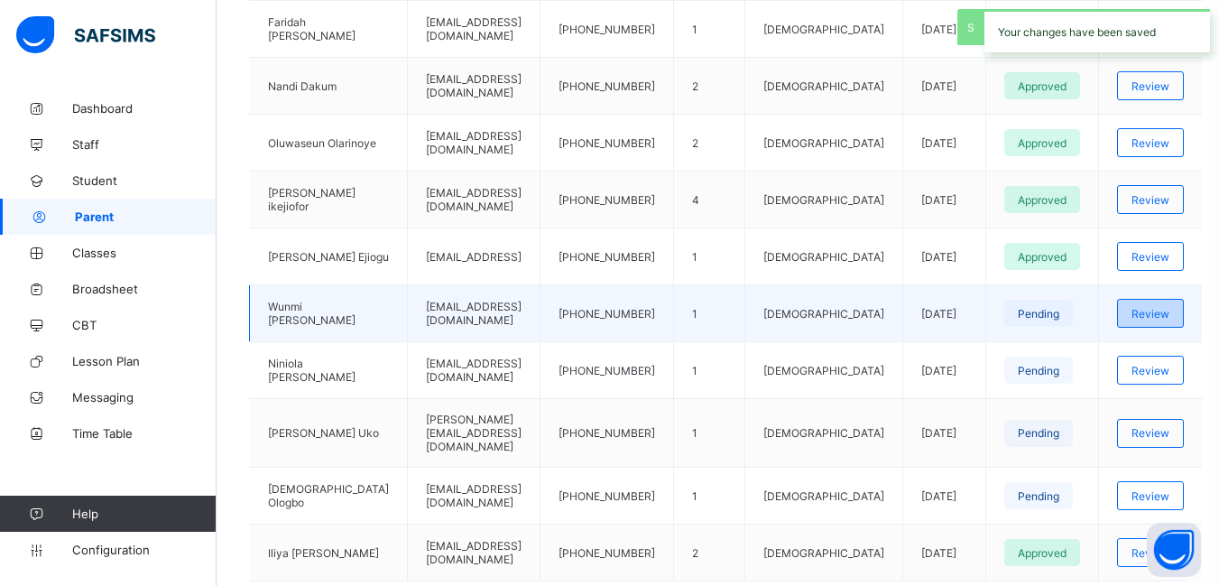
click at [1142, 312] on span "Review" at bounding box center [1151, 314] width 38 height 14
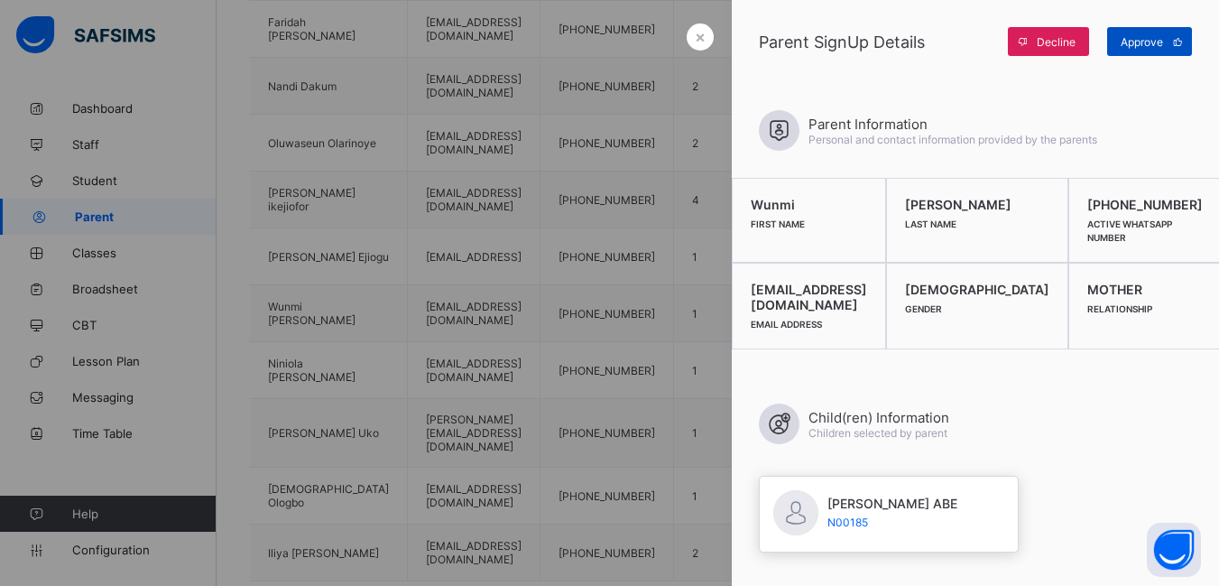
click at [1142, 39] on span "Approve" at bounding box center [1142, 42] width 42 height 14
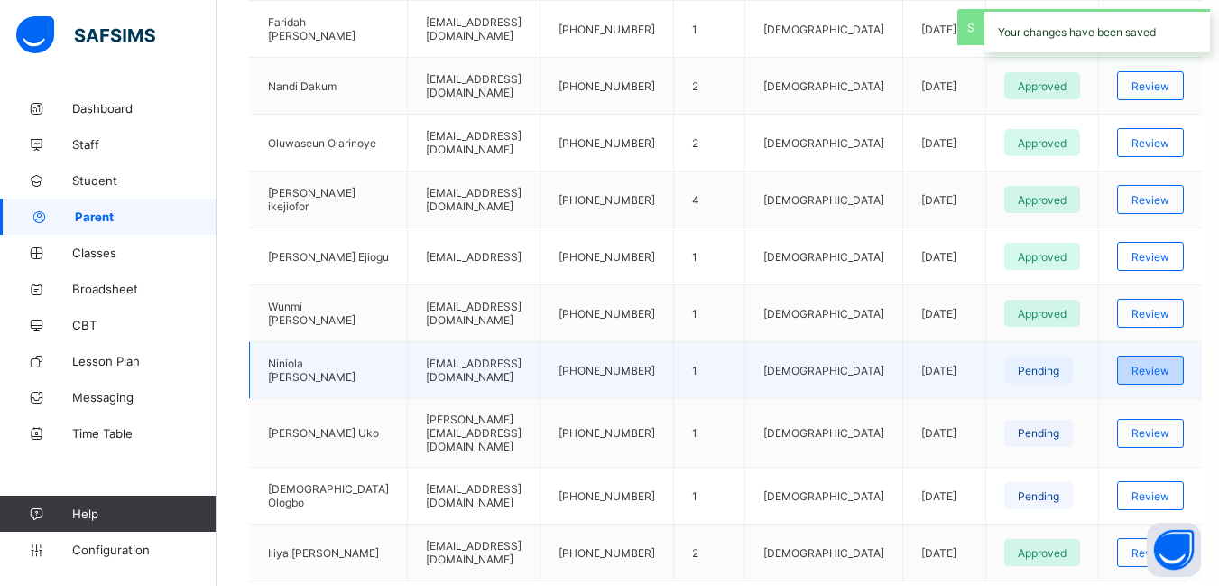
click at [1149, 372] on span "Review" at bounding box center [1151, 371] width 38 height 14
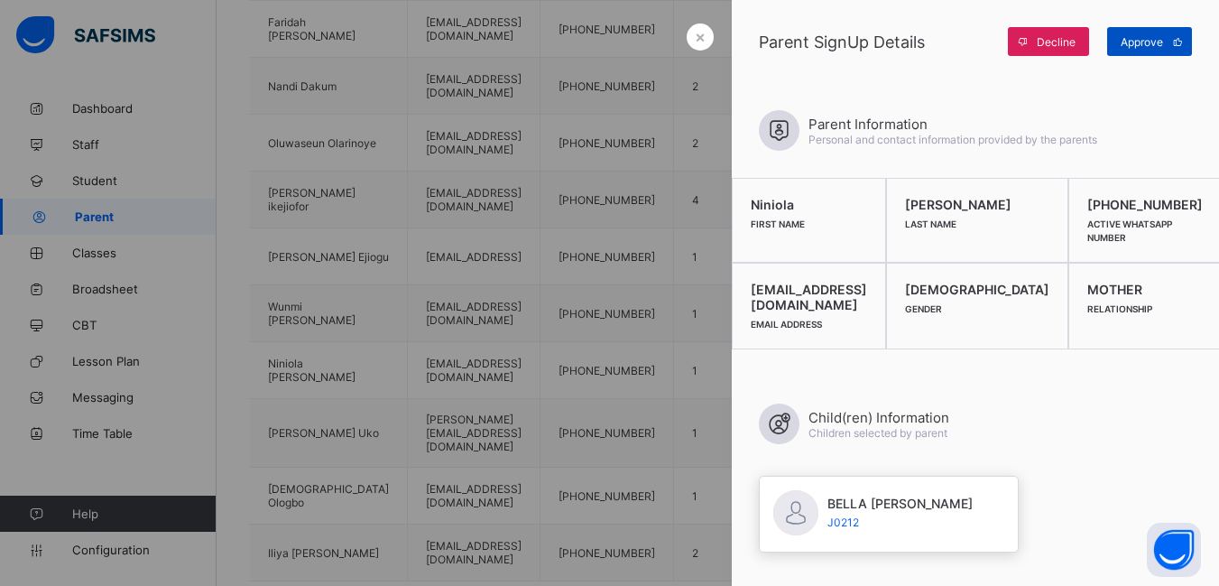
click at [1159, 40] on span "Approve" at bounding box center [1142, 42] width 42 height 14
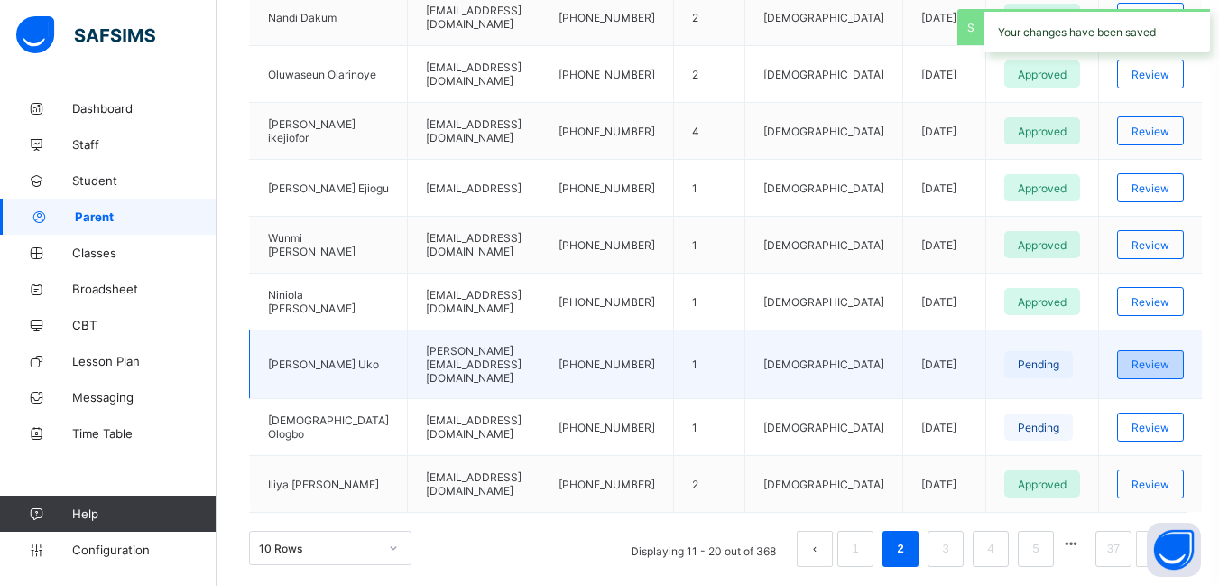
scroll to position [632, 0]
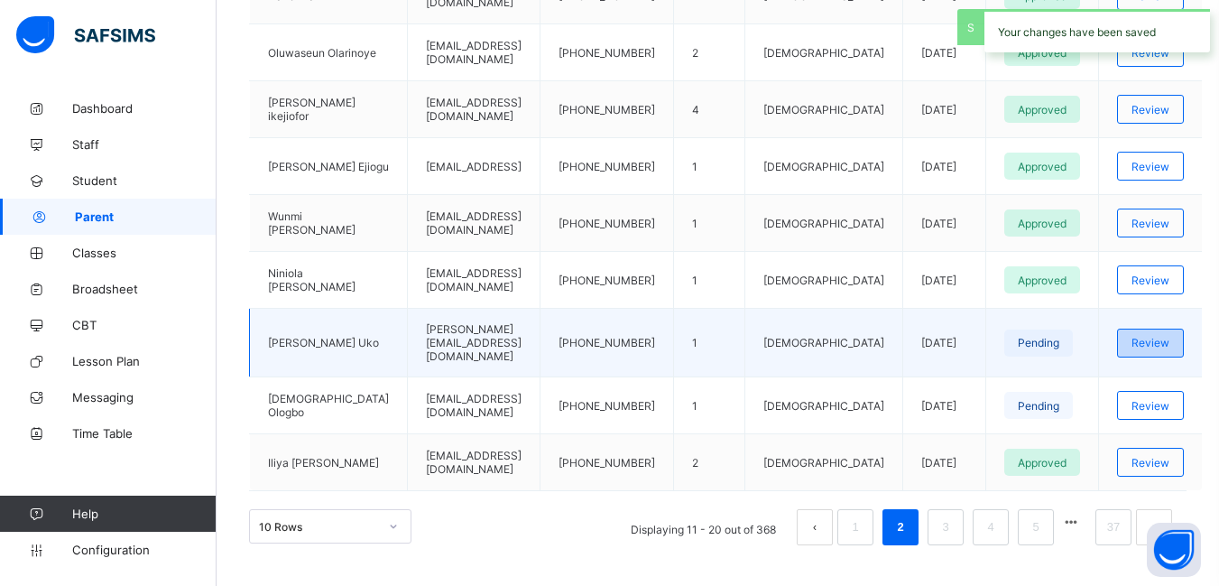
click at [1152, 339] on span "Review" at bounding box center [1151, 343] width 38 height 14
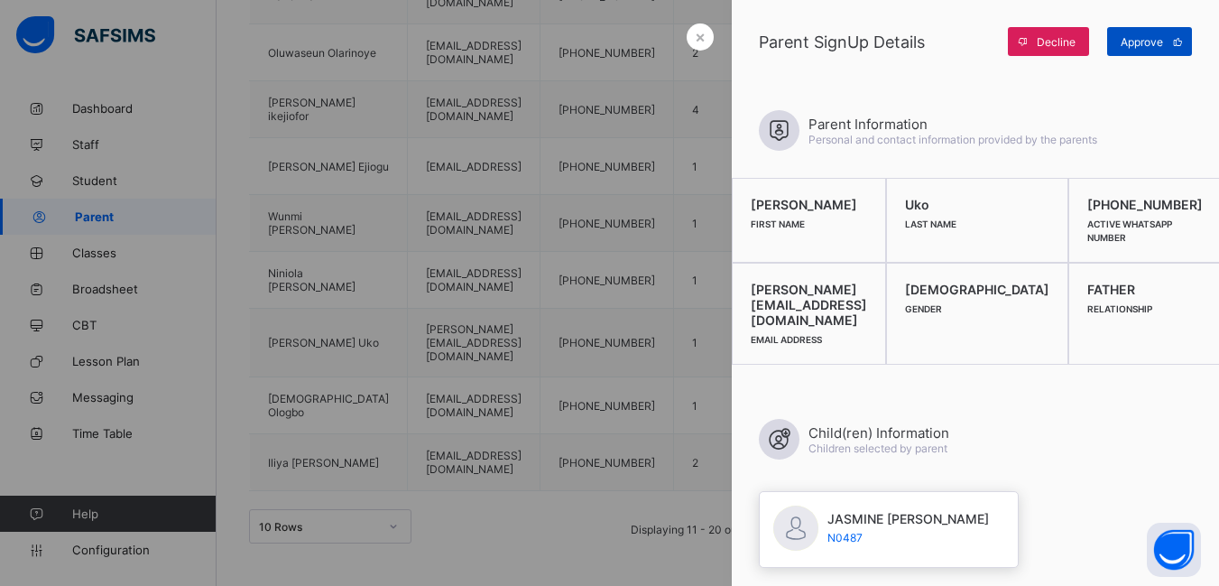
click at [1142, 42] on span "Approve" at bounding box center [1142, 42] width 42 height 14
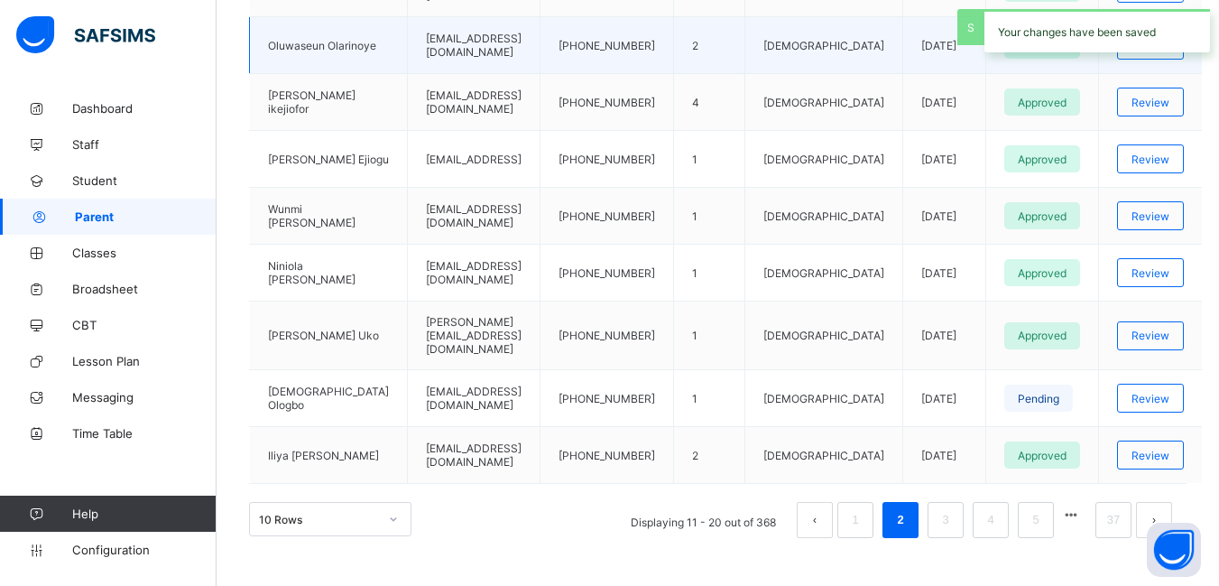
scroll to position [643, 0]
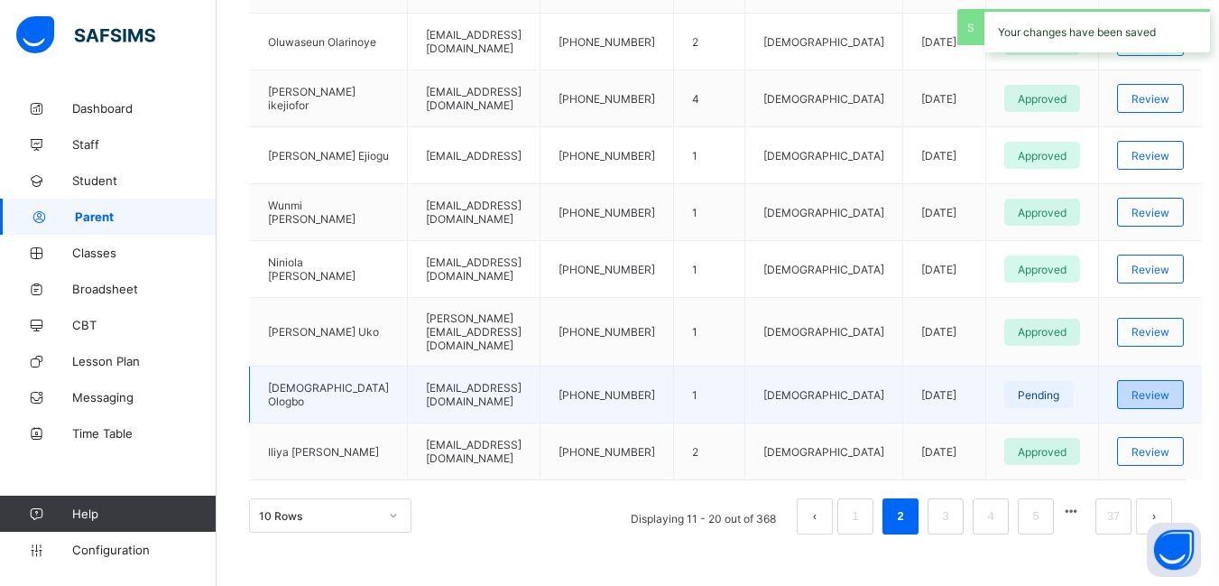
click at [1168, 385] on div "Review" at bounding box center [1150, 394] width 67 height 29
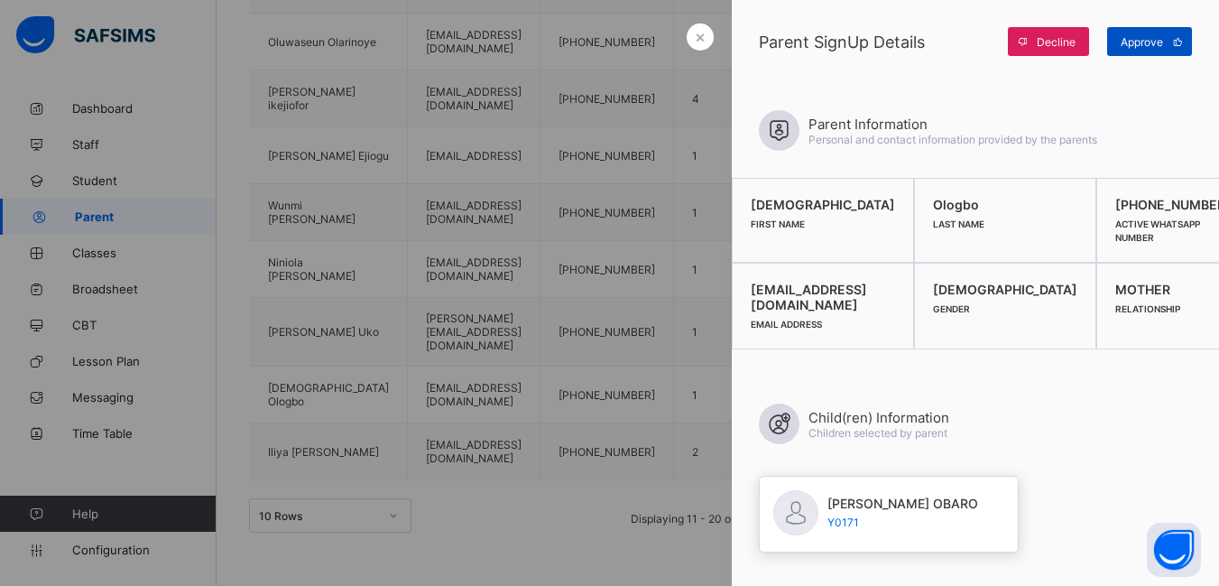
click at [1134, 36] on span "Approve" at bounding box center [1142, 42] width 42 height 14
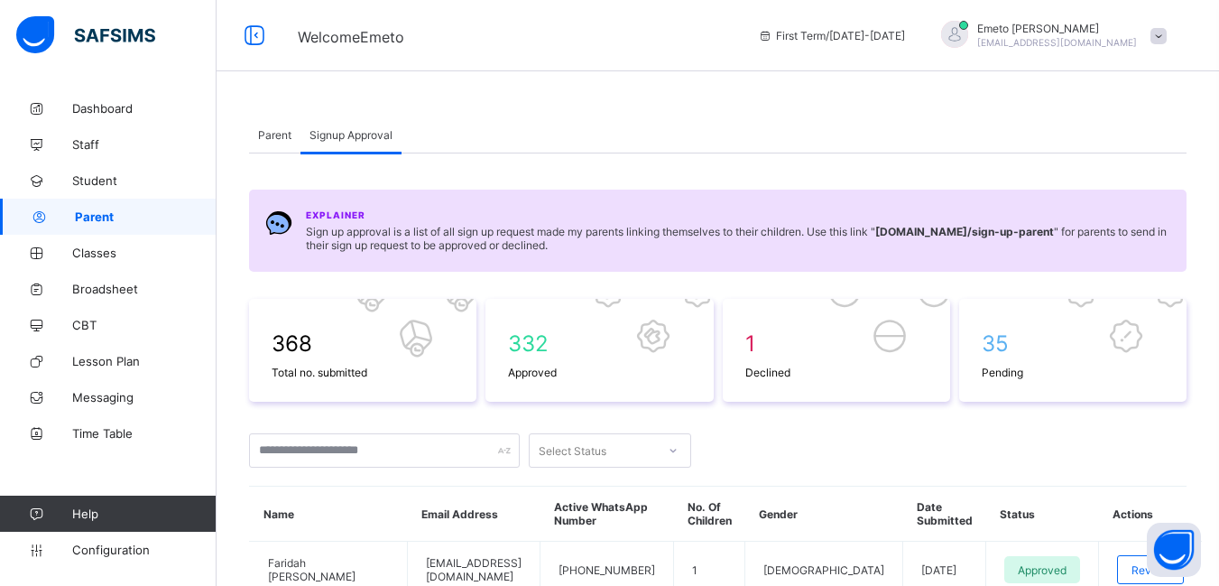
scroll to position [0, 0]
click at [273, 134] on span "Parent" at bounding box center [274, 136] width 33 height 14
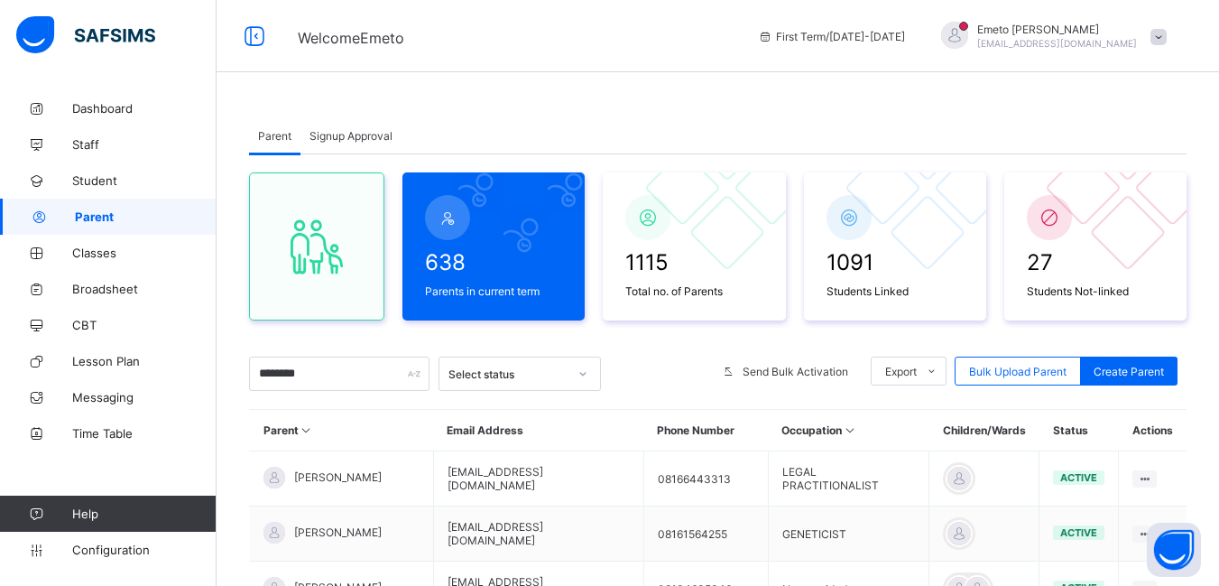
click at [365, 134] on span "Signup Approval" at bounding box center [351, 136] width 83 height 14
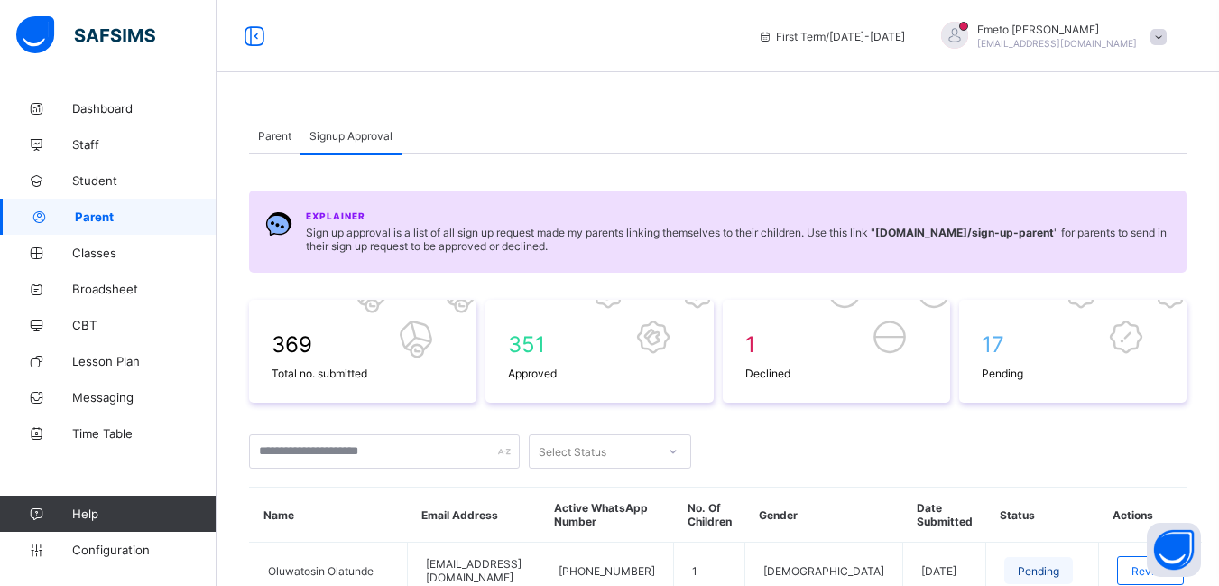
scroll to position [300, 0]
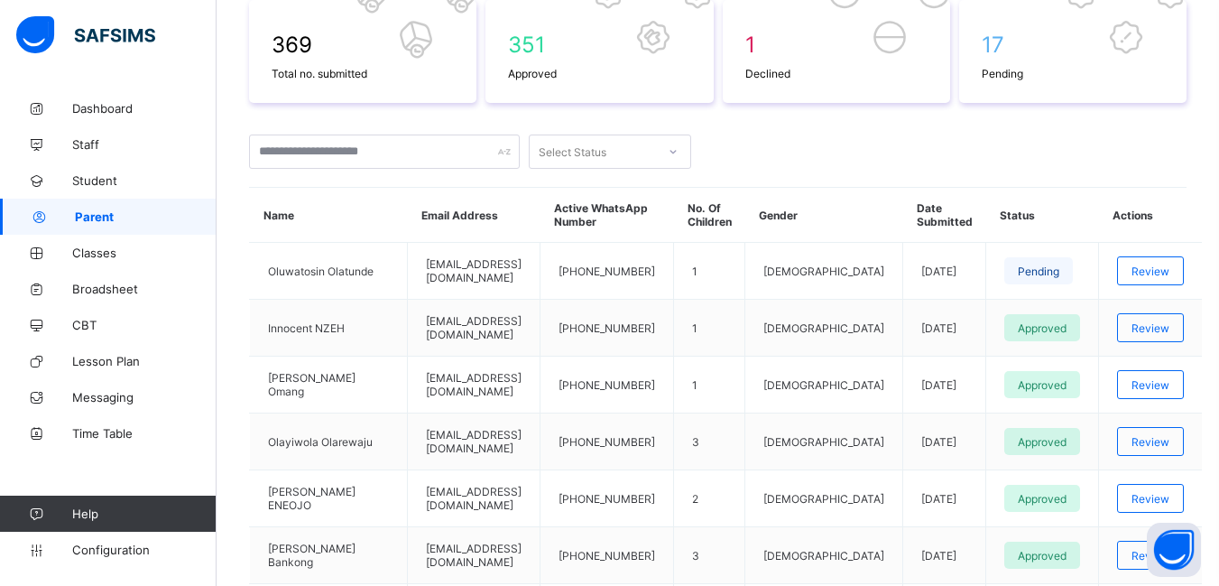
click at [1157, 271] on span "Review" at bounding box center [1151, 271] width 38 height 14
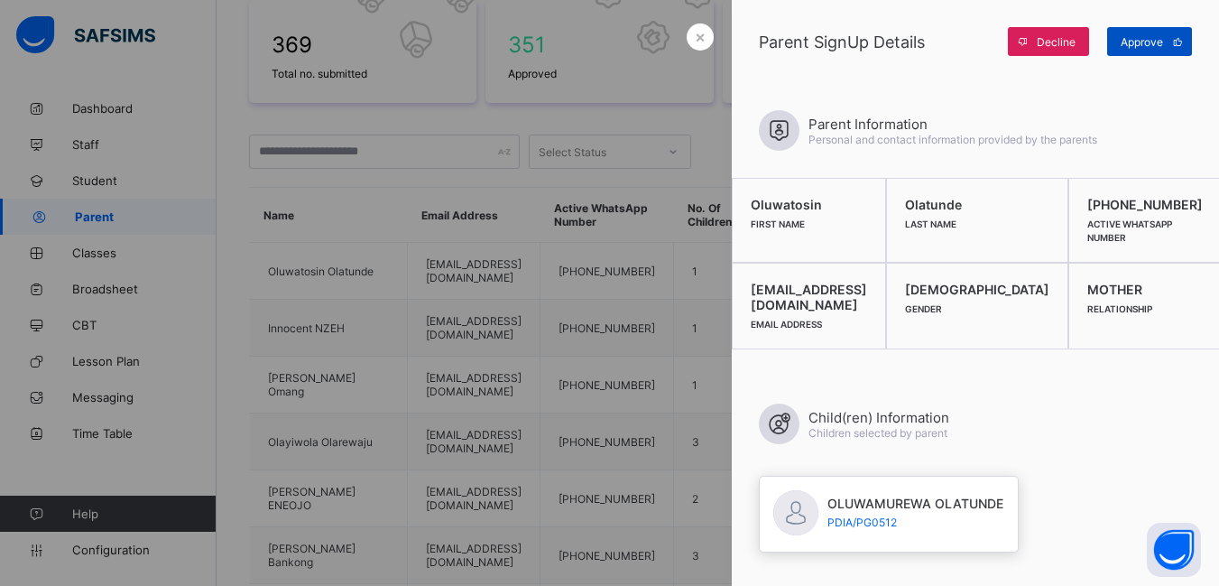
click at [1149, 43] on span "Approve" at bounding box center [1142, 42] width 42 height 14
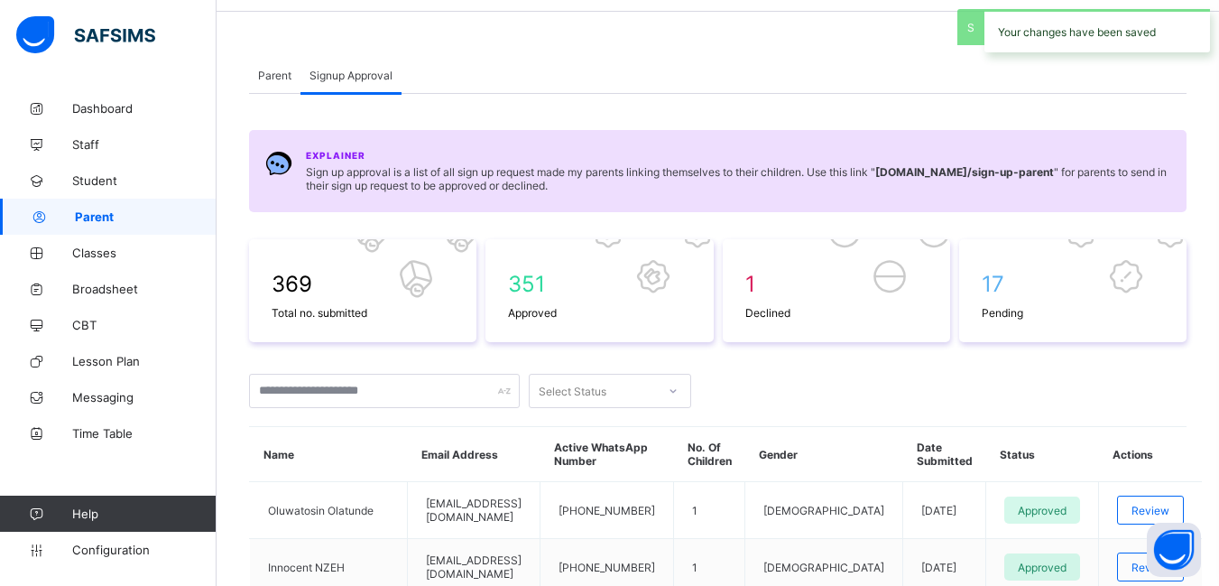
scroll to position [90, 0]
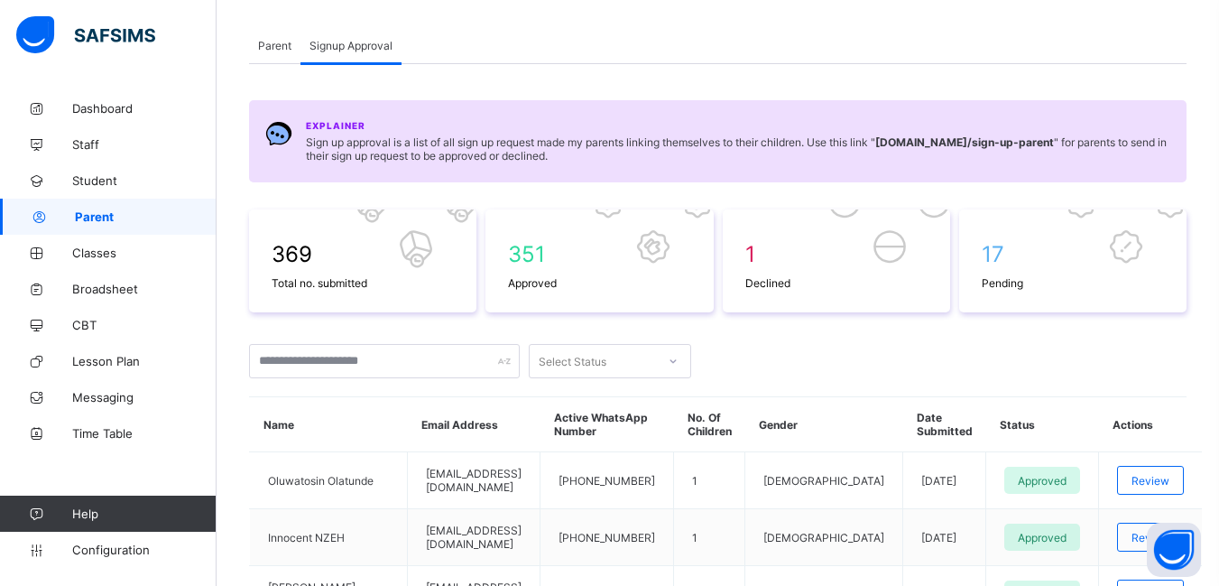
click at [264, 47] on span "Parent" at bounding box center [274, 46] width 33 height 14
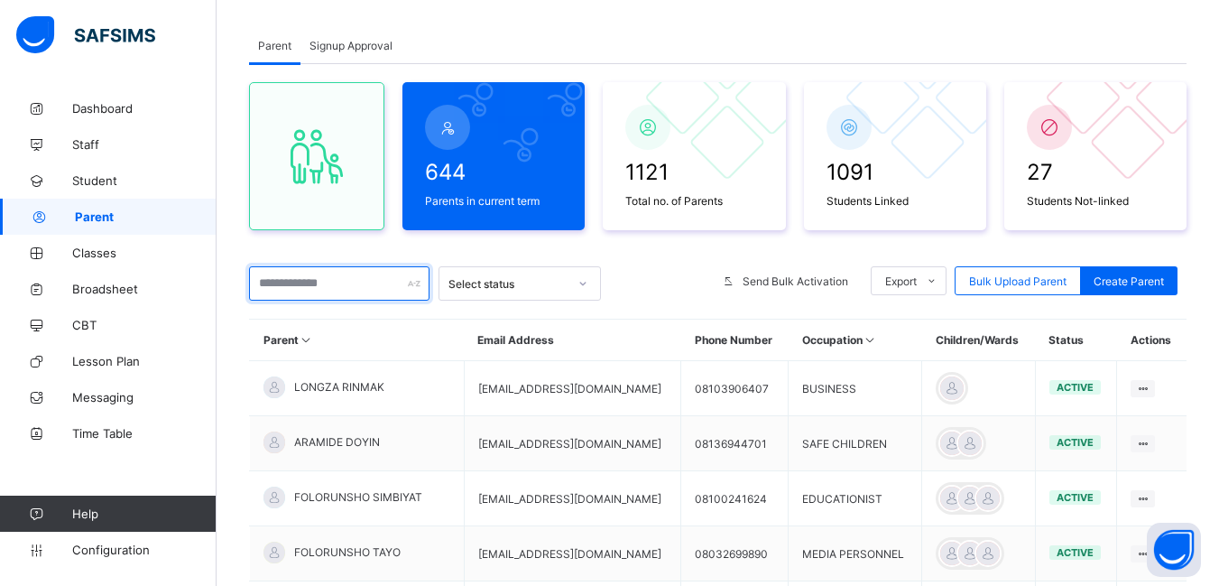
click at [299, 285] on input "text" at bounding box center [339, 283] width 180 height 34
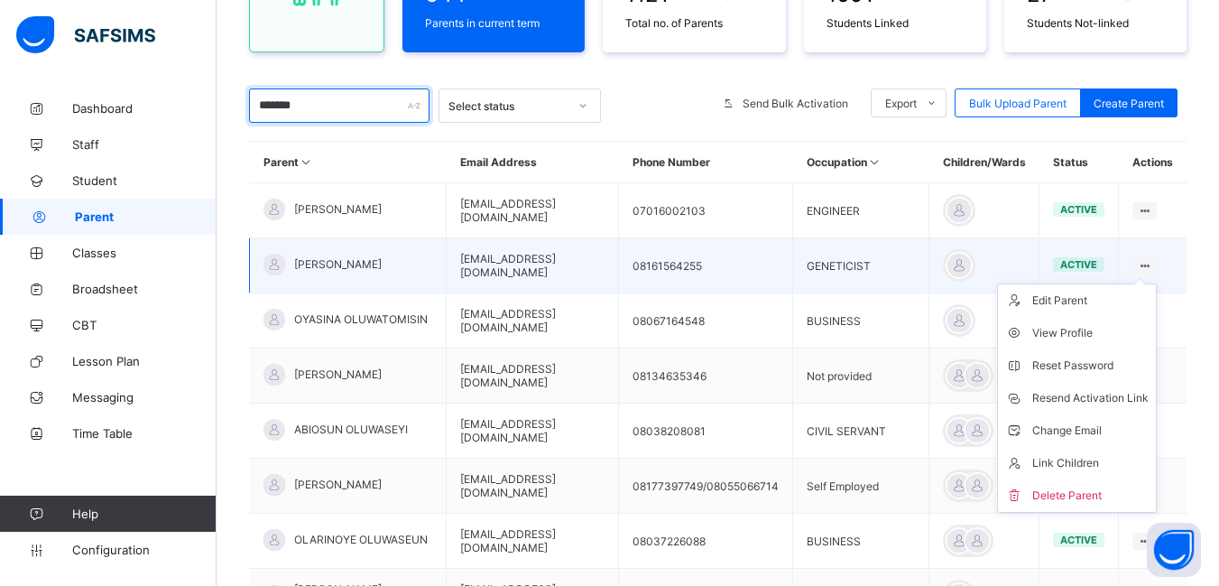
scroll to position [271, 0]
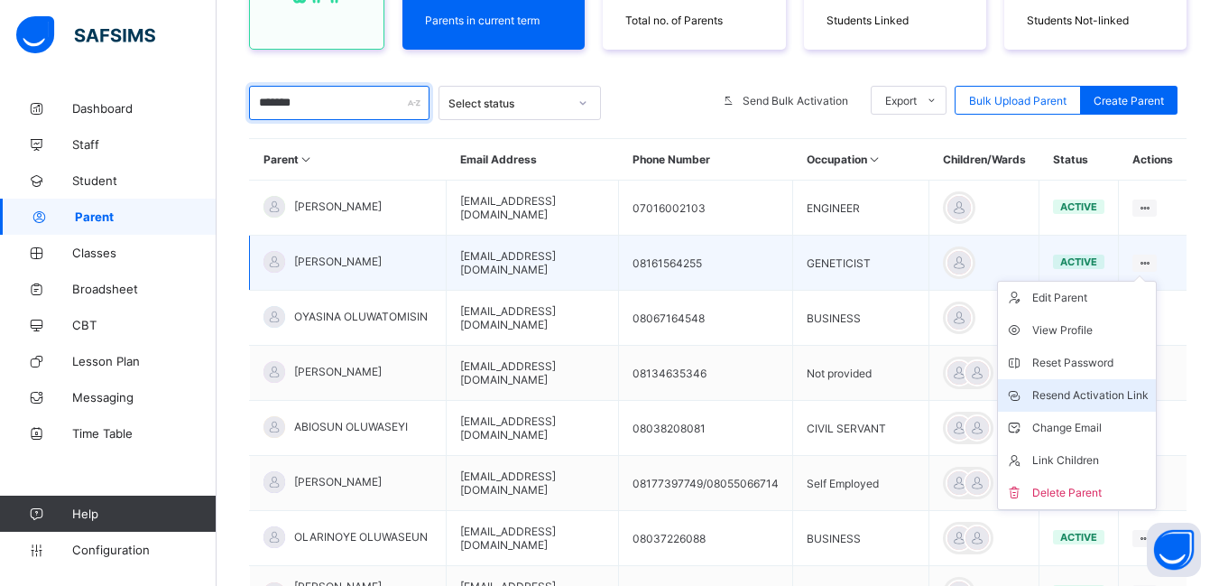
type input "*******"
click at [1129, 393] on div "Resend Activation Link" at bounding box center [1090, 395] width 116 height 18
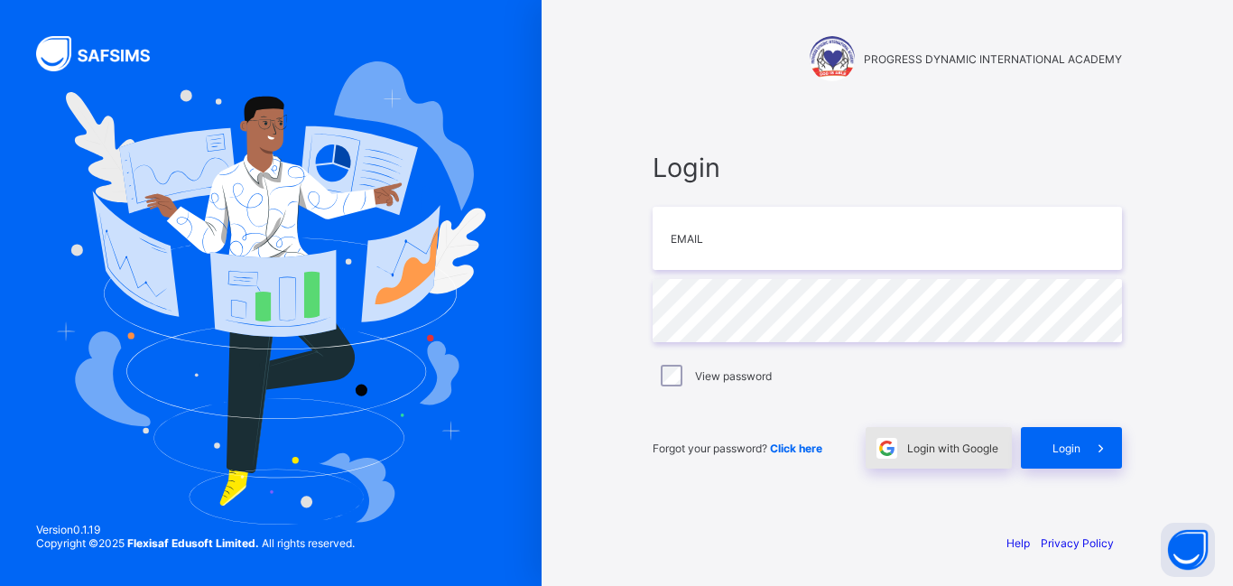
click at [952, 454] on span "Login with Google" at bounding box center [952, 448] width 91 height 14
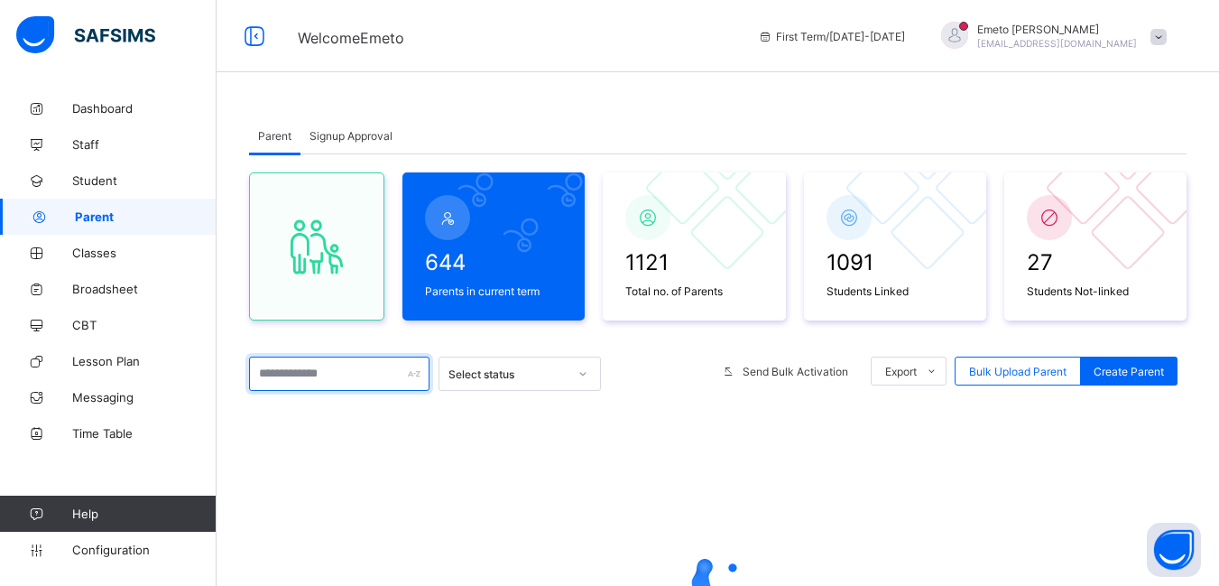
click at [294, 376] on input "text" at bounding box center [339, 373] width 180 height 34
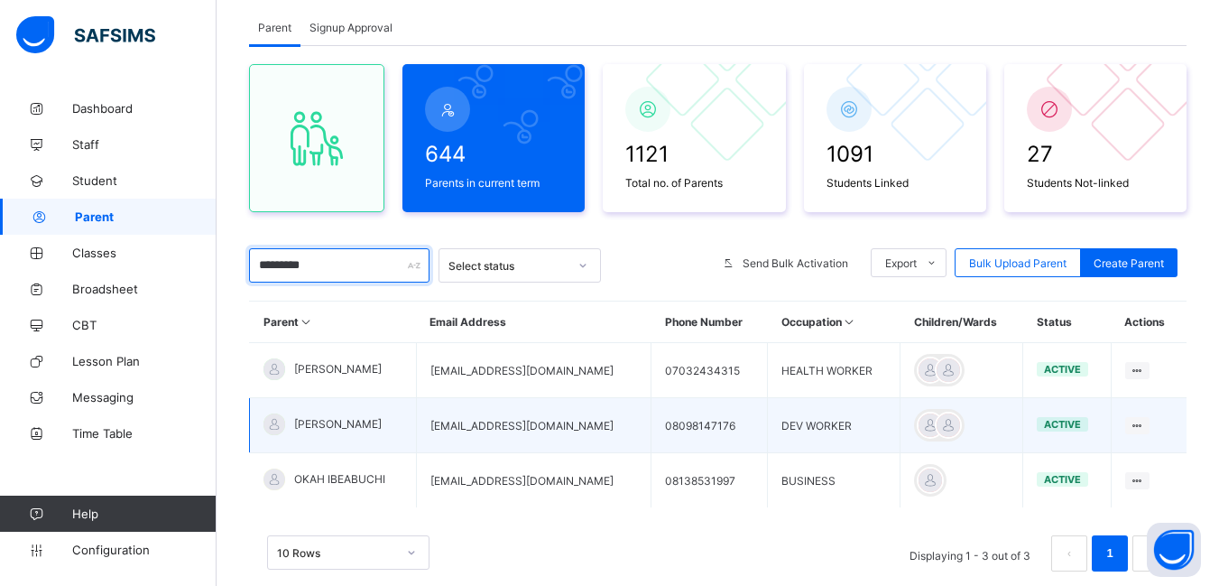
scroll to position [157, 0]
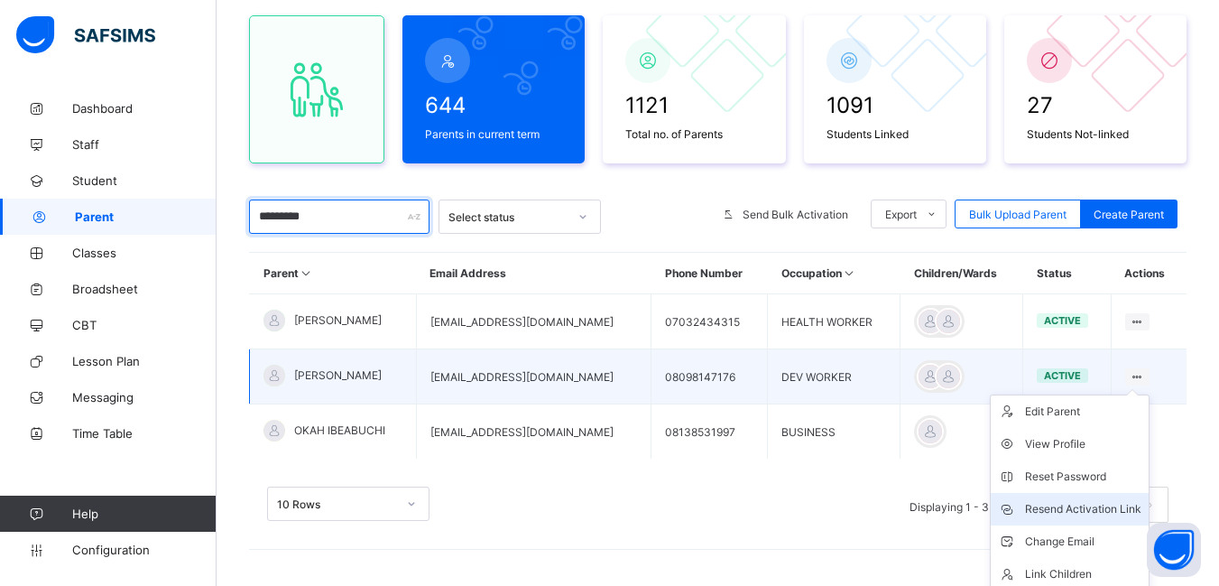
type input "*********"
click at [1099, 512] on div "Resend Activation Link" at bounding box center [1083, 509] width 116 height 18
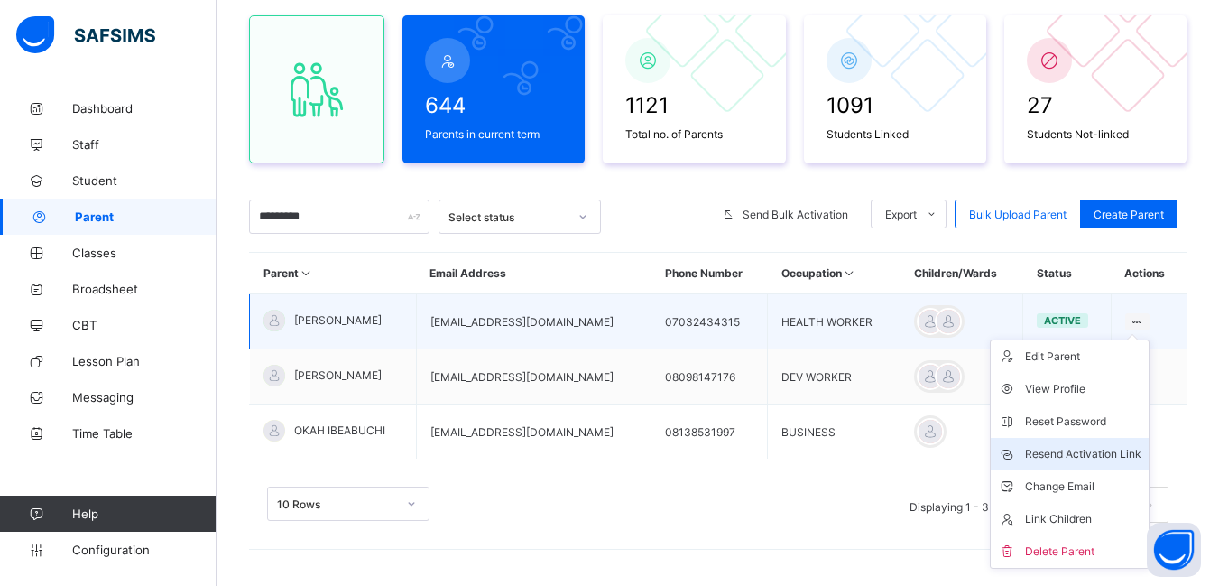
click at [1096, 456] on div "Resend Activation Link" at bounding box center [1083, 454] width 116 height 18
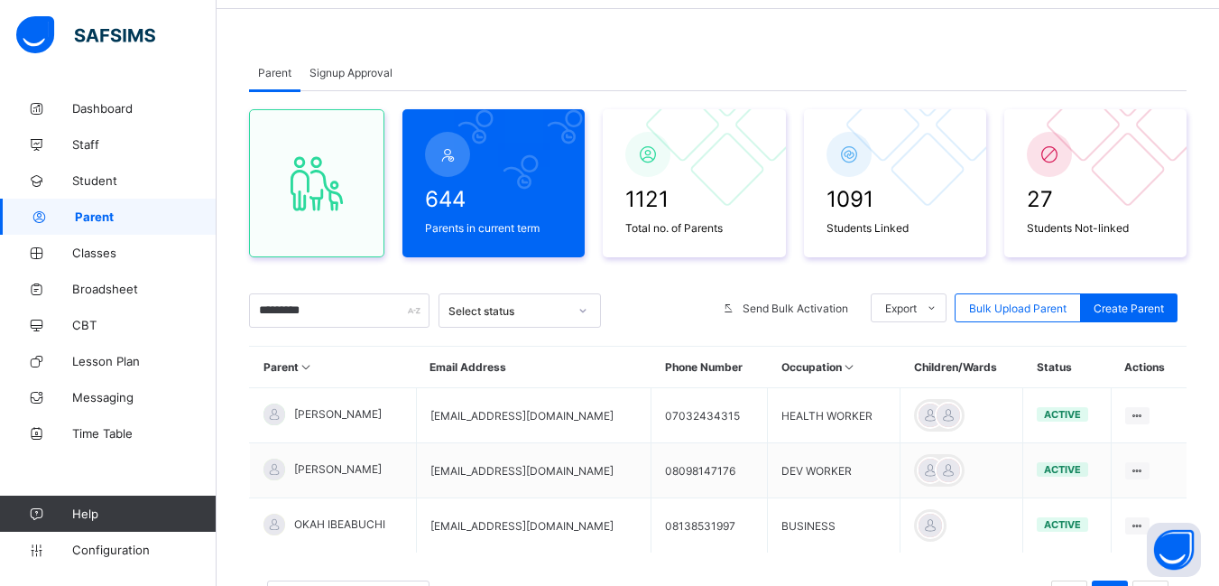
scroll to position [90, 0]
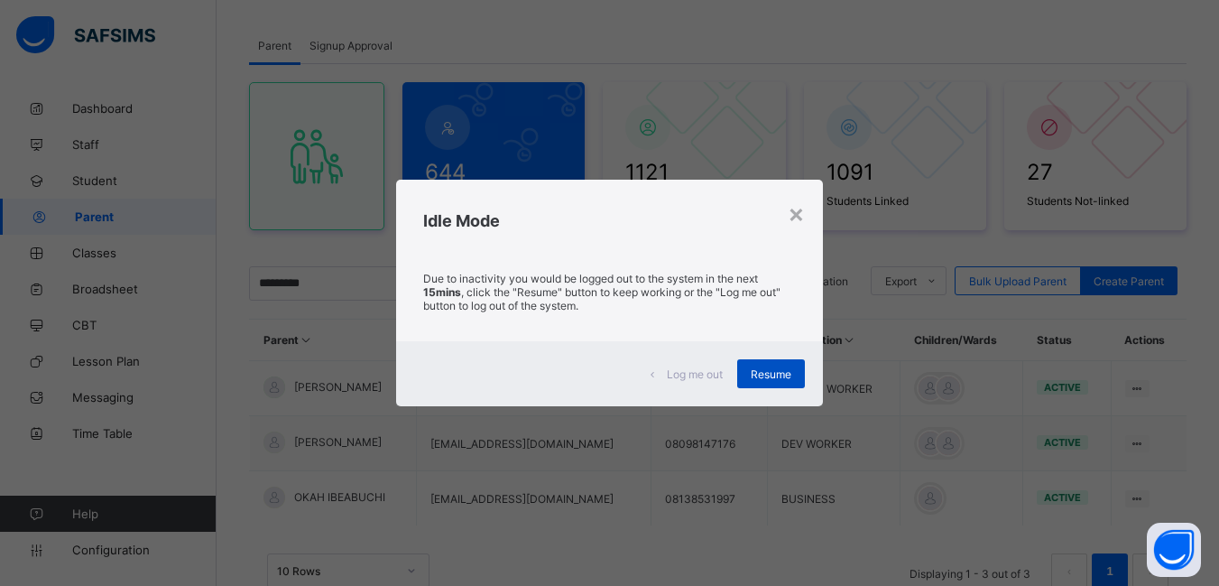
click at [774, 369] on span "Resume" at bounding box center [771, 374] width 41 height 14
click at [763, 373] on span "Resume" at bounding box center [771, 374] width 41 height 14
click at [772, 371] on span "Resume" at bounding box center [771, 374] width 41 height 14
click at [778, 373] on span "Resume" at bounding box center [771, 374] width 41 height 14
